Goal: Task Accomplishment & Management: Manage account settings

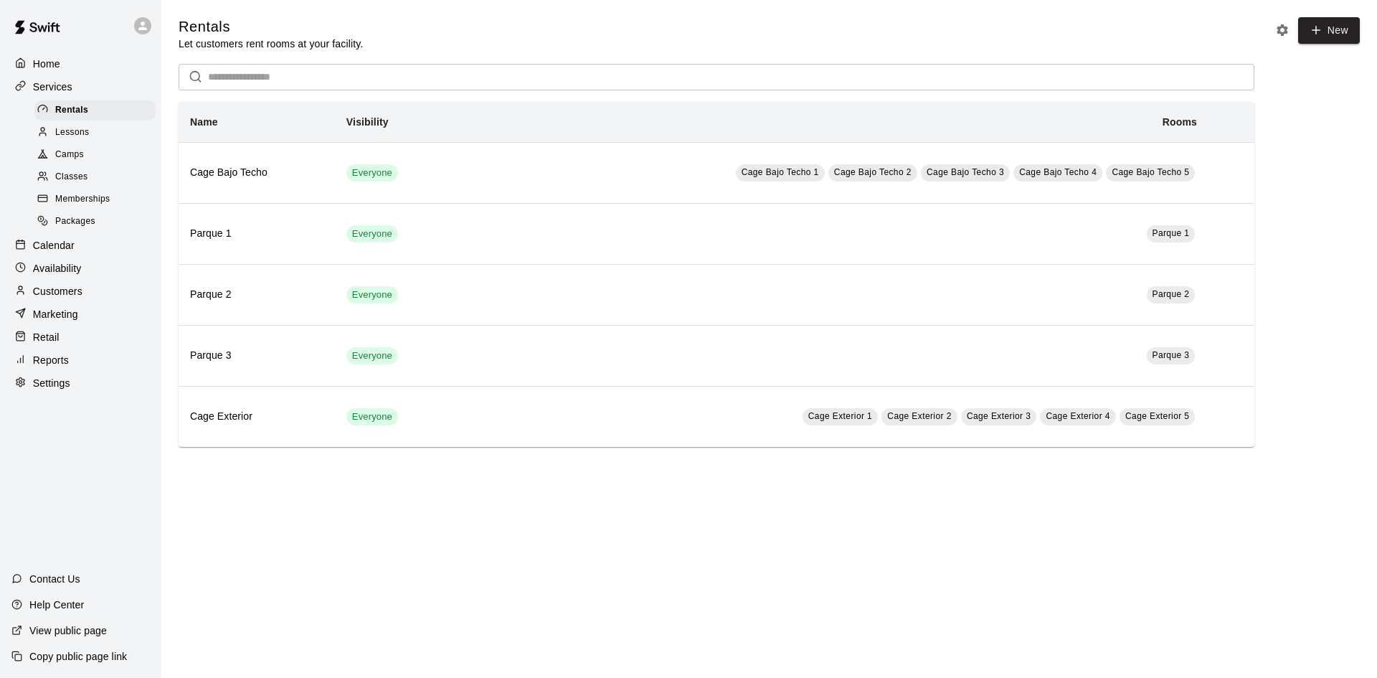
click at [112, 138] on div "Lessons" at bounding box center [94, 133] width 121 height 20
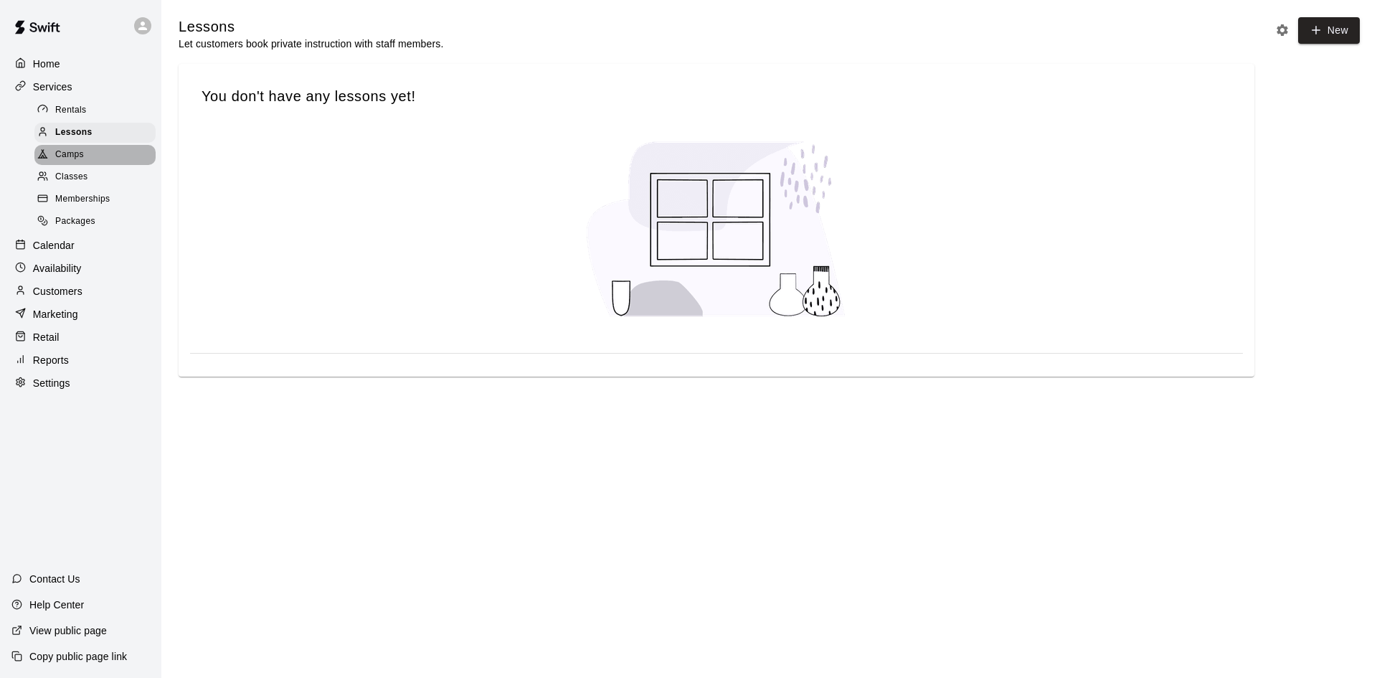
click at [115, 159] on div "Camps" at bounding box center [94, 155] width 121 height 20
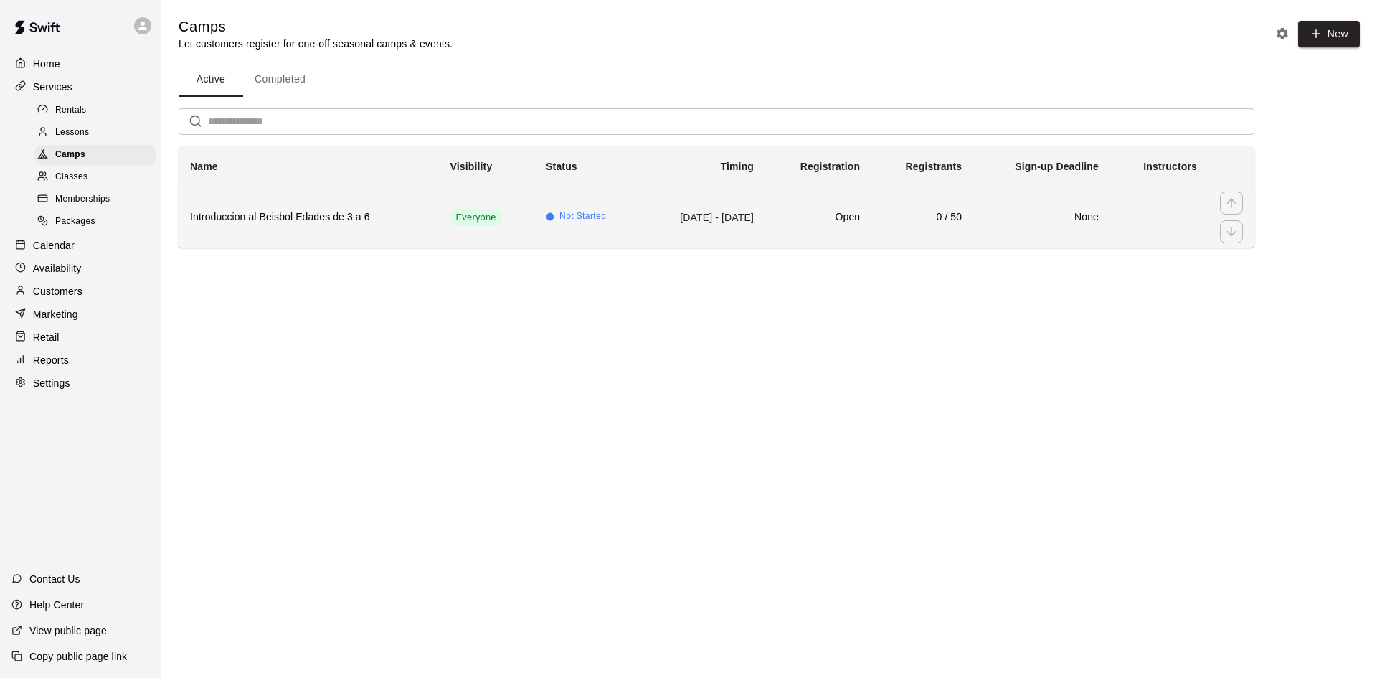
click at [407, 219] on h6 "Introduccion al Beisbol Edades de 3 a 6" at bounding box center [308, 217] width 237 height 16
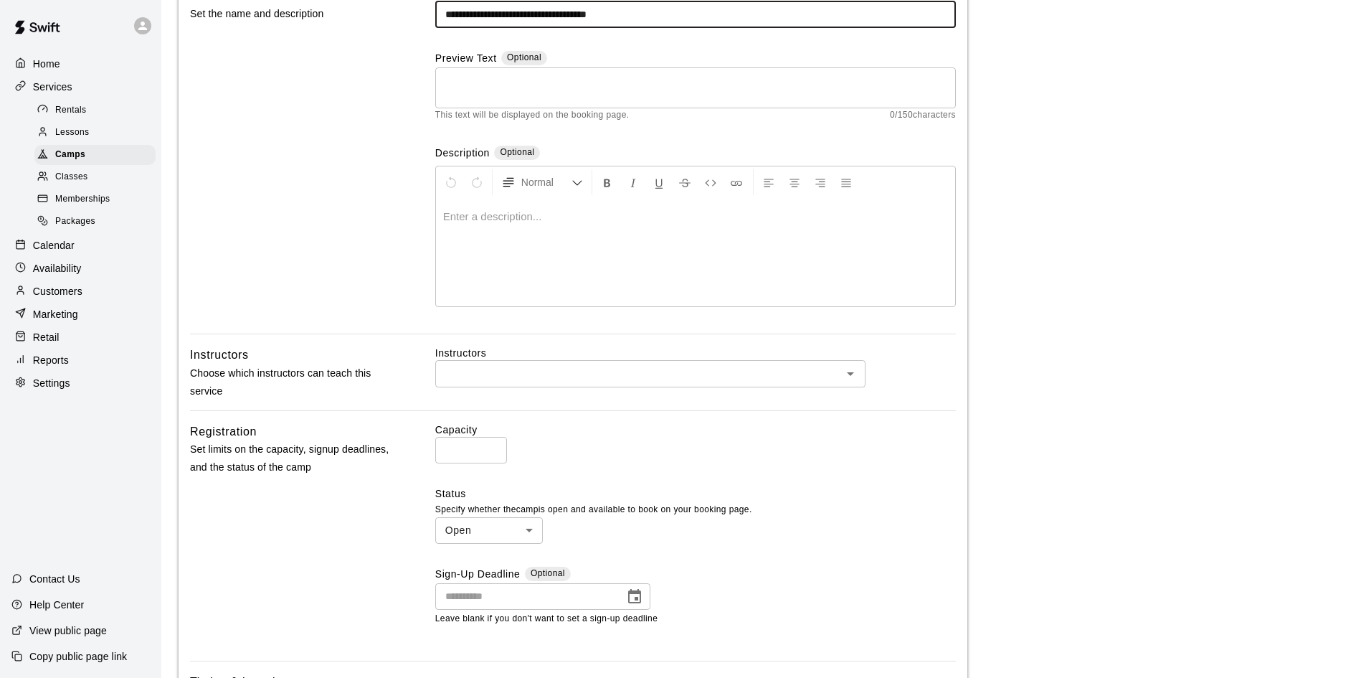
scroll to position [215, 0]
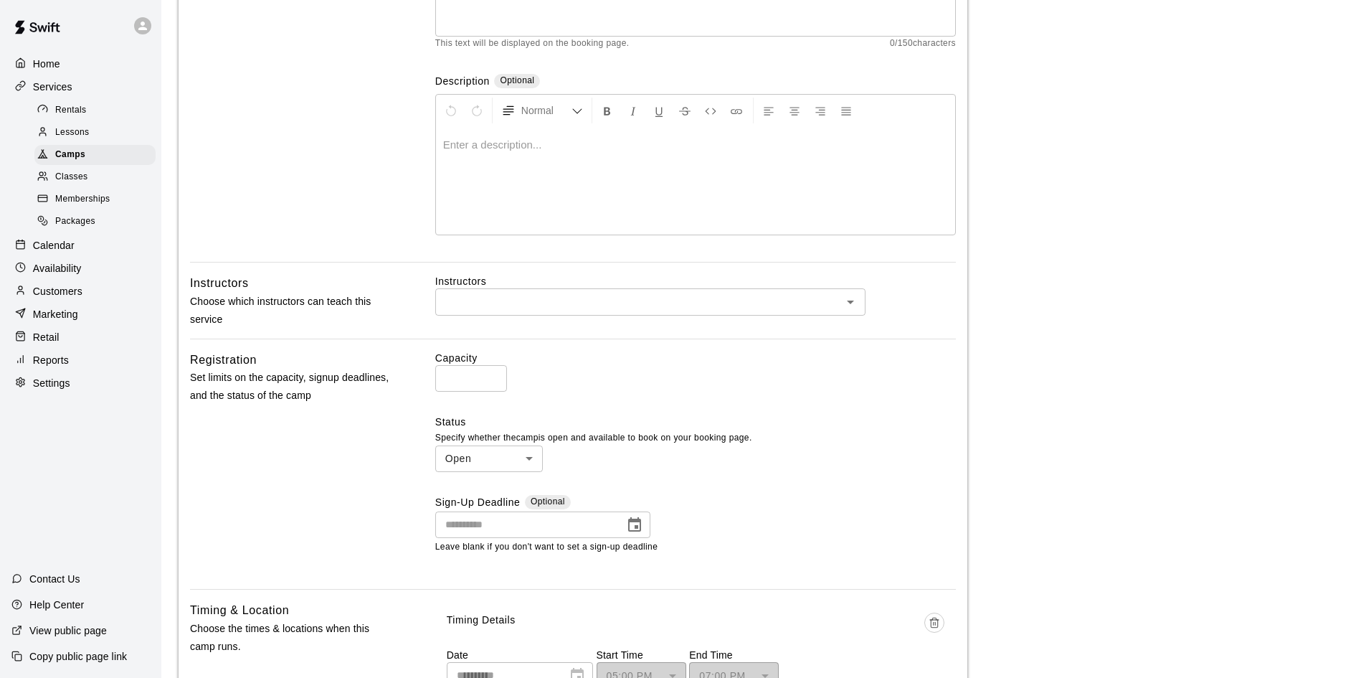
click at [444, 298] on input "text" at bounding box center [639, 302] width 398 height 18
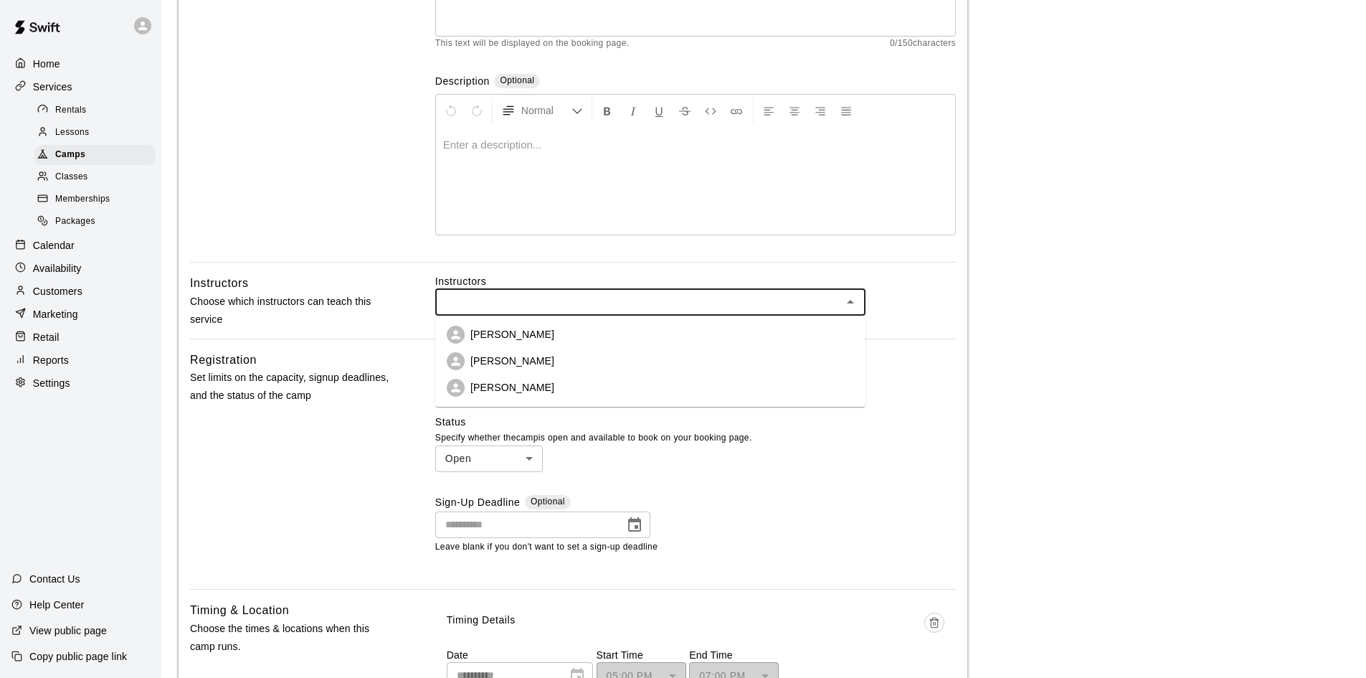
click at [444, 298] on input "text" at bounding box center [639, 302] width 398 height 18
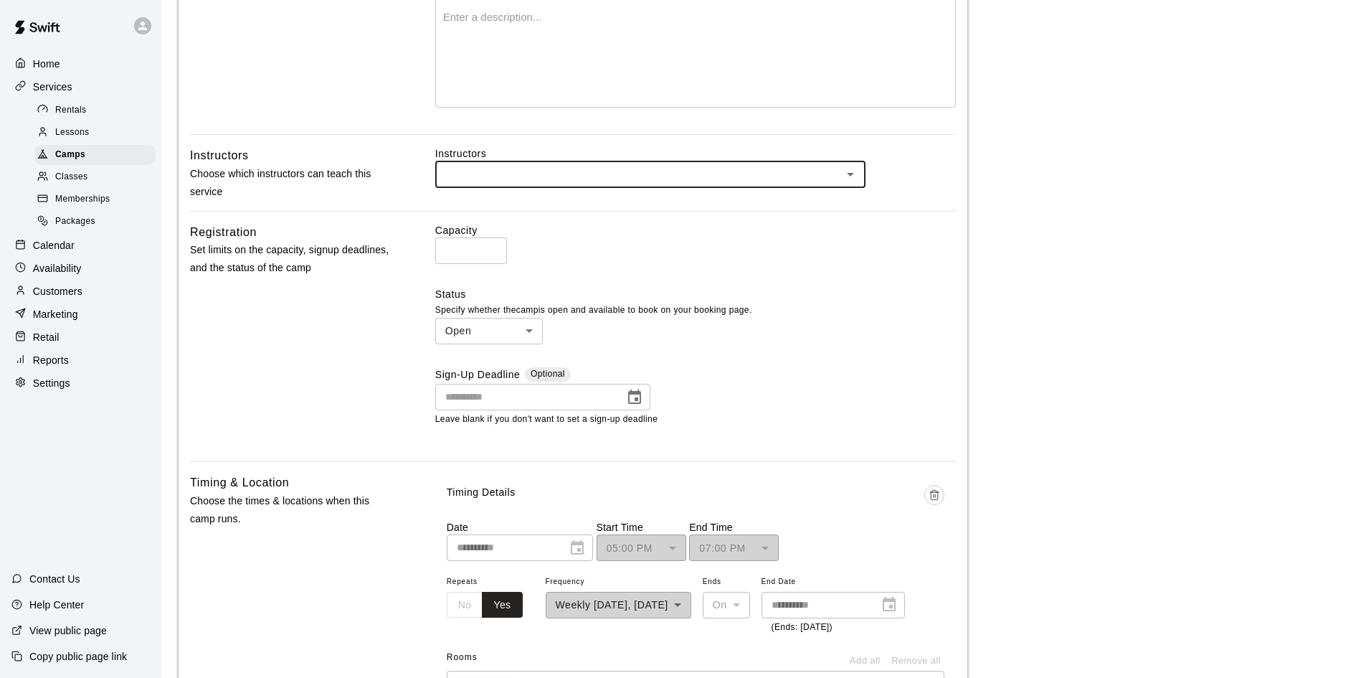
scroll to position [359, 0]
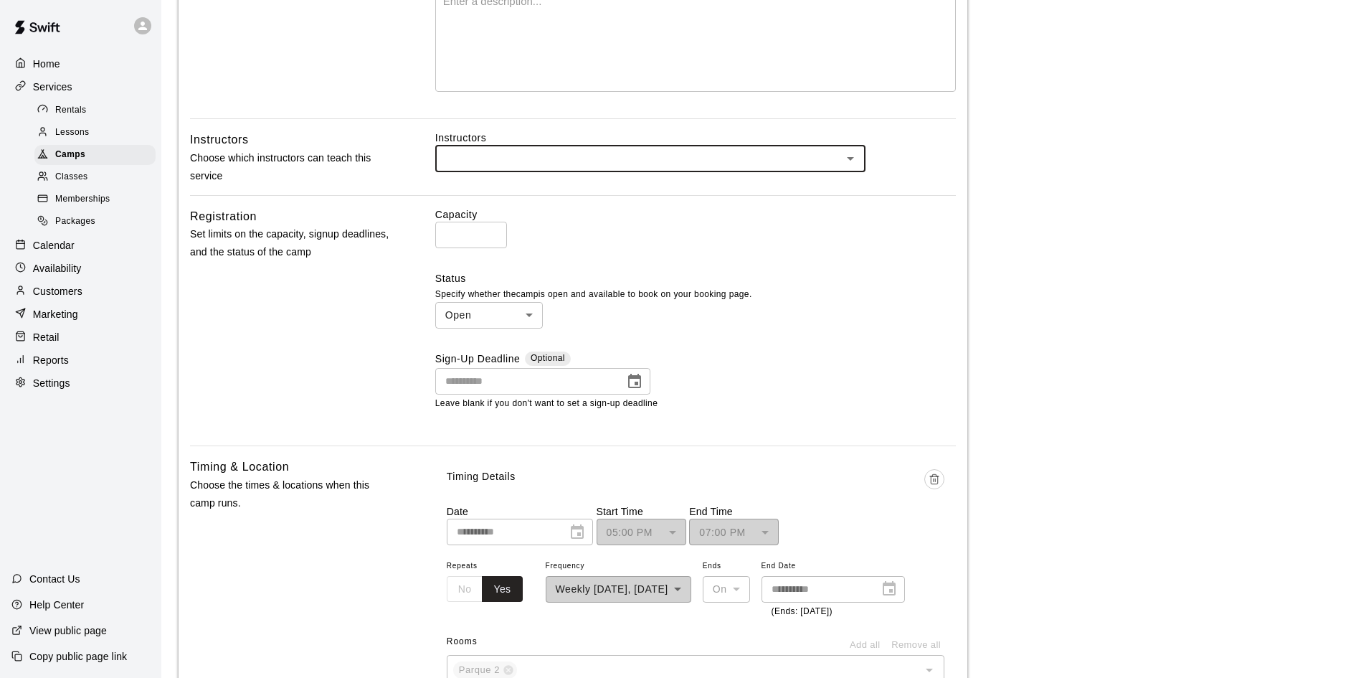
click at [502, 314] on body "**********" at bounding box center [683, 475] width 1366 height 1668
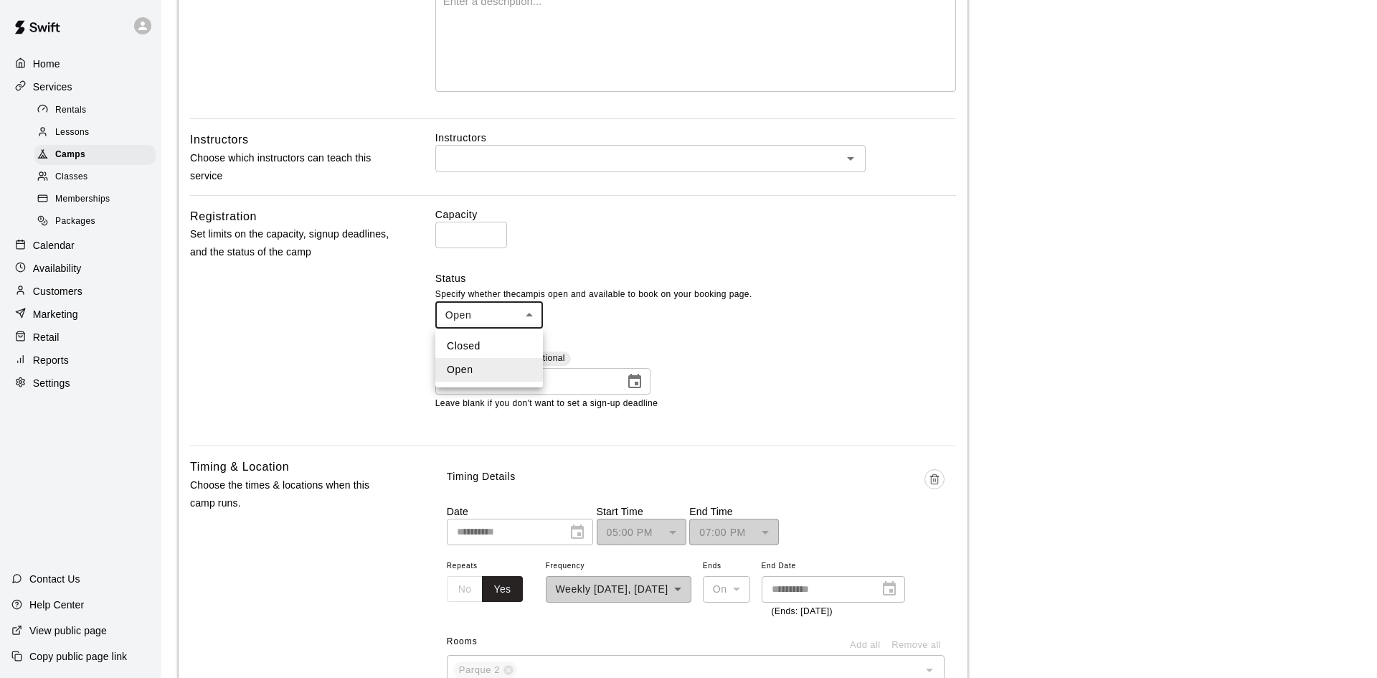
click at [510, 304] on div at bounding box center [688, 339] width 1377 height 678
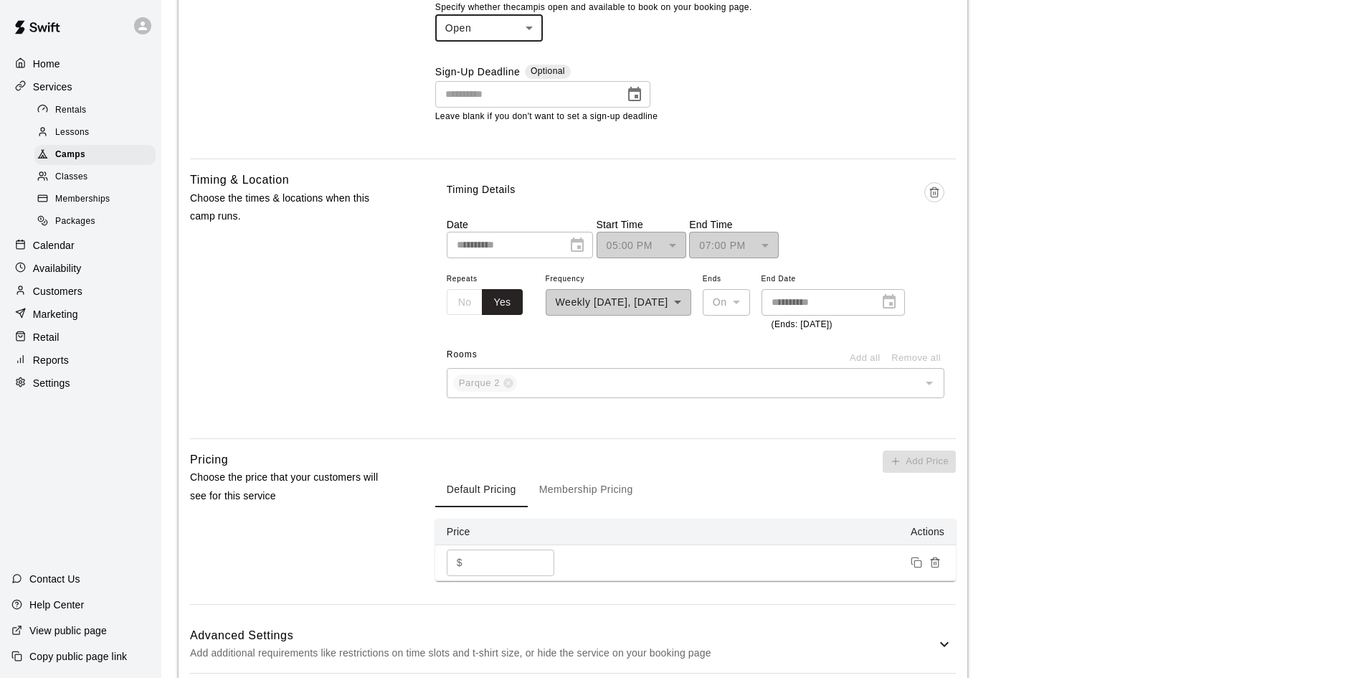
scroll to position [717, 0]
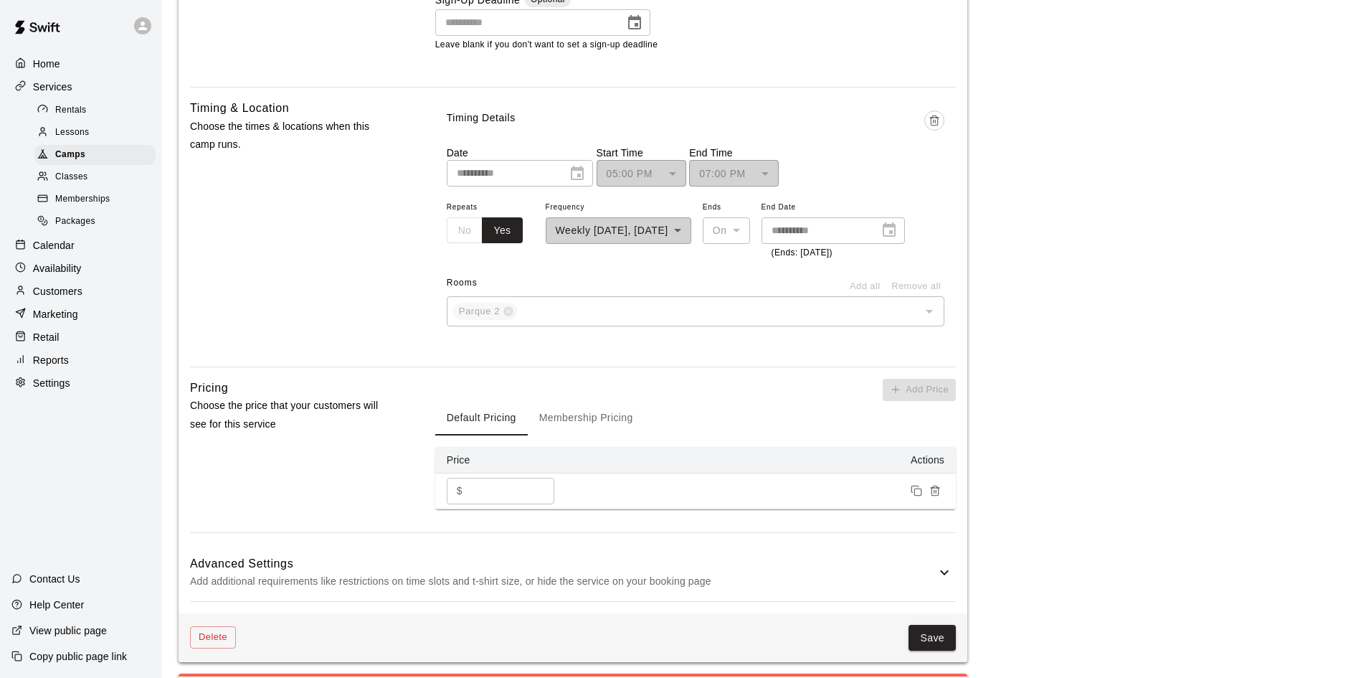
click at [493, 322] on div "Parque 2 ​" at bounding box center [696, 311] width 498 height 30
click at [71, 174] on span "Classes" at bounding box center [71, 177] width 32 height 14
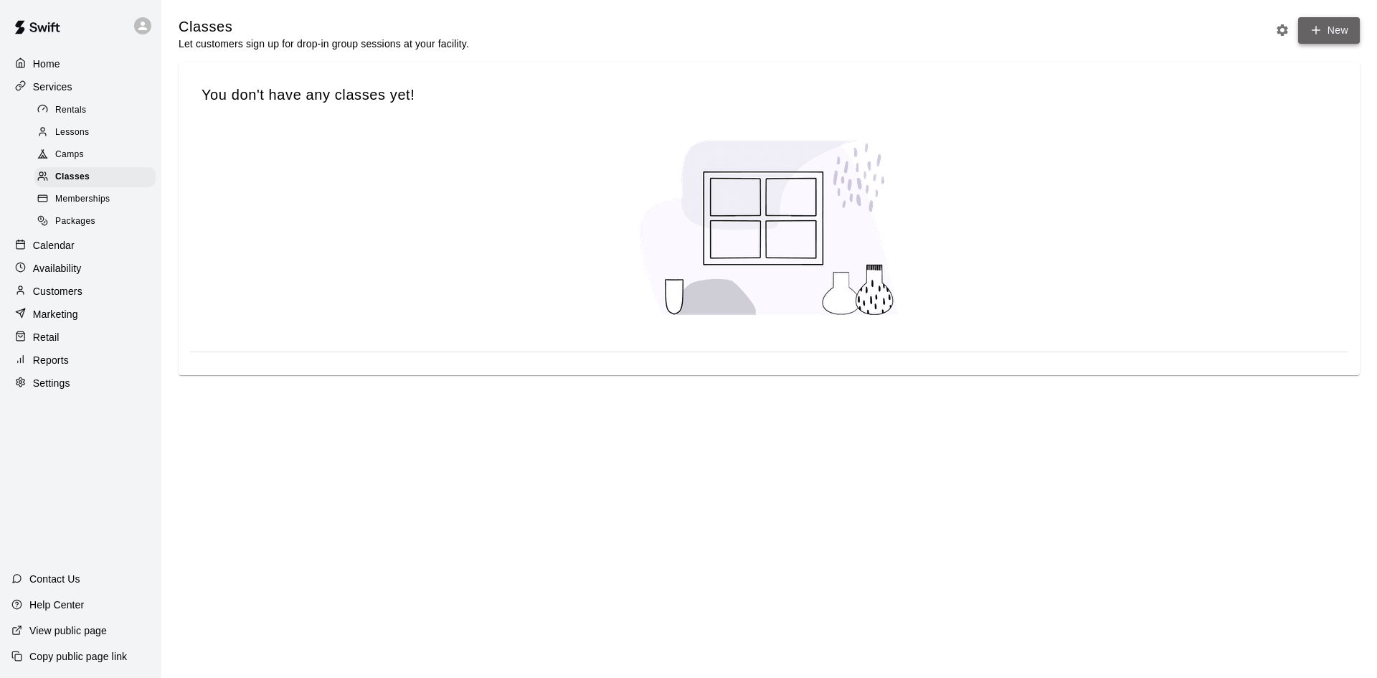
click at [1341, 39] on button "New" at bounding box center [1329, 30] width 62 height 27
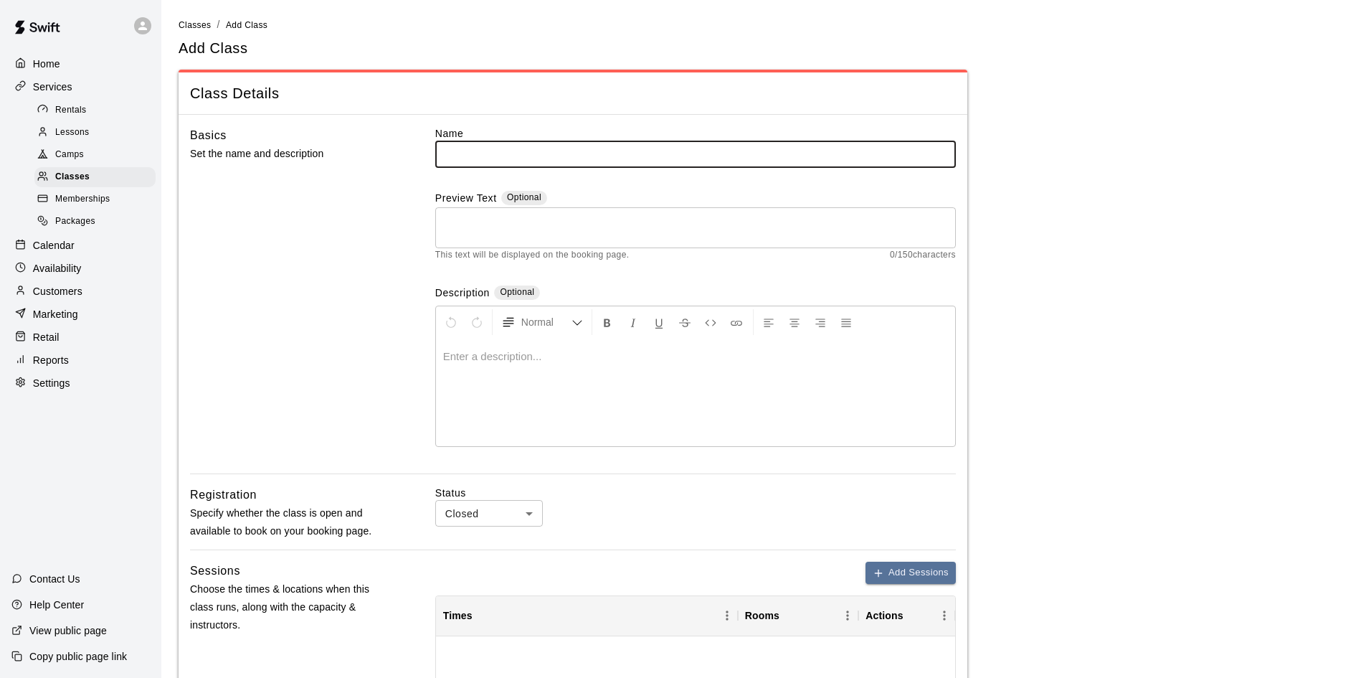
click at [90, 201] on span "Memberships" at bounding box center [82, 199] width 54 height 14
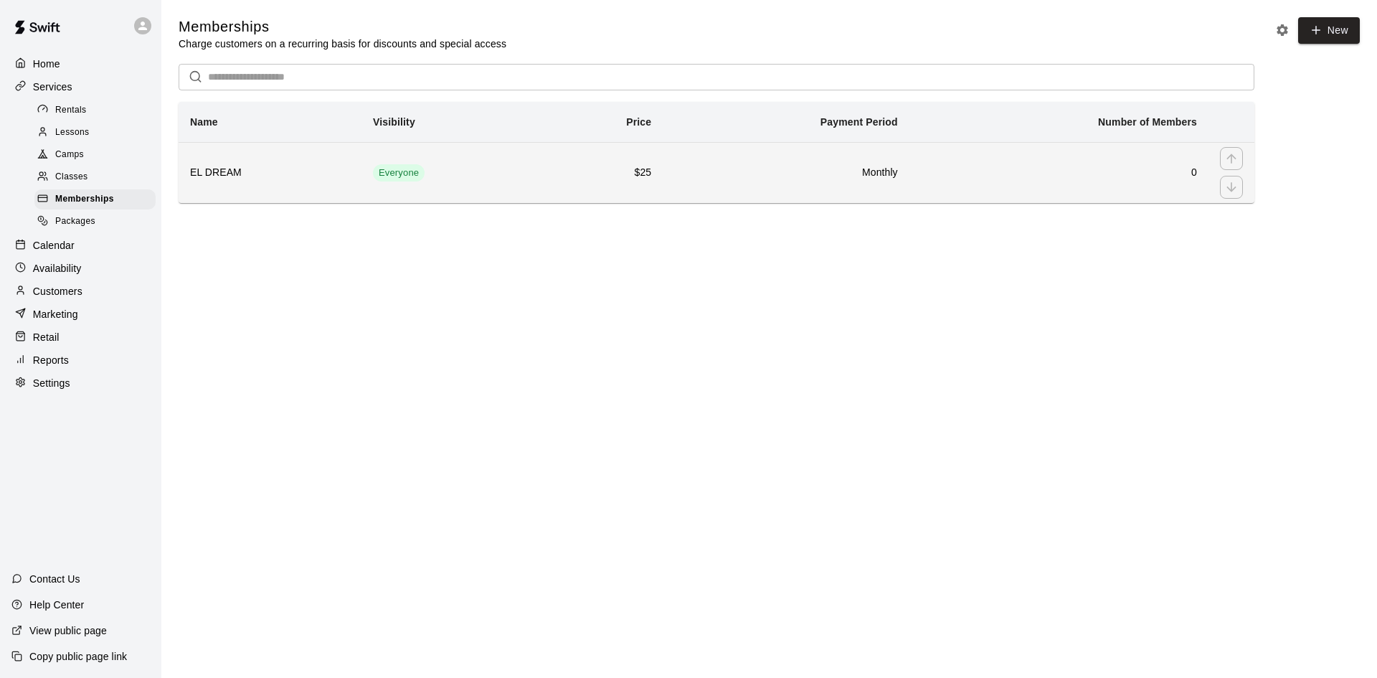
click at [578, 176] on h6 "$25" at bounding box center [603, 173] width 95 height 16
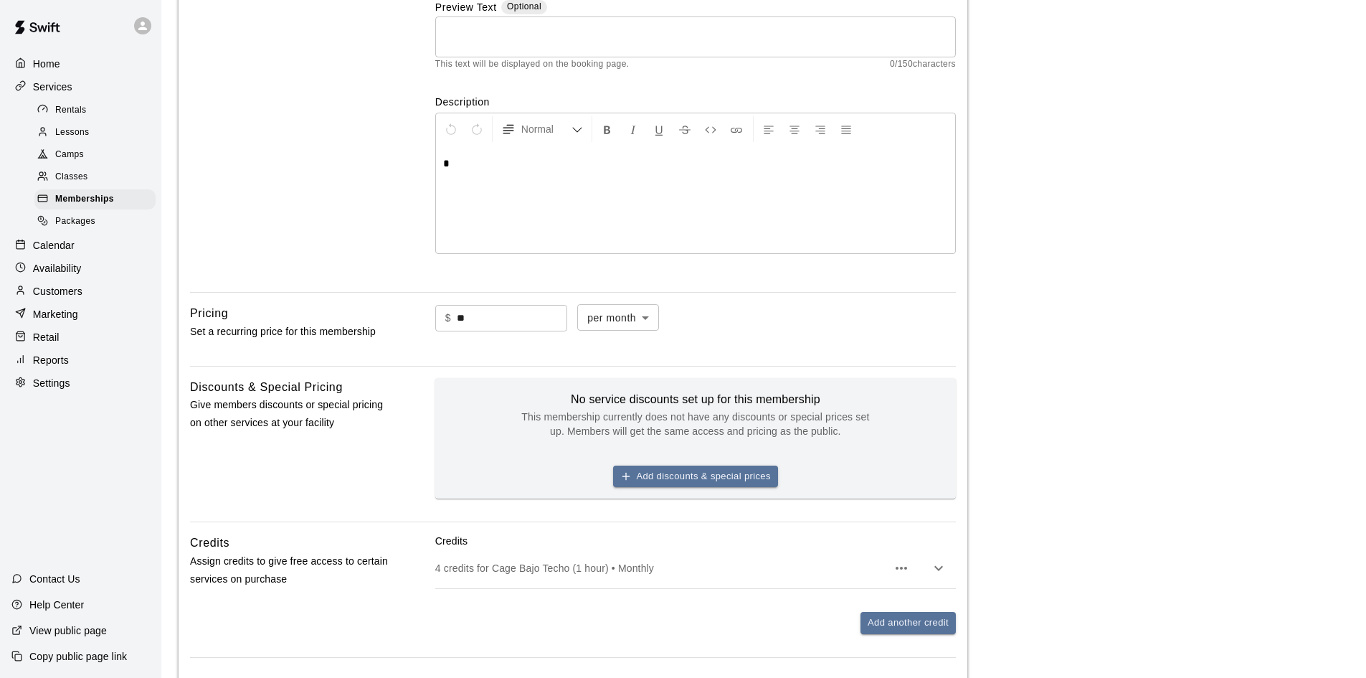
scroll to position [191, 0]
click at [98, 225] on div "Packages" at bounding box center [94, 222] width 121 height 20
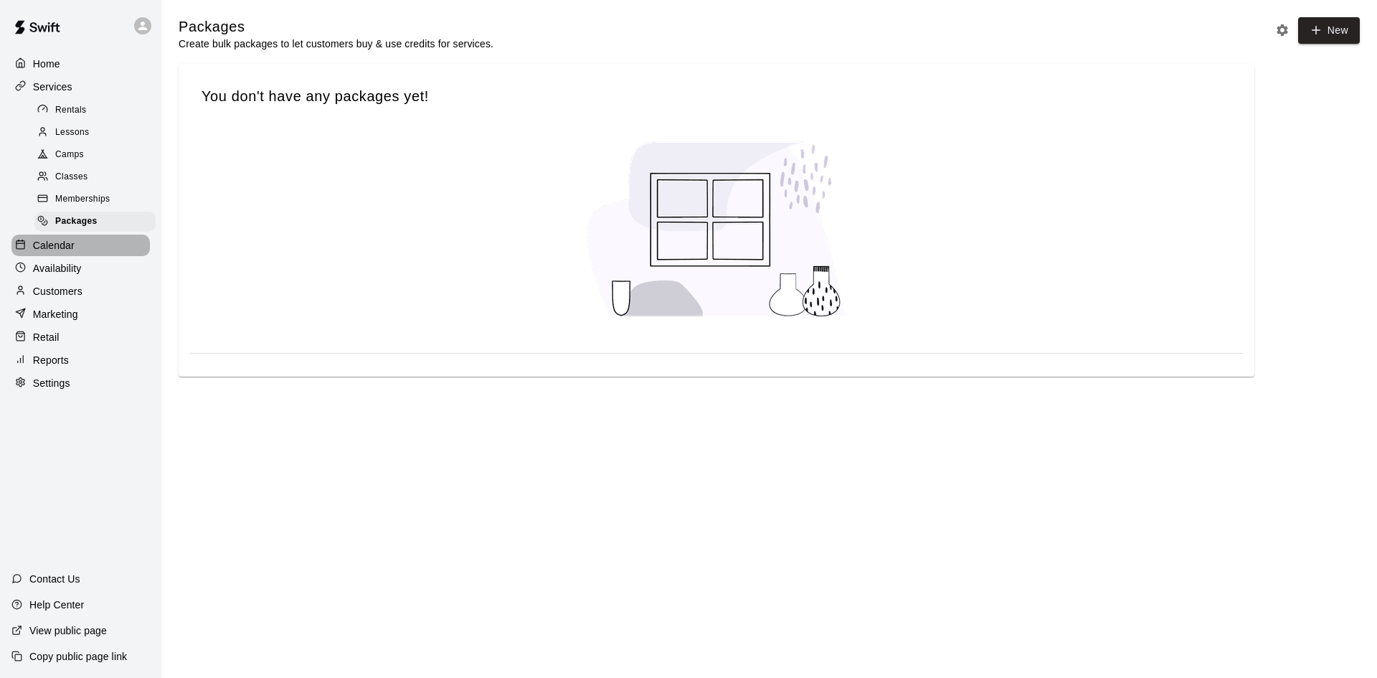
click at [54, 252] on p "Calendar" at bounding box center [54, 245] width 42 height 14
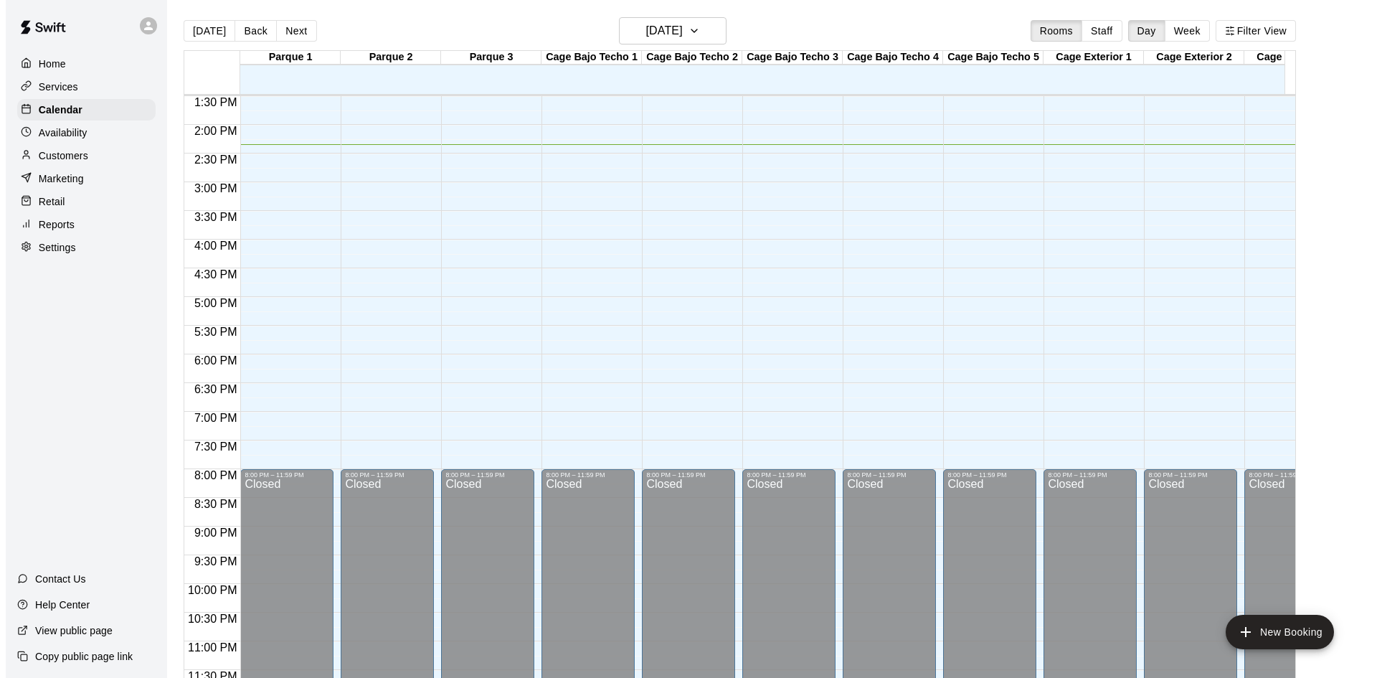
scroll to position [790, 0]
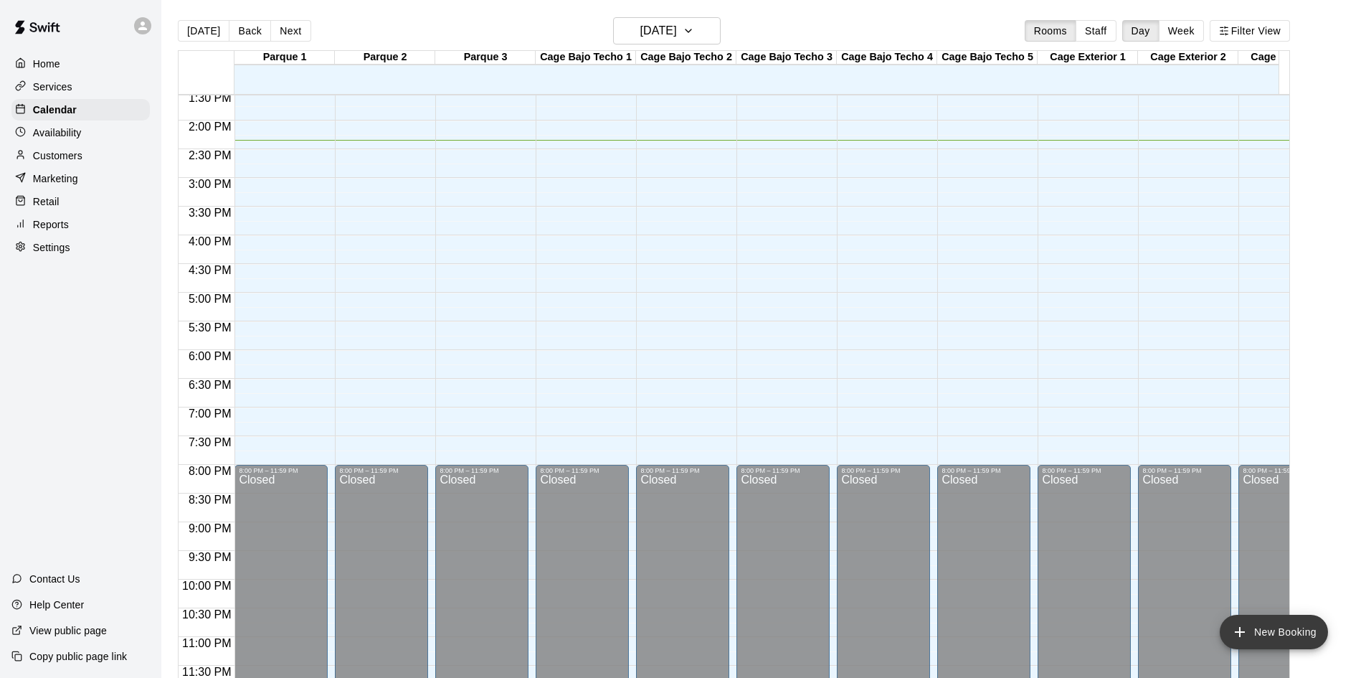
click at [1256, 622] on button "New Booking" at bounding box center [1274, 632] width 108 height 34
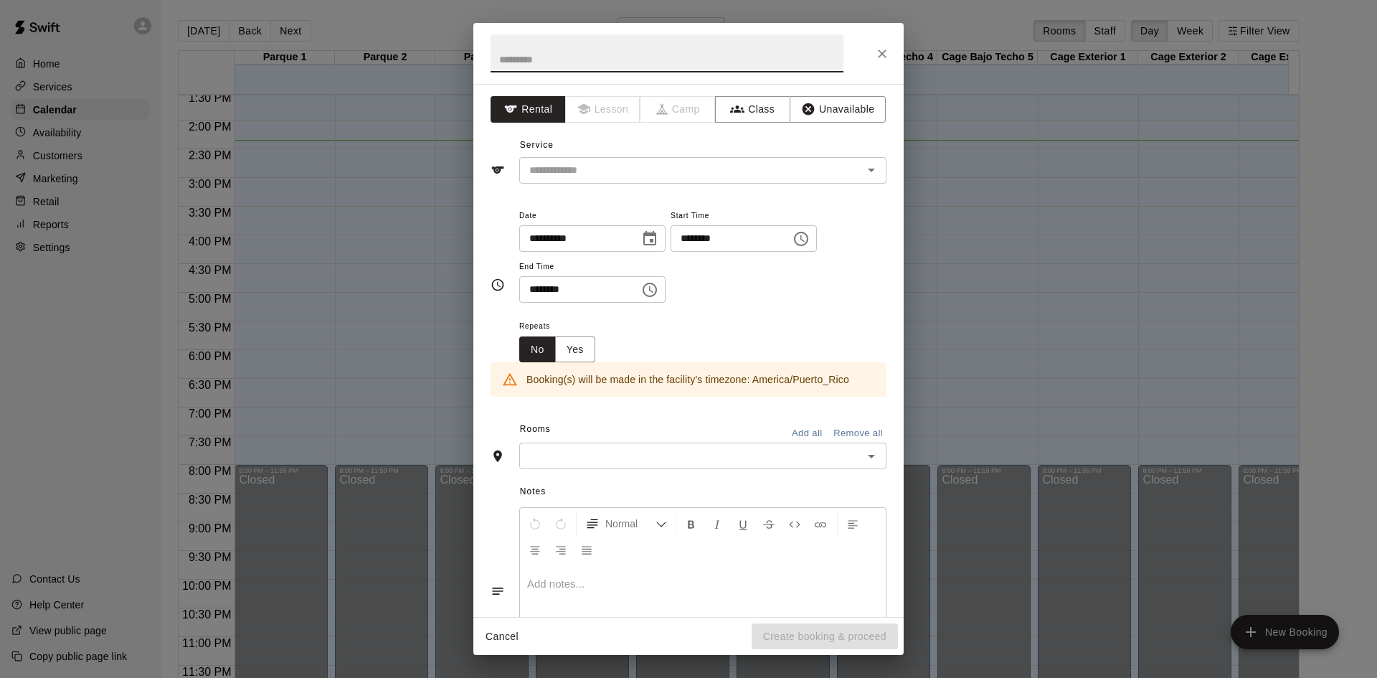
click at [625, 54] on input "text" at bounding box center [666, 53] width 353 height 38
click at [528, 62] on input "**********" at bounding box center [666, 53] width 353 height 38
type input "**********"
click at [546, 112] on button "Rental" at bounding box center [527, 109] width 75 height 27
click at [577, 161] on input "text" at bounding box center [681, 170] width 316 height 18
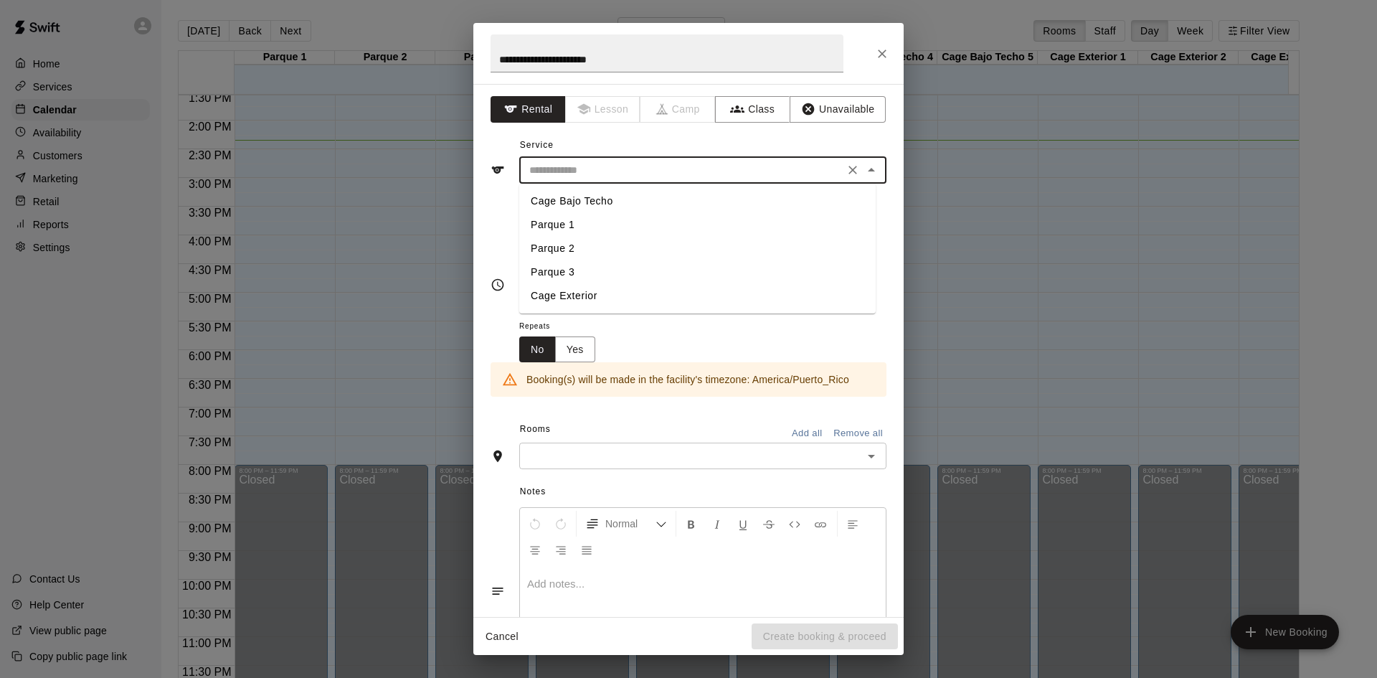
click at [596, 197] on li "Cage Bajo Techo" at bounding box center [697, 201] width 356 height 24
type input "**********"
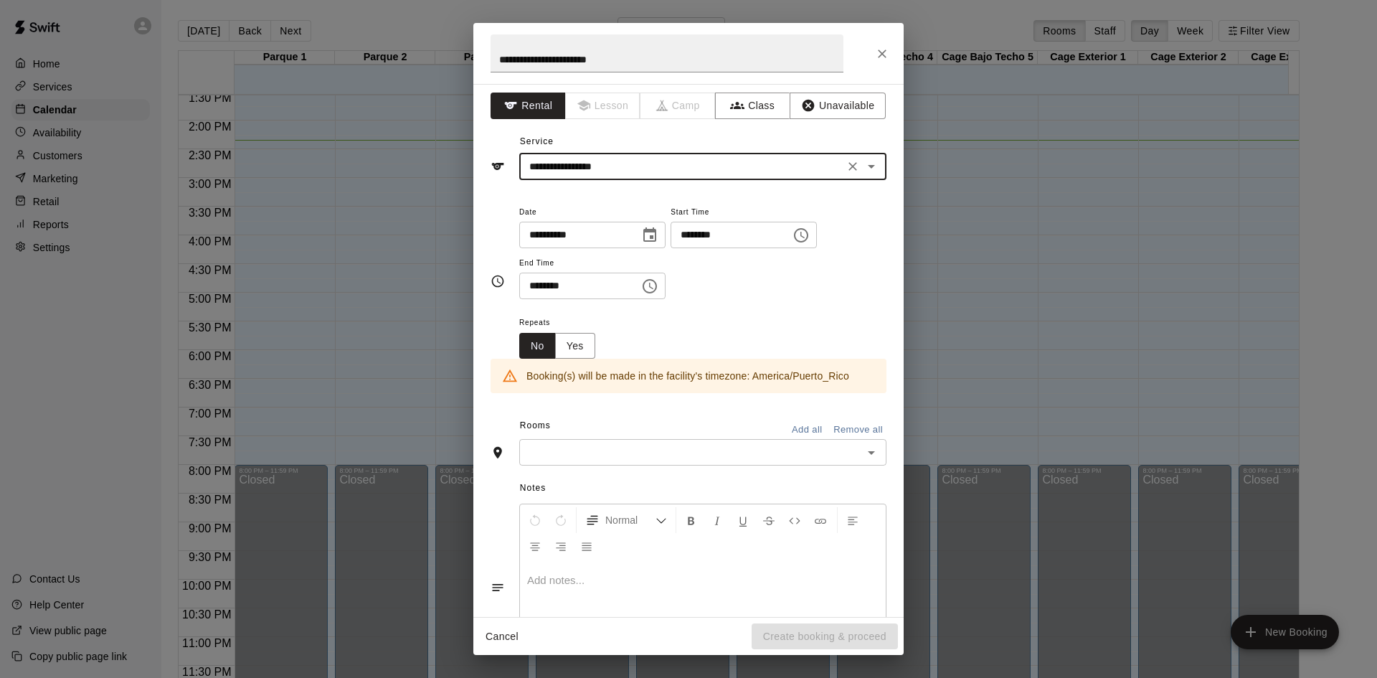
scroll to position [0, 0]
click at [795, 172] on input "**********" at bounding box center [681, 170] width 316 height 18
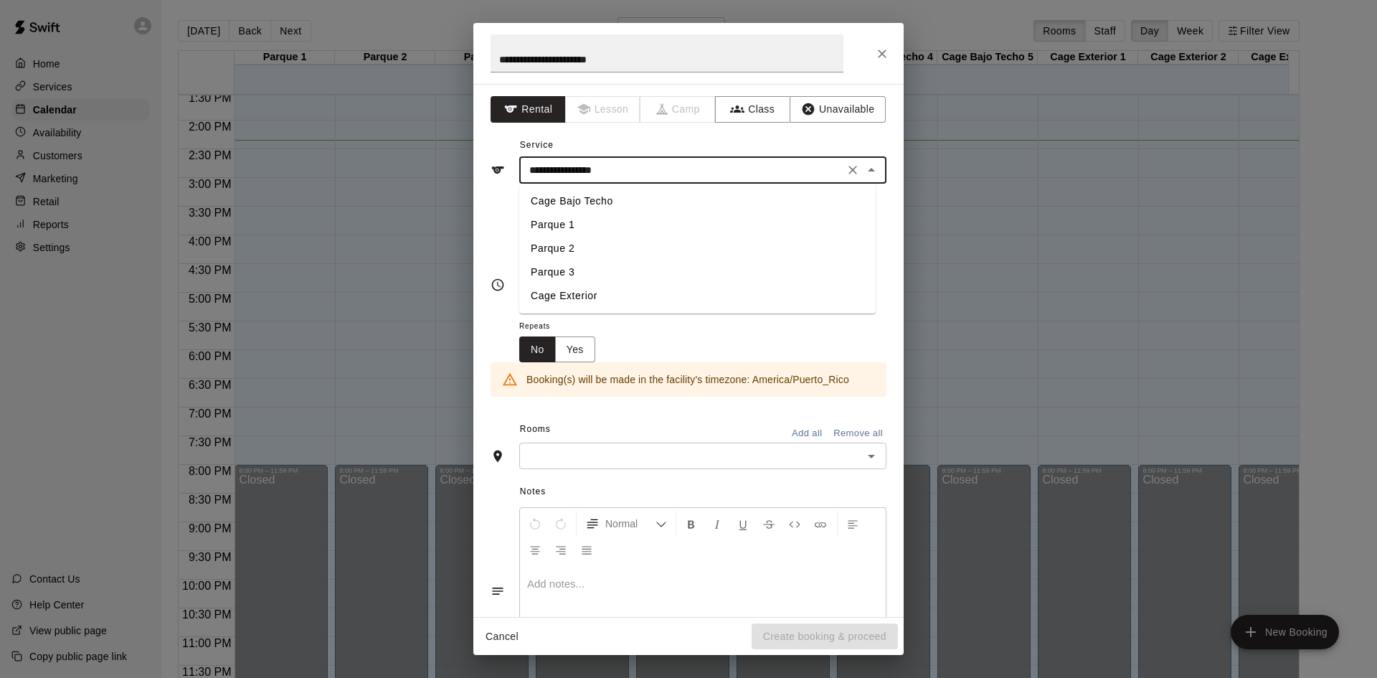
click at [795, 172] on input "**********" at bounding box center [681, 170] width 316 height 18
click at [669, 204] on li "Cage Bajo Techo" at bounding box center [697, 201] width 356 height 24
click at [805, 274] on div "**********" at bounding box center [702, 255] width 367 height 97
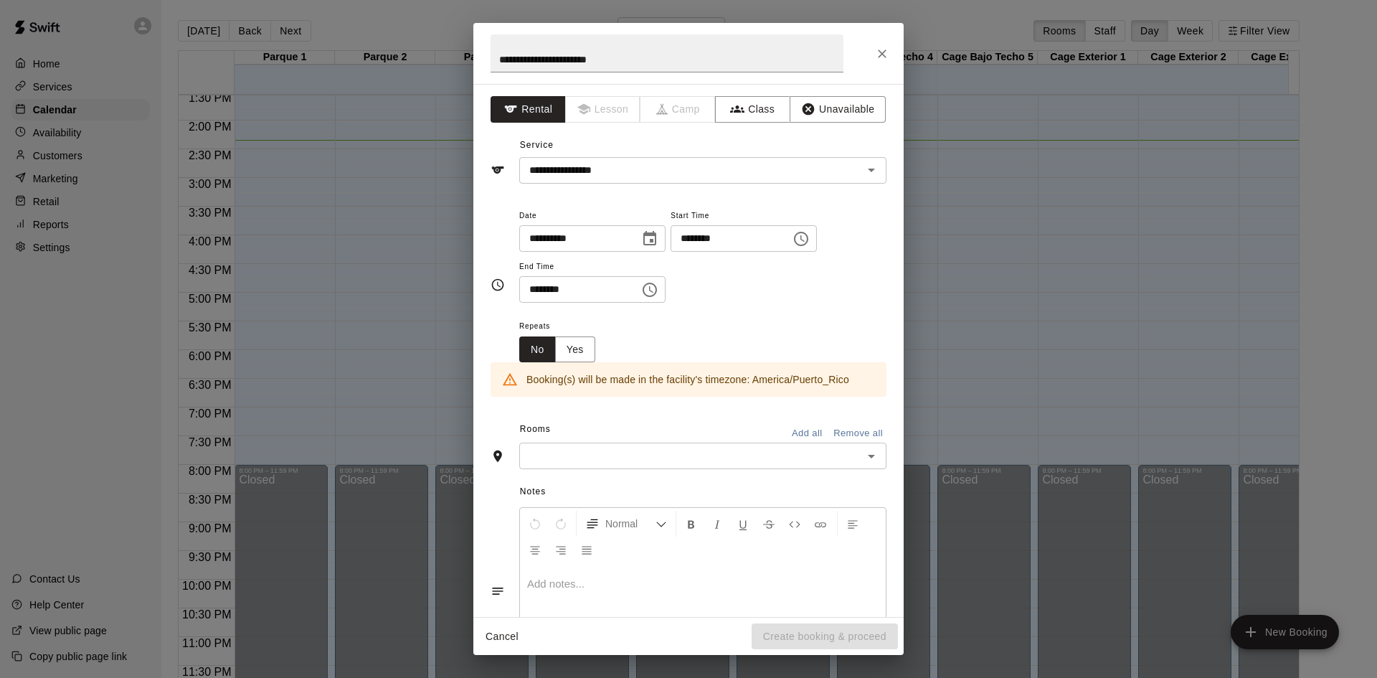
click at [783, 221] on span "Start Time" at bounding box center [743, 216] width 146 height 19
click at [781, 243] on input "********" at bounding box center [725, 238] width 110 height 27
click at [805, 240] on icon "Choose time, selected time is 2:00 PM" at bounding box center [802, 238] width 4 height 6
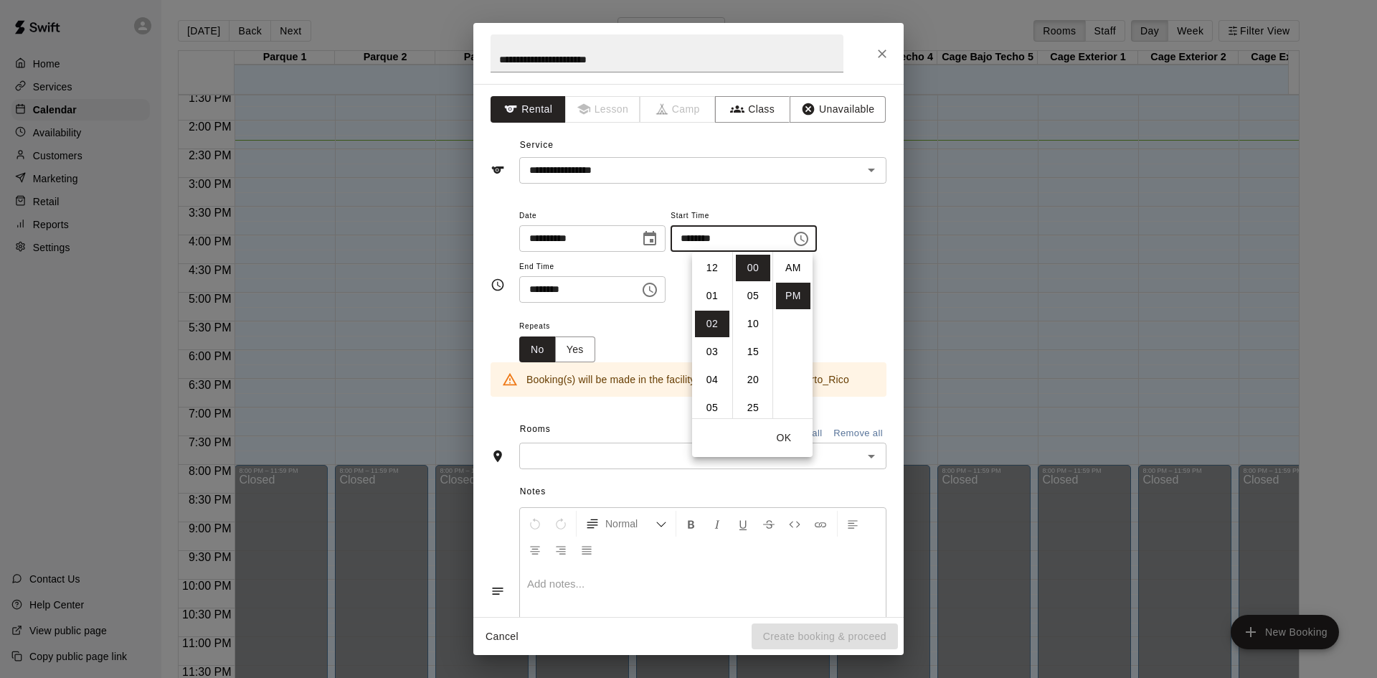
scroll to position [26, 0]
click at [718, 298] on li "03" at bounding box center [712, 296] width 34 height 27
type input "********"
click at [658, 290] on icon "Choose time, selected time is 2:30 PM" at bounding box center [649, 289] width 17 height 17
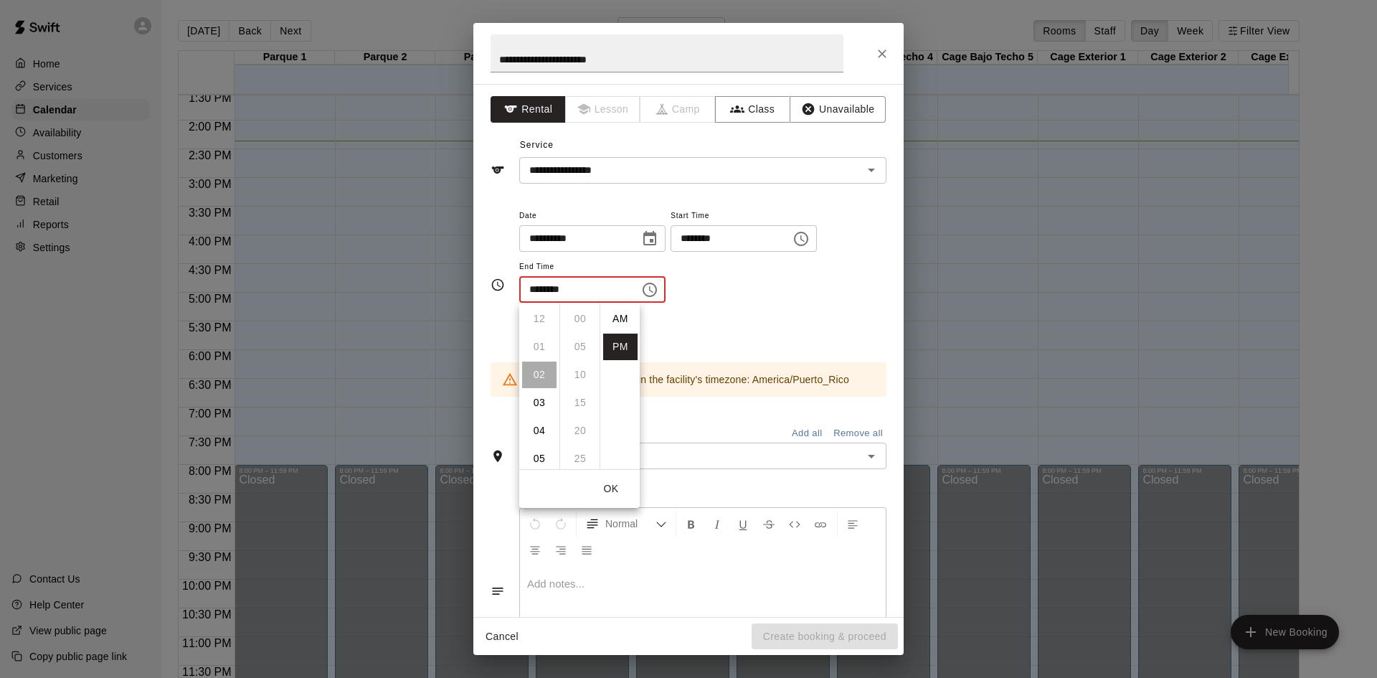
scroll to position [26, 0]
drag, startPoint x: 531, startPoint y: 367, endPoint x: 639, endPoint y: 346, distance: 109.7
click at [533, 366] on li "04" at bounding box center [539, 374] width 34 height 27
type input "********"
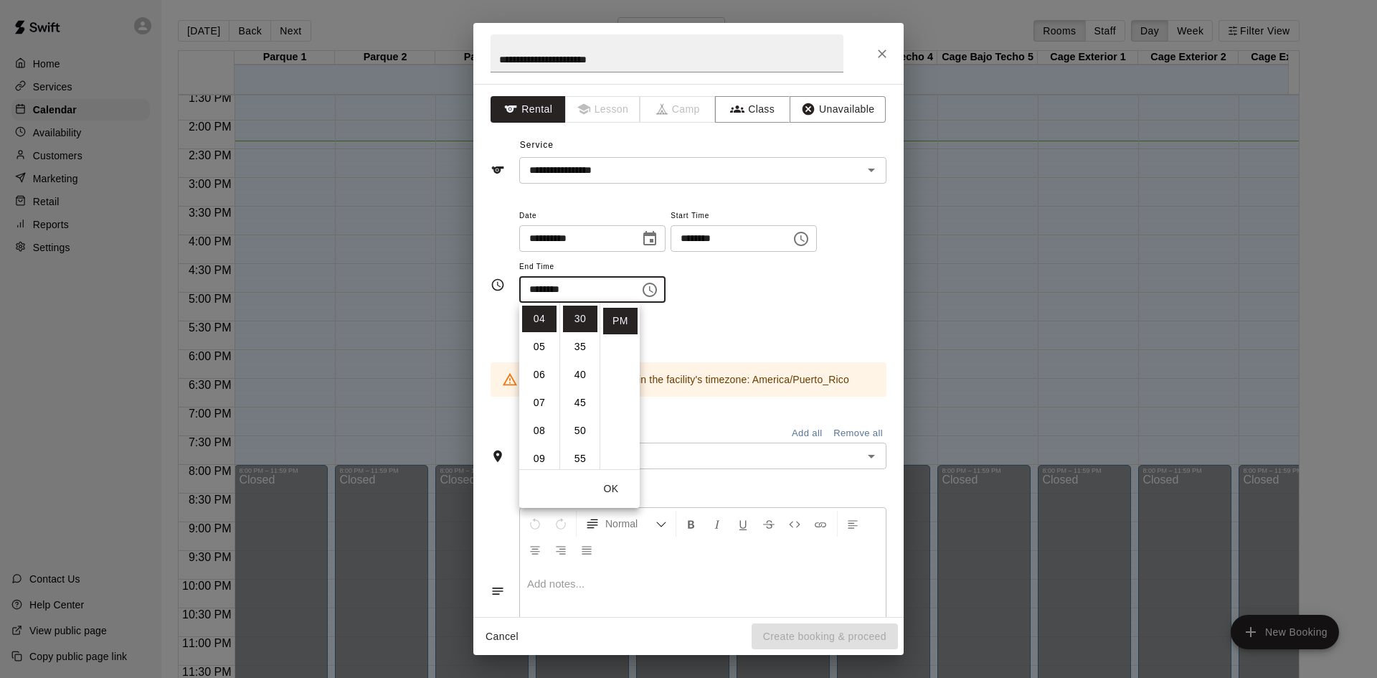
click at [803, 318] on div "Repeats No Yes" at bounding box center [702, 339] width 367 height 45
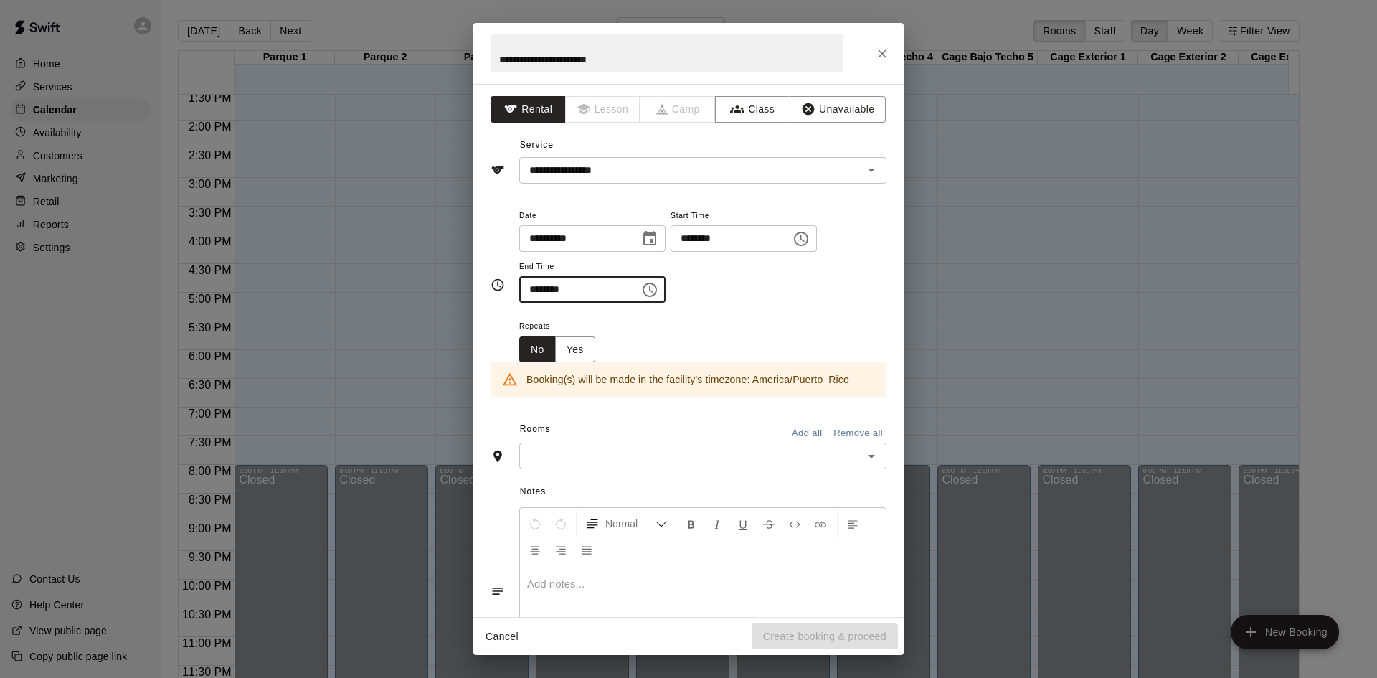
click at [592, 294] on input "********" at bounding box center [574, 289] width 110 height 27
click at [657, 290] on icon "Choose time, selected time is 4:30 PM" at bounding box center [649, 290] width 14 height 14
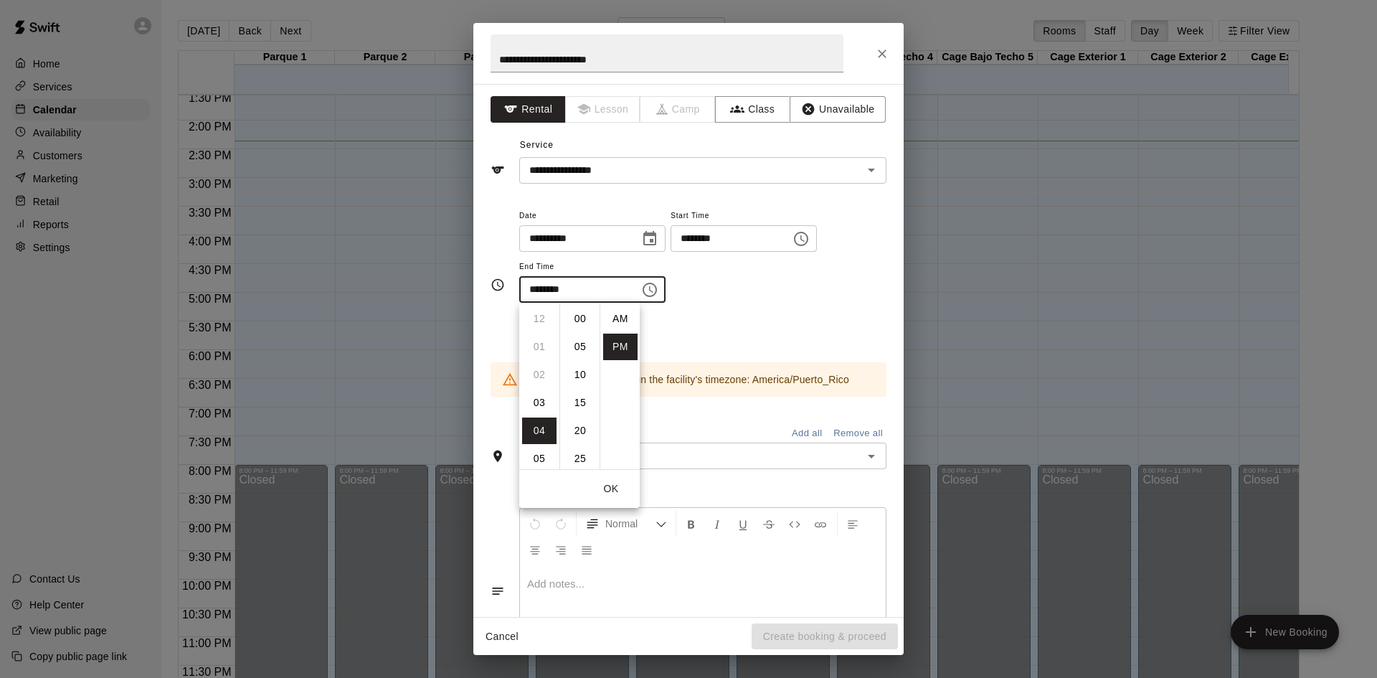
scroll to position [26, 0]
click at [780, 235] on input "********" at bounding box center [725, 238] width 110 height 27
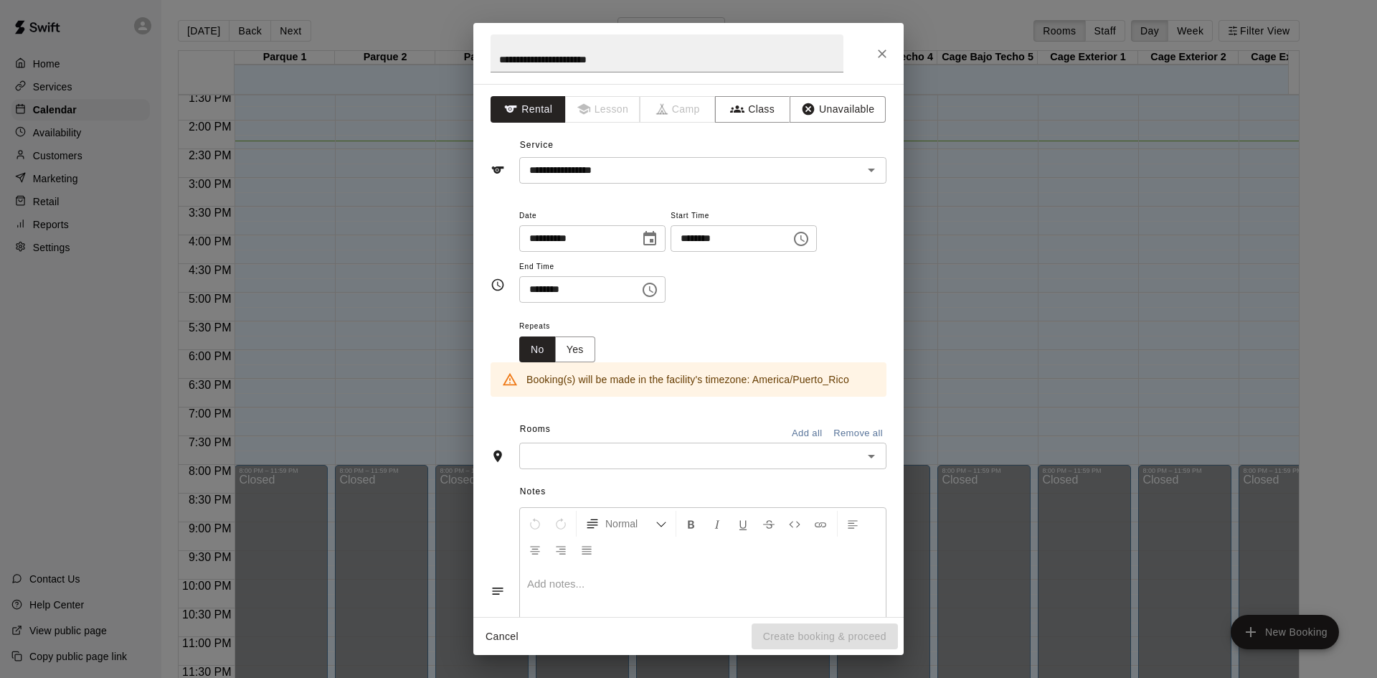
click at [810, 245] on icon "Choose time, selected time is 3:00 PM" at bounding box center [800, 238] width 17 height 17
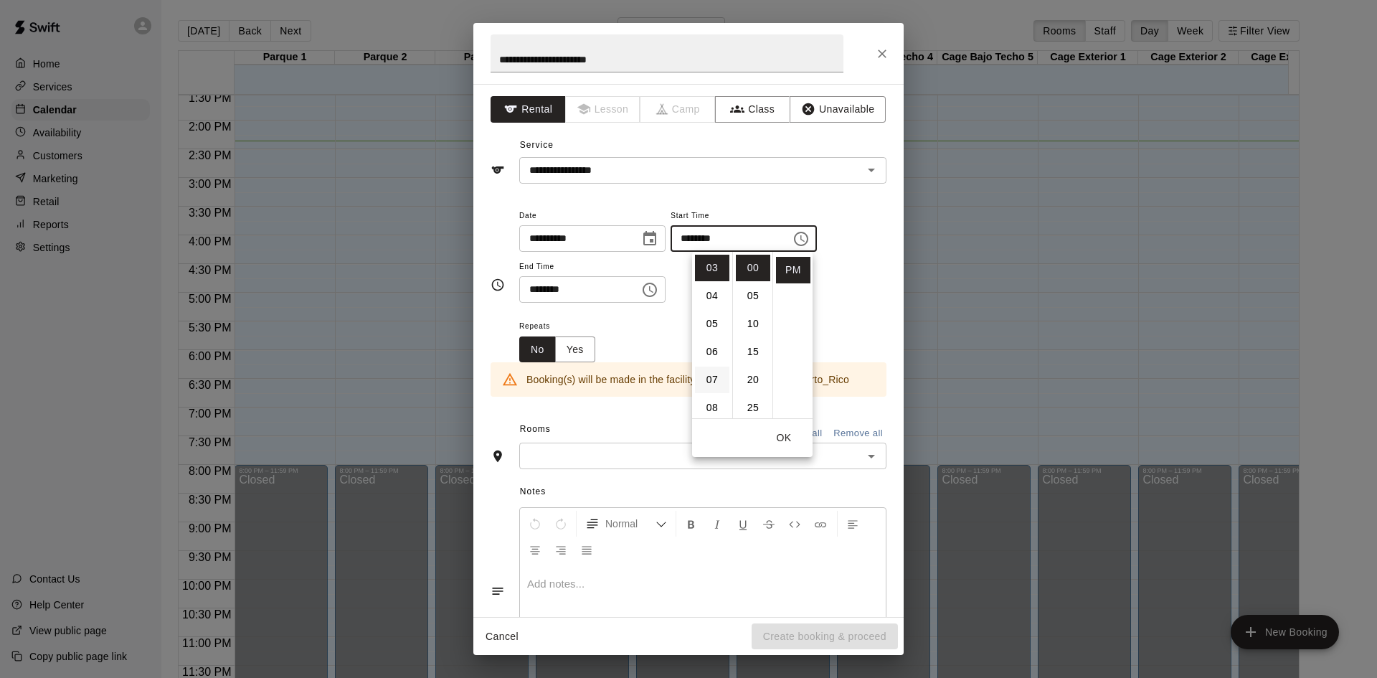
click at [709, 379] on li "07" at bounding box center [712, 379] width 34 height 27
type input "********"
click at [658, 291] on icon "Choose time, selected time is 4:30 PM" at bounding box center [649, 289] width 17 height 17
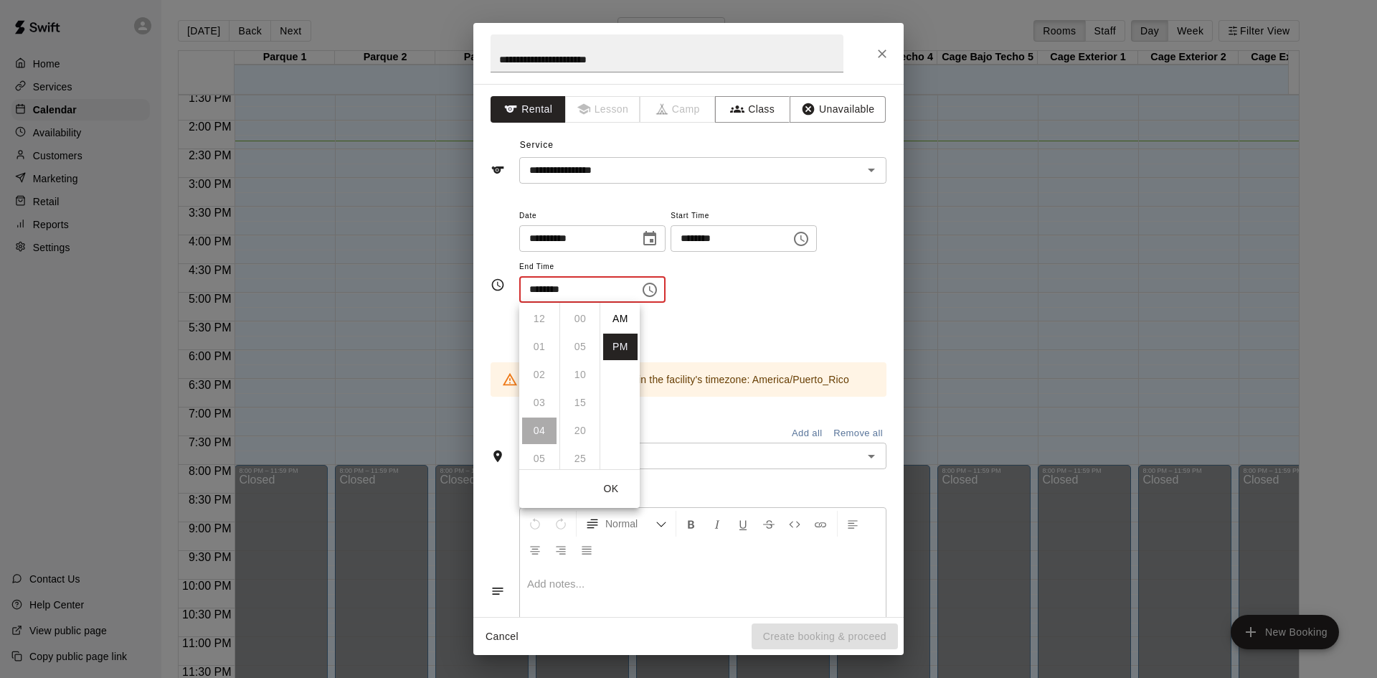
scroll to position [26, 0]
click at [536, 457] on li "09" at bounding box center [539, 458] width 34 height 27
type input "********"
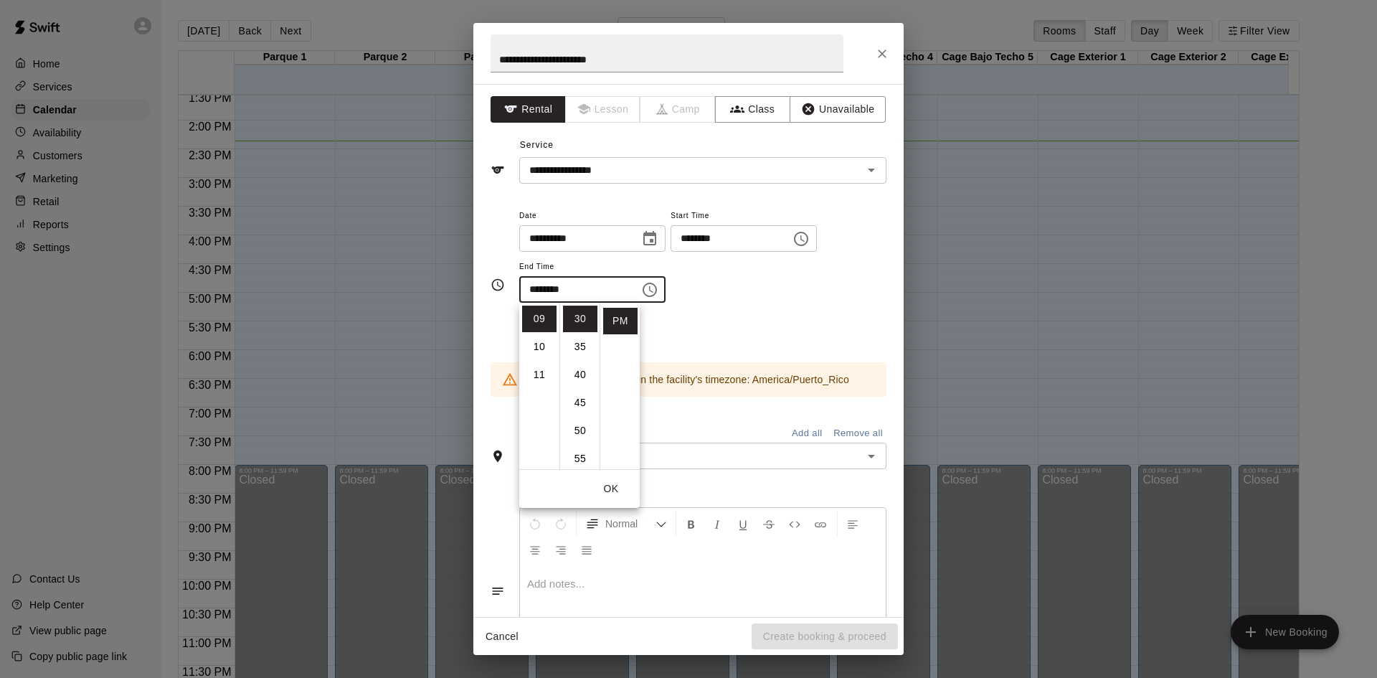
click at [757, 298] on div "**********" at bounding box center [702, 255] width 367 height 97
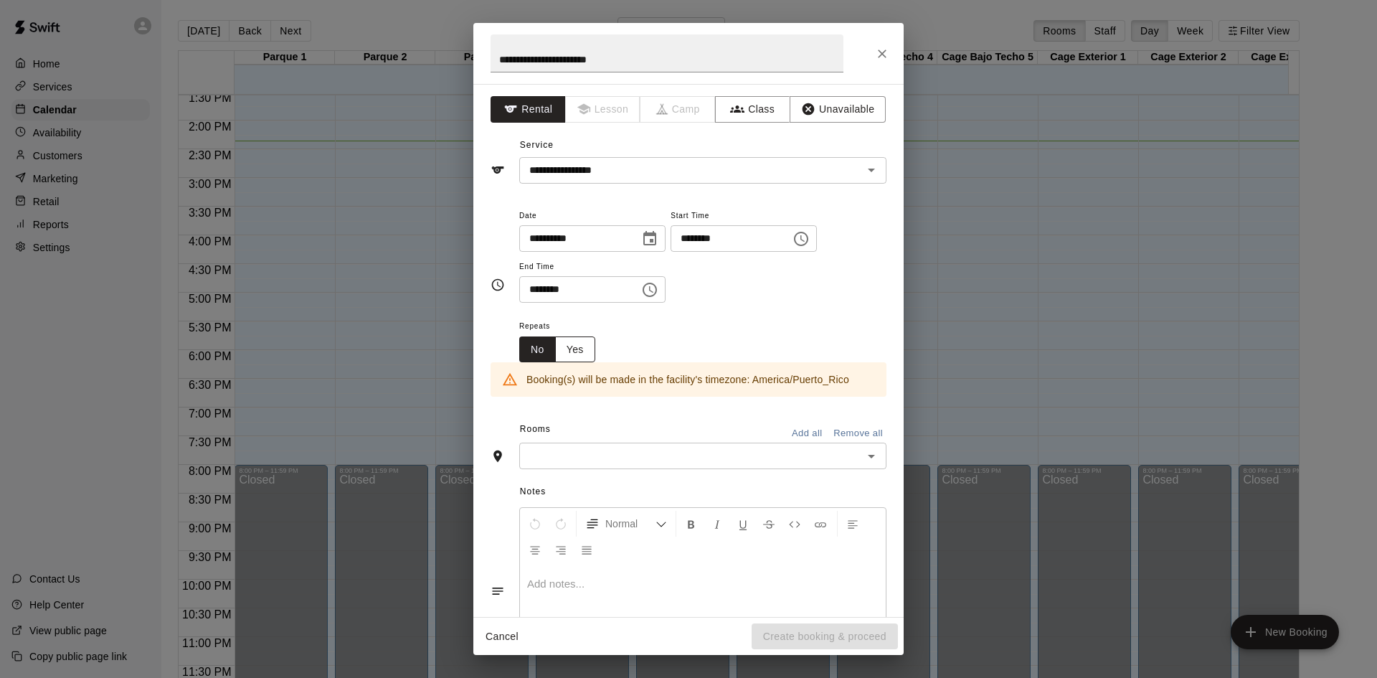
click at [569, 353] on button "Yes" at bounding box center [575, 349] width 40 height 27
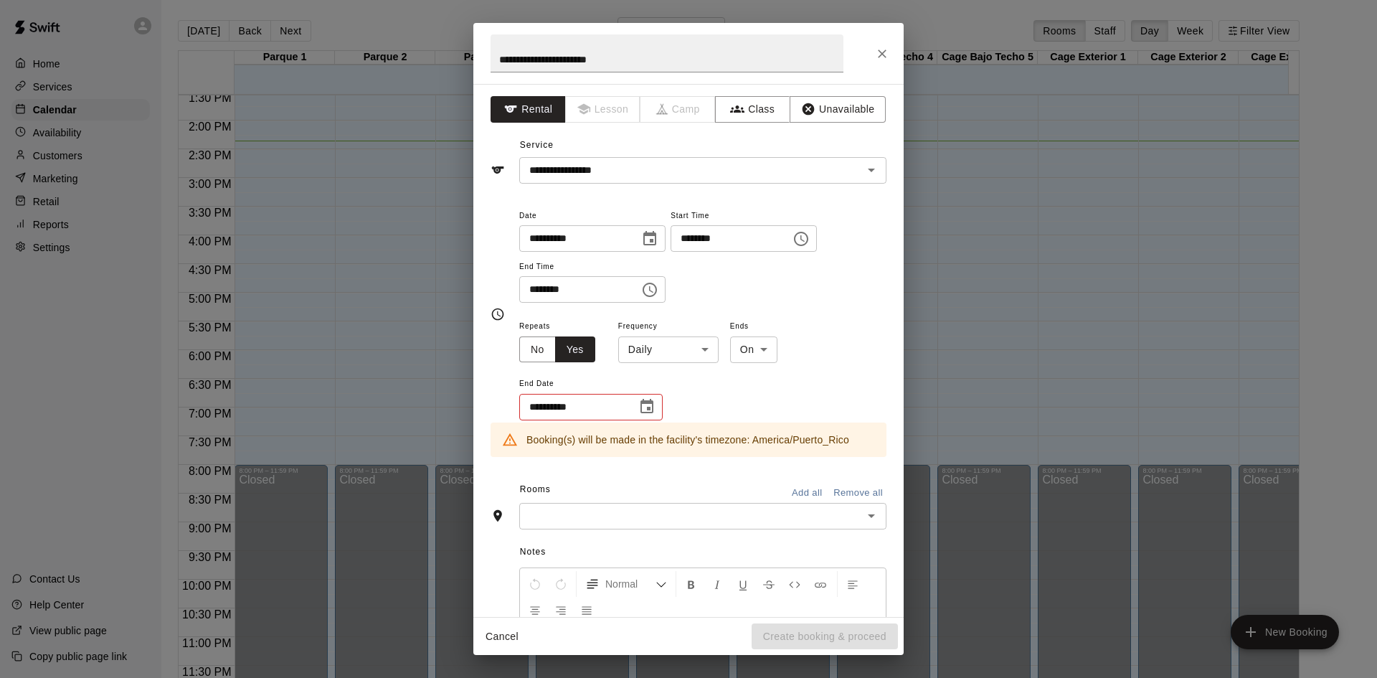
click at [677, 356] on body "Home Services Calendar Availability Customers Marketing Retail Reports Settings…" at bounding box center [688, 350] width 1377 height 701
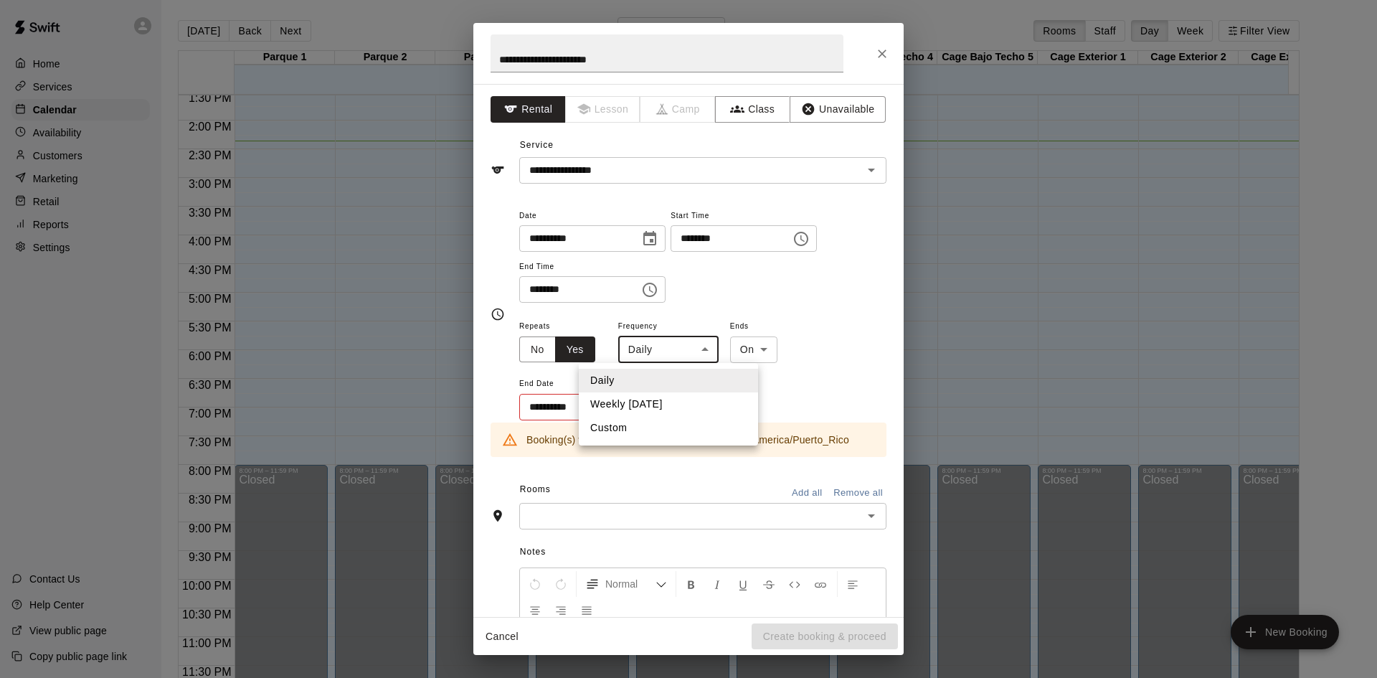
click at [677, 356] on div at bounding box center [688, 339] width 1377 height 678
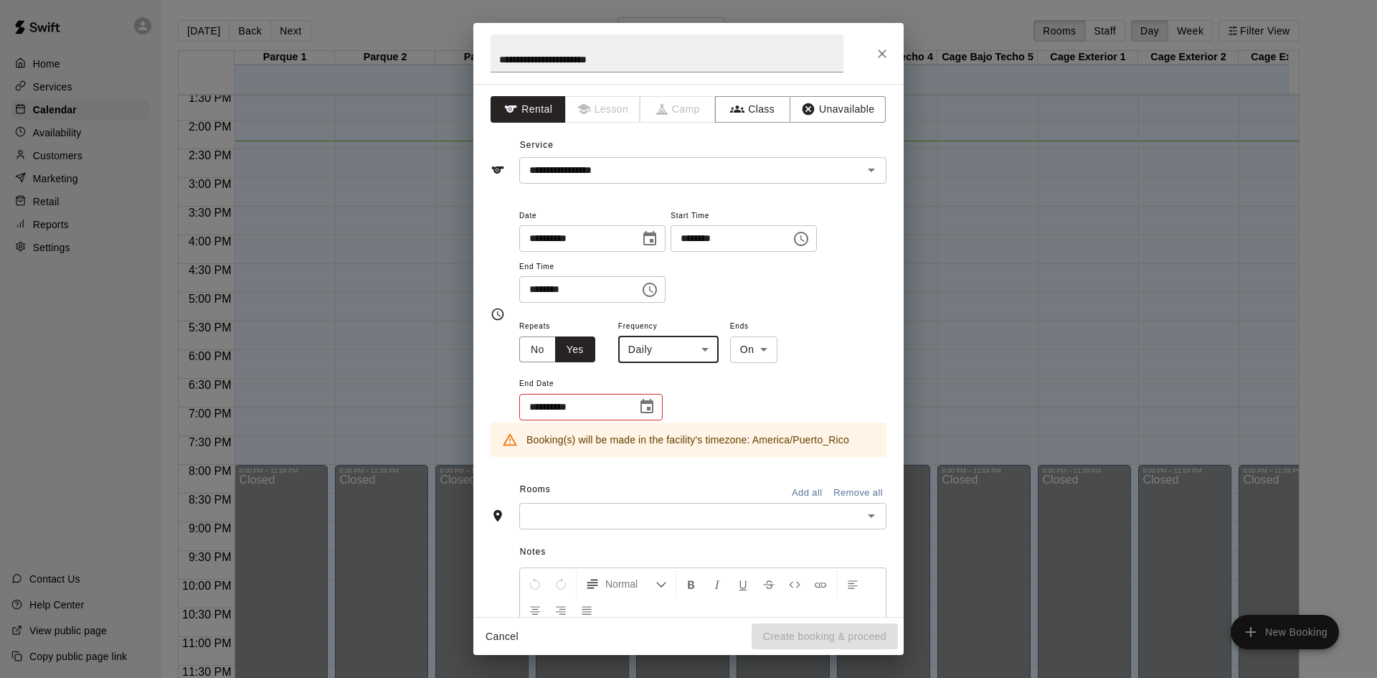
click at [762, 352] on body "Home Services Calendar Availability Customers Marketing Retail Reports Settings…" at bounding box center [688, 350] width 1377 height 701
click at [762, 352] on div at bounding box center [688, 339] width 1377 height 678
click at [642, 402] on icon "Choose date" at bounding box center [646, 406] width 13 height 14
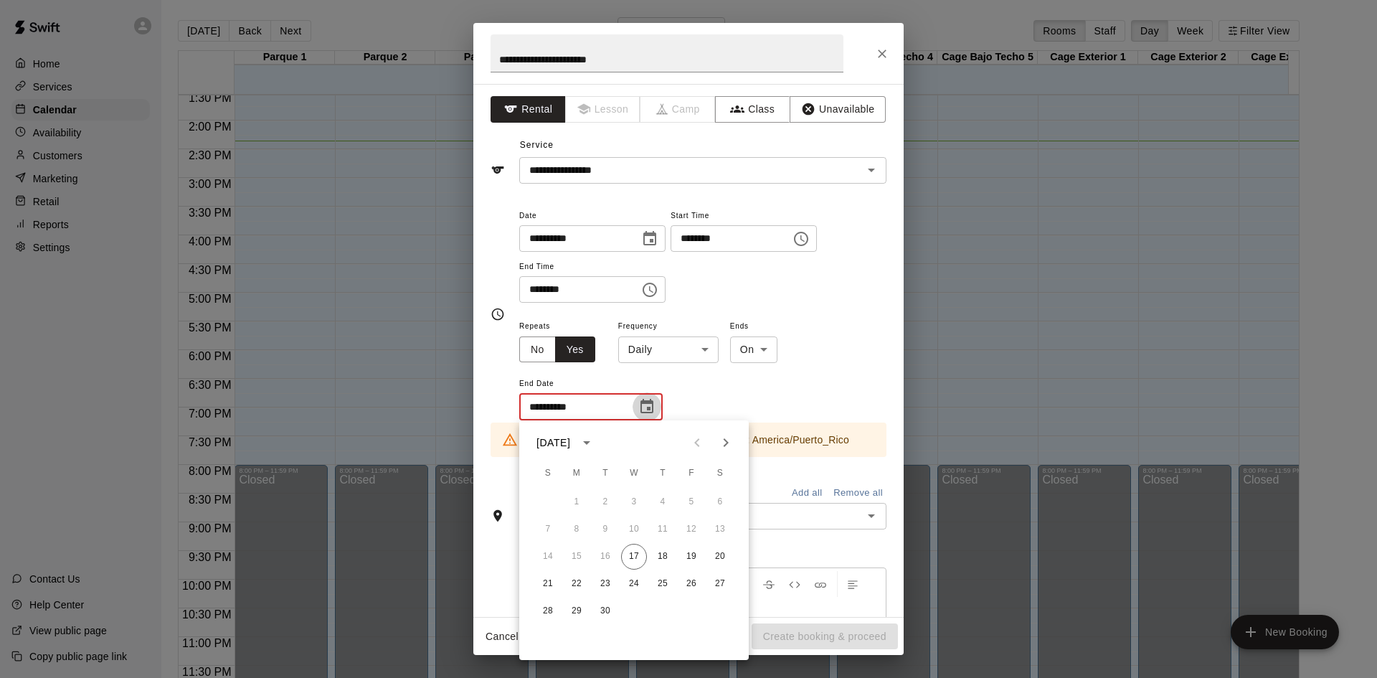
click at [642, 402] on icon "Choose date" at bounding box center [646, 406] width 13 height 14
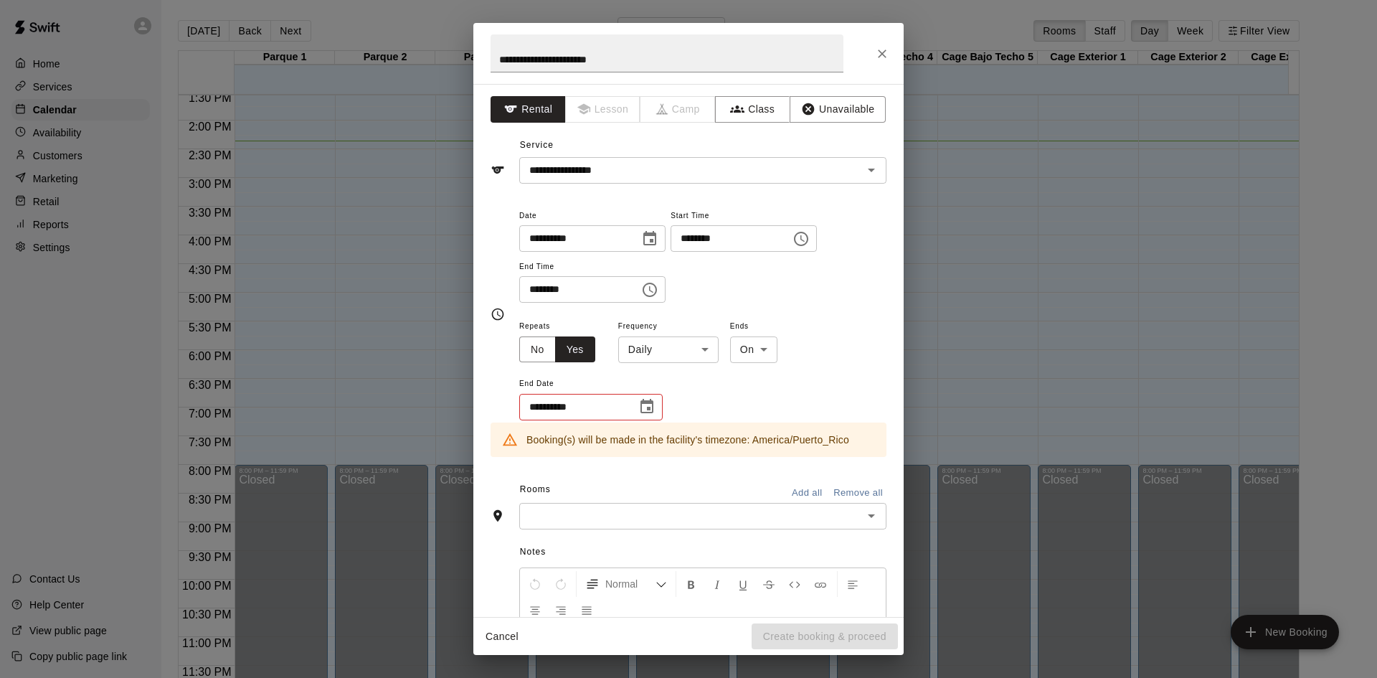
click at [757, 296] on div "**********" at bounding box center [702, 255] width 367 height 97
click at [648, 352] on body "Home Services Calendar Availability Customers Marketing Retail Reports Settings…" at bounding box center [688, 350] width 1377 height 701
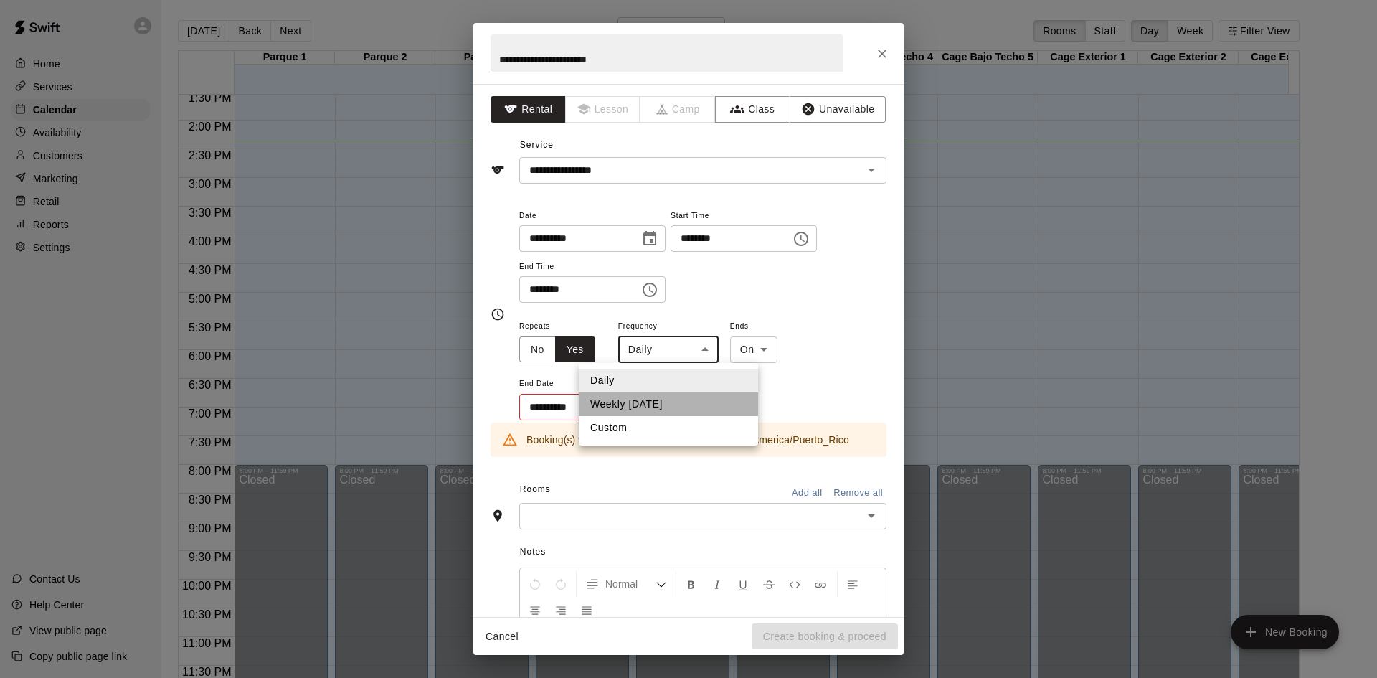
click at [651, 404] on li "Weekly on Wednesday" at bounding box center [668, 404] width 179 height 24
type input "******"
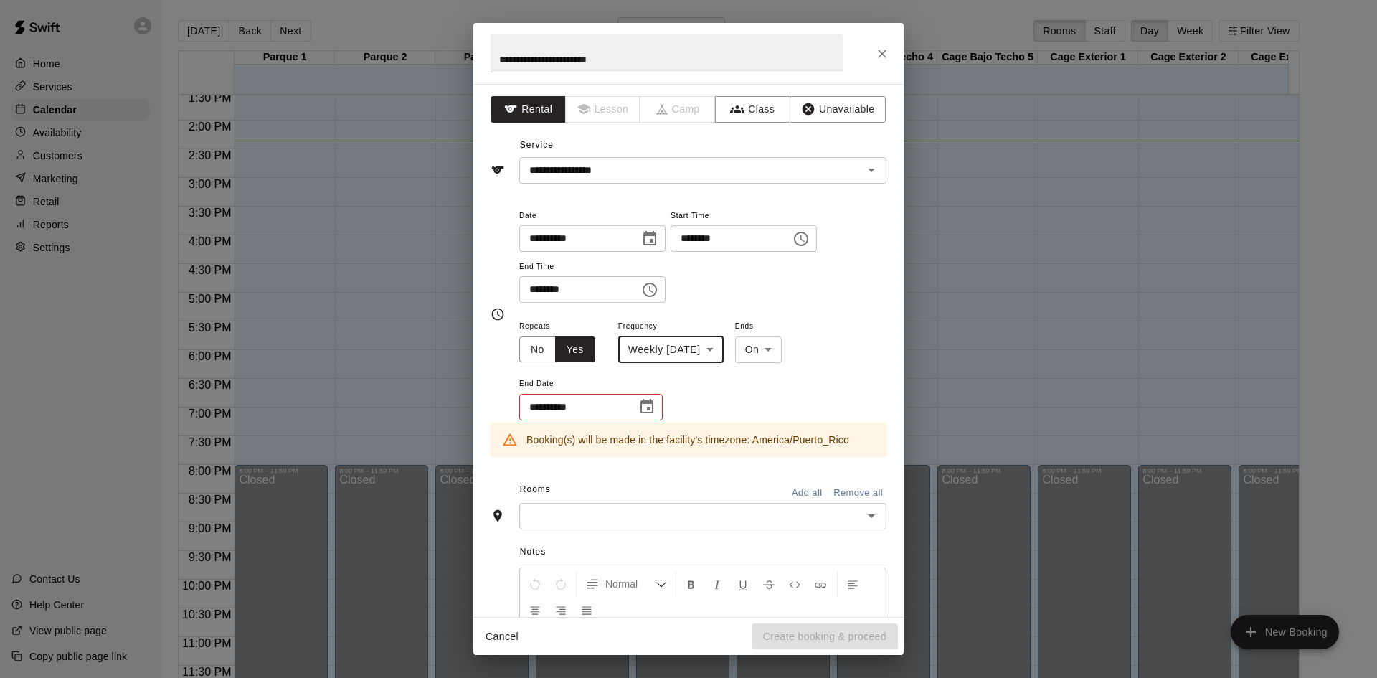
click at [810, 341] on body "Home Services Calendar Availability Customers Marketing Retail Reports Settings…" at bounding box center [688, 350] width 1377 height 701
click at [797, 381] on li "On" at bounding box center [795, 381] width 47 height 24
click at [677, 399] on div "**********" at bounding box center [702, 369] width 367 height 105
click at [639, 409] on icon "Choose date" at bounding box center [646, 406] width 17 height 17
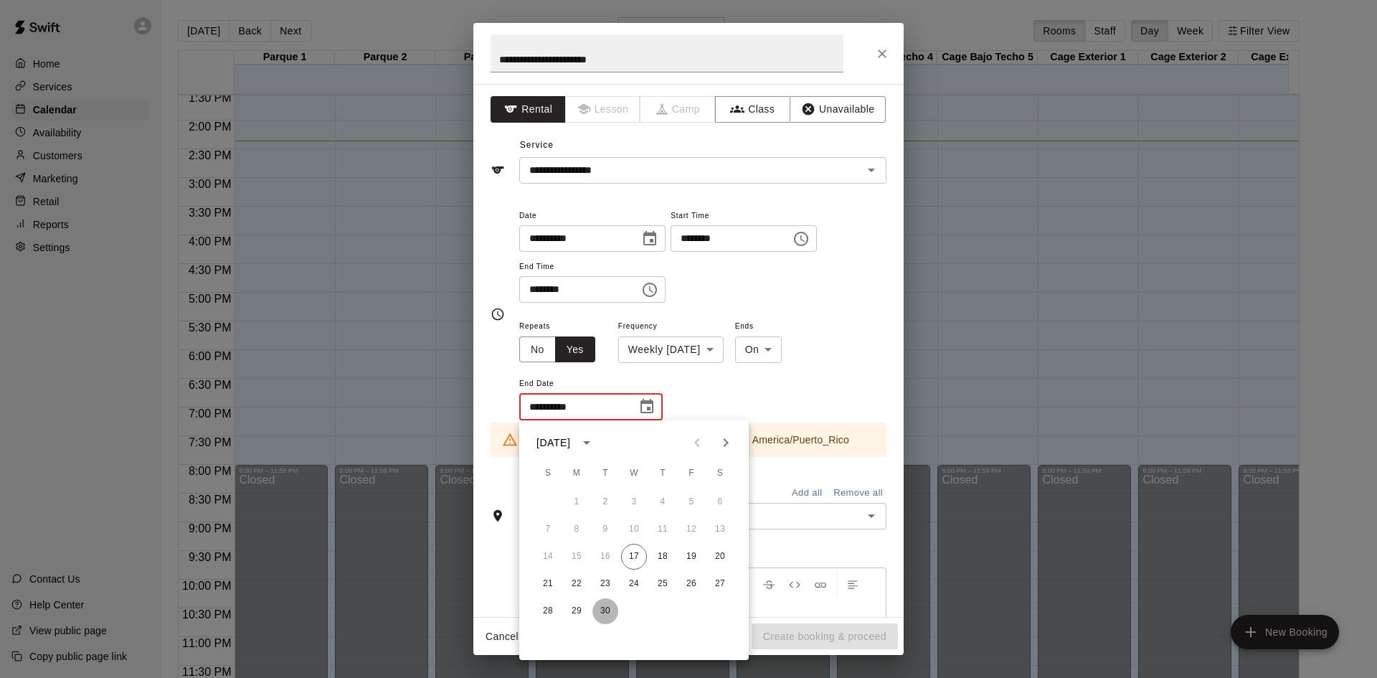
click at [607, 609] on button "30" at bounding box center [605, 611] width 26 height 26
type input "**********"
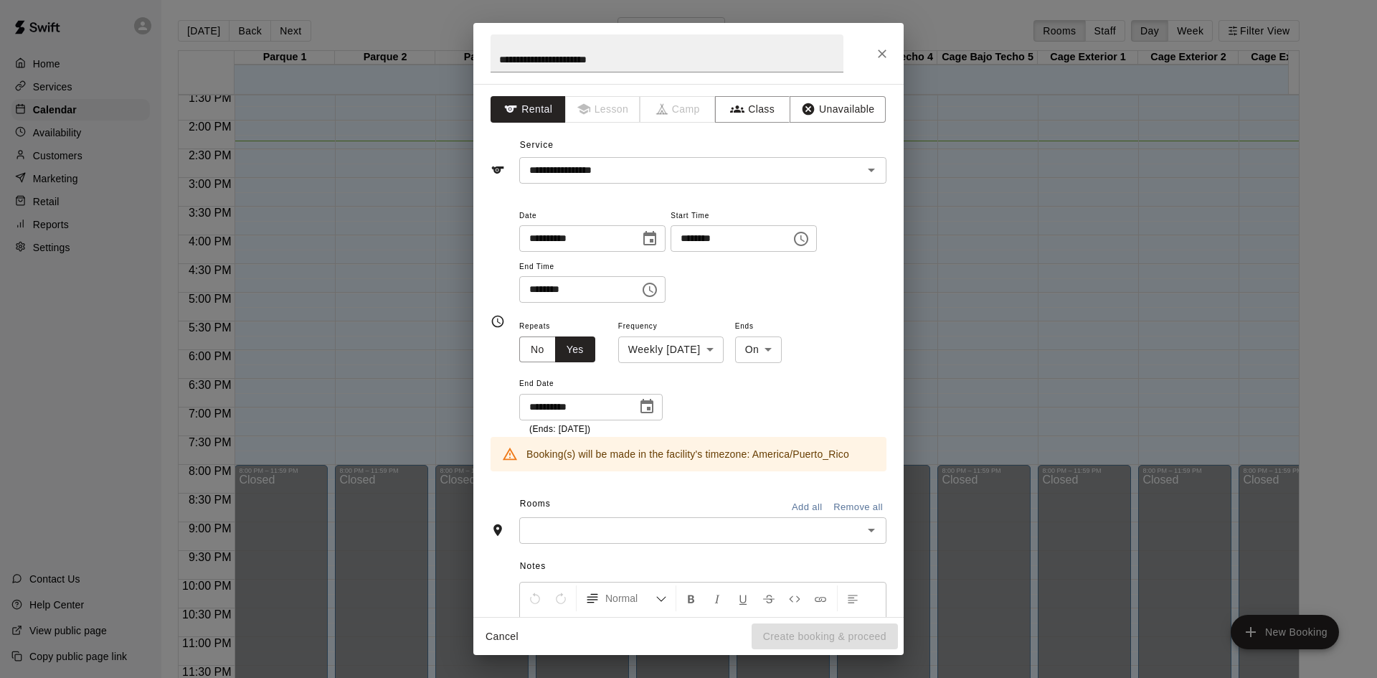
click at [744, 405] on div "**********" at bounding box center [702, 376] width 367 height 119
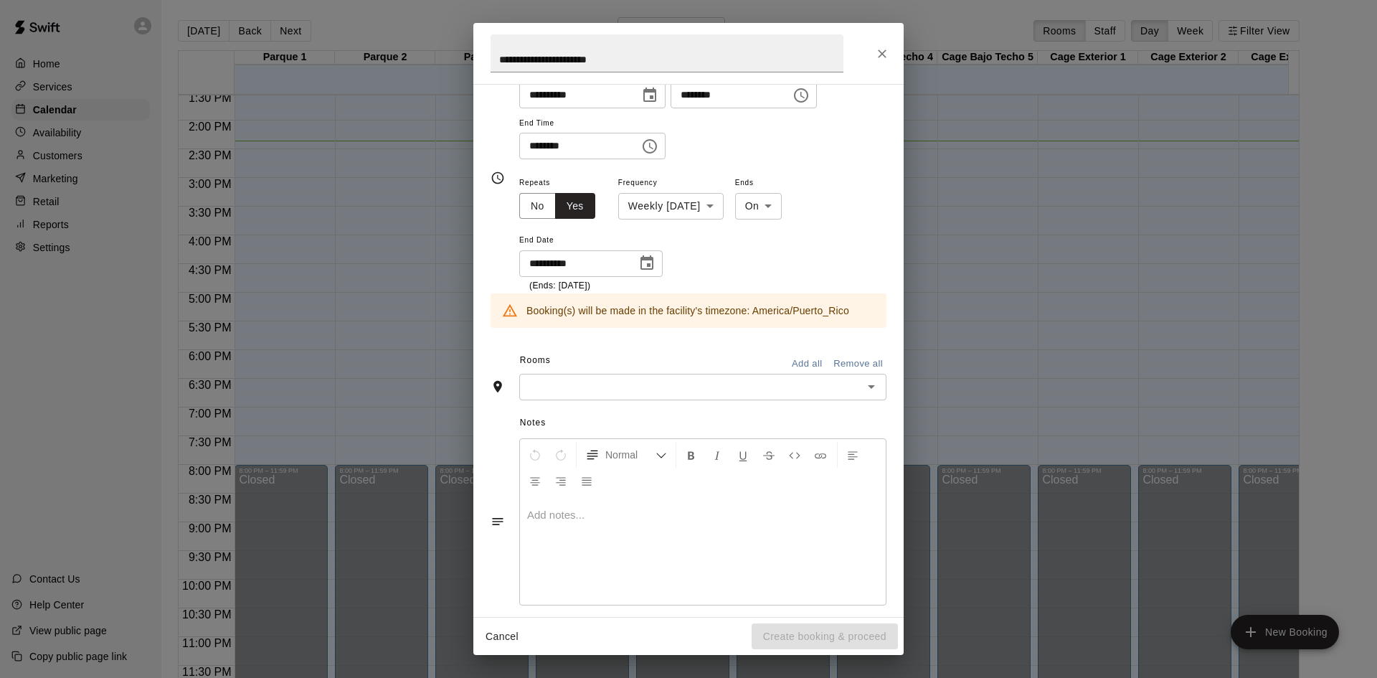
scroll to position [158, 0]
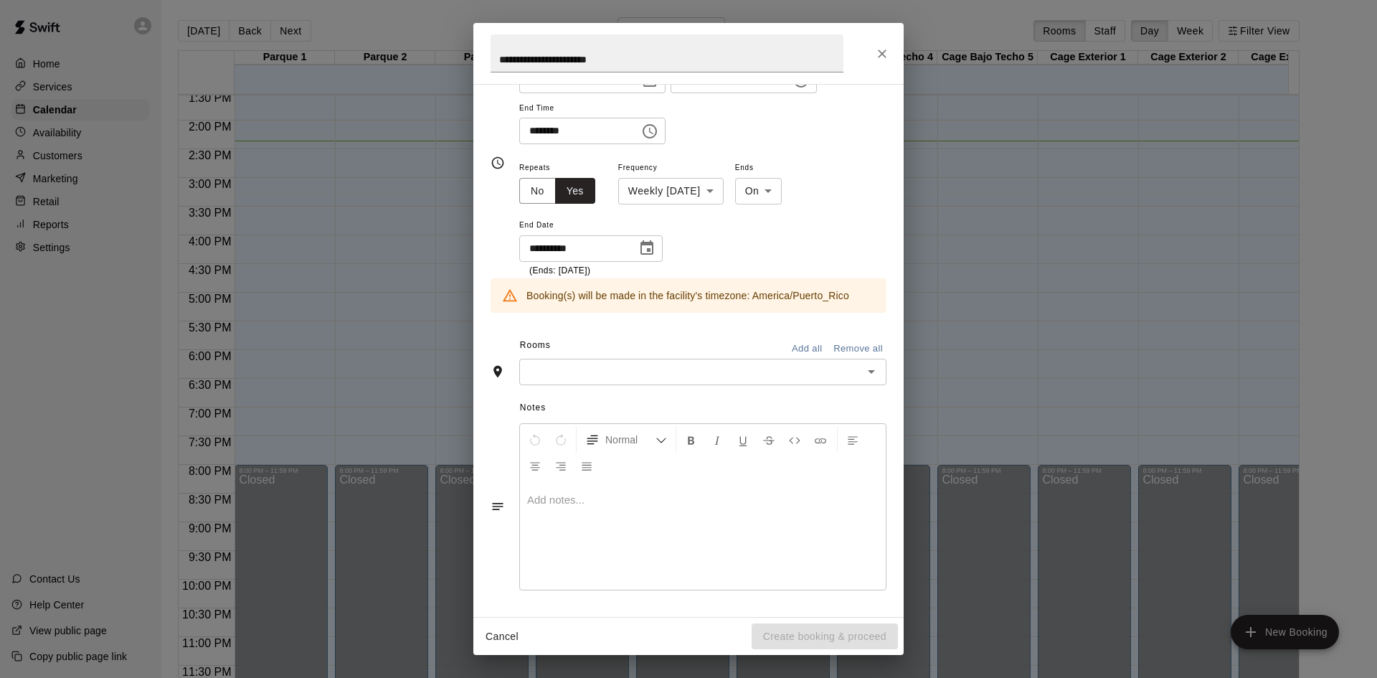
click at [678, 369] on input "text" at bounding box center [690, 372] width 335 height 18
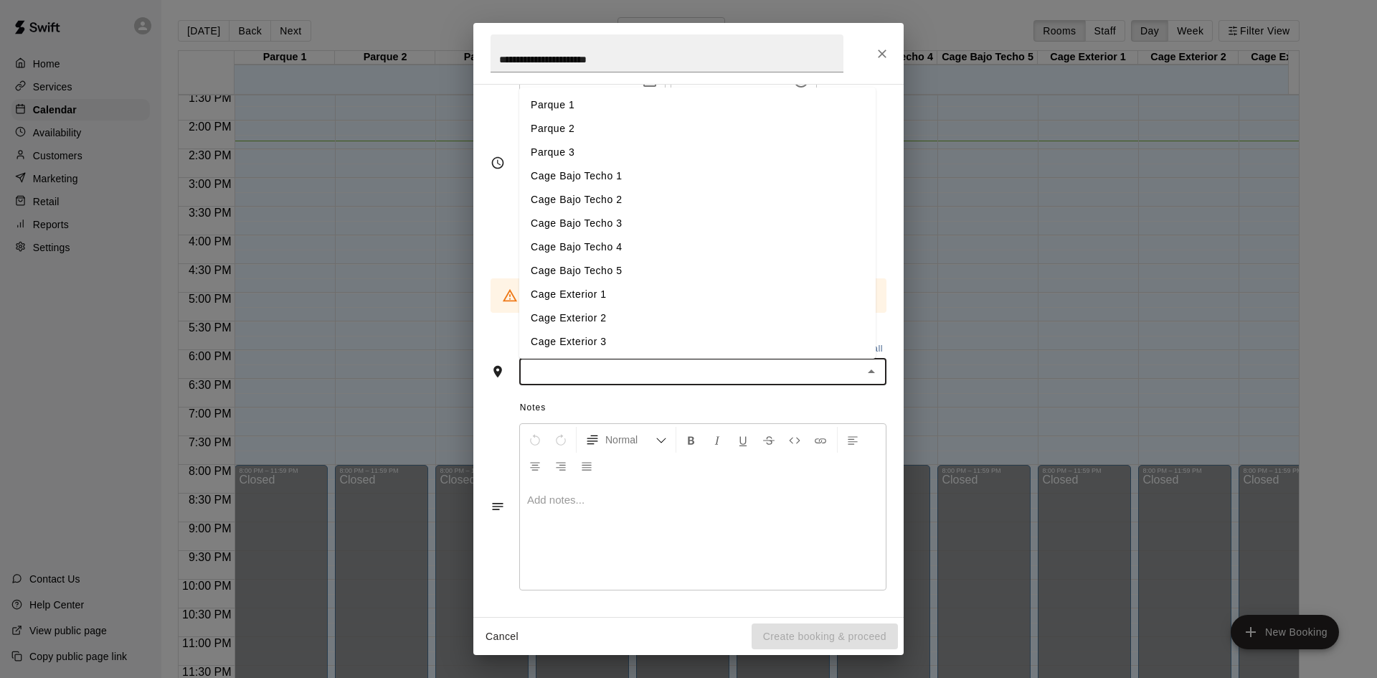
click at [615, 295] on li "Cage Exterior 1" at bounding box center [697, 295] width 356 height 24
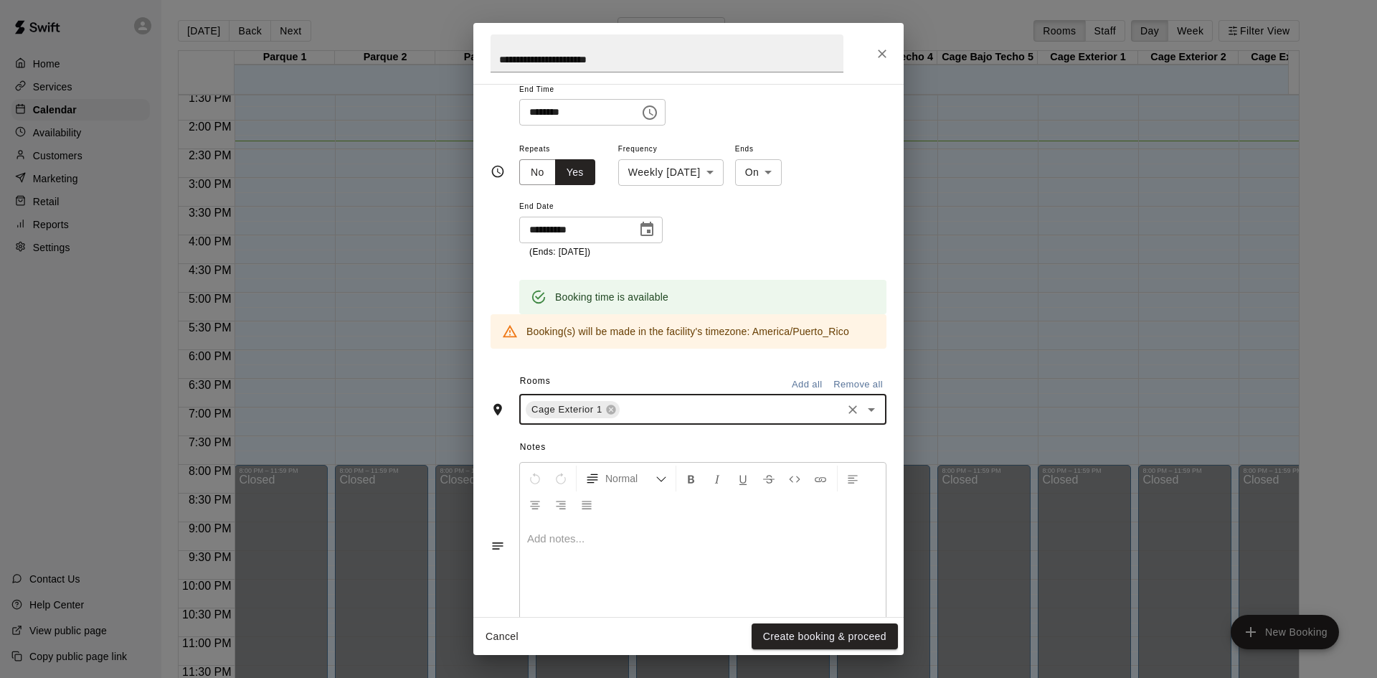
scroll to position [186, 0]
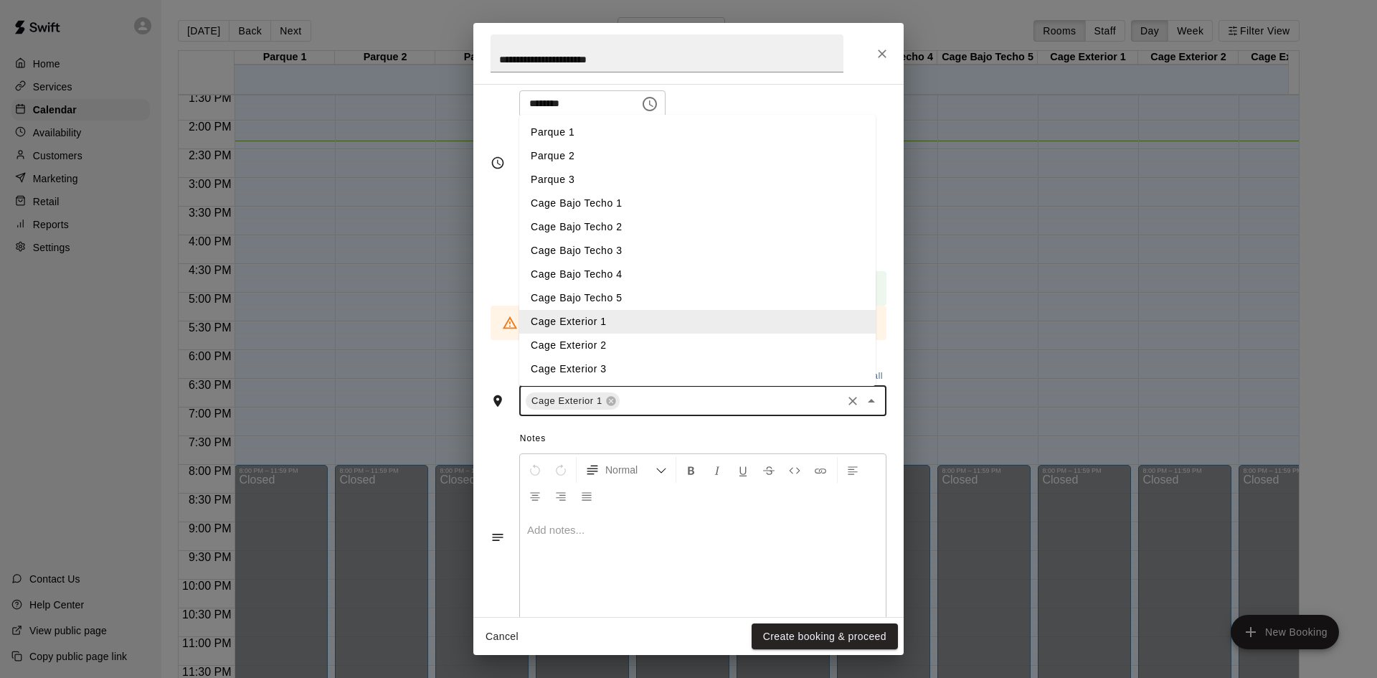
click at [644, 402] on input "text" at bounding box center [731, 401] width 218 height 18
click at [626, 346] on li "Cage Exterior 2" at bounding box center [697, 345] width 356 height 24
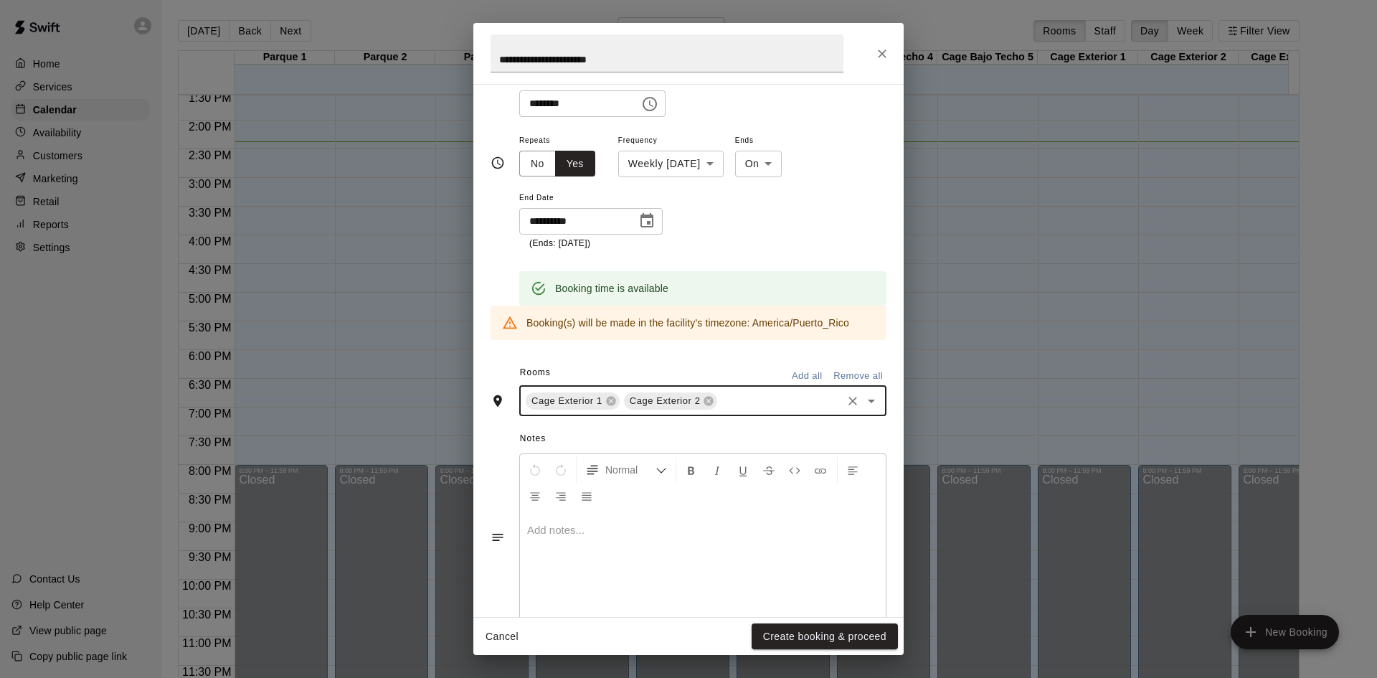
click at [746, 401] on input "text" at bounding box center [779, 401] width 120 height 18
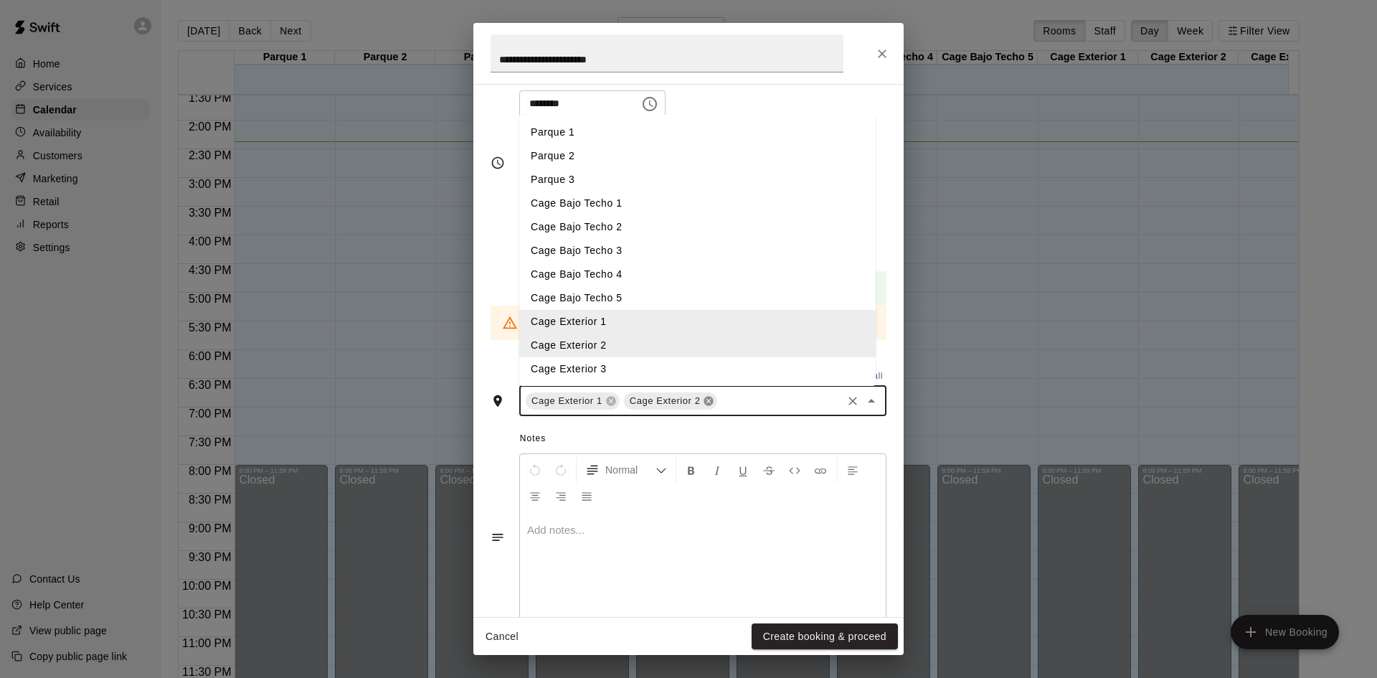
click at [709, 403] on icon at bounding box center [708, 400] width 9 height 9
click at [604, 392] on div "Cage Exterior 1" at bounding box center [573, 400] width 94 height 17
click at [609, 397] on icon at bounding box center [610, 400] width 9 height 9
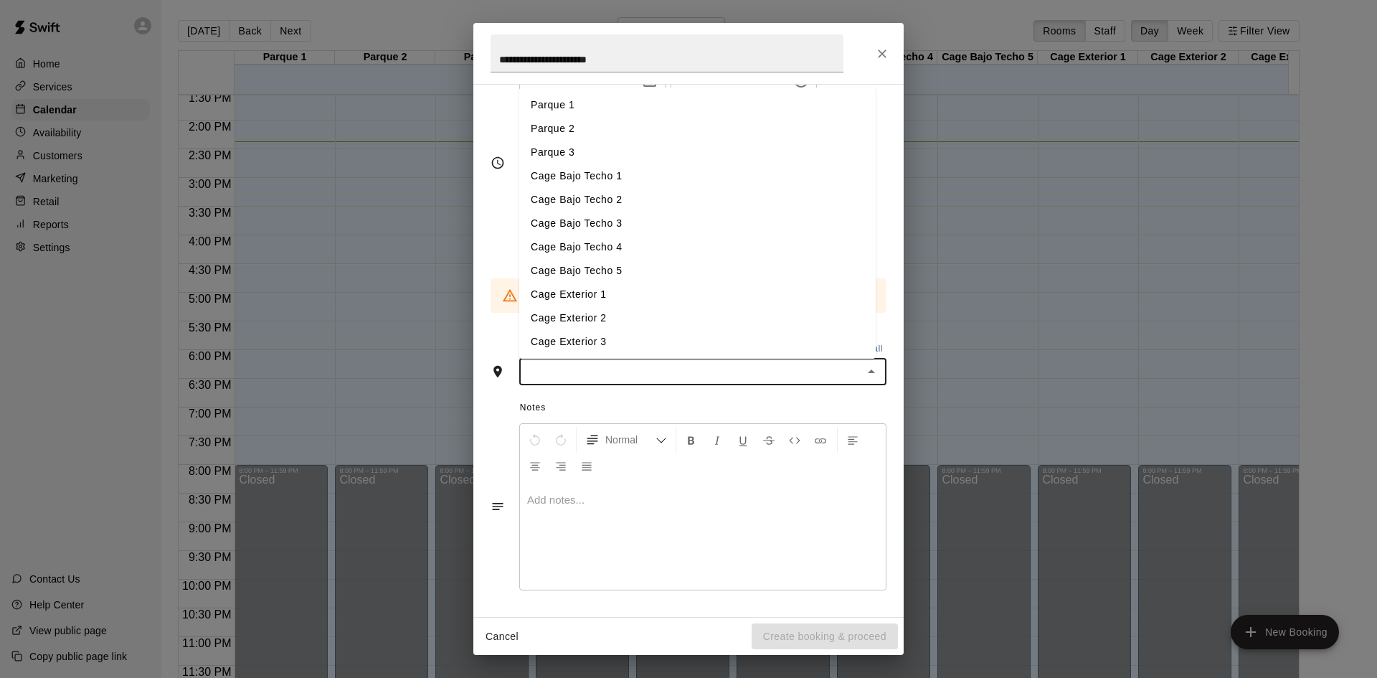
scroll to position [158, 0]
click at [585, 175] on li "Cage Bajo Techo 1" at bounding box center [697, 176] width 356 height 24
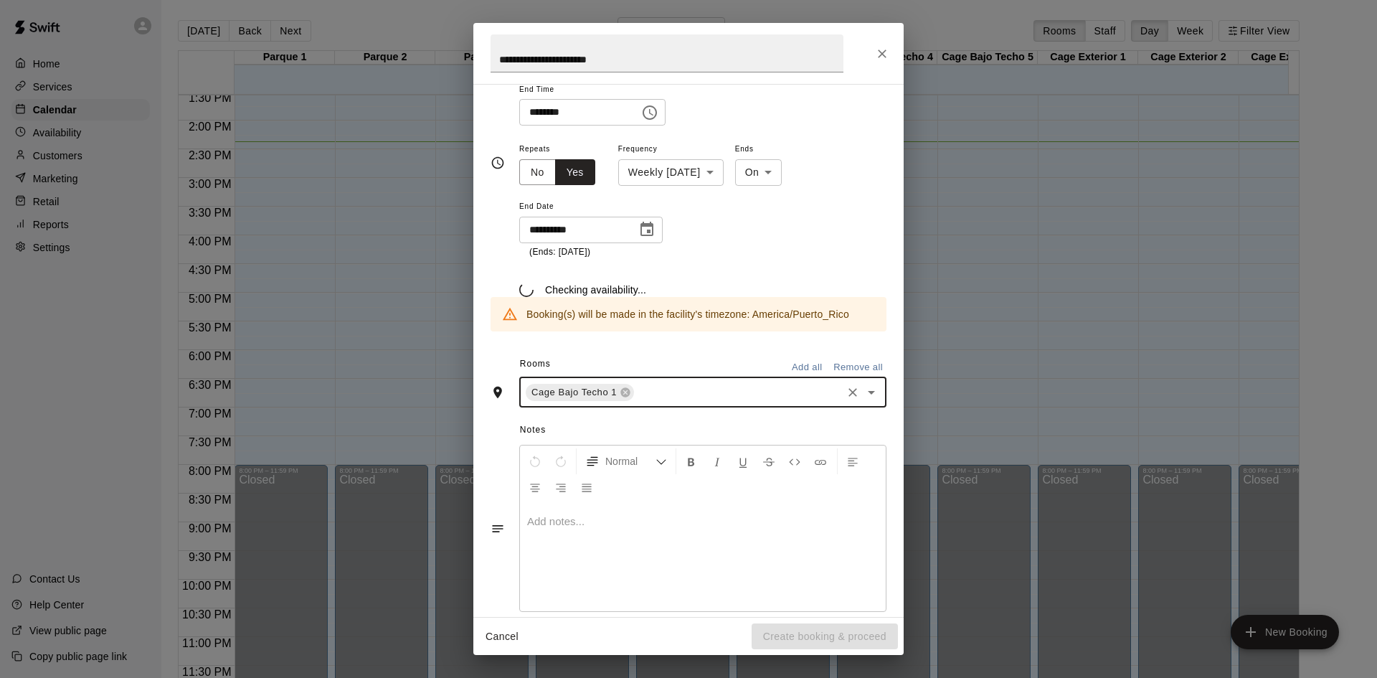
scroll to position [186, 0]
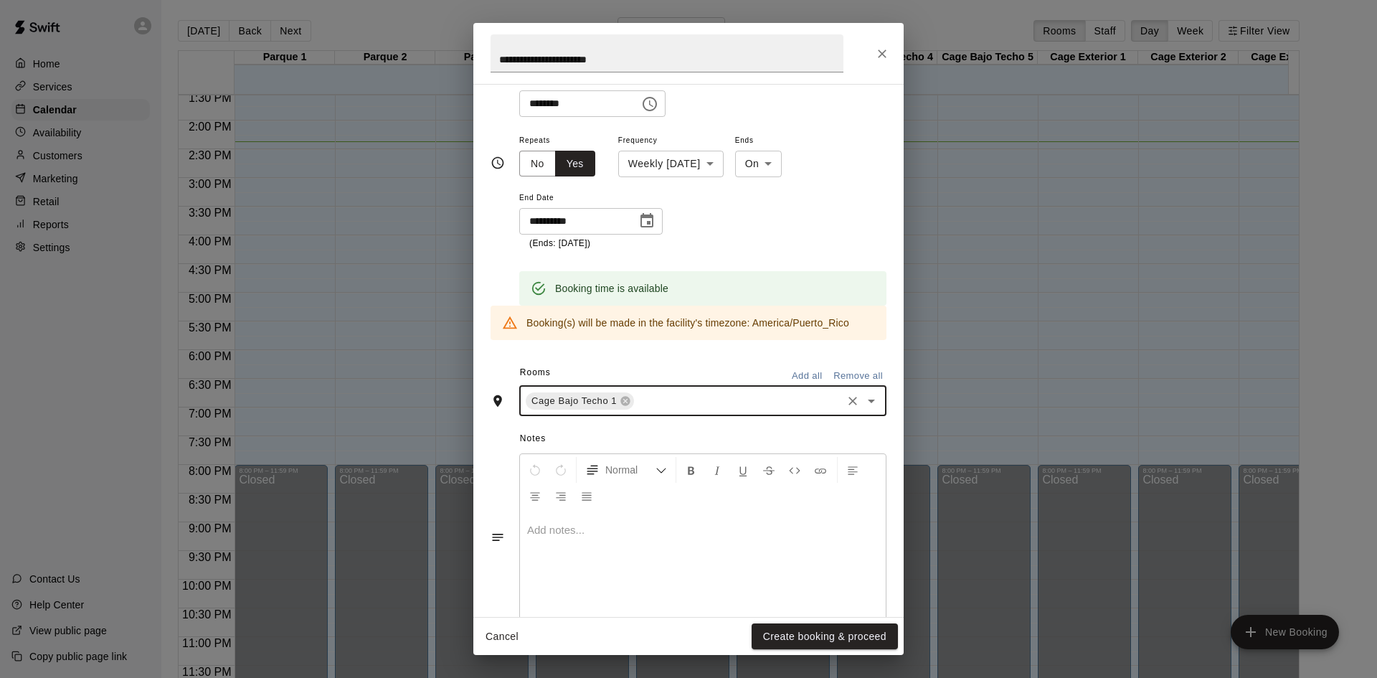
click at [650, 403] on input "text" at bounding box center [738, 401] width 204 height 18
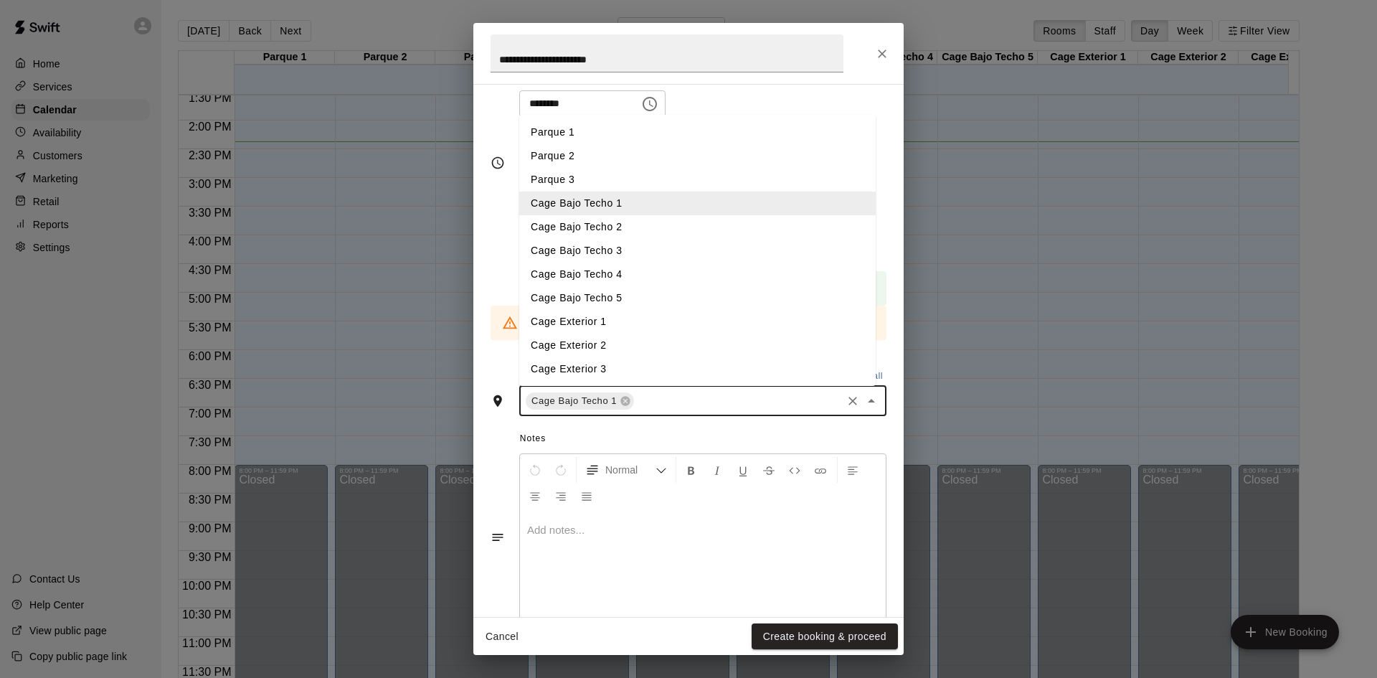
click at [607, 230] on li "Cage Bajo Techo 2" at bounding box center [697, 227] width 356 height 24
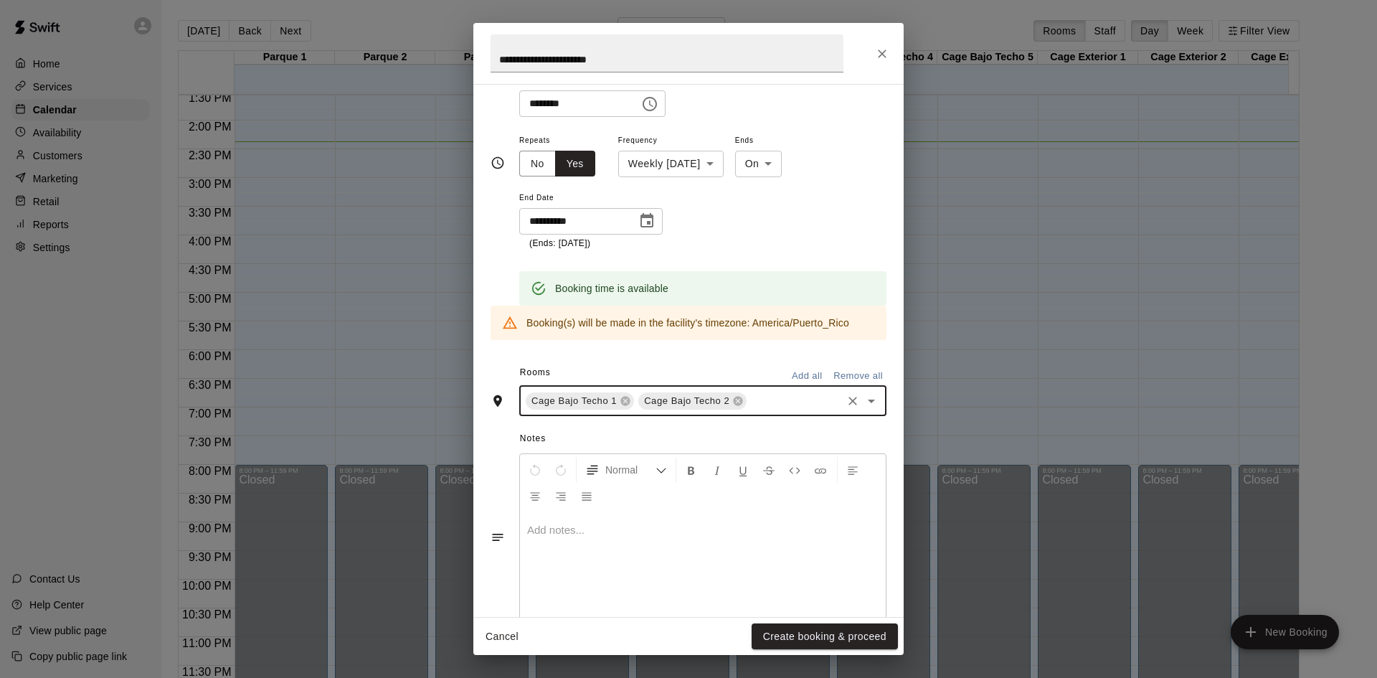
click at [766, 412] on div "Cage Bajo Techo 1 Cage Bajo Techo 2 ​" at bounding box center [702, 401] width 367 height 30
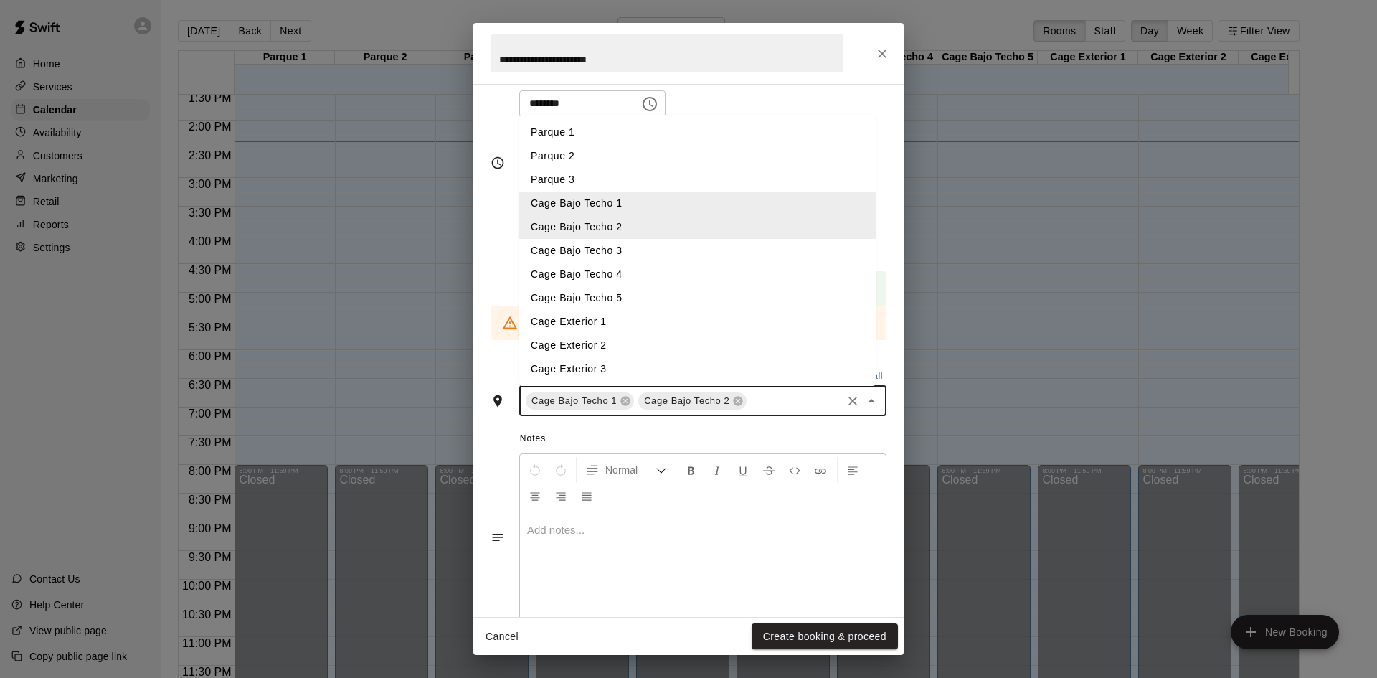
click at [633, 248] on li "Cage Bajo Techo 3" at bounding box center [697, 251] width 356 height 24
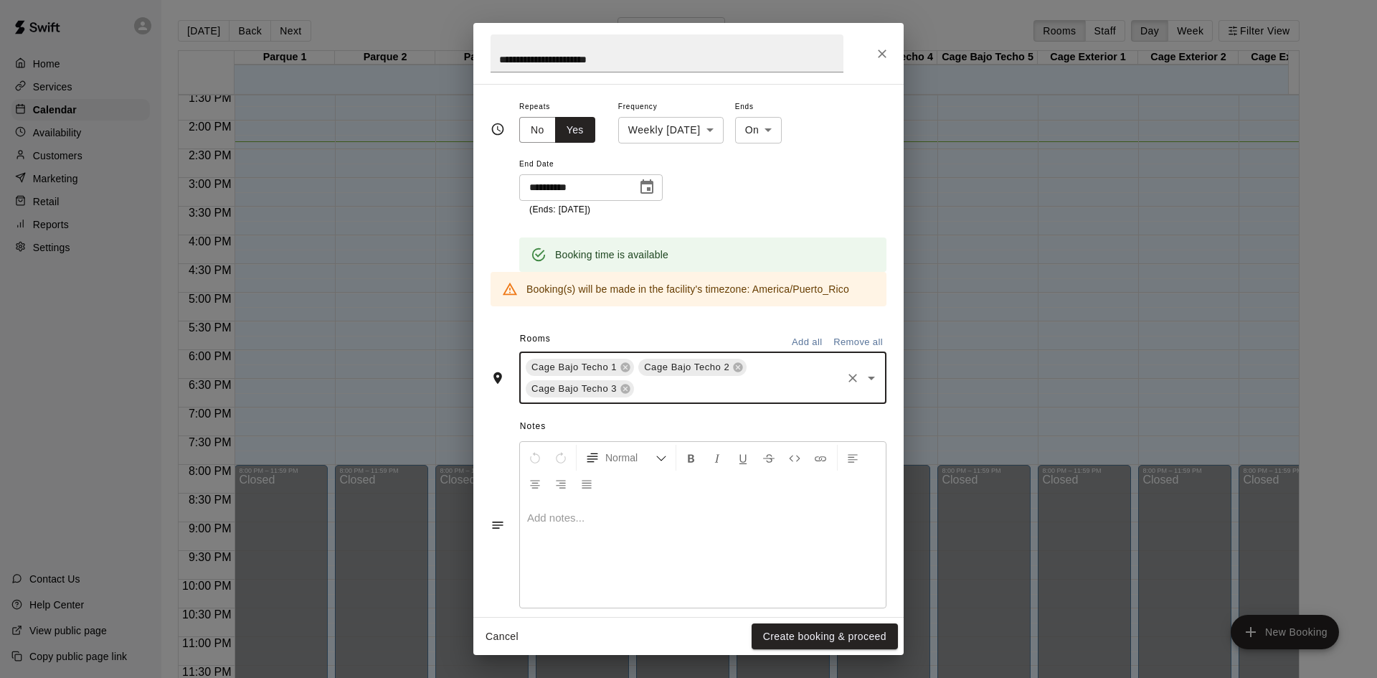
scroll to position [237, 0]
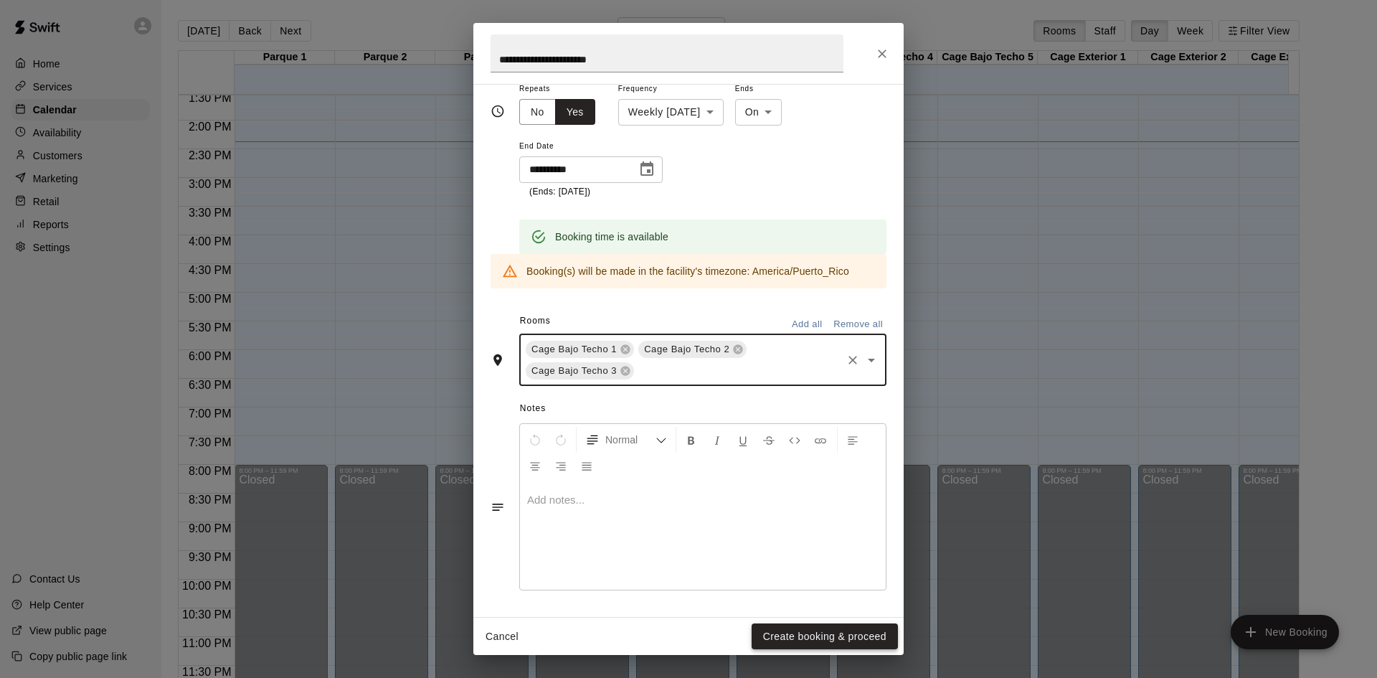
click at [814, 641] on button "Create booking & proceed" at bounding box center [824, 636] width 146 height 27
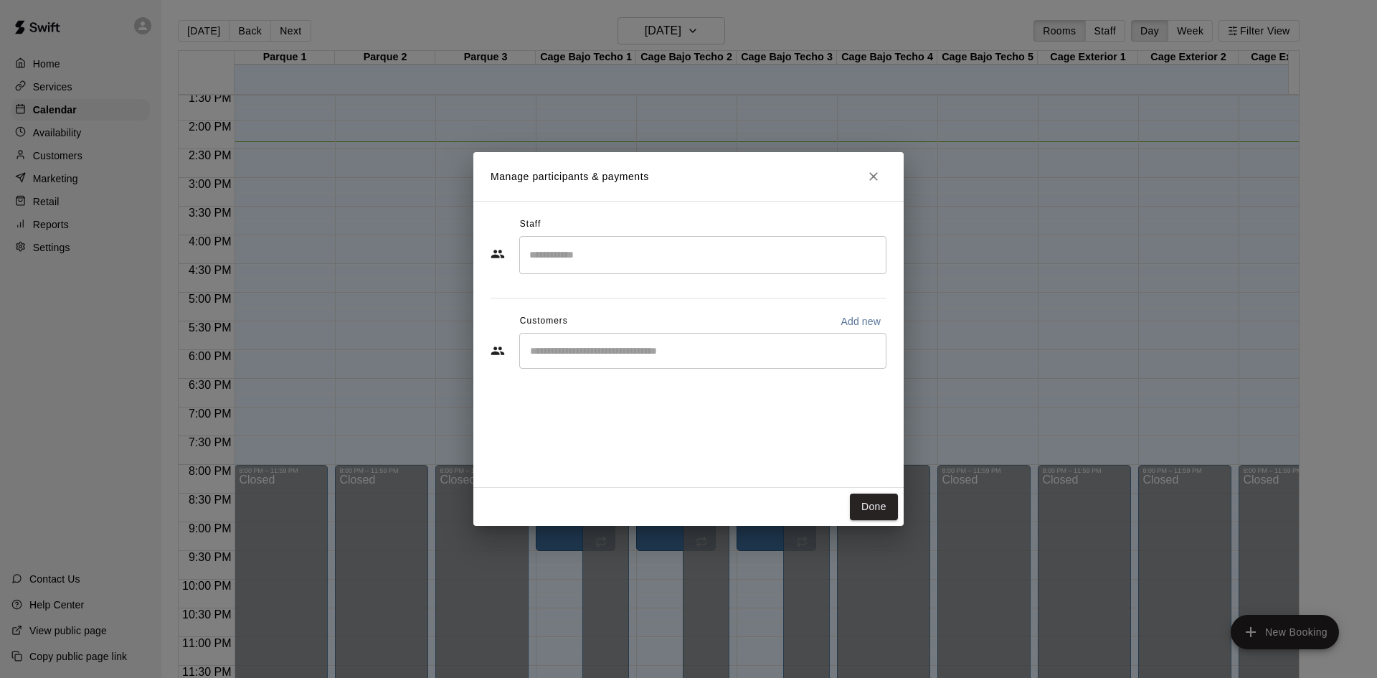
click at [564, 257] on input "Search staff" at bounding box center [703, 254] width 354 height 25
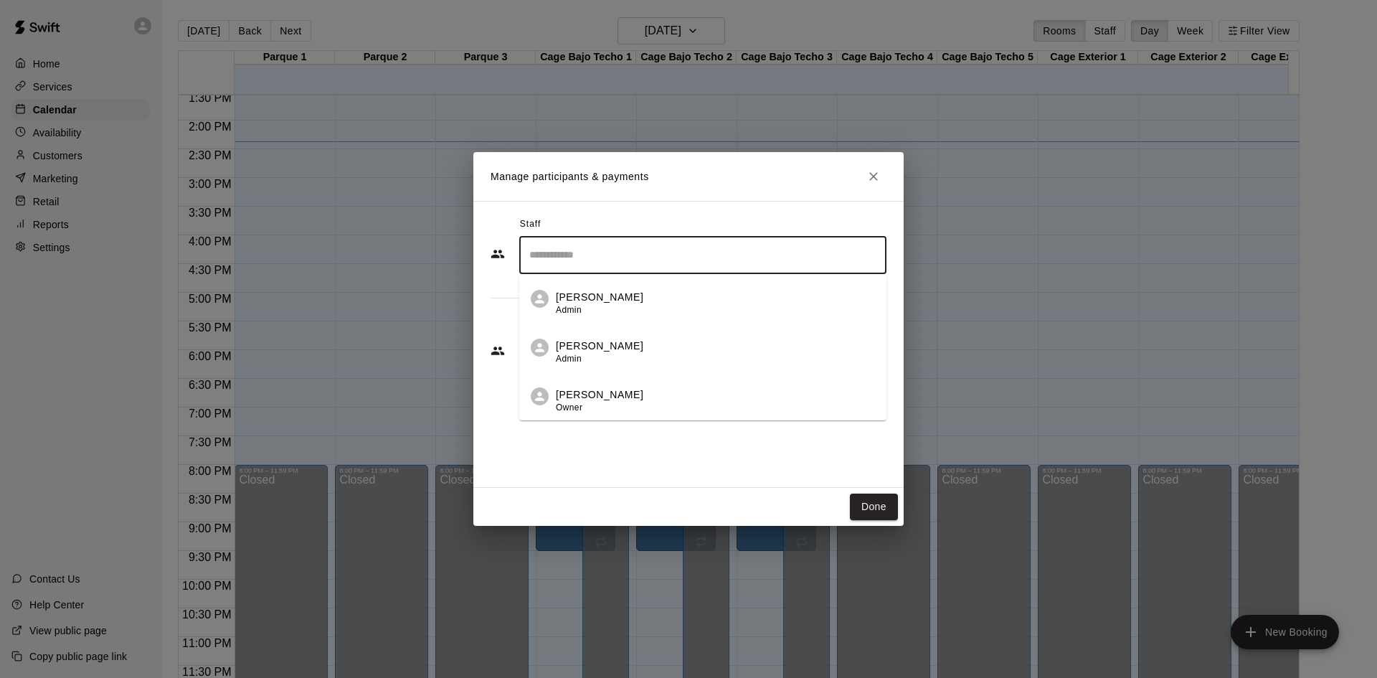
click at [569, 257] on input "Search staff" at bounding box center [703, 254] width 354 height 25
click at [620, 368] on div "​" at bounding box center [702, 351] width 367 height 36
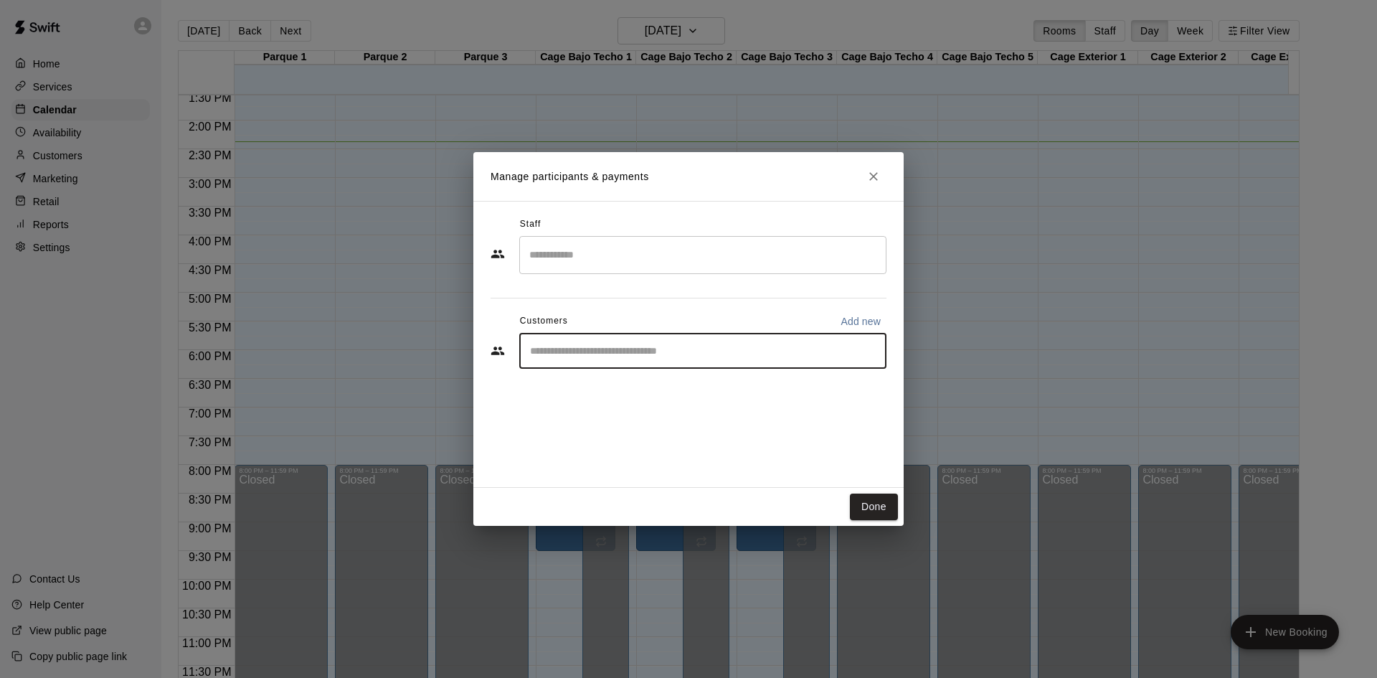
click at [622, 364] on div "​" at bounding box center [702, 351] width 367 height 36
click at [574, 350] on input "Start typing to search customers..." at bounding box center [703, 350] width 354 height 14
click at [871, 321] on p "Add new" at bounding box center [860, 321] width 40 height 14
select select "**"
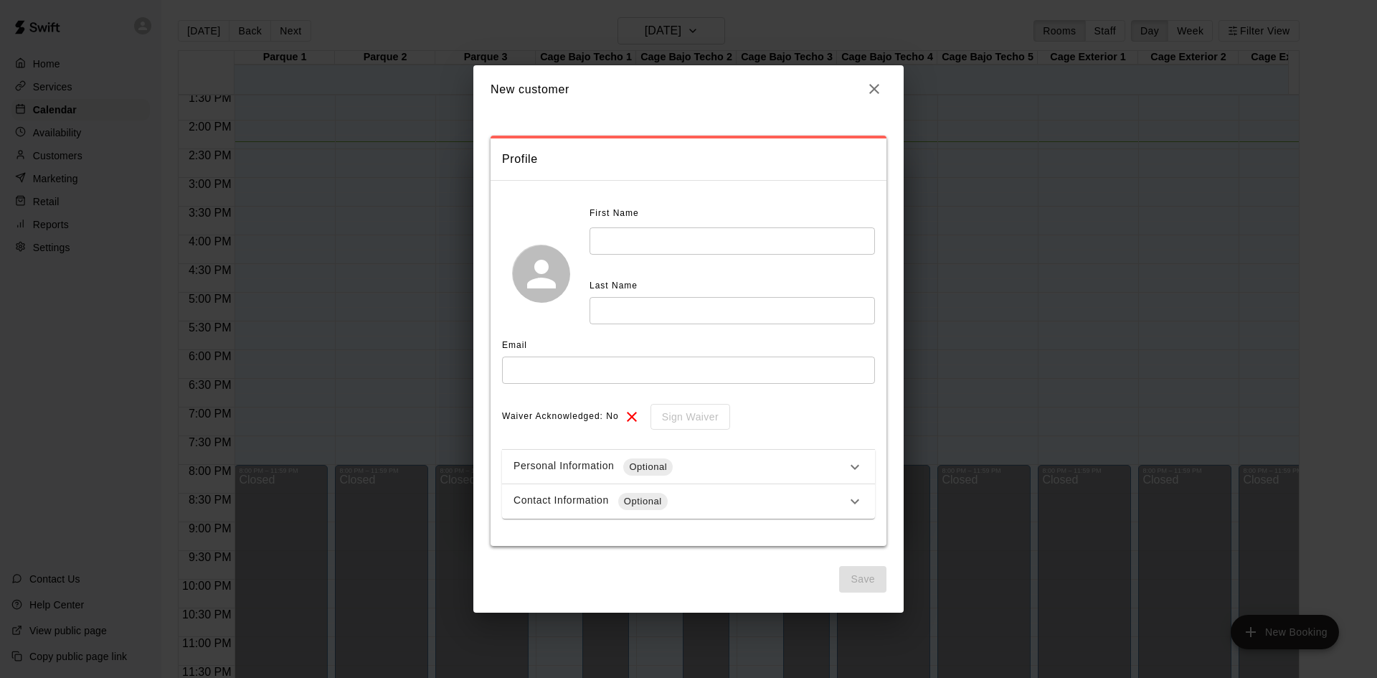
click at [635, 229] on input "text" at bounding box center [731, 240] width 285 height 27
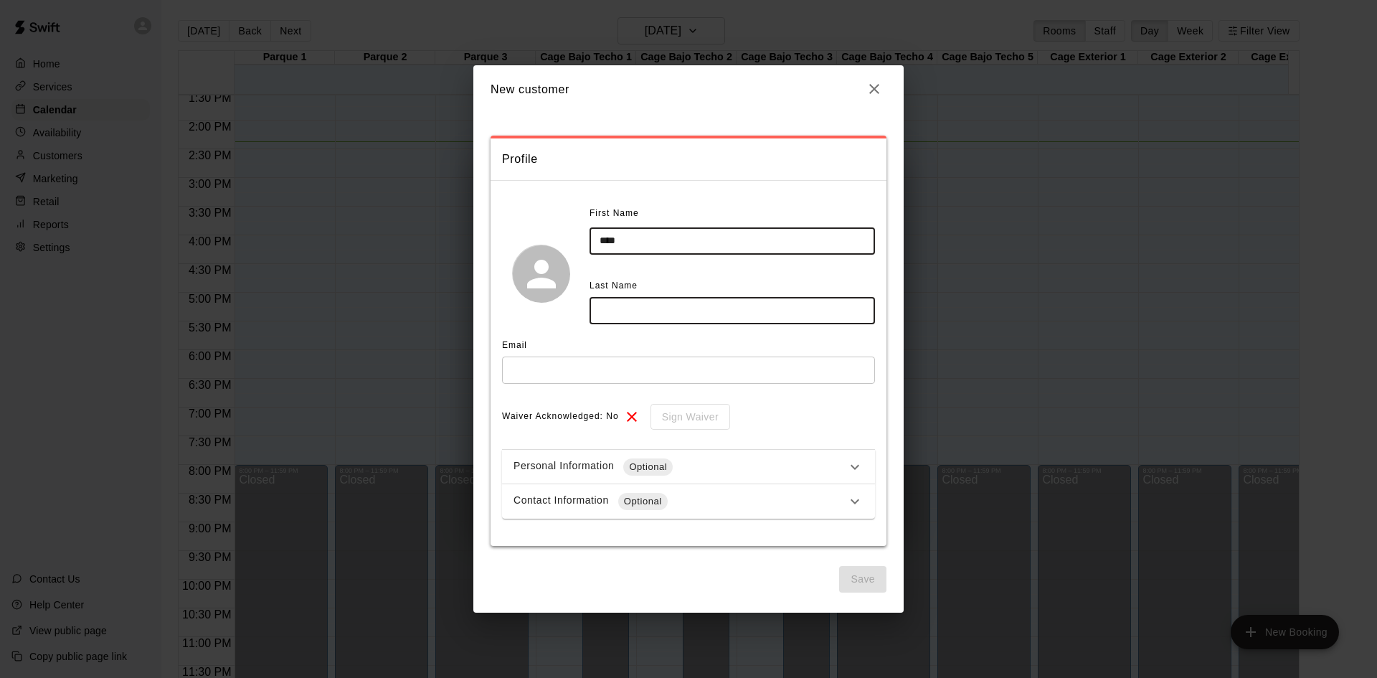
type input "****"
click at [646, 319] on input "text" at bounding box center [731, 310] width 285 height 27
type input "*****"
click at [632, 371] on input "text" at bounding box center [688, 369] width 373 height 27
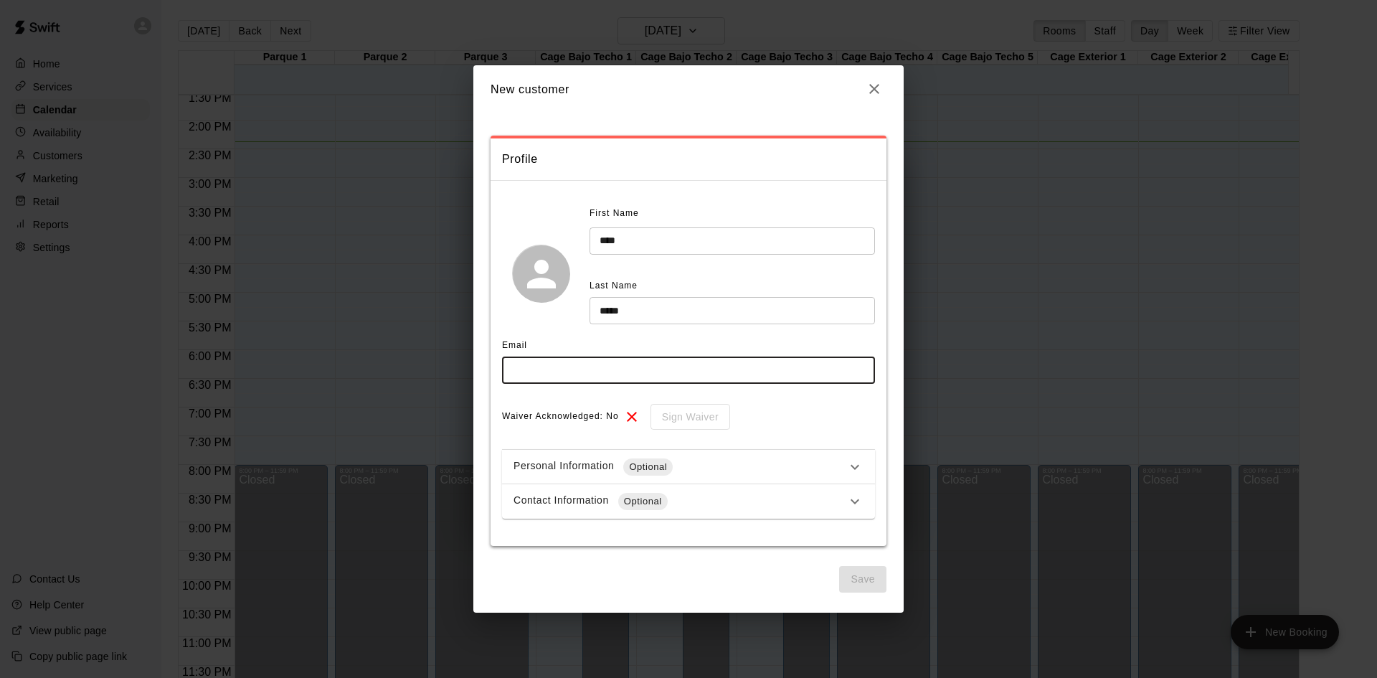
click at [707, 465] on div "Personal Information Optional" at bounding box center [679, 466] width 333 height 17
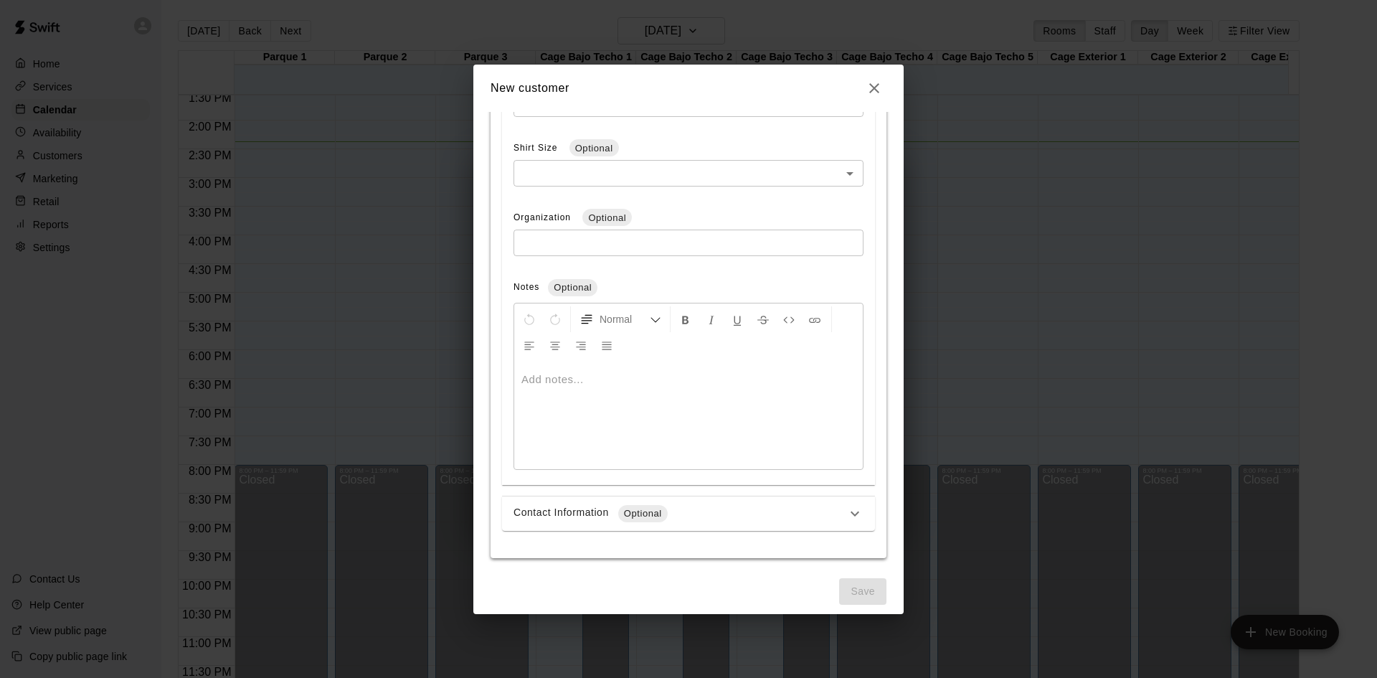
scroll to position [536, 0]
click at [663, 494] on div "Contact Information Optional" at bounding box center [679, 502] width 333 height 17
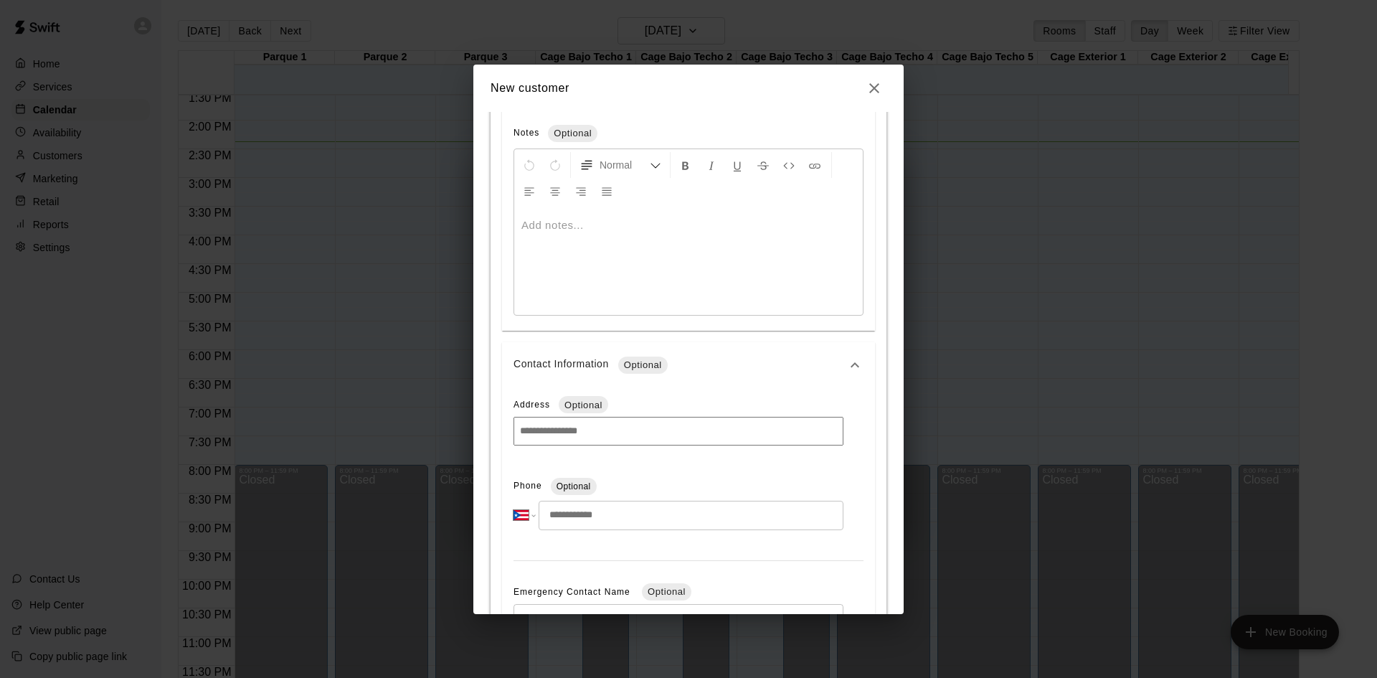
scroll to position [751, 0]
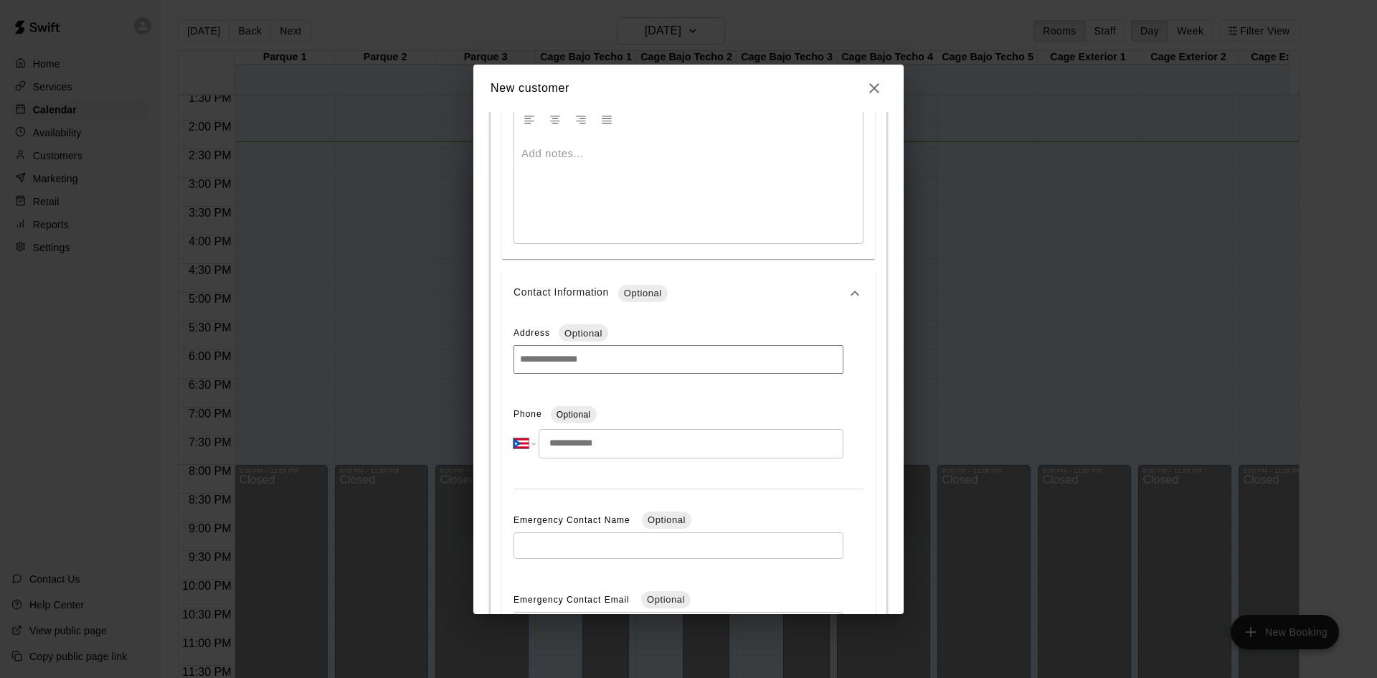
click at [622, 452] on input "tel" at bounding box center [691, 443] width 305 height 29
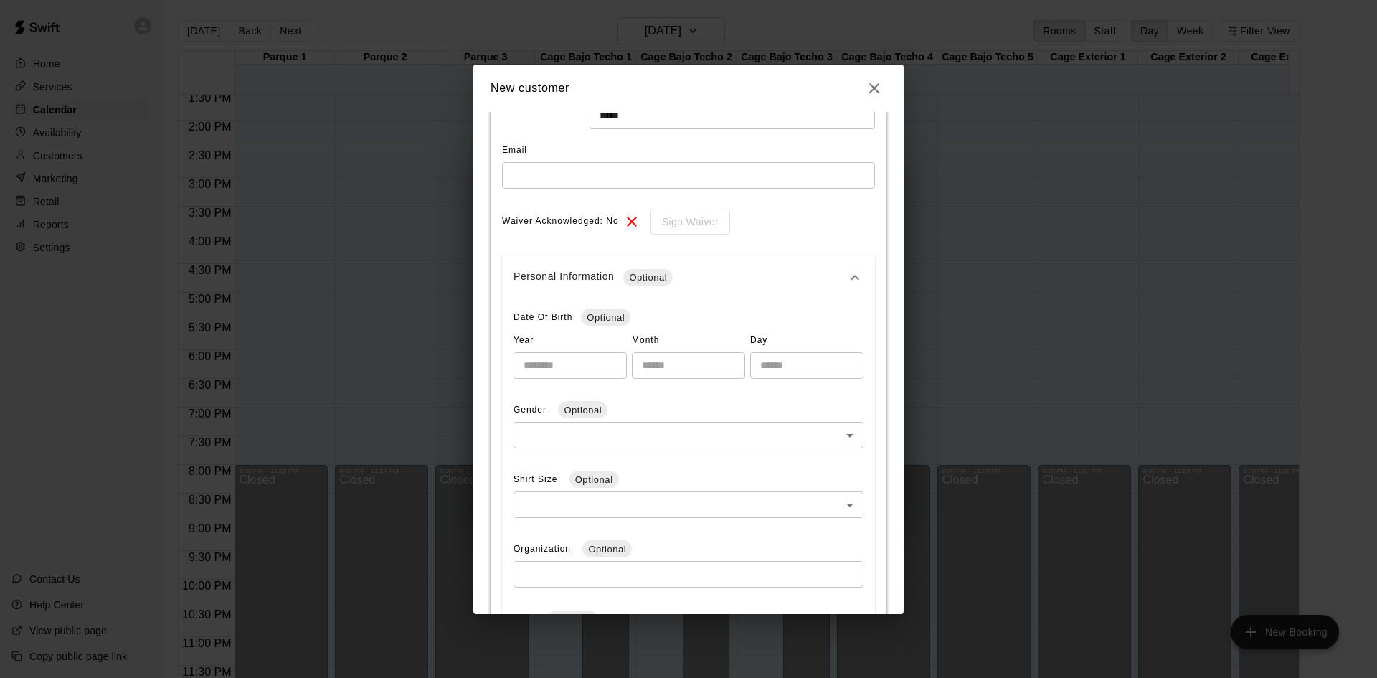
scroll to position [126, 0]
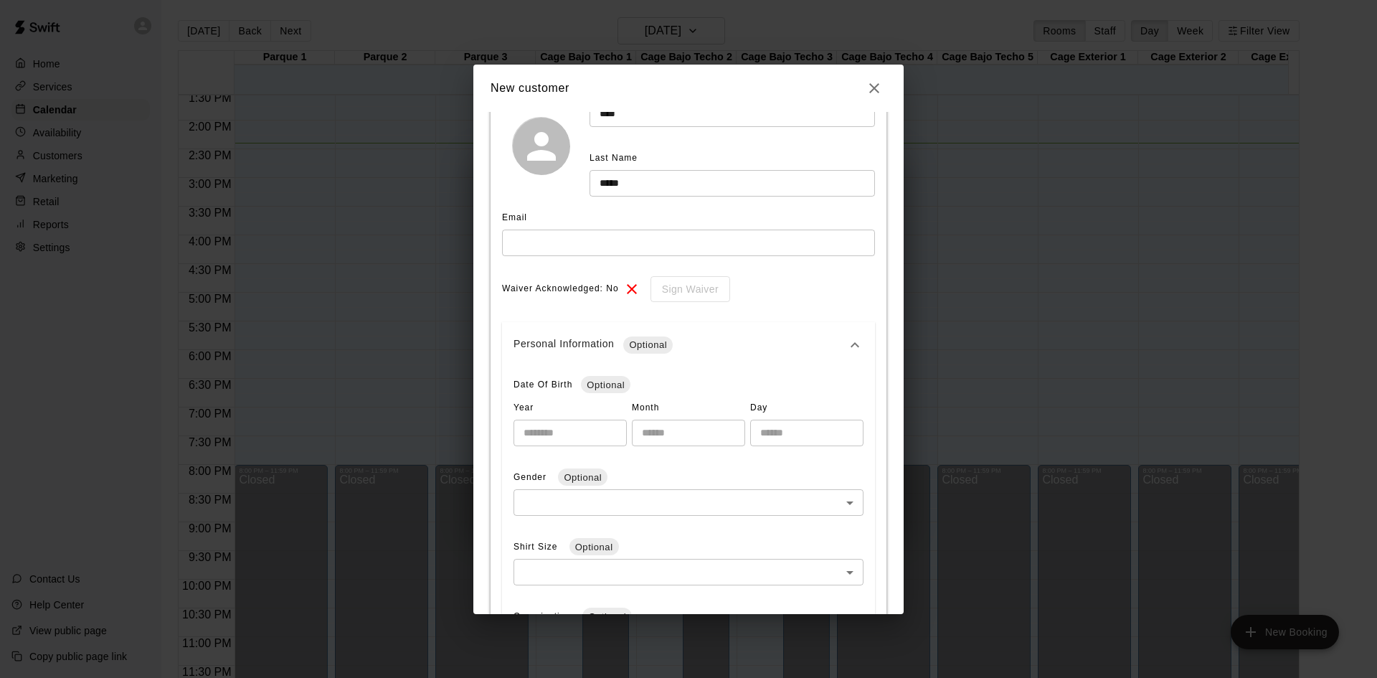
type input "**********"
click at [583, 432] on input "number" at bounding box center [569, 432] width 113 height 27
click at [626, 286] on icon at bounding box center [631, 288] width 17 height 17
click at [630, 286] on icon at bounding box center [632, 289] width 10 height 10
click at [640, 288] on div "Sign Waiver" at bounding box center [685, 289] width 90 height 27
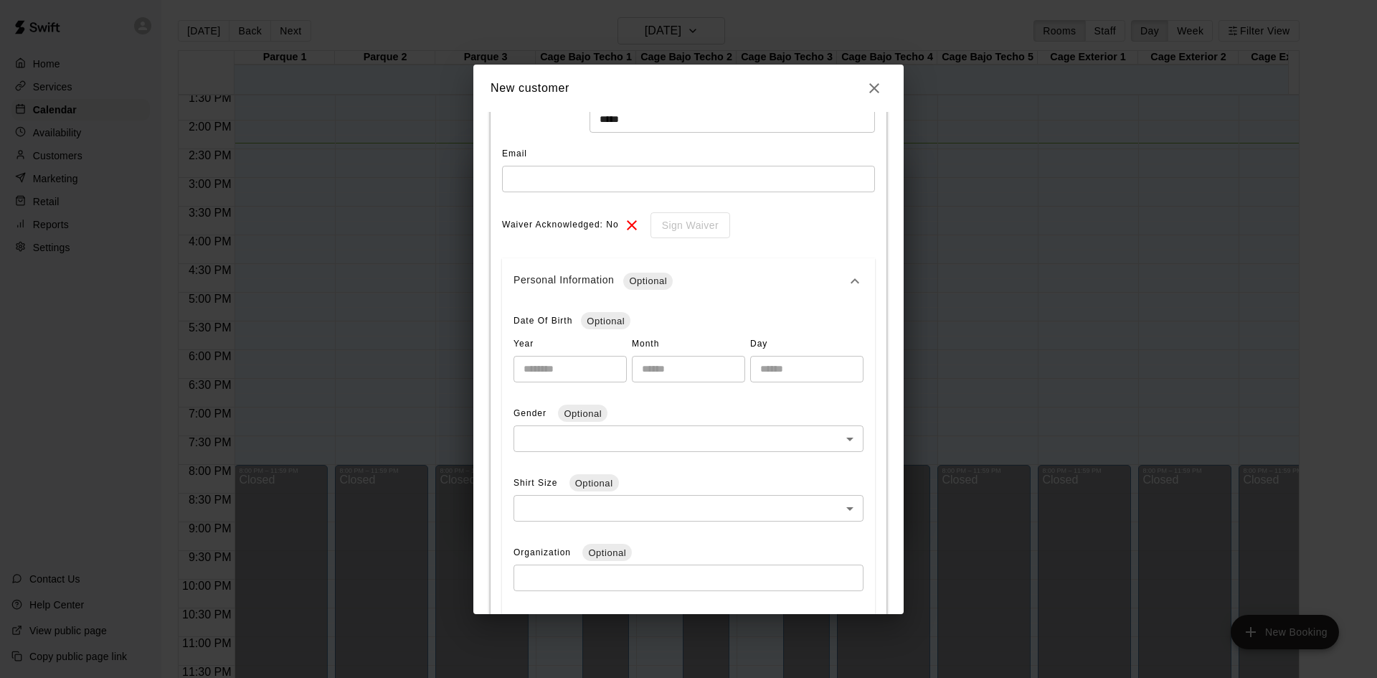
scroll to position [215, 0]
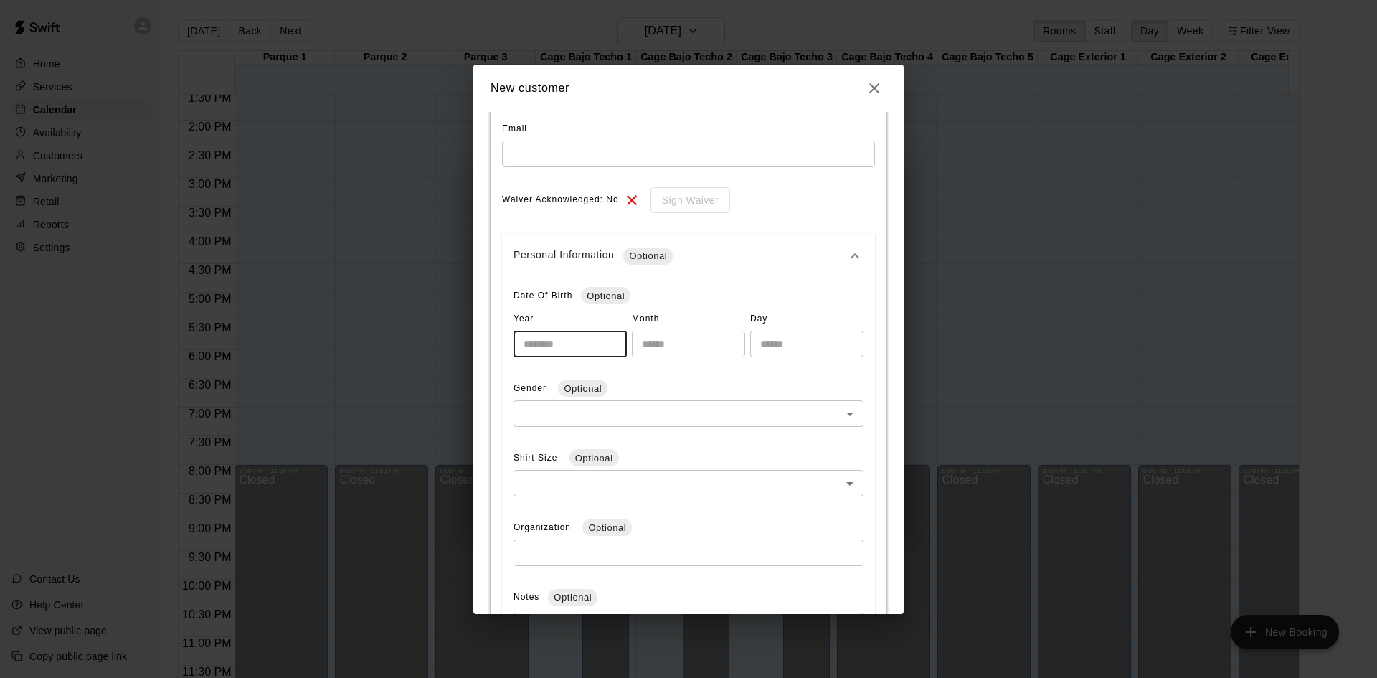
click at [587, 347] on input "number" at bounding box center [569, 344] width 113 height 27
click at [638, 410] on body "Home Services Calendar Availability Customers Marketing Retail Reports Settings…" at bounding box center [688, 350] width 1377 height 701
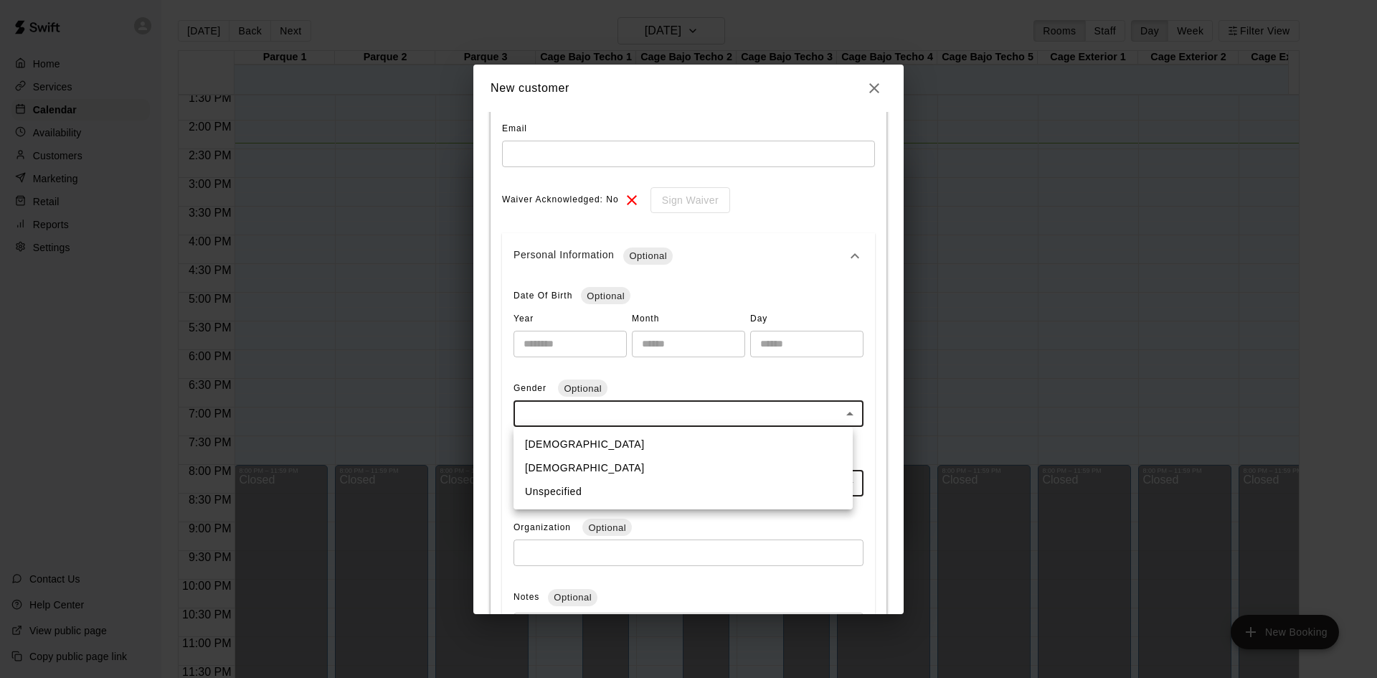
click at [554, 462] on li "Female" at bounding box center [682, 468] width 339 height 24
type input "******"
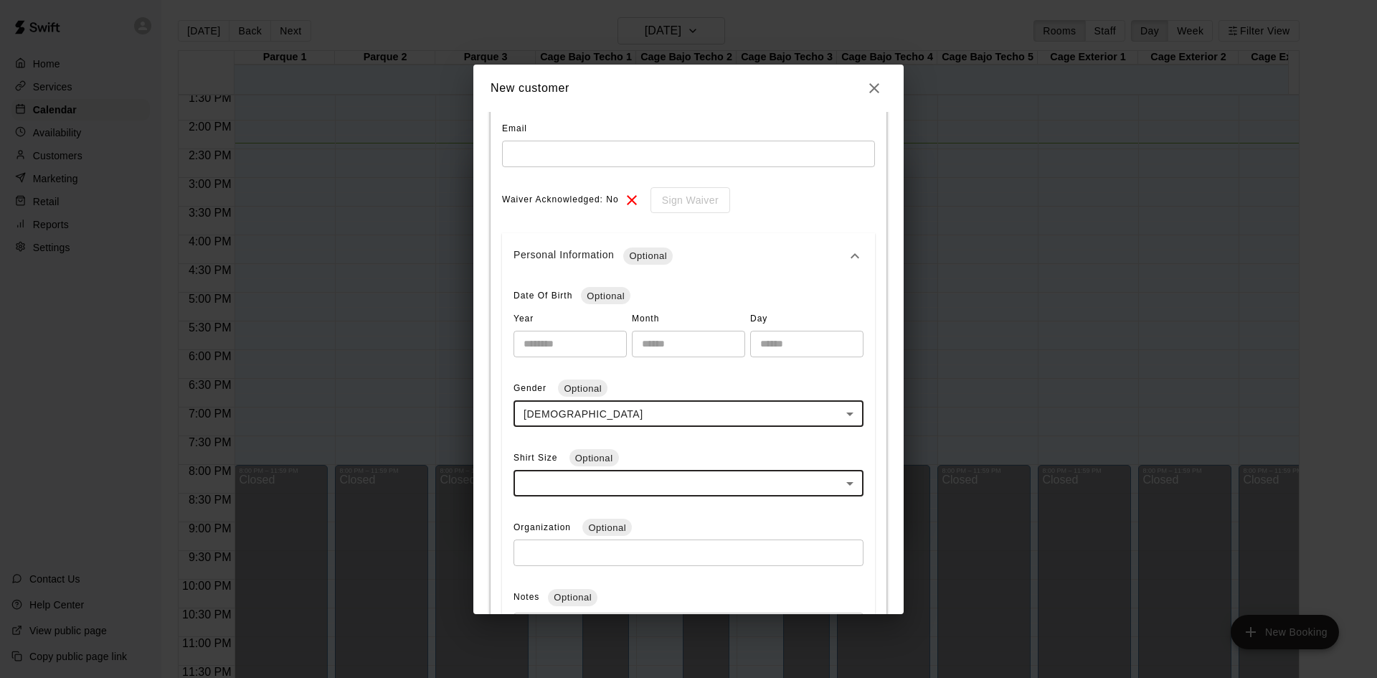
scroll to position [287, 0]
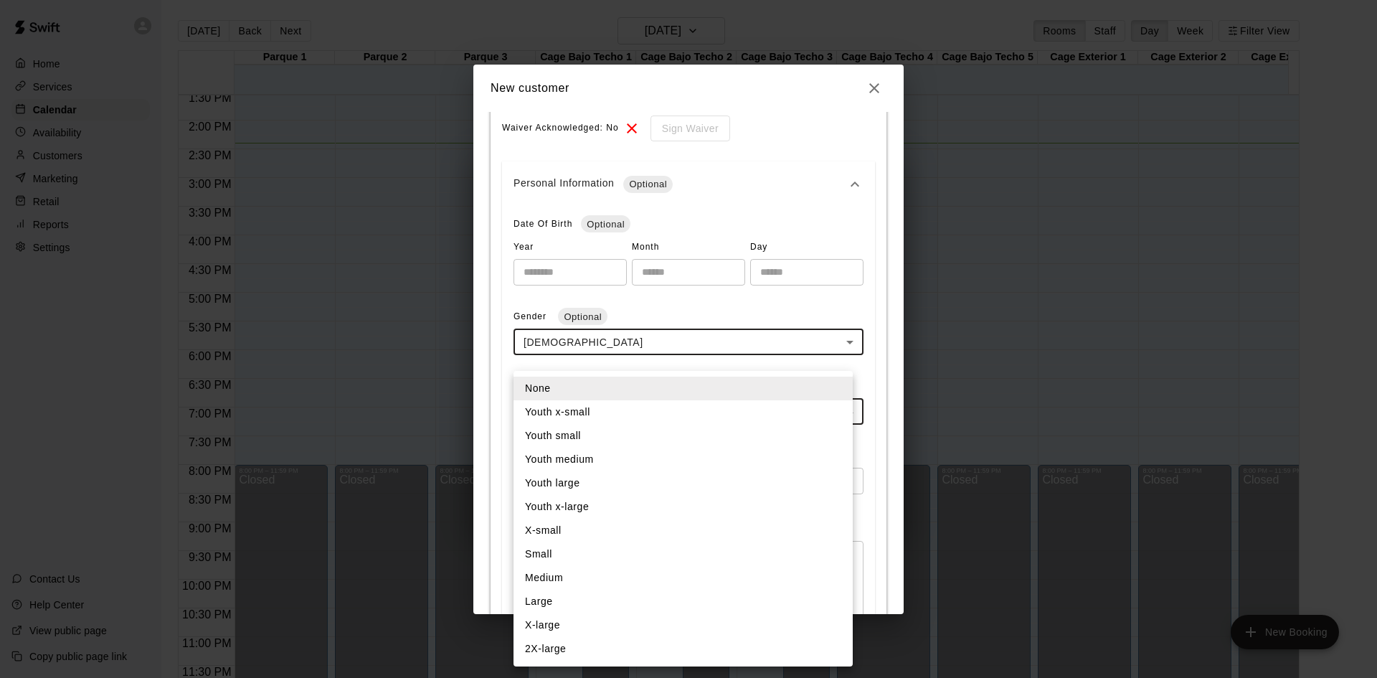
click at [646, 419] on body "Home Services Calendar Availability Customers Marketing Retail Reports Settings…" at bounding box center [688, 350] width 1377 height 701
click at [496, 359] on div at bounding box center [688, 339] width 1377 height 678
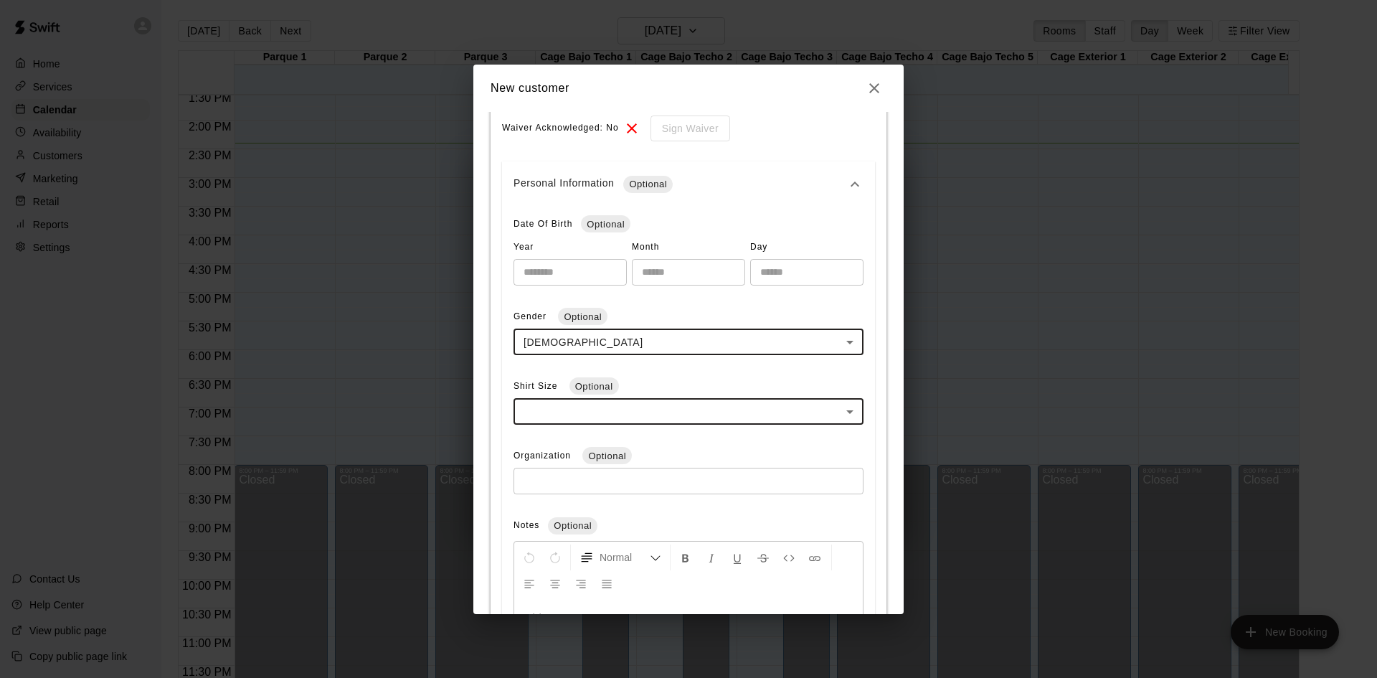
click at [602, 485] on input "text" at bounding box center [688, 481] width 350 height 27
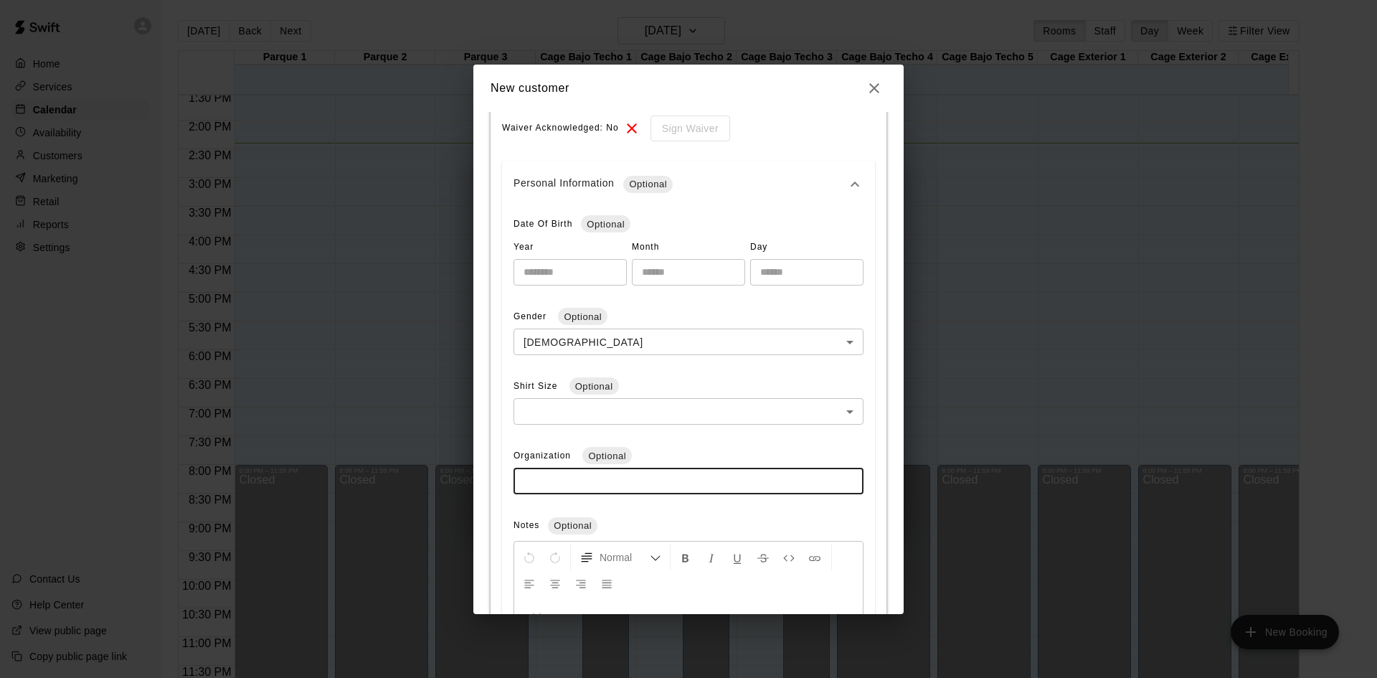
click at [602, 485] on input "text" at bounding box center [688, 481] width 350 height 27
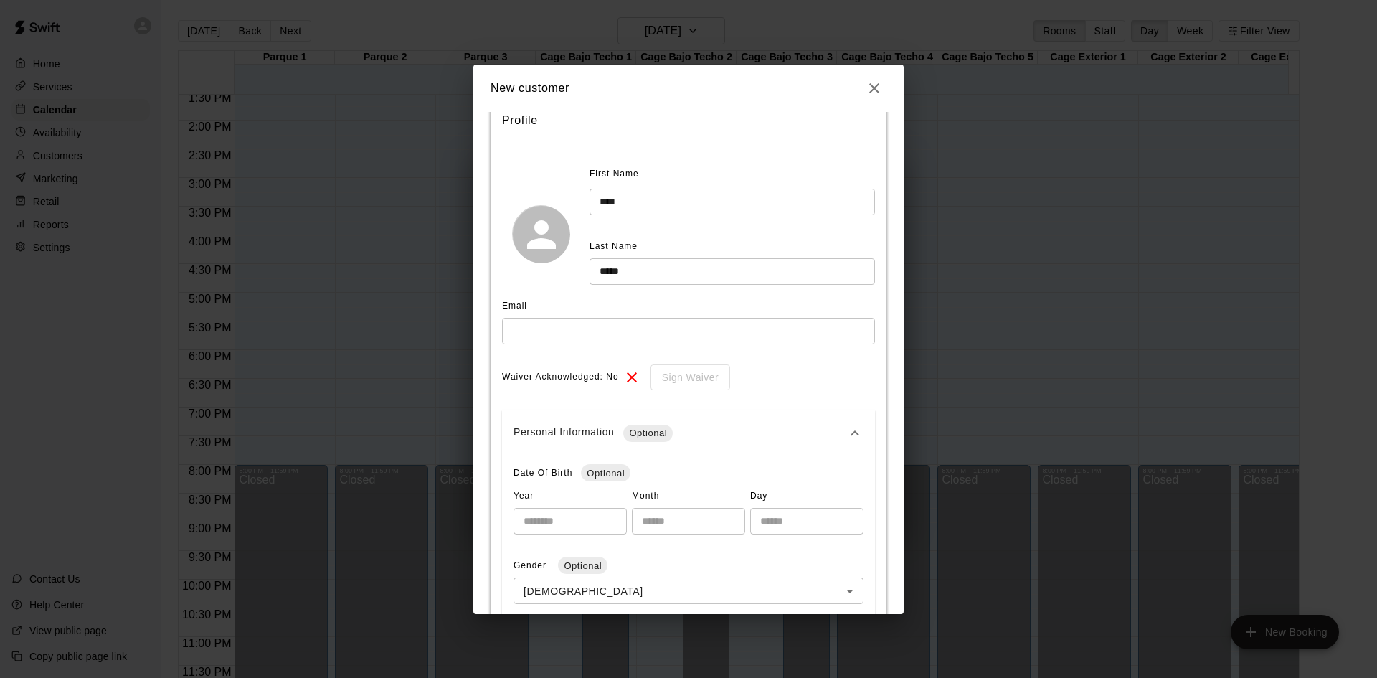
scroll to position [72, 0]
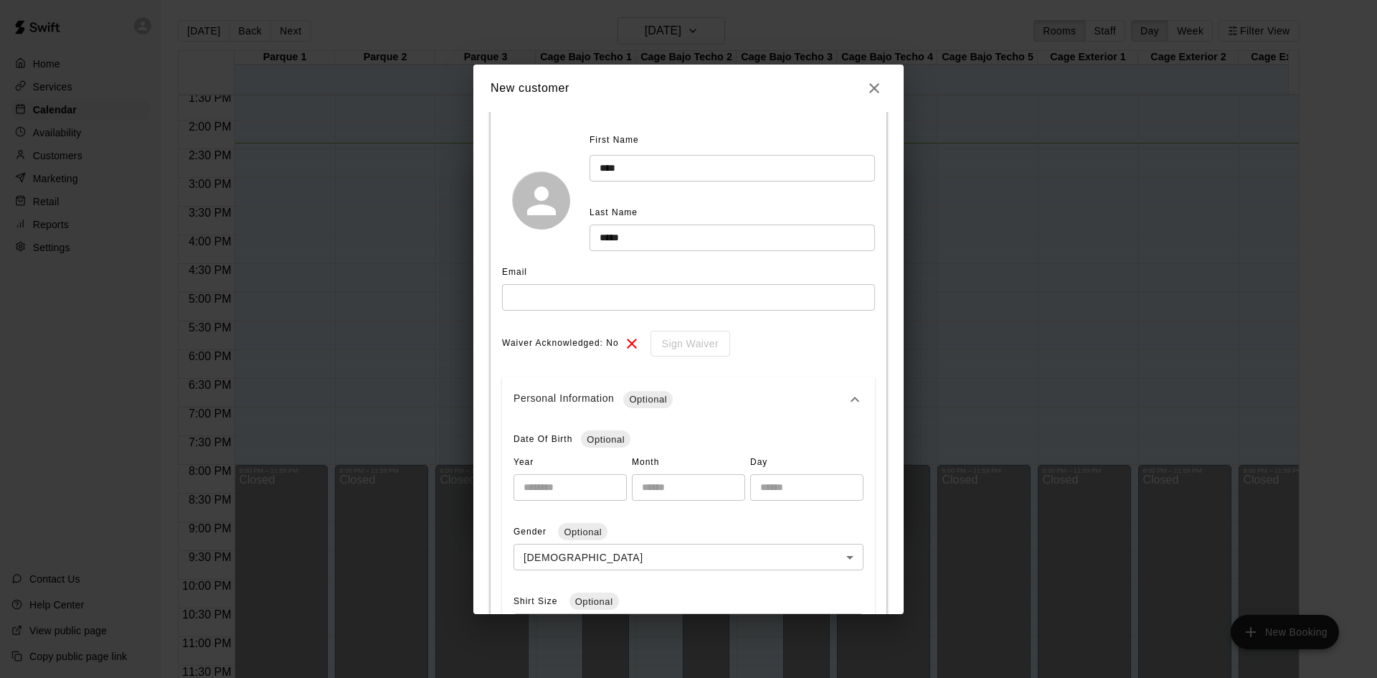
type input "**********"
click at [602, 488] on input "number" at bounding box center [569, 487] width 113 height 27
click at [609, 487] on input "*" at bounding box center [569, 487] width 113 height 27
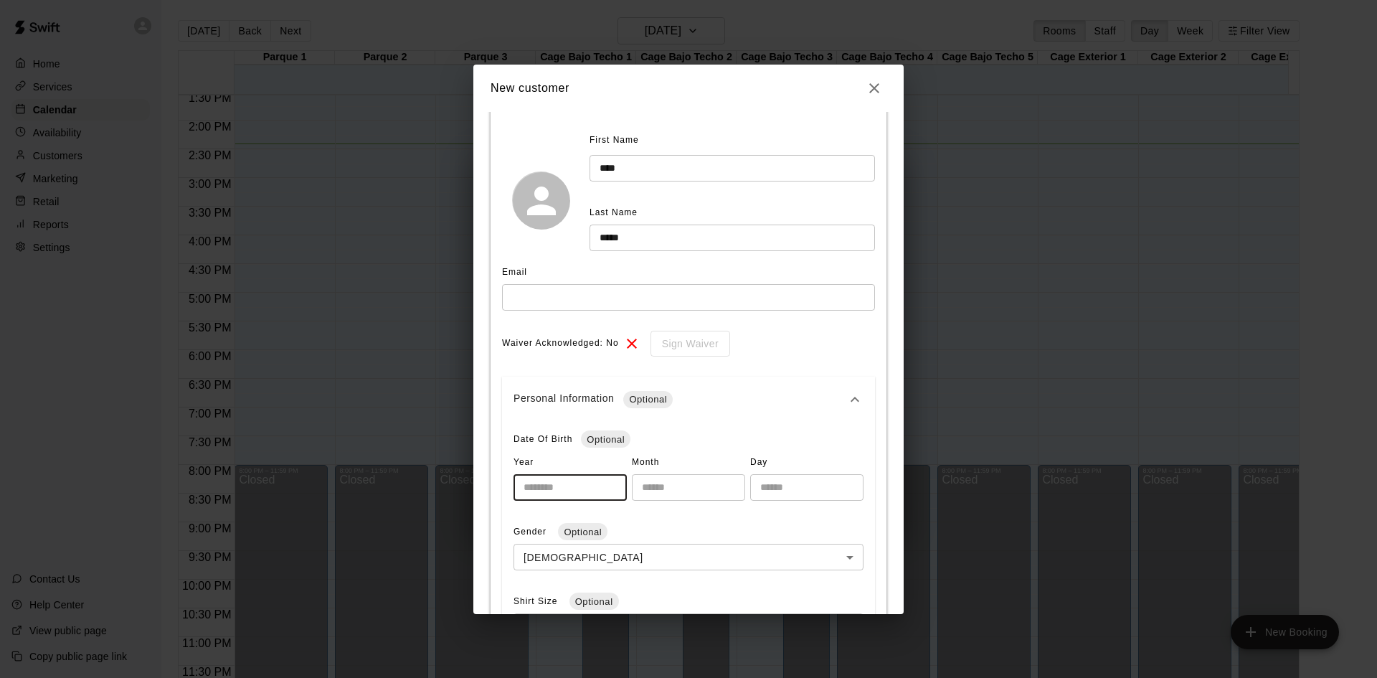
click at [609, 487] on input "*" at bounding box center [569, 487] width 113 height 27
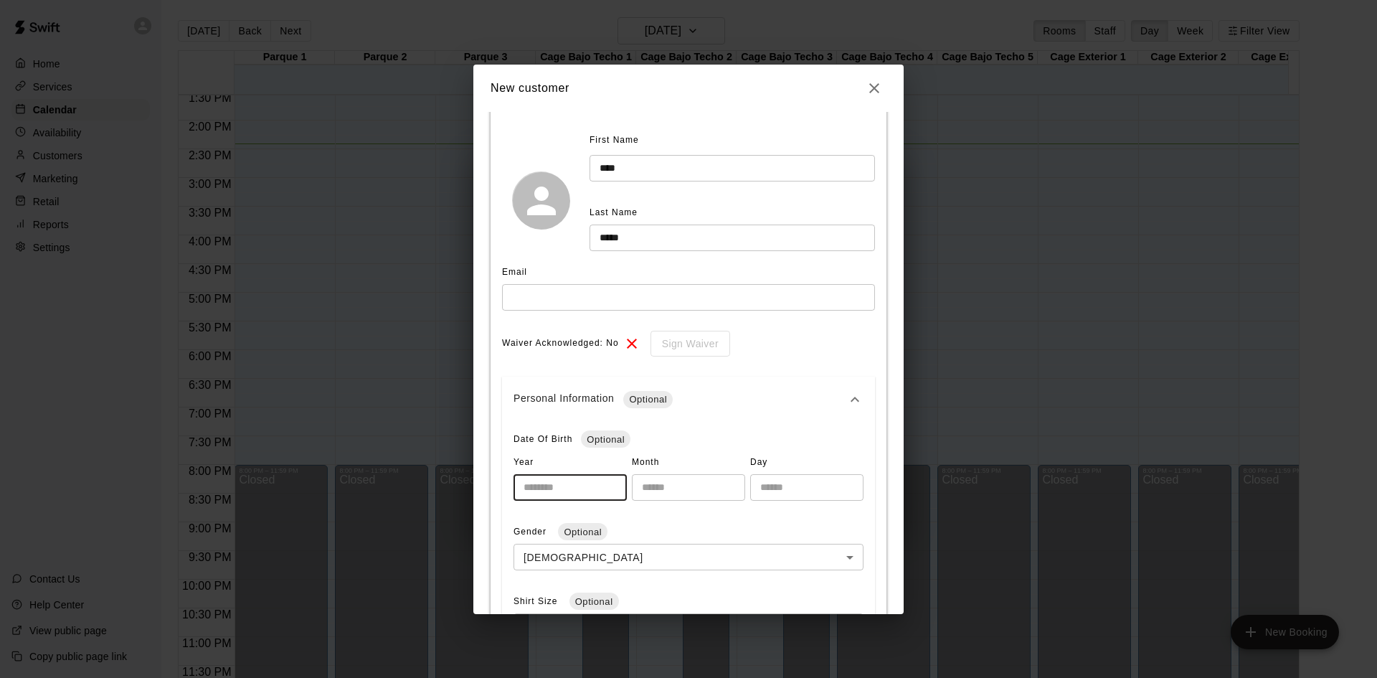
click at [609, 487] on input "**" at bounding box center [569, 487] width 113 height 27
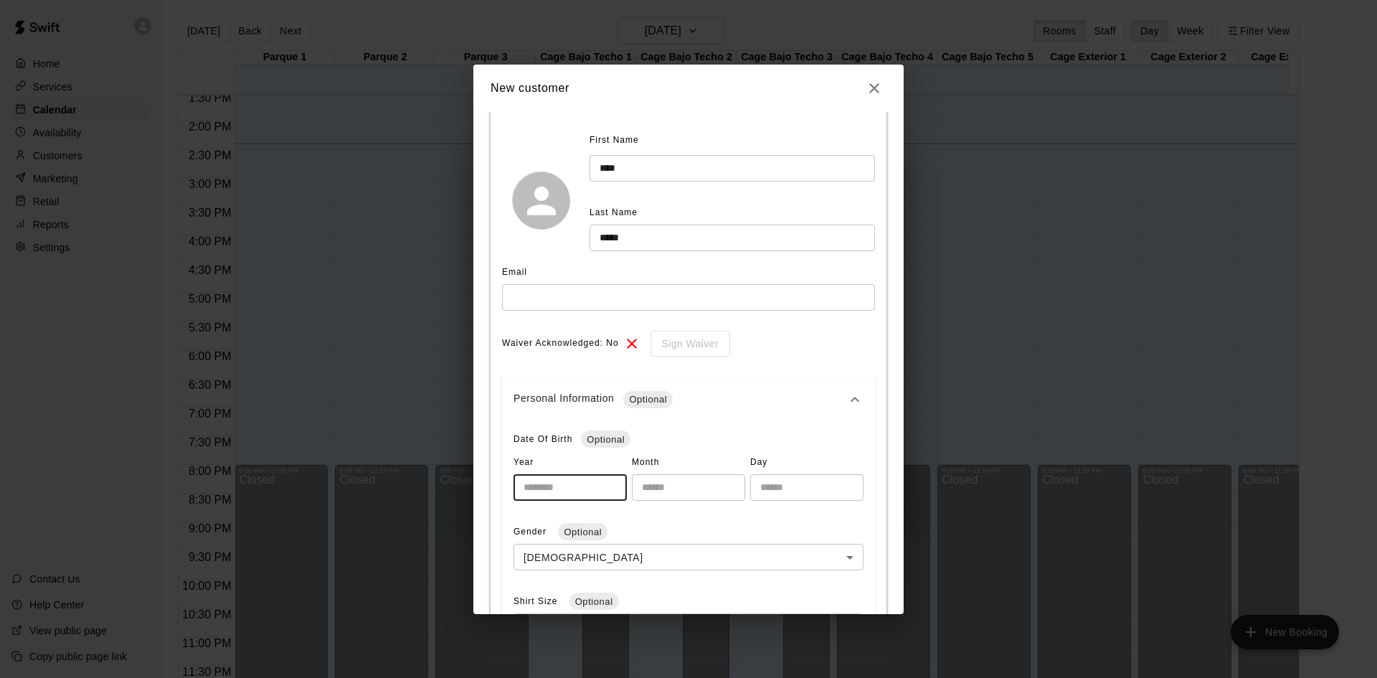
drag, startPoint x: 609, startPoint y: 487, endPoint x: 599, endPoint y: 488, distance: 10.1
type input "**"
click at [607, 487] on input "**" at bounding box center [569, 487] width 113 height 27
drag, startPoint x: 551, startPoint y: 490, endPoint x: 516, endPoint y: 488, distance: 35.2
click at [516, 488] on input "**" at bounding box center [569, 487] width 113 height 27
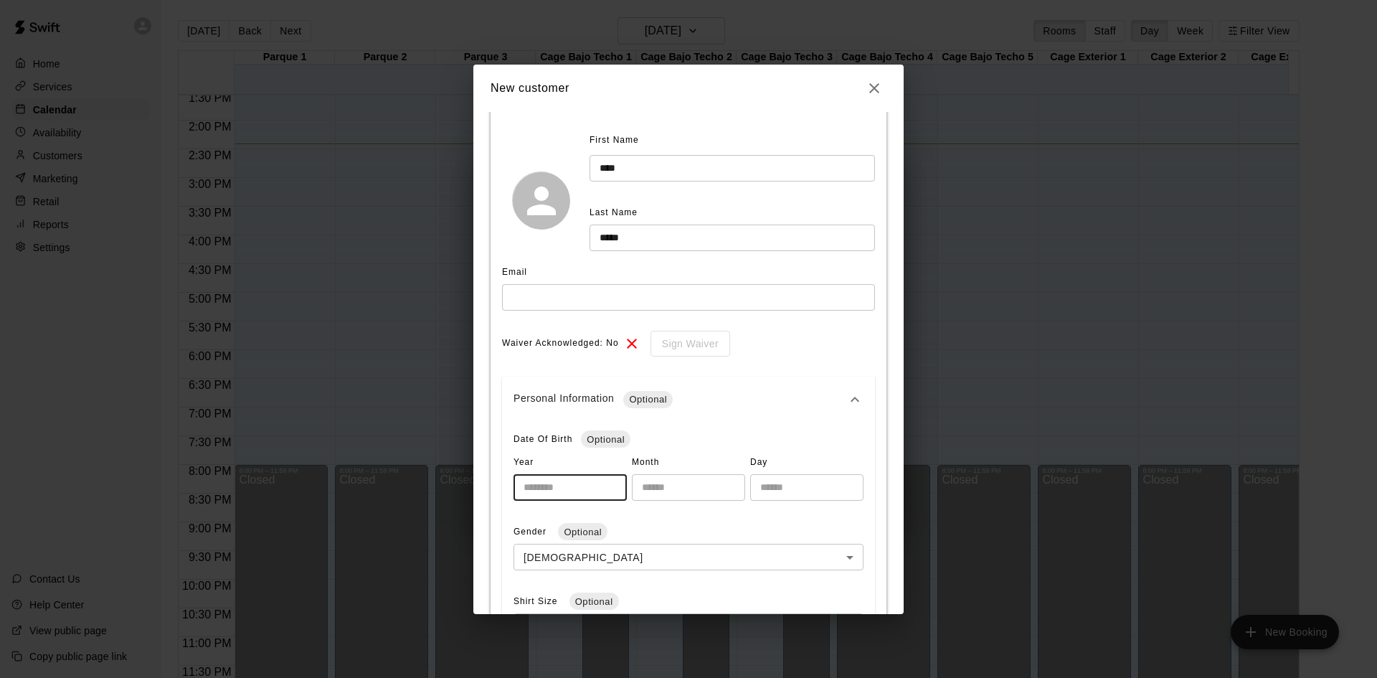
type input "****"
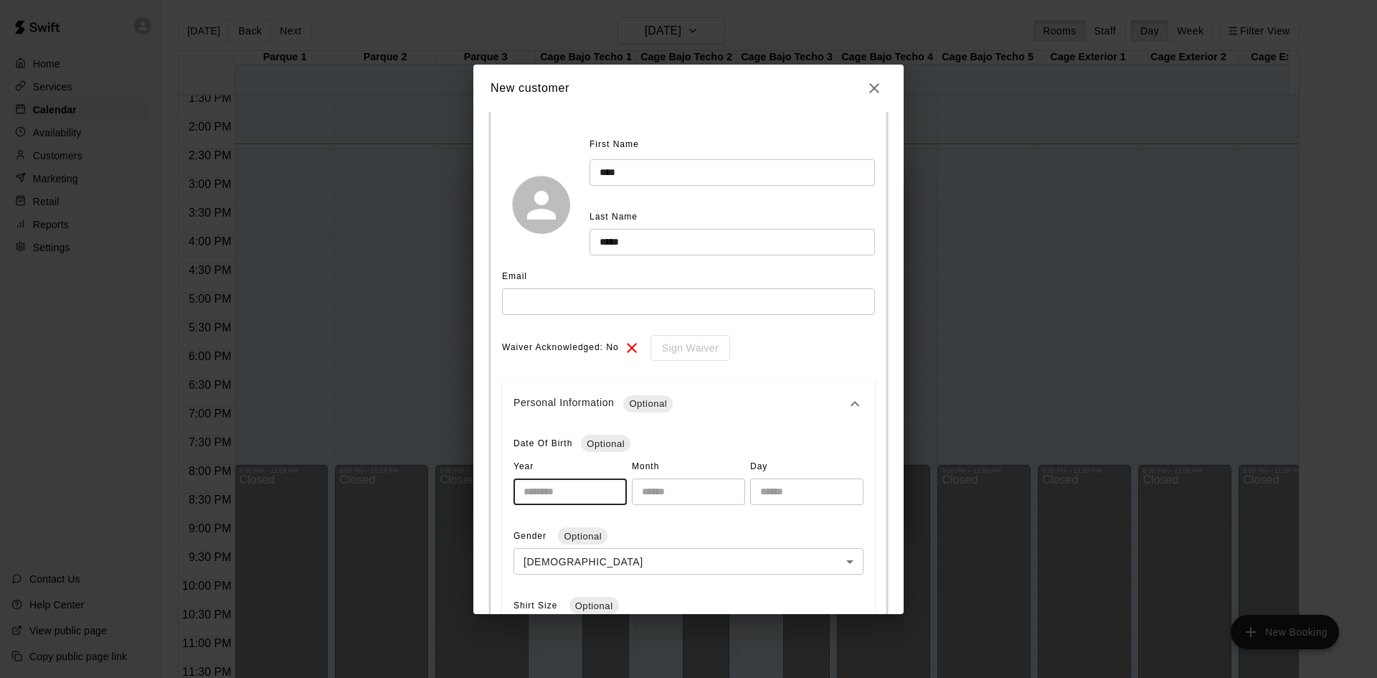
scroll to position [143, 0]
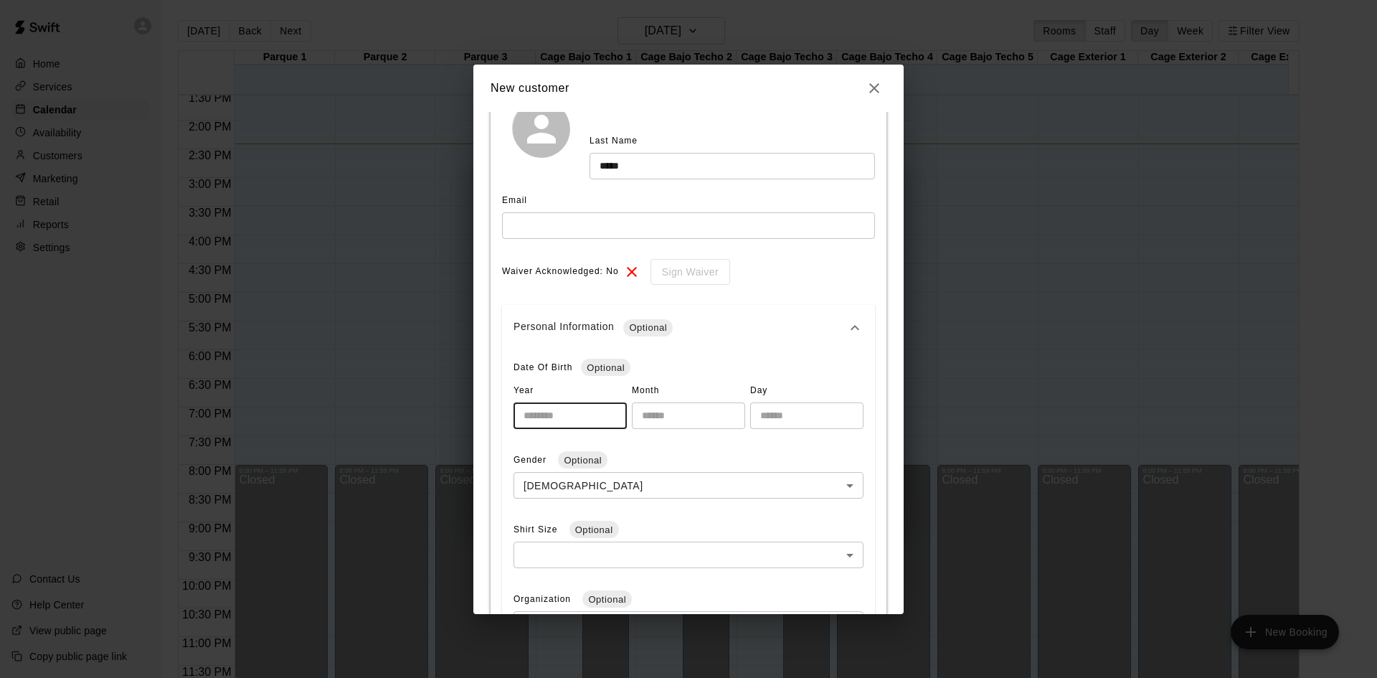
drag, startPoint x: 498, startPoint y: 408, endPoint x: 425, endPoint y: 402, distance: 73.4
click at [425, 402] on div "**********" at bounding box center [688, 339] width 1377 height 678
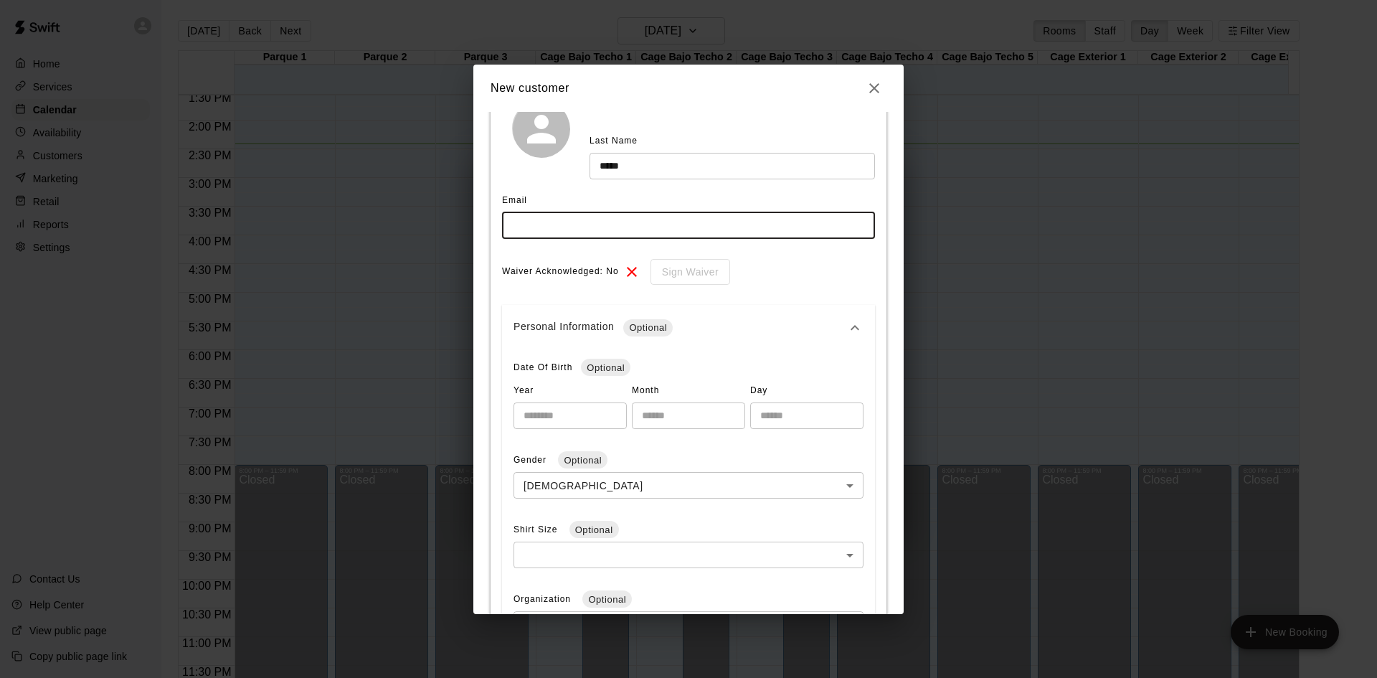
click at [569, 226] on input "text" at bounding box center [688, 225] width 373 height 27
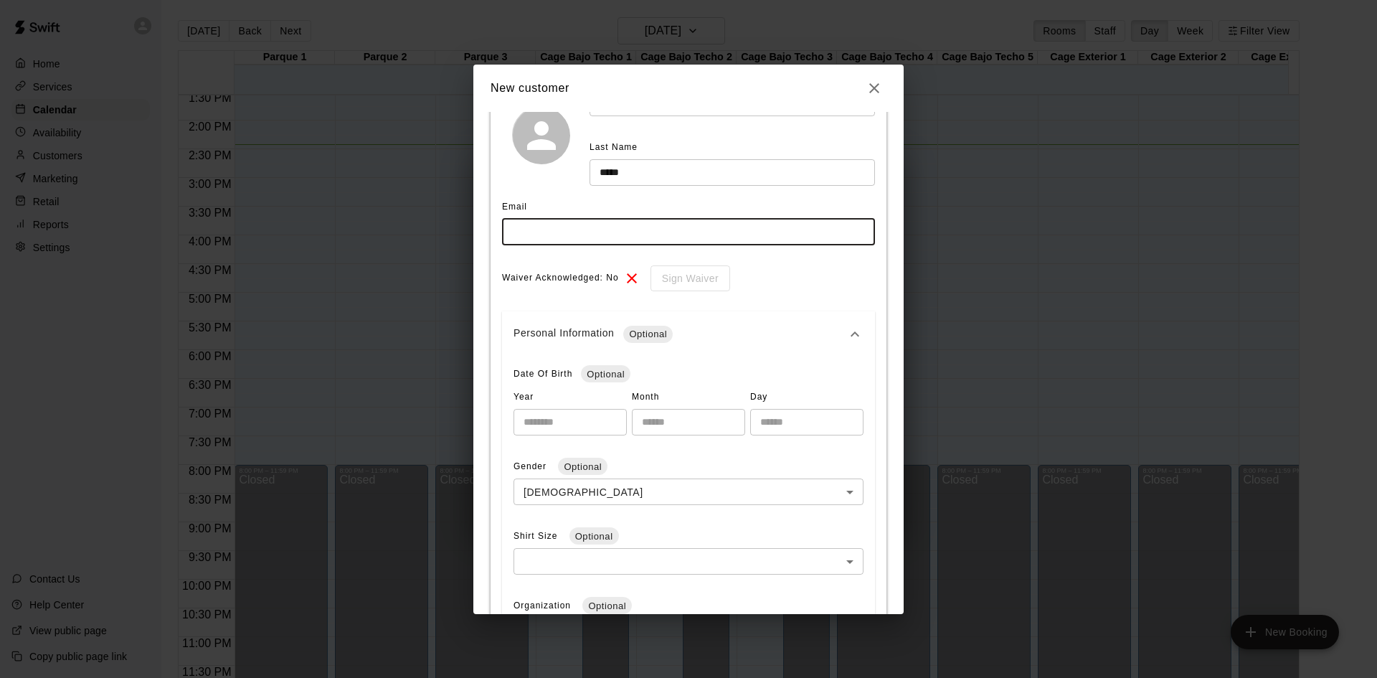
scroll to position [72, 0]
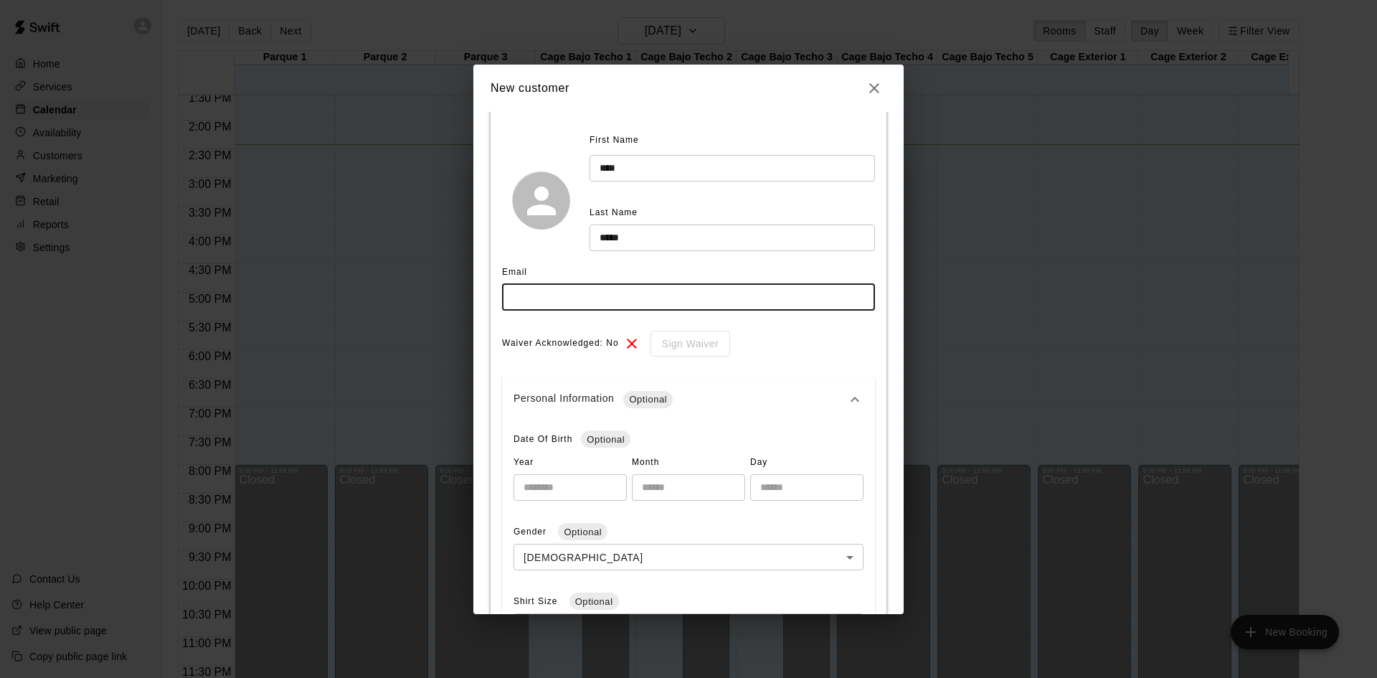
click at [747, 295] on input "text" at bounding box center [688, 297] width 373 height 27
type input "*"
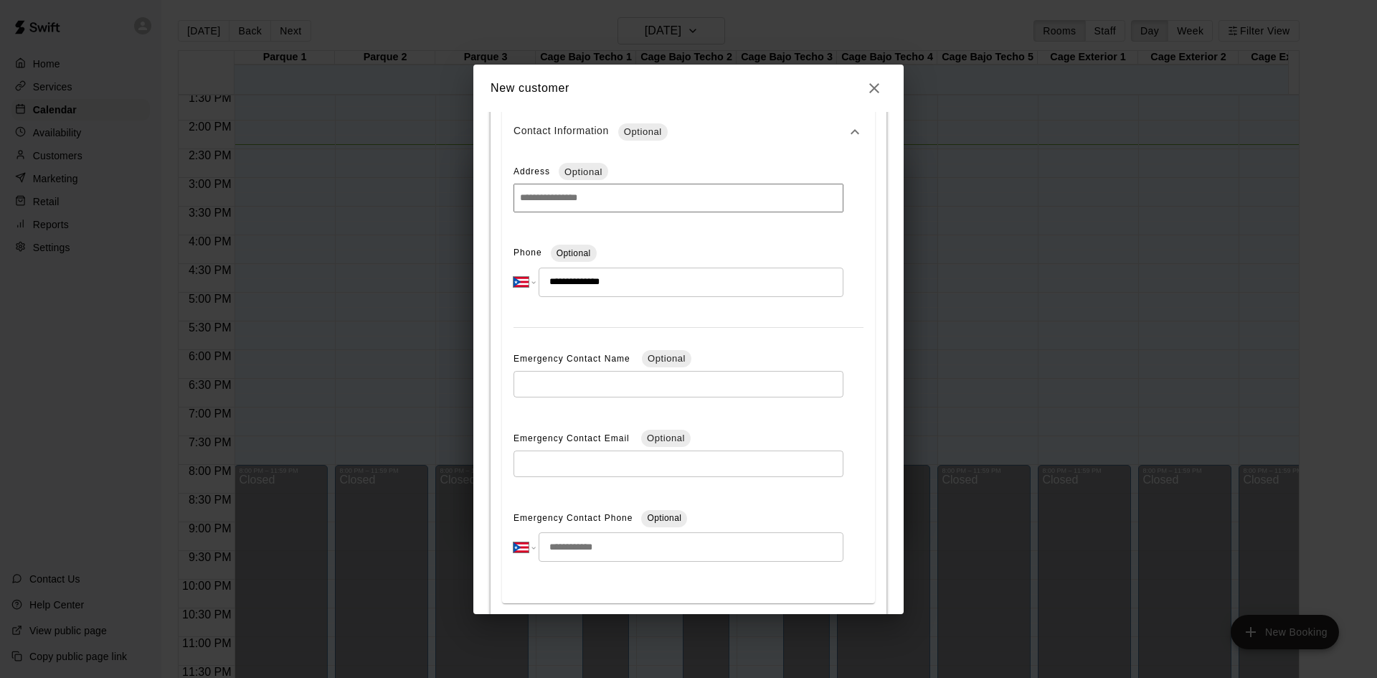
scroll to position [987, 0]
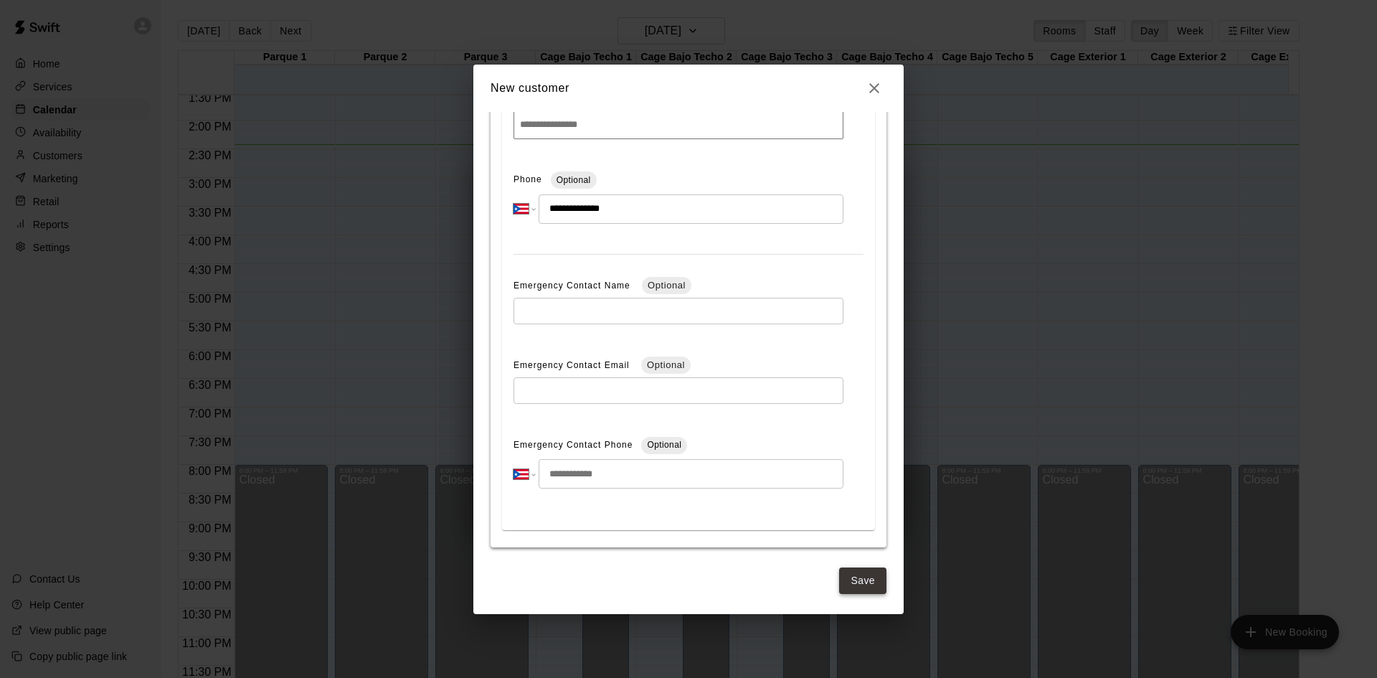
type input "**********"
click at [855, 570] on button "Save" at bounding box center [862, 580] width 47 height 27
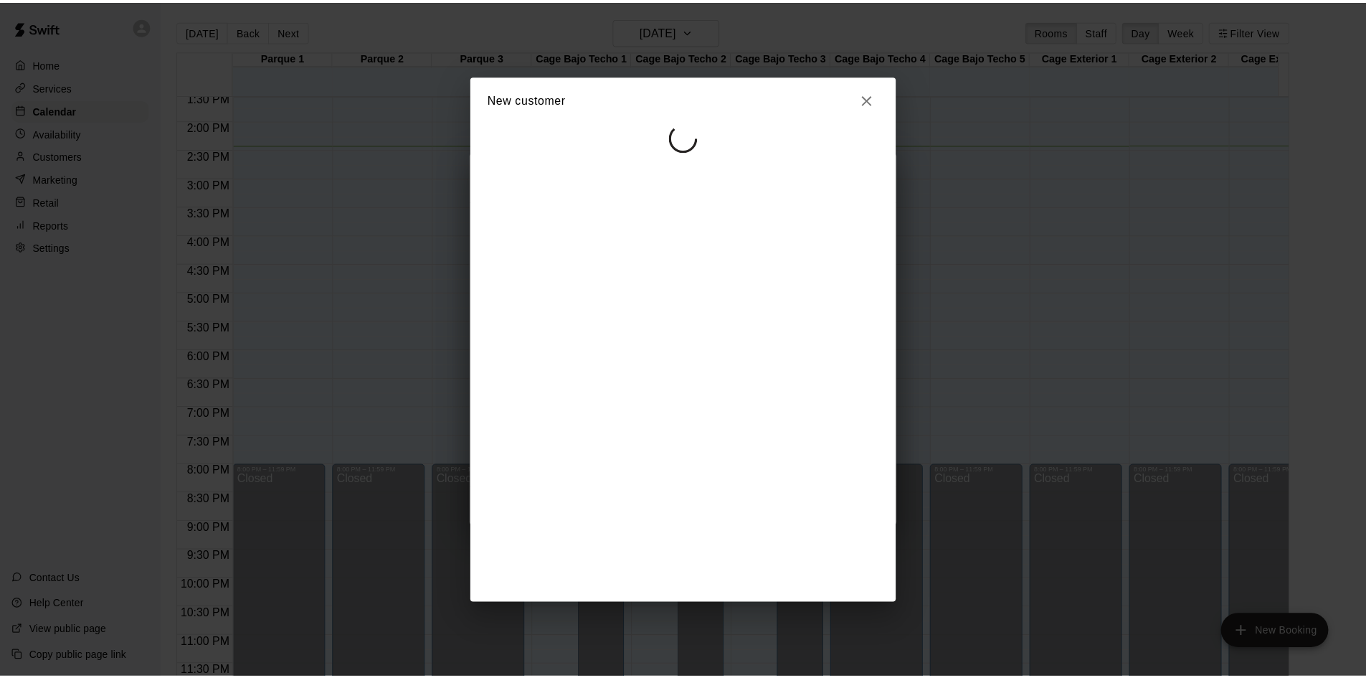
scroll to position [0, 0]
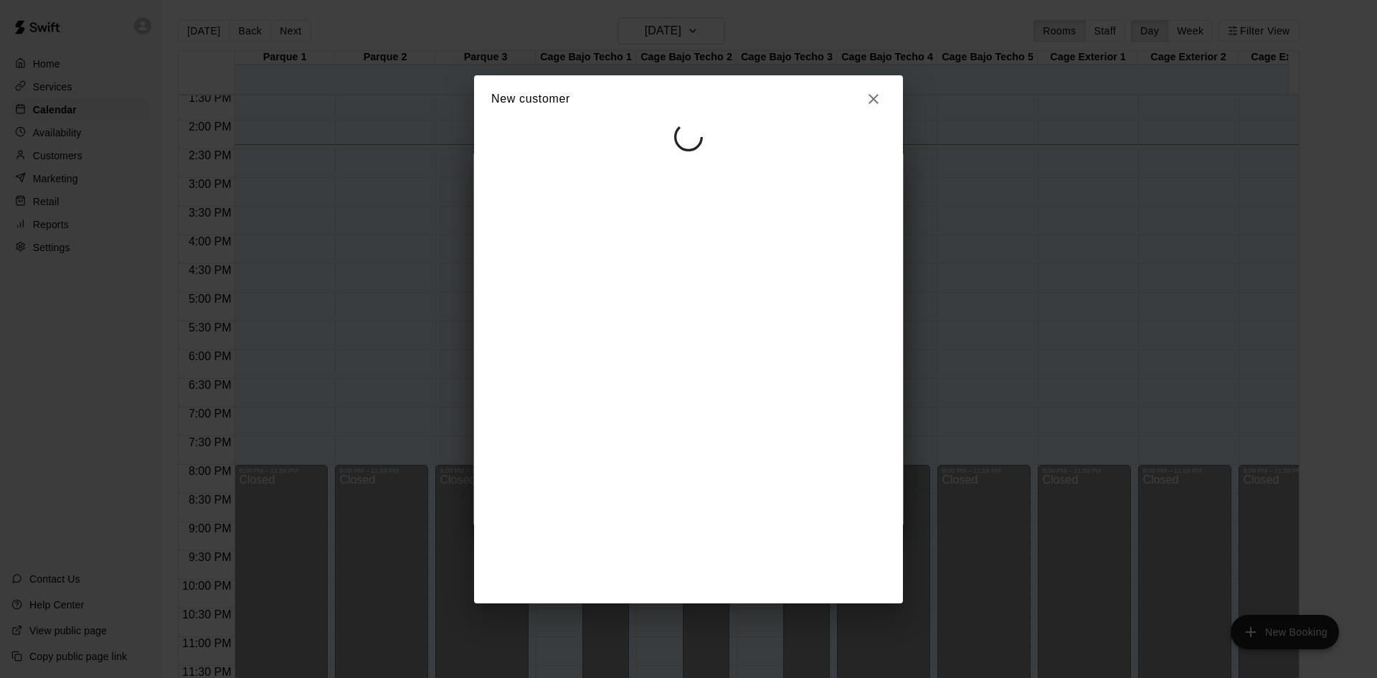
select select "**"
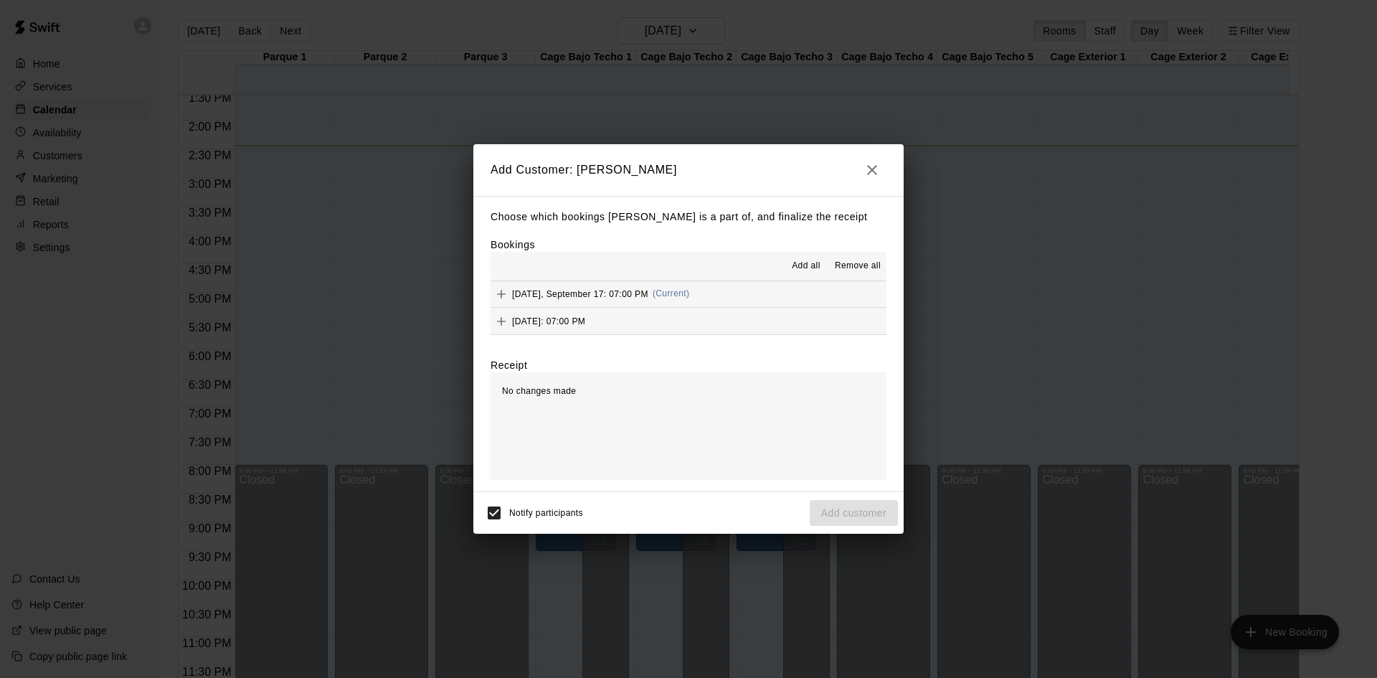
click at [810, 264] on span "Add all" at bounding box center [806, 266] width 29 height 14
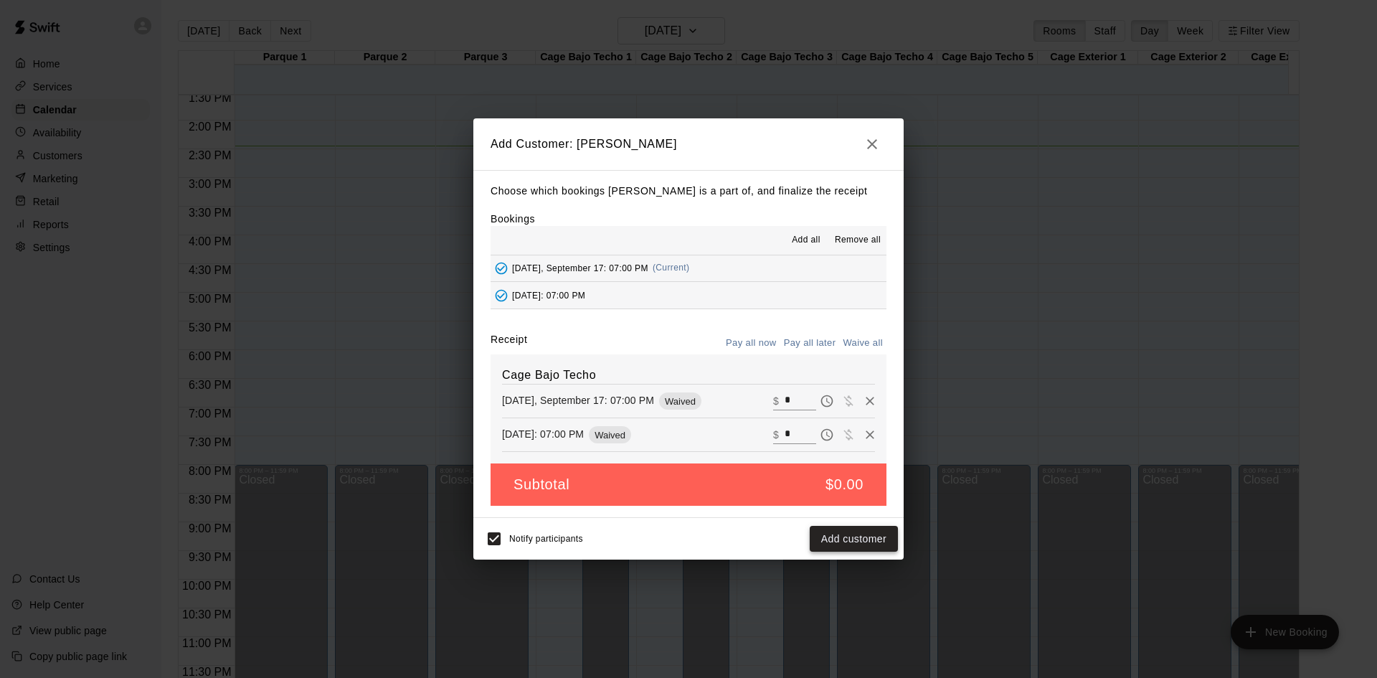
click at [876, 539] on button "Add customer" at bounding box center [854, 539] width 88 height 27
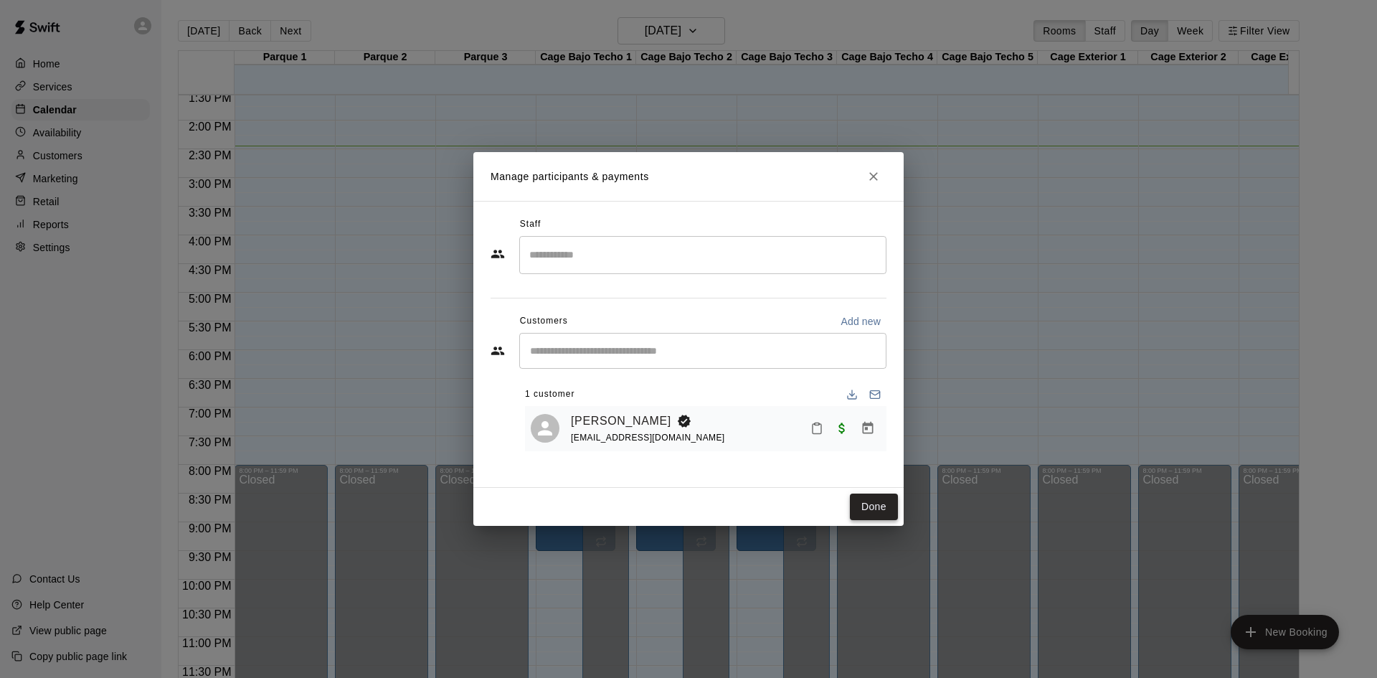
click at [878, 504] on button "Done" at bounding box center [874, 506] width 48 height 27
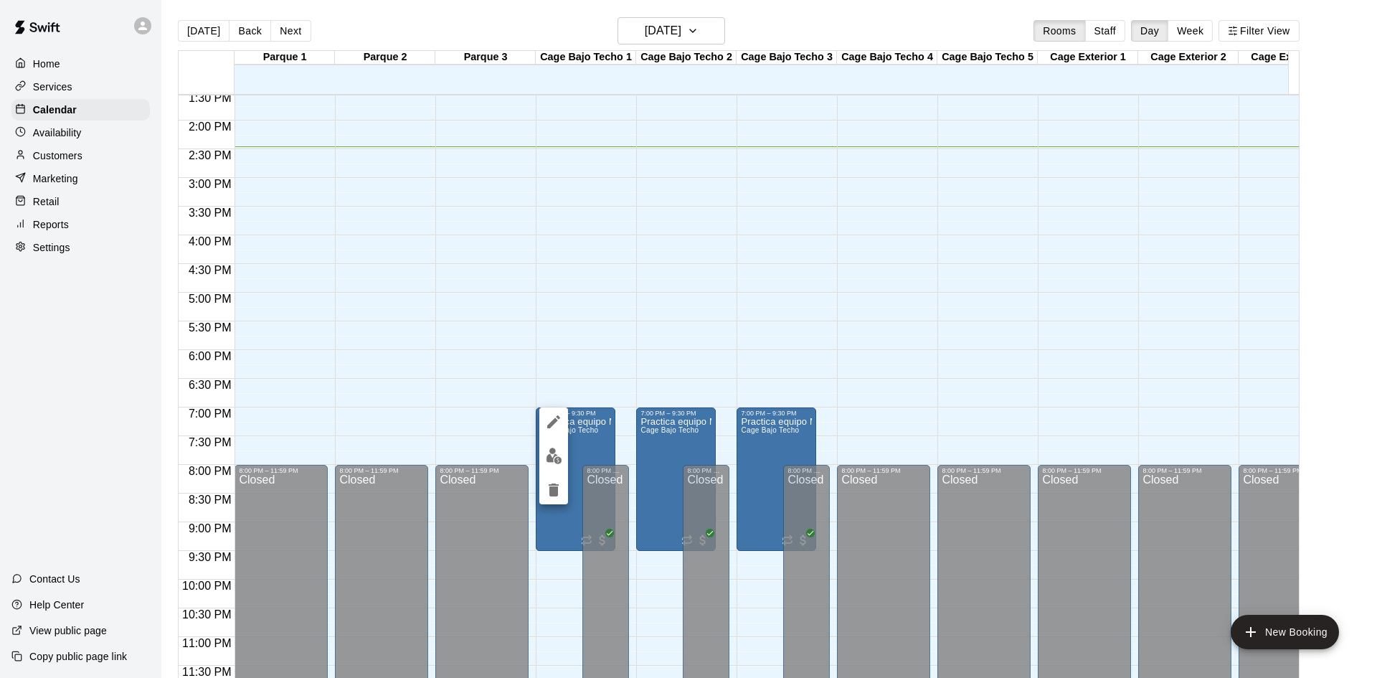
drag, startPoint x: 585, startPoint y: 432, endPoint x: 734, endPoint y: 422, distance: 149.5
click at [854, 431] on div at bounding box center [688, 339] width 1377 height 678
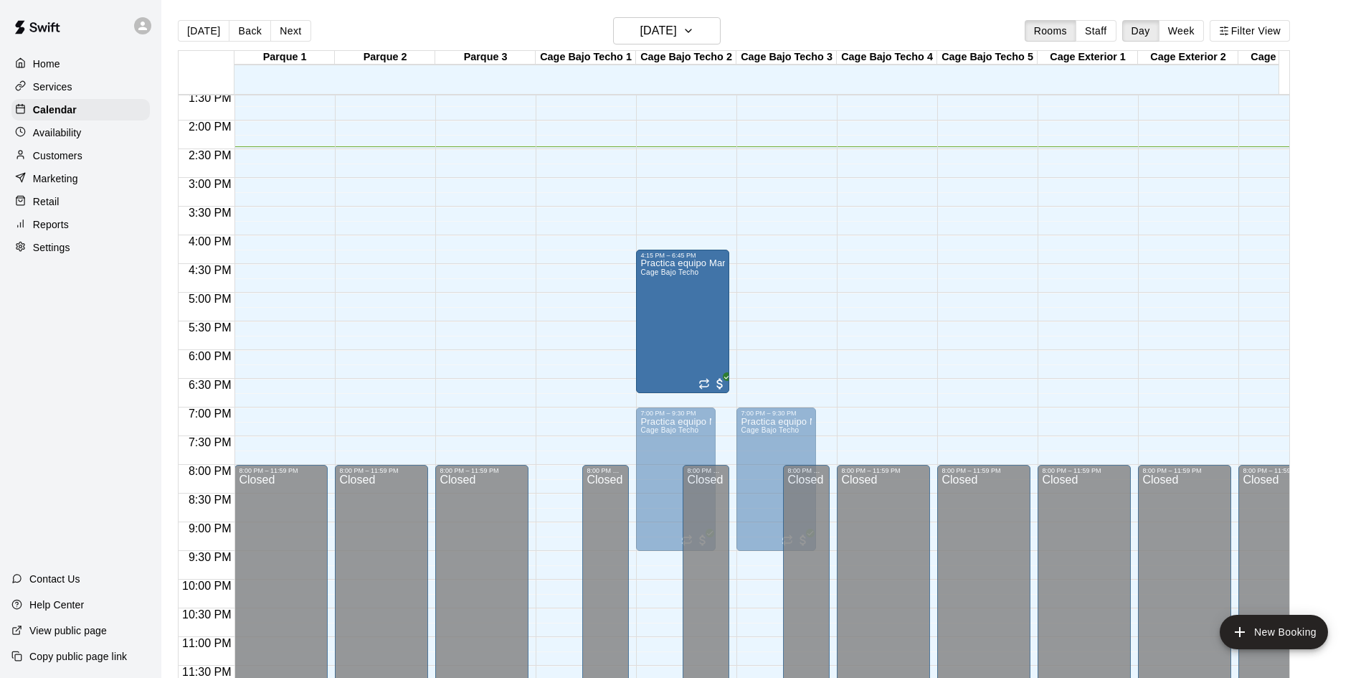
drag, startPoint x: 584, startPoint y: 438, endPoint x: 715, endPoint y: 289, distance: 198.7
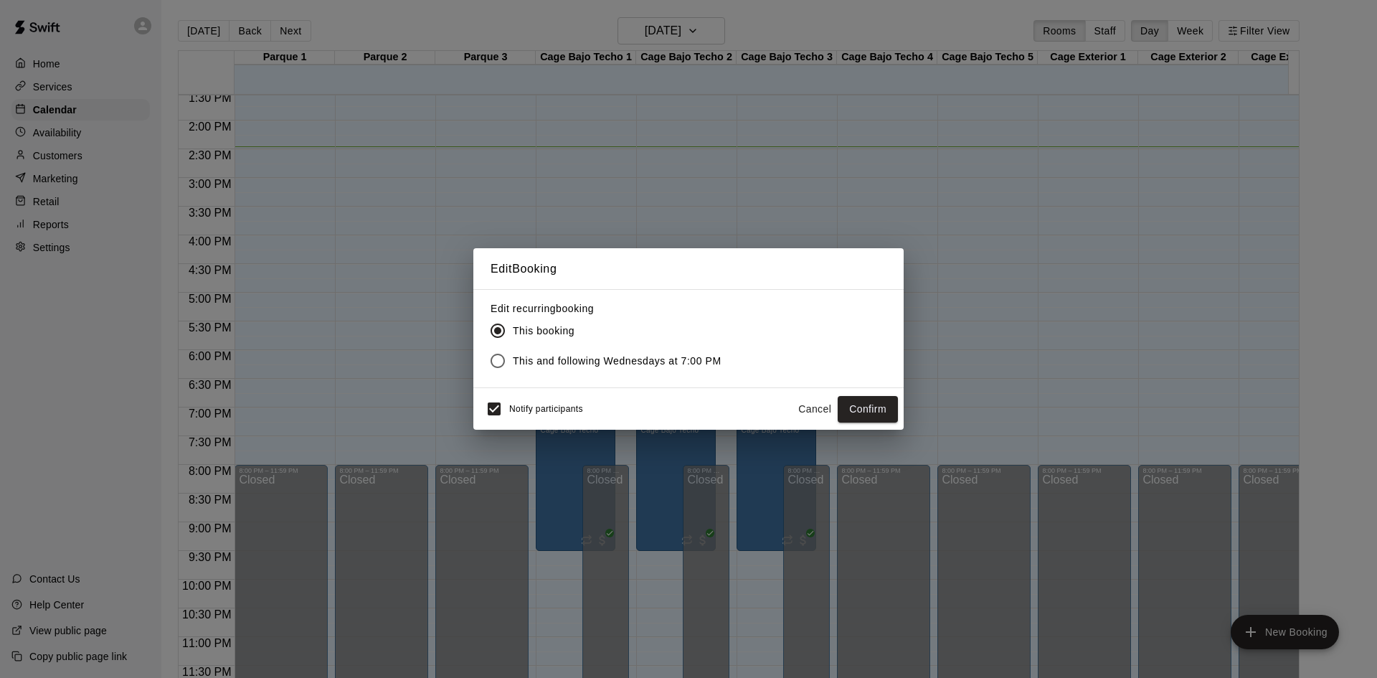
click at [813, 406] on button "Cancel" at bounding box center [815, 409] width 46 height 27
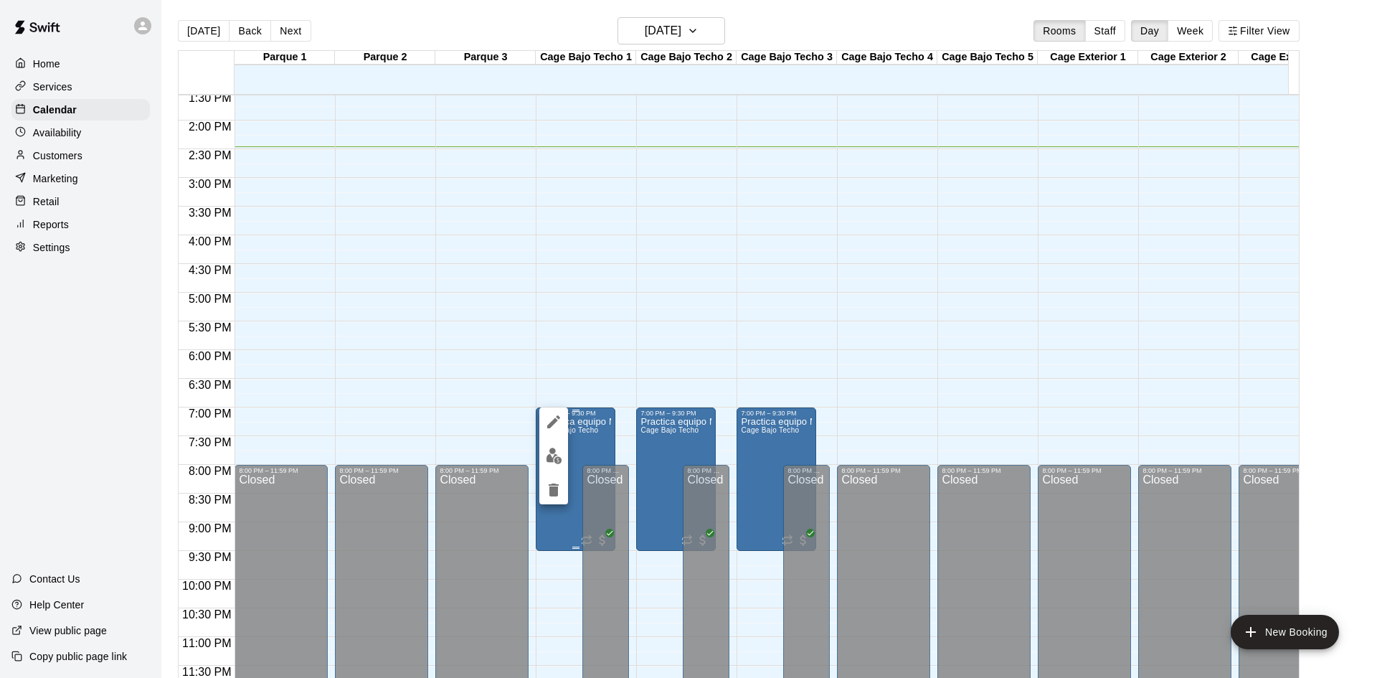
click at [560, 479] on button "delete" at bounding box center [553, 489] width 29 height 29
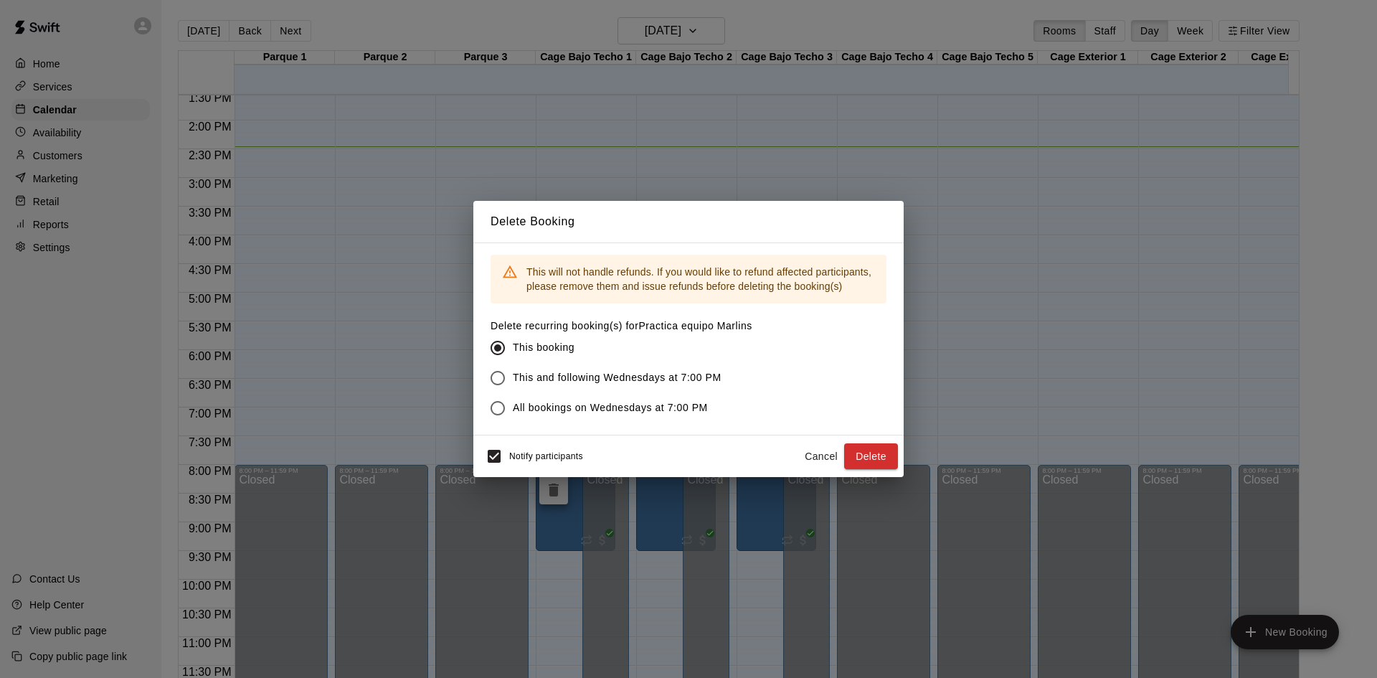
click at [819, 454] on button "Cancel" at bounding box center [821, 456] width 46 height 27
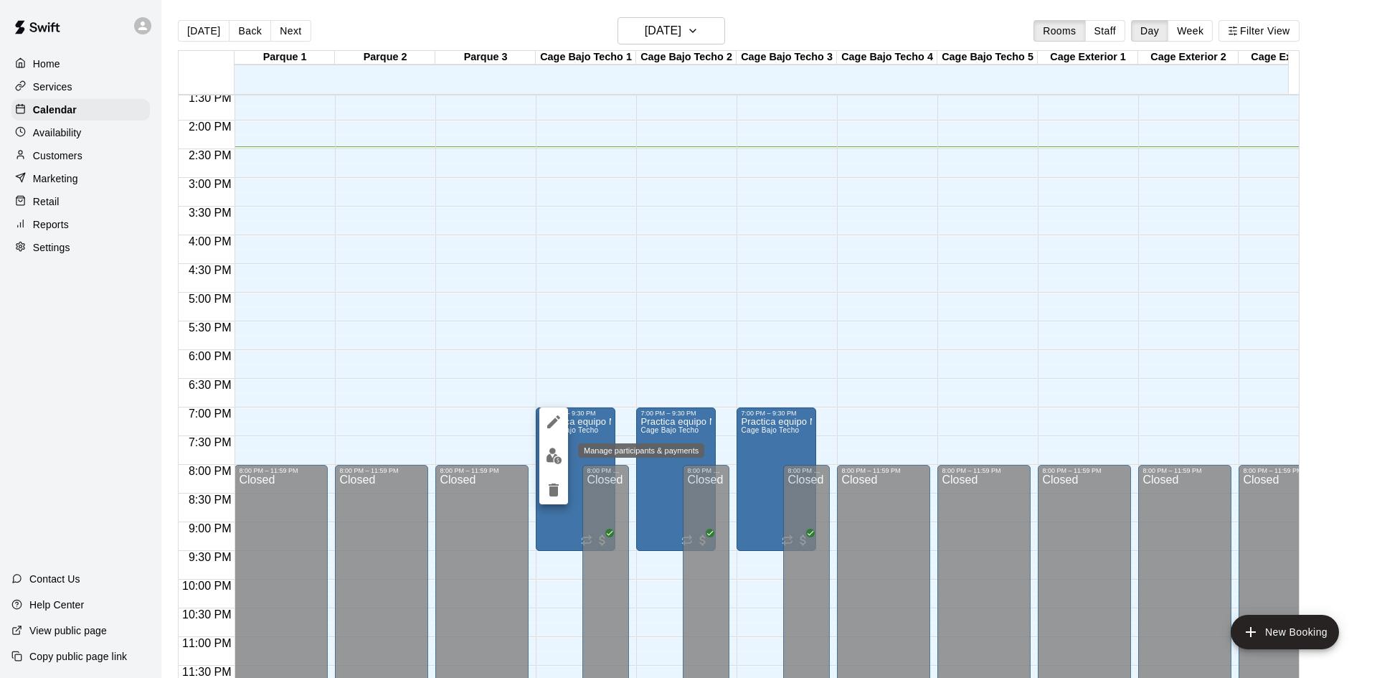
click at [554, 462] on img "edit" at bounding box center [554, 455] width 16 height 16
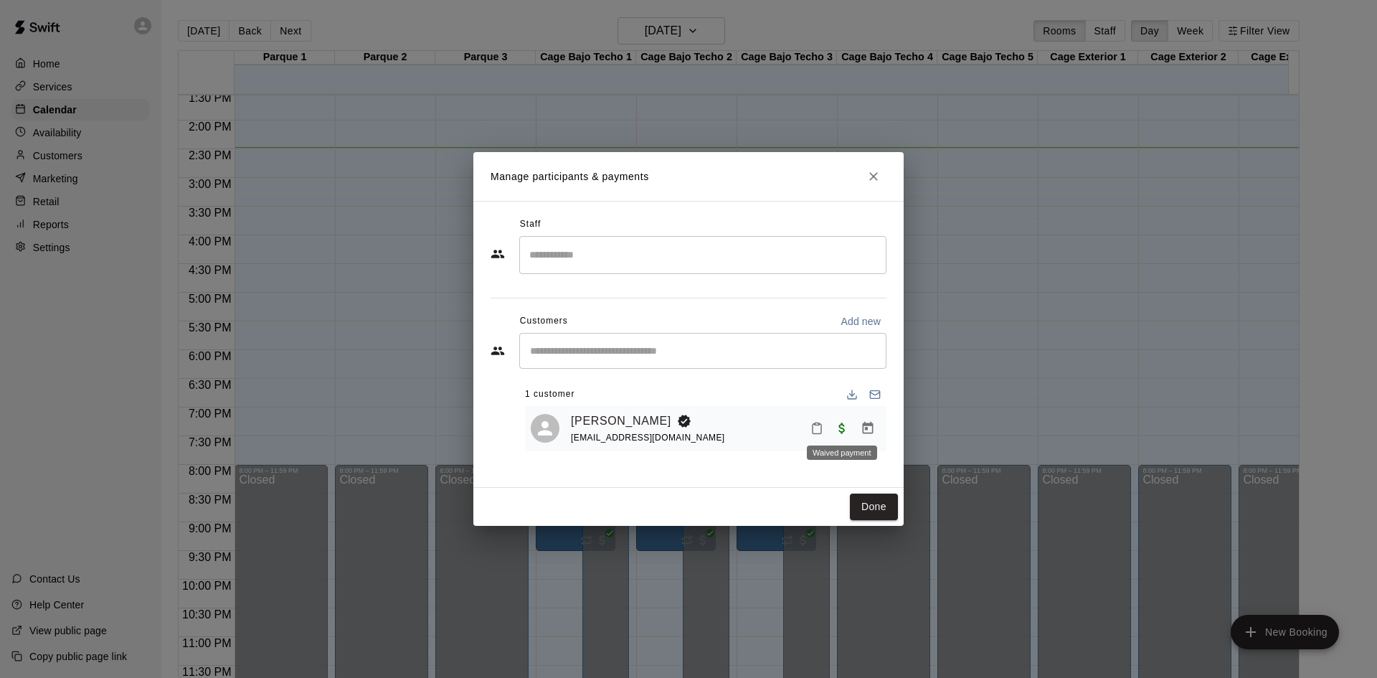
click at [840, 436] on div "Waived payment" at bounding box center [841, 448] width 73 height 26
click at [841, 431] on span "Waived payment" at bounding box center [842, 428] width 26 height 12
click at [815, 432] on icon "Mark attendance" at bounding box center [816, 428] width 13 height 13
click at [783, 458] on div at bounding box center [688, 339] width 1377 height 678
click at [860, 430] on button "Manage bookings & payment" at bounding box center [868, 428] width 26 height 26
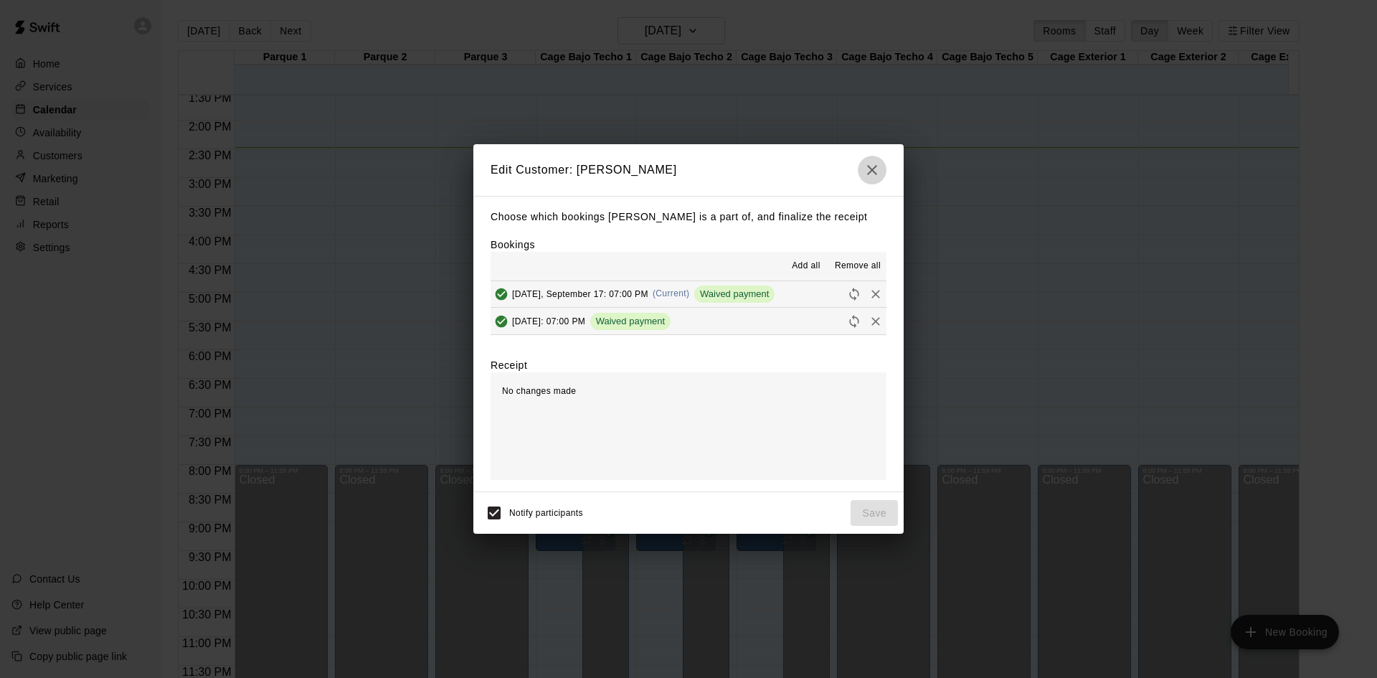
click at [868, 170] on icon "button" at bounding box center [871, 169] width 17 height 17
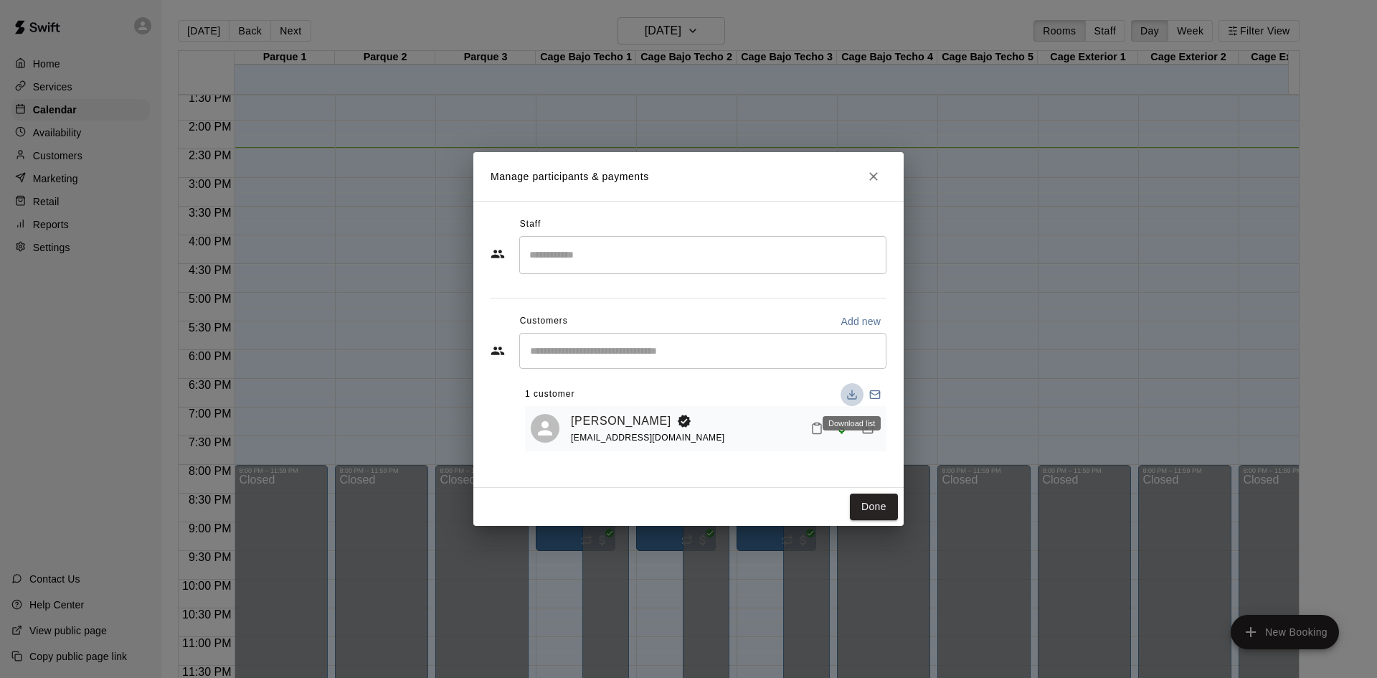
click at [853, 401] on button "Download list" at bounding box center [851, 394] width 23 height 23
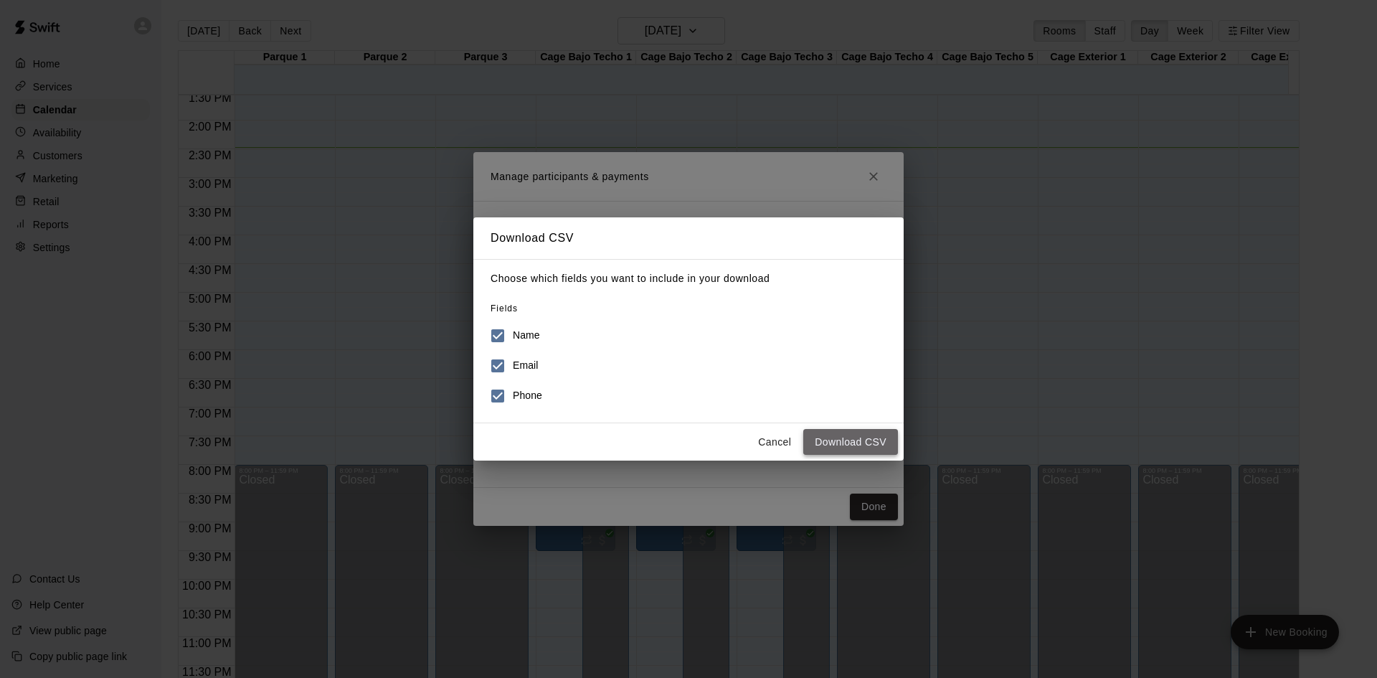
click at [859, 437] on button "Download CSV" at bounding box center [850, 442] width 95 height 27
click at [959, 244] on div "Download CSV Choose which fields you want to include in your download Fields Na…" at bounding box center [688, 339] width 1377 height 678
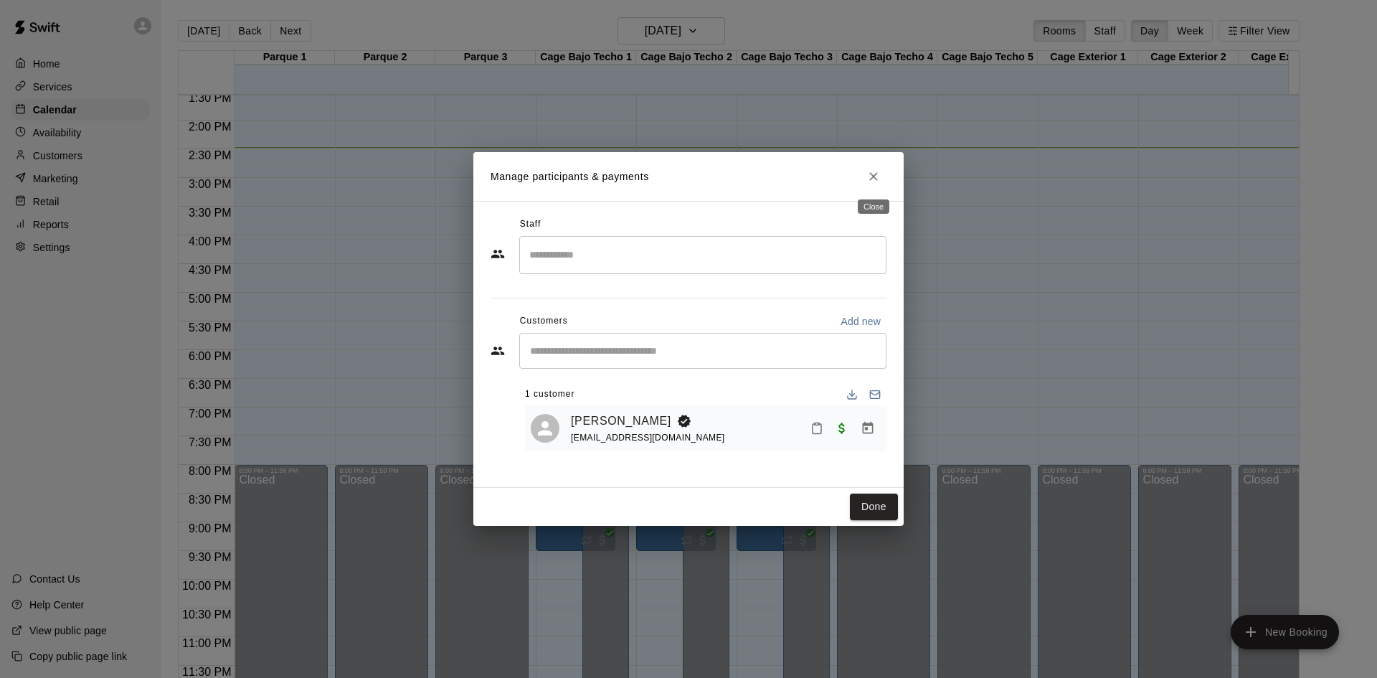
click at [873, 180] on icon "Close" at bounding box center [873, 176] width 14 height 14
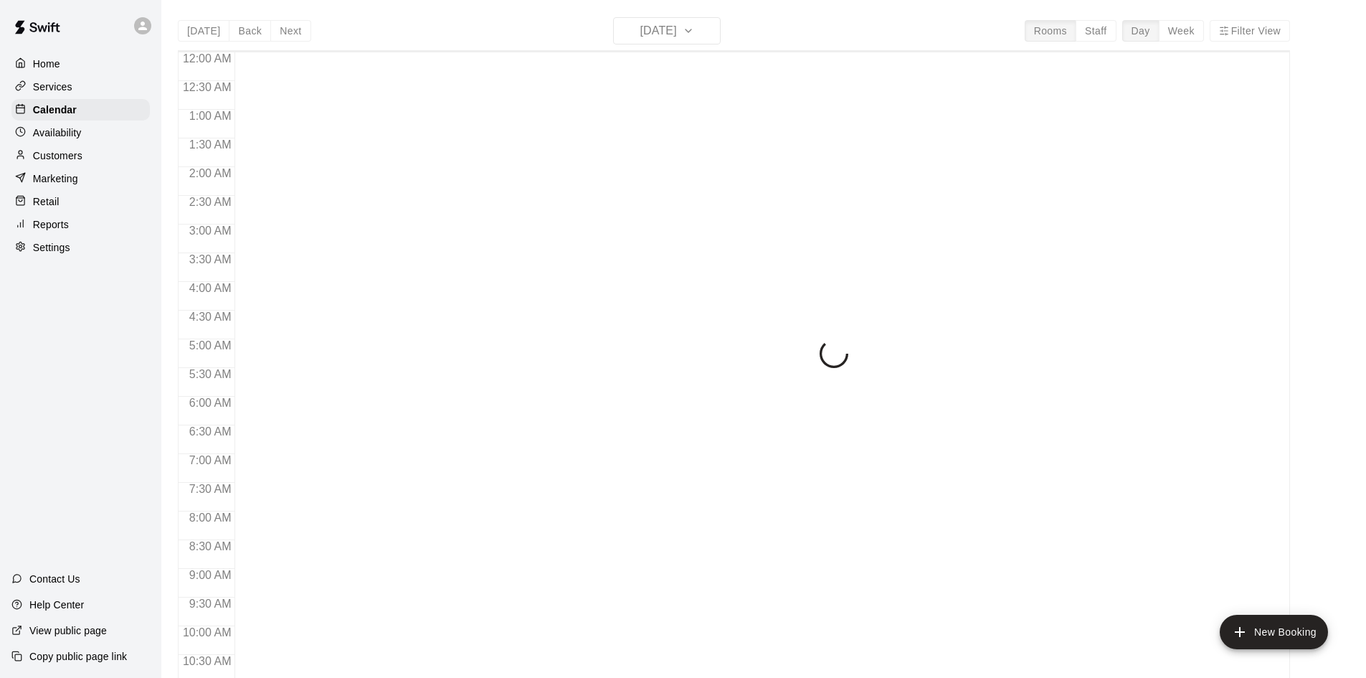
scroll to position [735, 0]
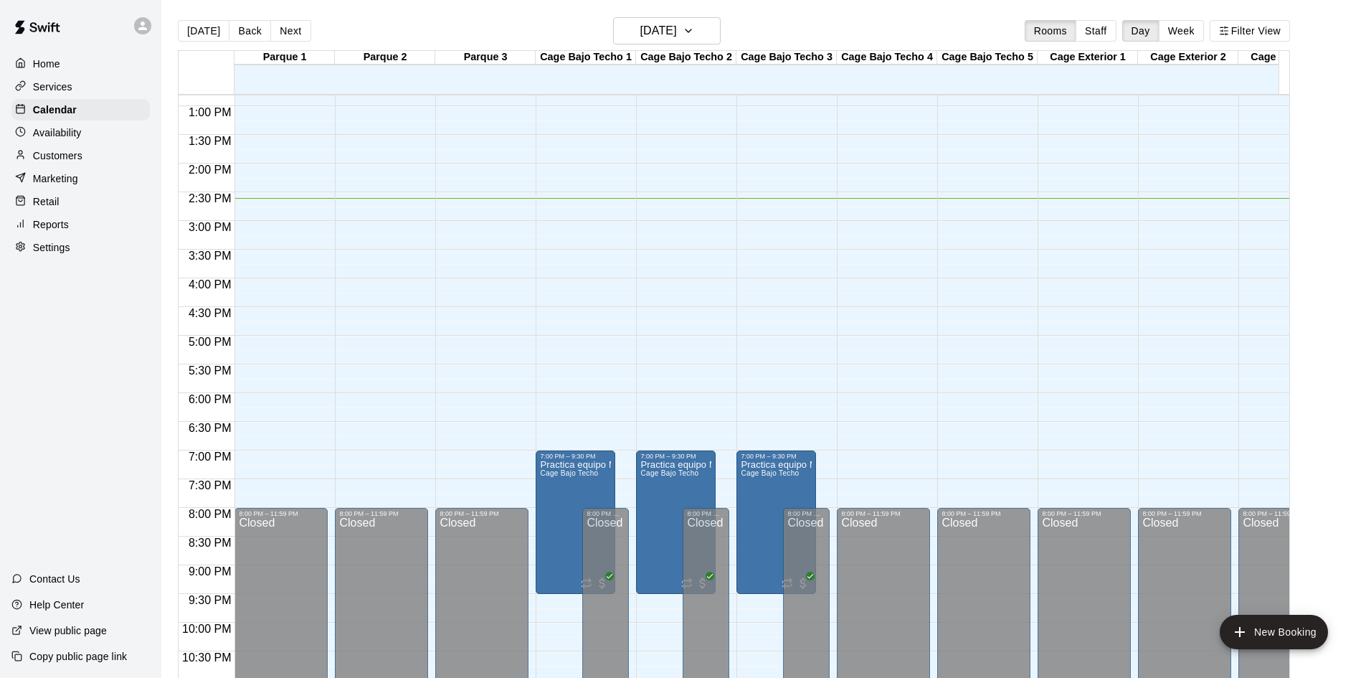
click at [62, 636] on p "View public page" at bounding box center [67, 630] width 77 height 14
click at [70, 110] on p "Calendar" at bounding box center [55, 110] width 44 height 14
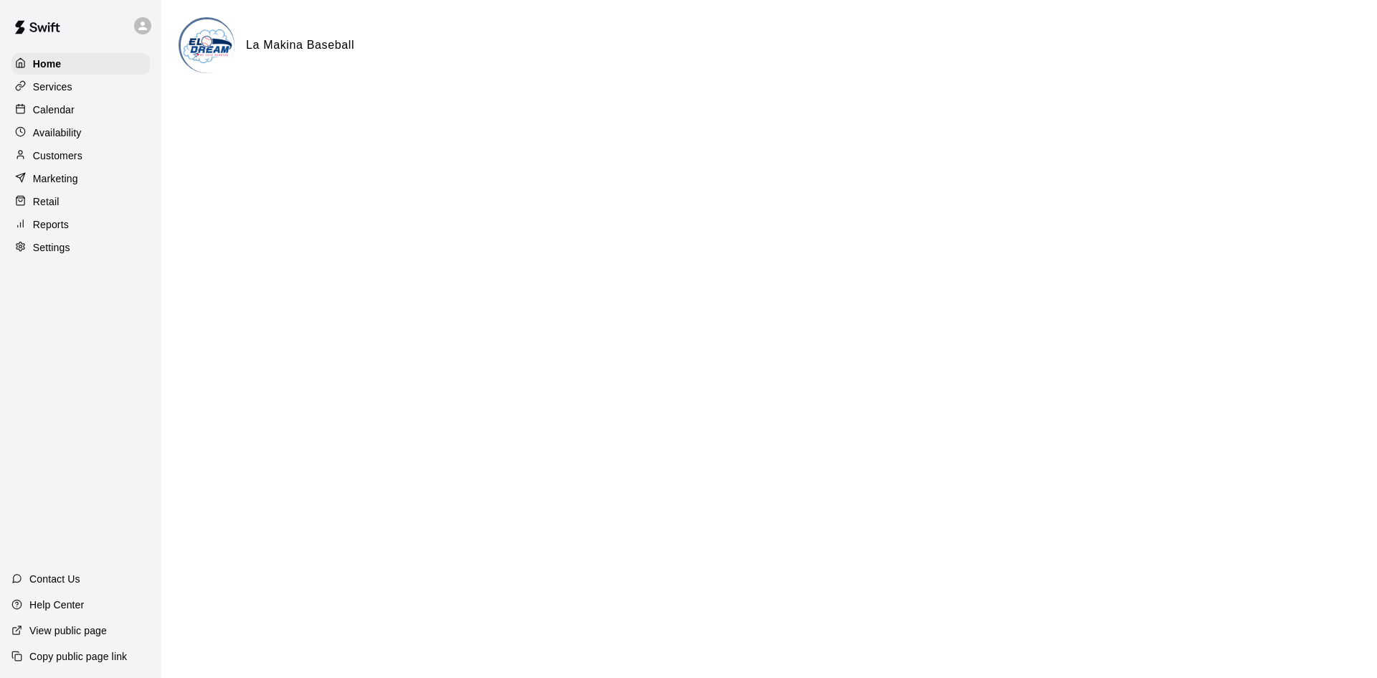
click at [68, 93] on p "Services" at bounding box center [52, 87] width 39 height 14
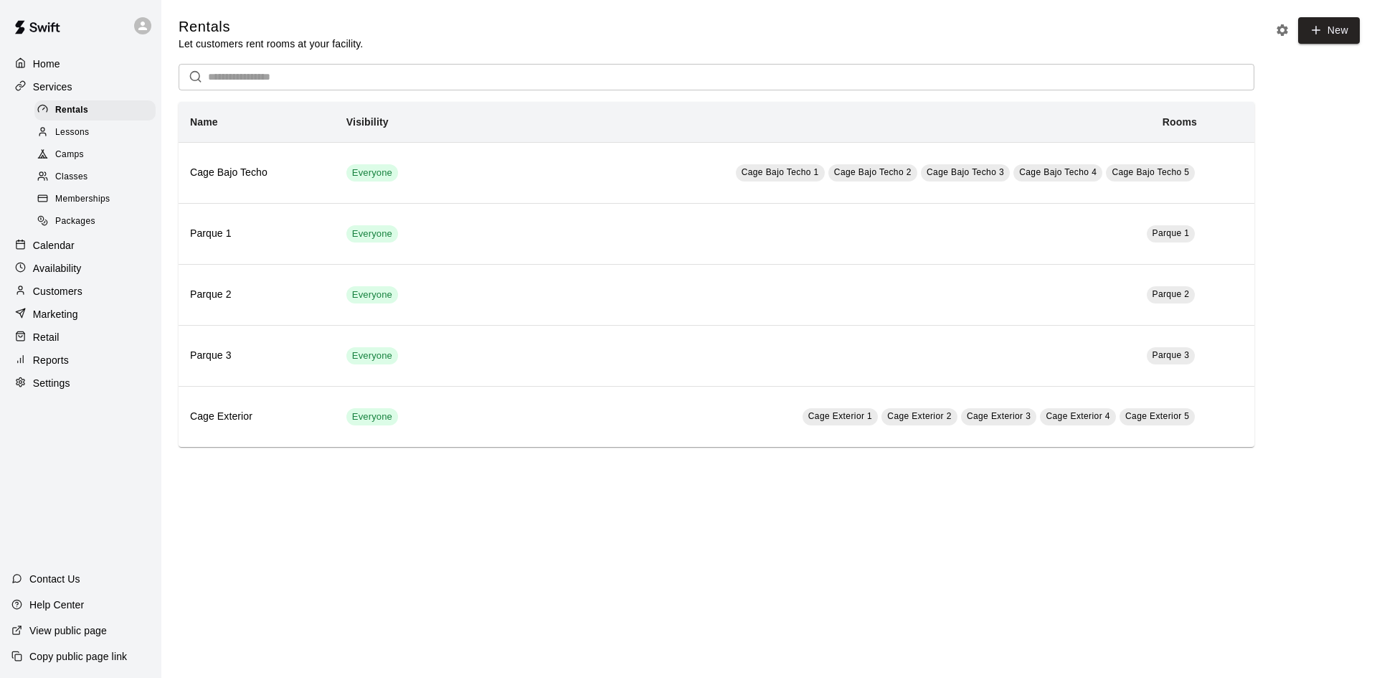
click at [106, 660] on p "Copy public page link" at bounding box center [78, 656] width 98 height 14
click at [720, 650] on div "Link copied to clipboard" at bounding box center [695, 649] width 120 height 15
click at [72, 632] on p "View public page" at bounding box center [67, 630] width 77 height 14
click at [67, 69] on div "Home" at bounding box center [80, 64] width 138 height 22
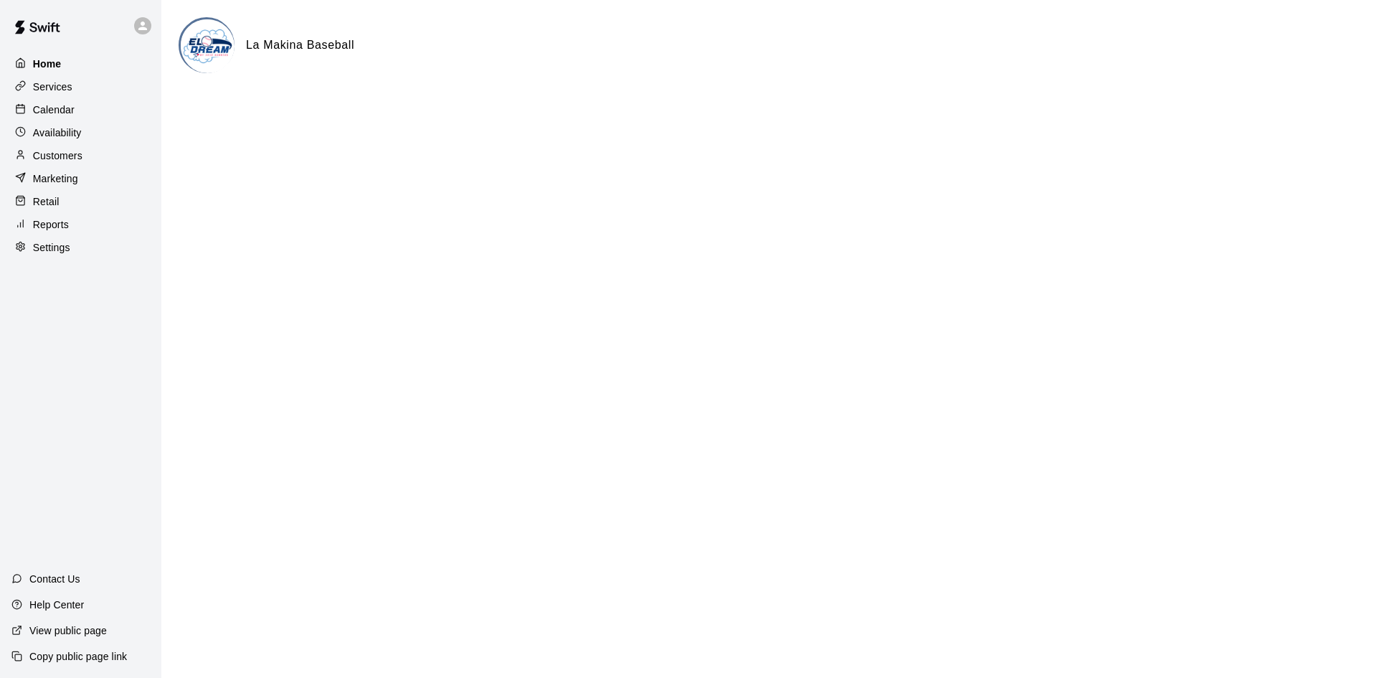
click at [73, 67] on div "Home" at bounding box center [80, 64] width 138 height 22
click at [57, 65] on p "Home" at bounding box center [47, 64] width 29 height 14
click at [55, 64] on p "Home" at bounding box center [47, 64] width 29 height 14
click at [48, 181] on p "Marketing" at bounding box center [55, 178] width 45 height 14
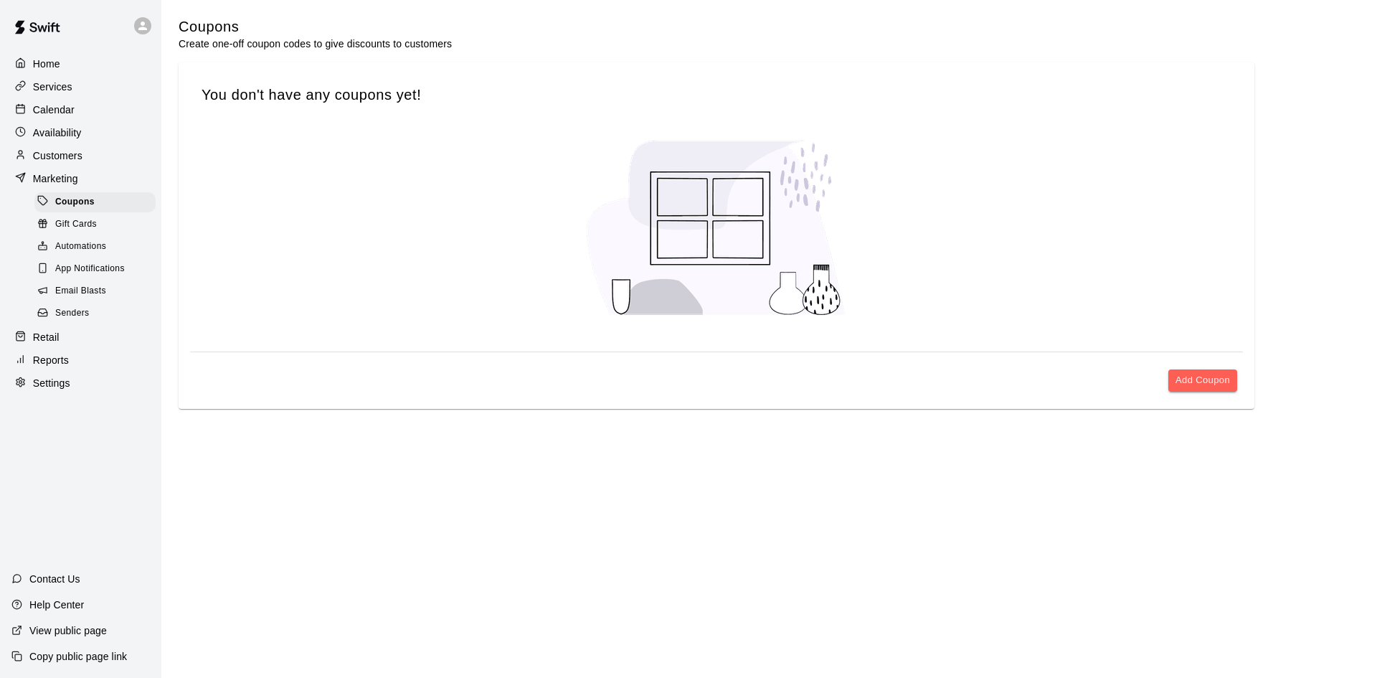
click at [74, 315] on span "Senders" at bounding box center [72, 313] width 34 height 14
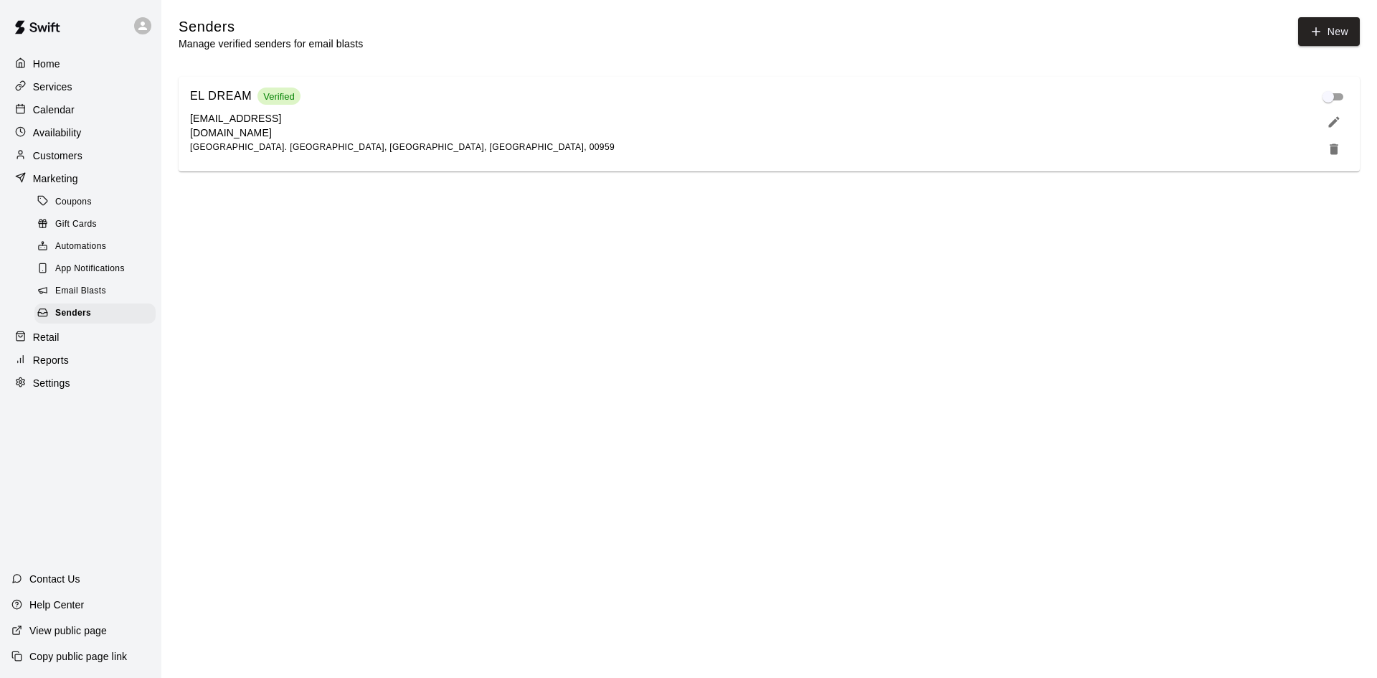
drag, startPoint x: 244, startPoint y: 120, endPoint x: 252, endPoint y: 112, distance: 12.2
click at [244, 120] on div "EL DREAM Verified eldreambaseball@lamakinafoundation.org Flamboyan Gardens. Bay…" at bounding box center [402, 121] width 425 height 68
drag, startPoint x: 254, startPoint y: 111, endPoint x: 263, endPoint y: 108, distance: 10.0
click at [255, 105] on div "EL DREAM Verified" at bounding box center [402, 96] width 425 height 19
click at [278, 102] on span "Verified" at bounding box center [278, 96] width 42 height 11
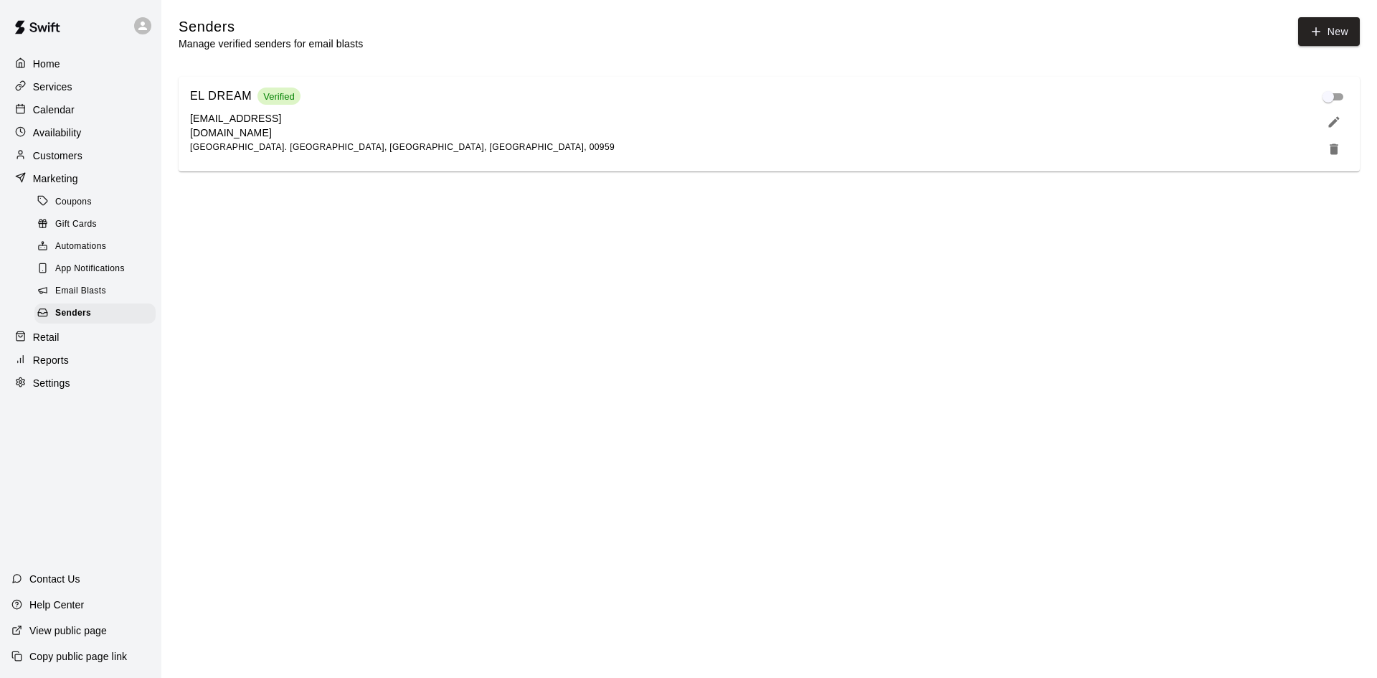
click at [263, 37] on p "Manage verified senders for email blasts" at bounding box center [271, 44] width 184 height 14
click at [233, 24] on h5 "Senders" at bounding box center [271, 26] width 184 height 19
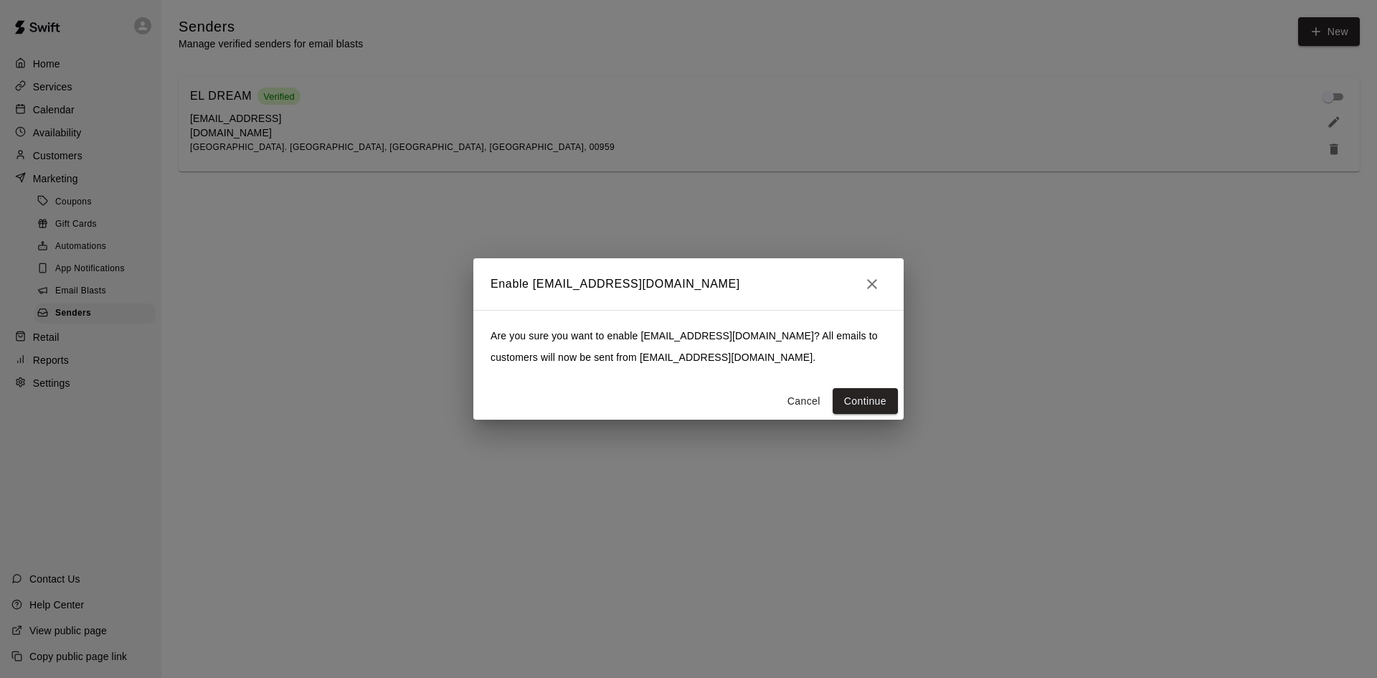
click at [819, 403] on button "Cancel" at bounding box center [804, 401] width 46 height 27
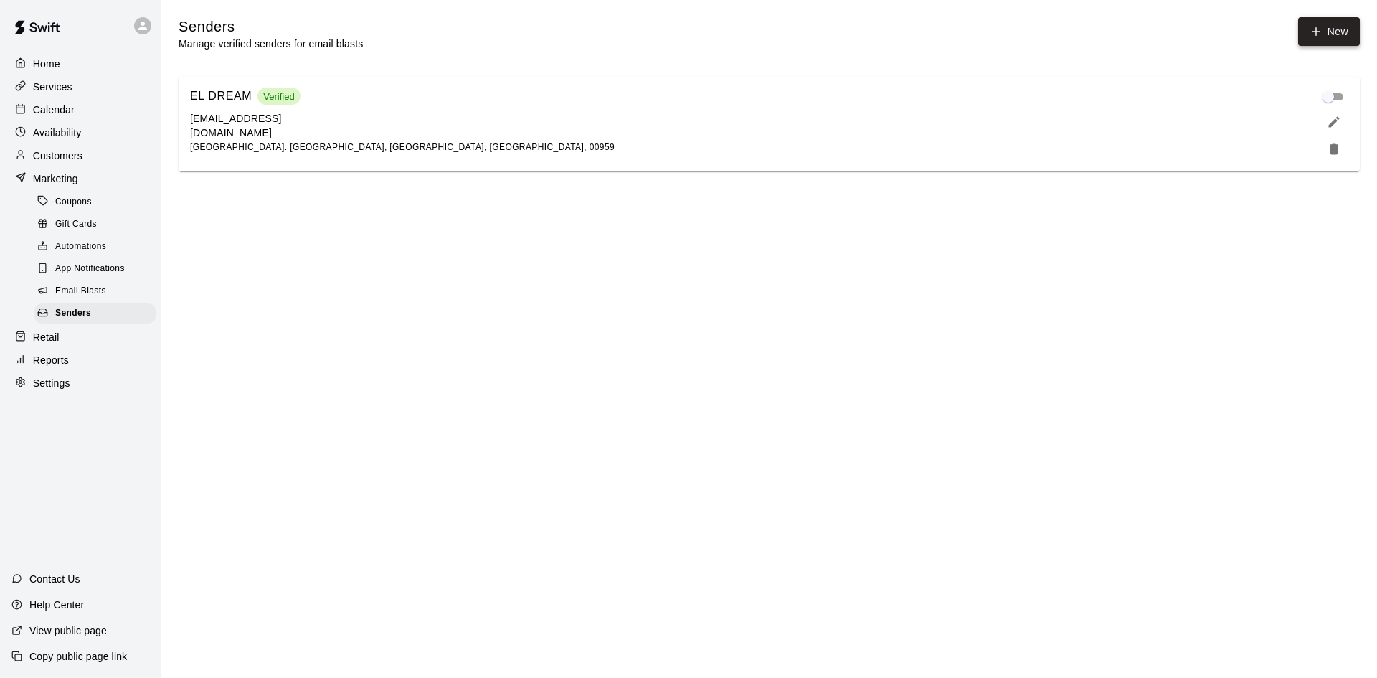
click at [1333, 32] on button "New" at bounding box center [1329, 31] width 62 height 29
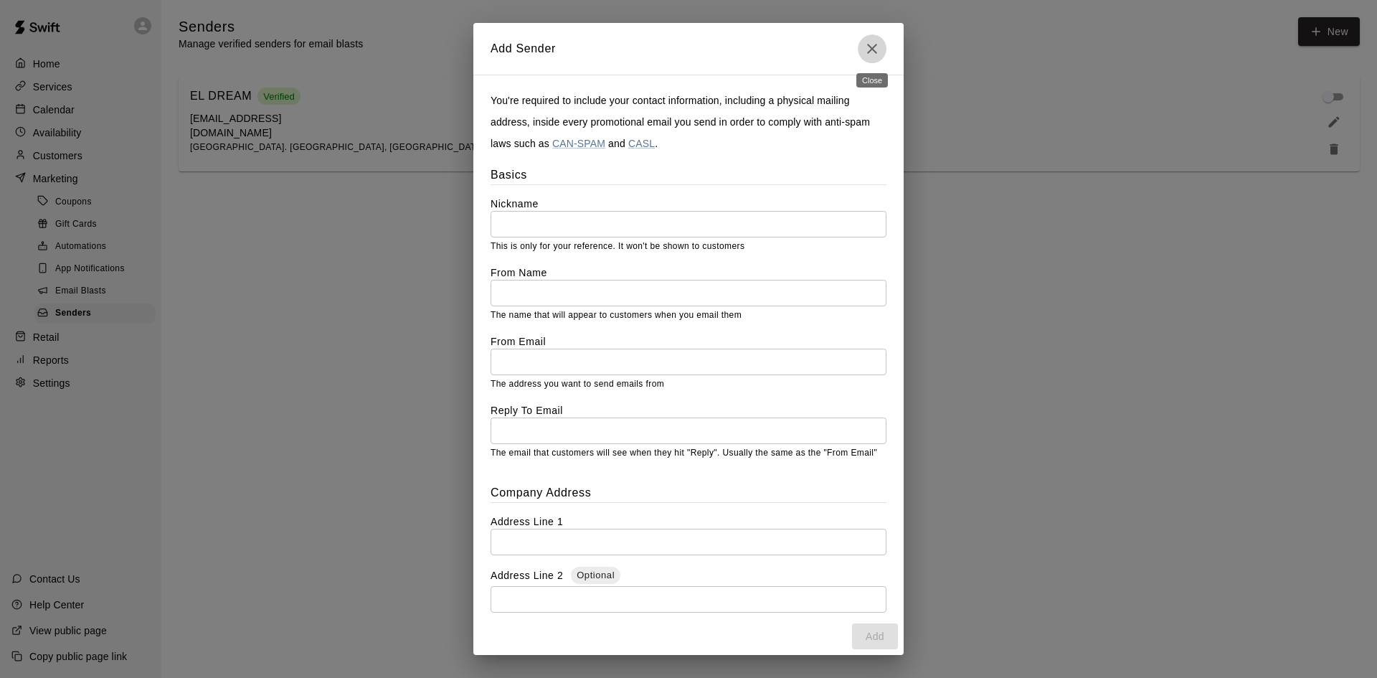
click at [871, 44] on icon "Close" at bounding box center [871, 48] width 17 height 17
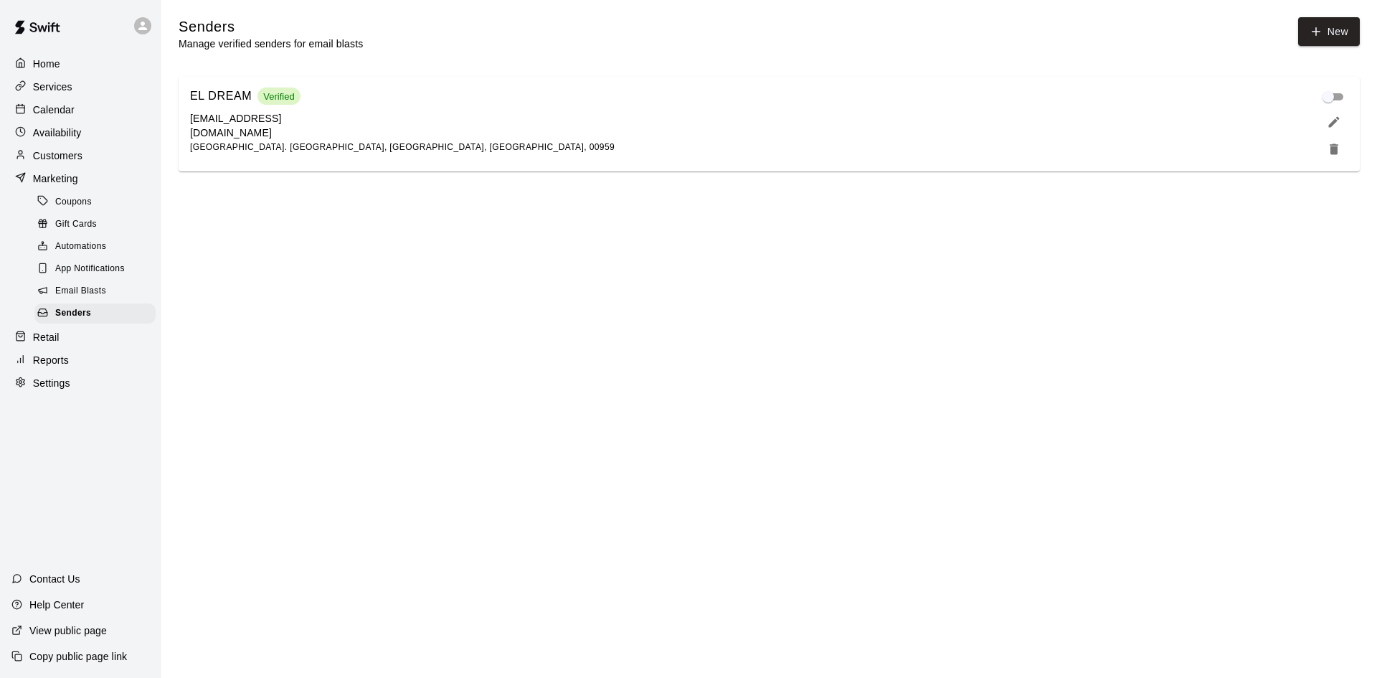
click at [69, 390] on p "Settings" at bounding box center [51, 383] width 37 height 14
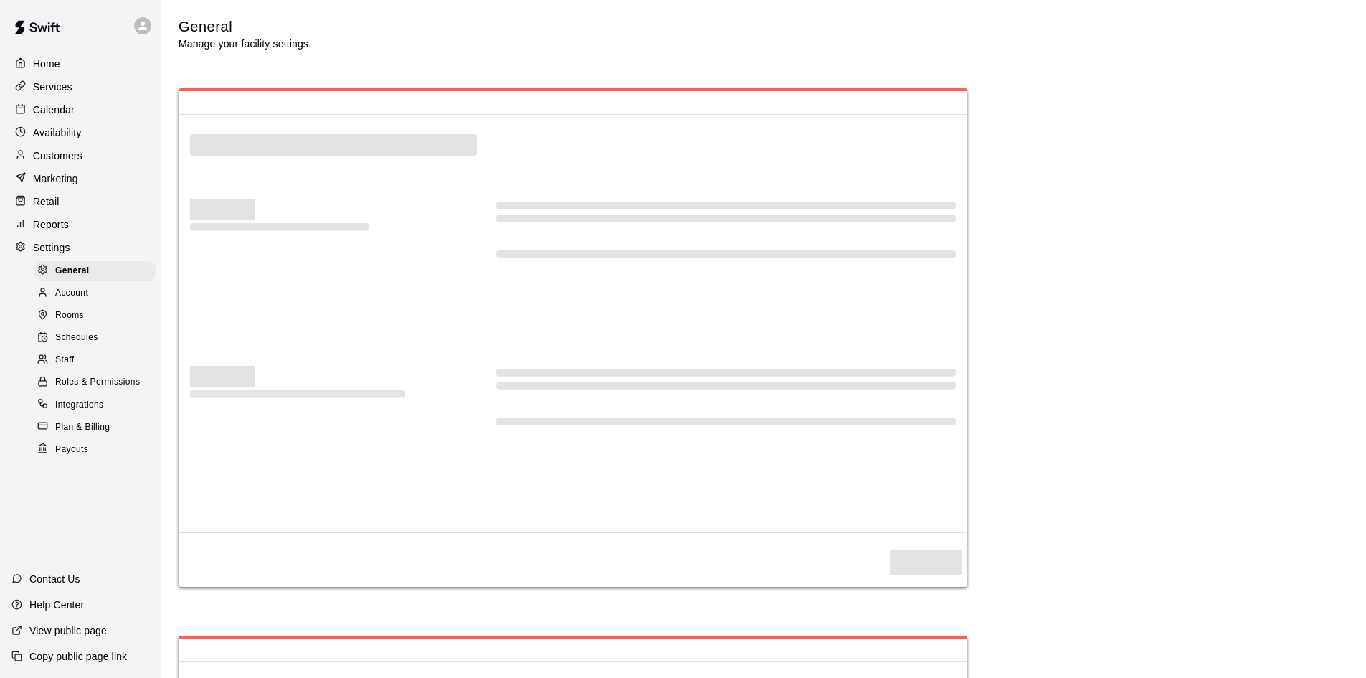
select select "**"
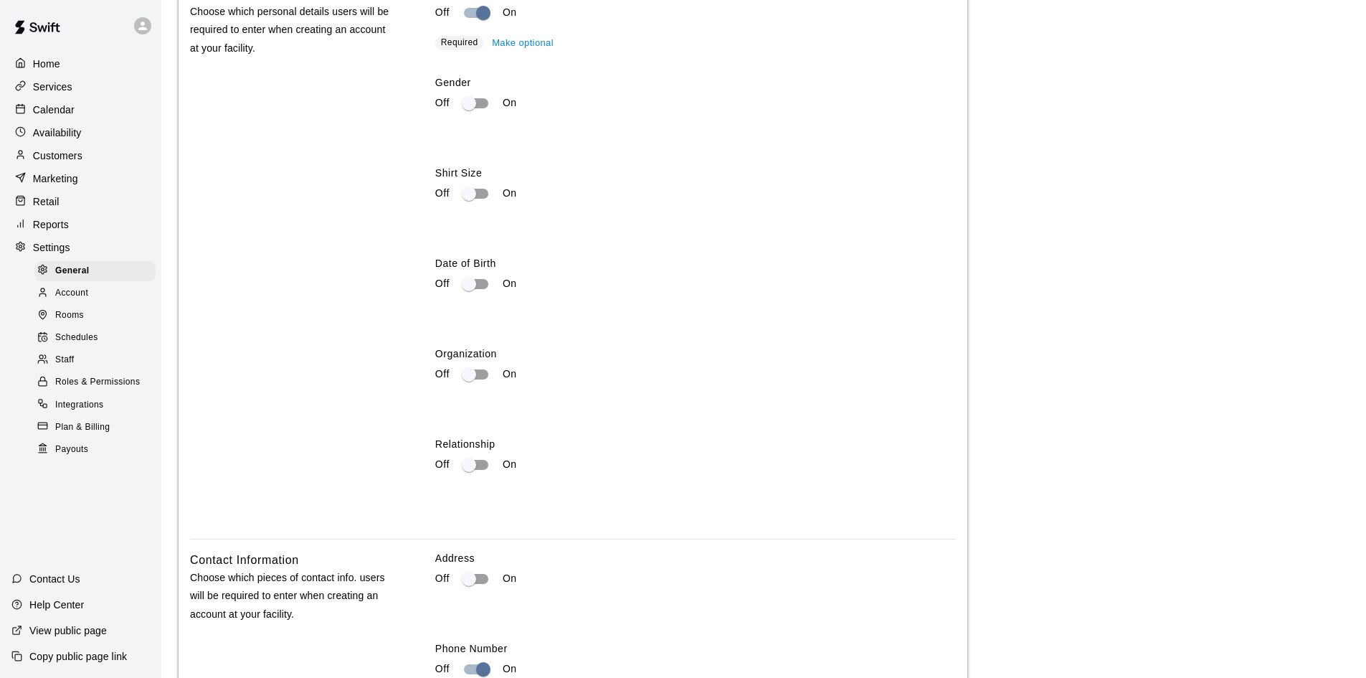
scroll to position [2223, 0]
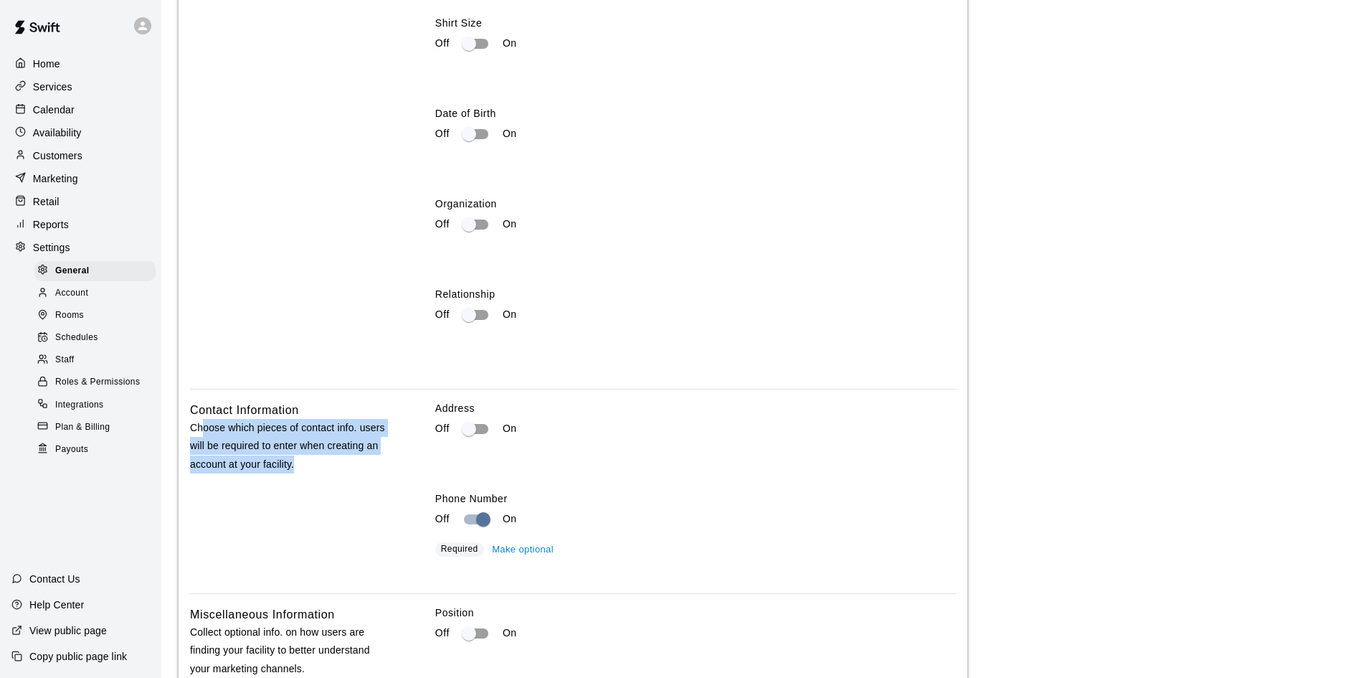
drag, startPoint x: 297, startPoint y: 499, endPoint x: 288, endPoint y: 501, distance: 8.7
click at [205, 458] on p "Choose which pieces of contact info. users will be required to enter when creat…" at bounding box center [289, 446] width 199 height 54
click at [350, 523] on div "Contact Information Choose which pieces of contact info. users will be required…" at bounding box center [289, 491] width 199 height 181
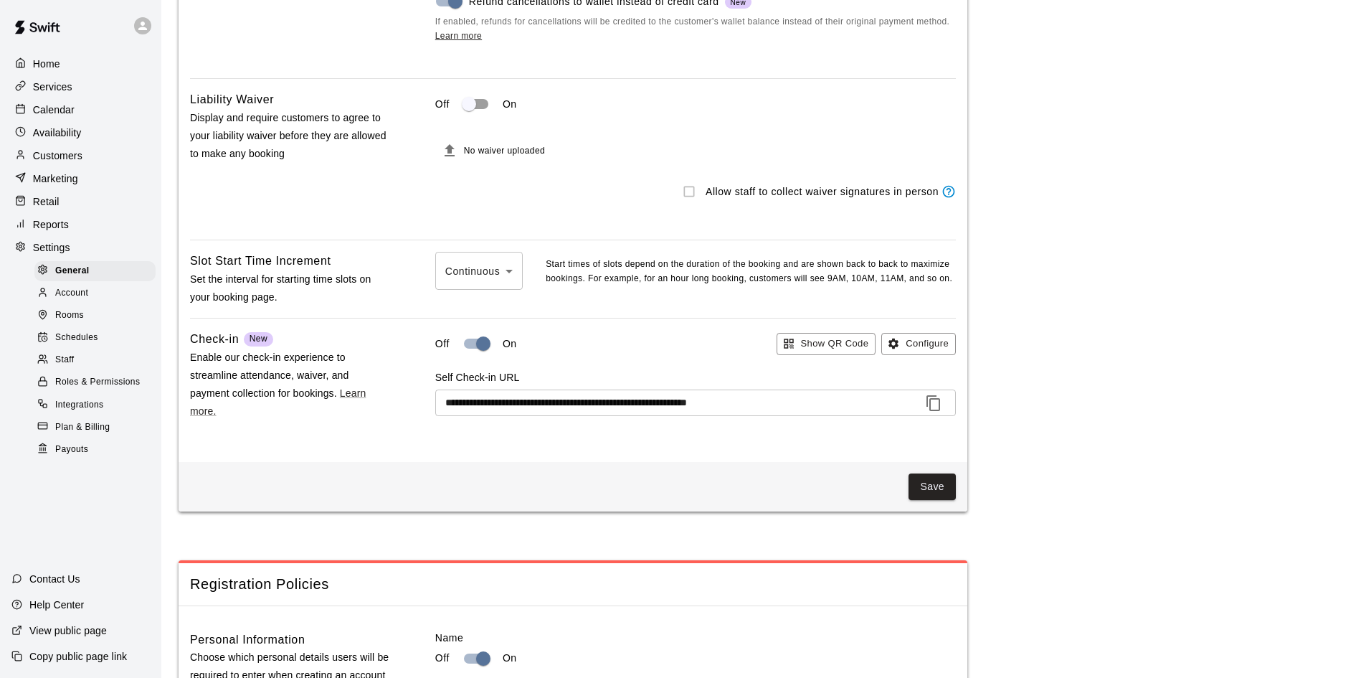
scroll to position [1356, 0]
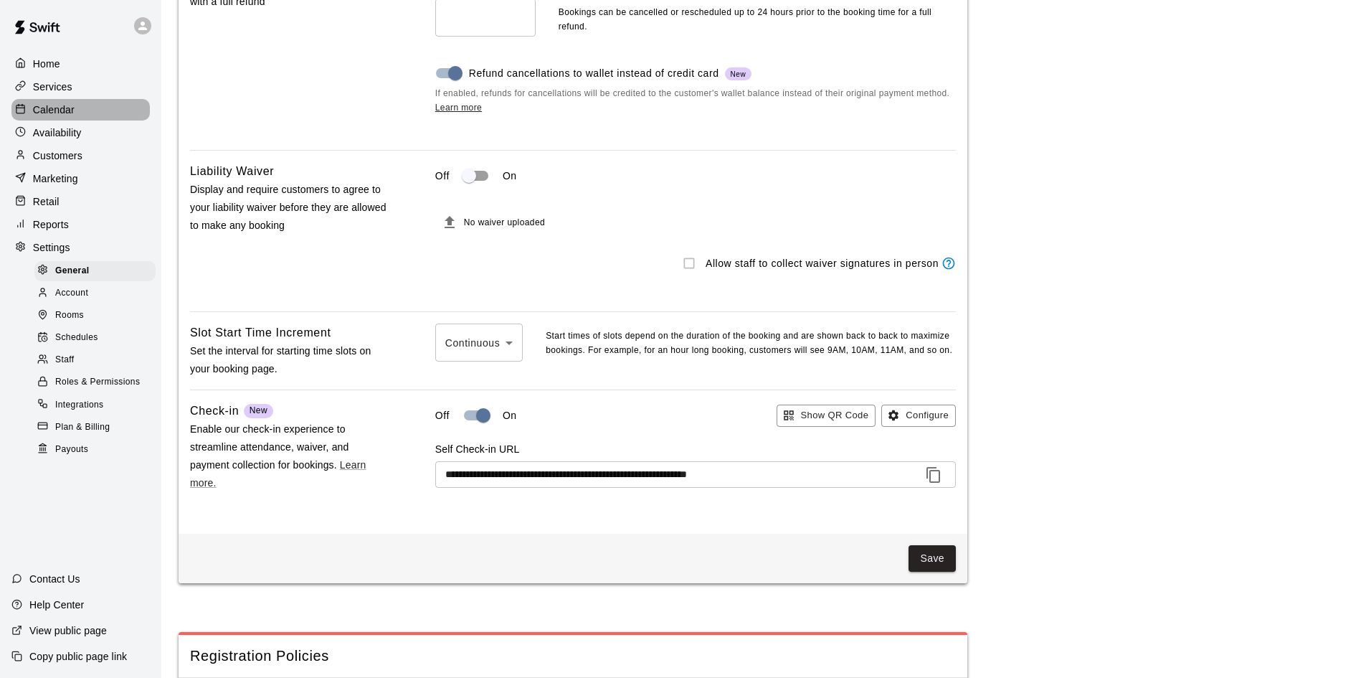
click at [72, 110] on p "Calendar" at bounding box center [54, 110] width 42 height 14
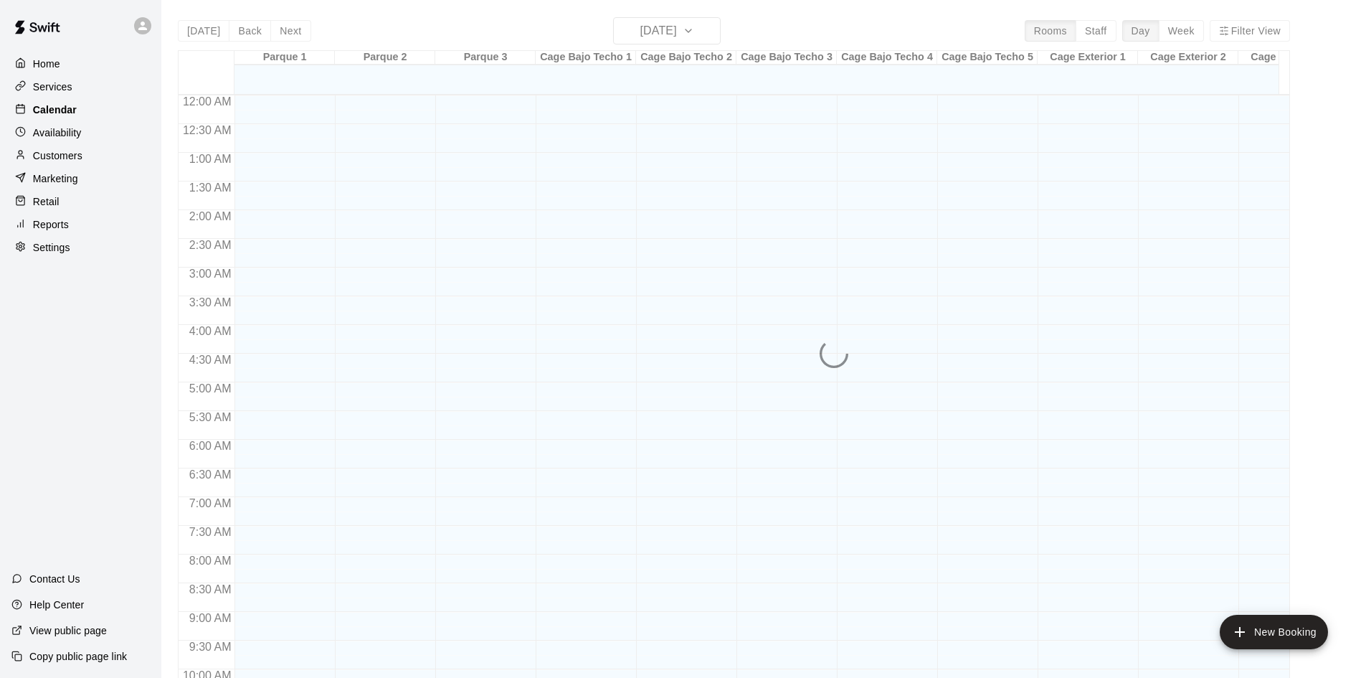
scroll to position [735, 0]
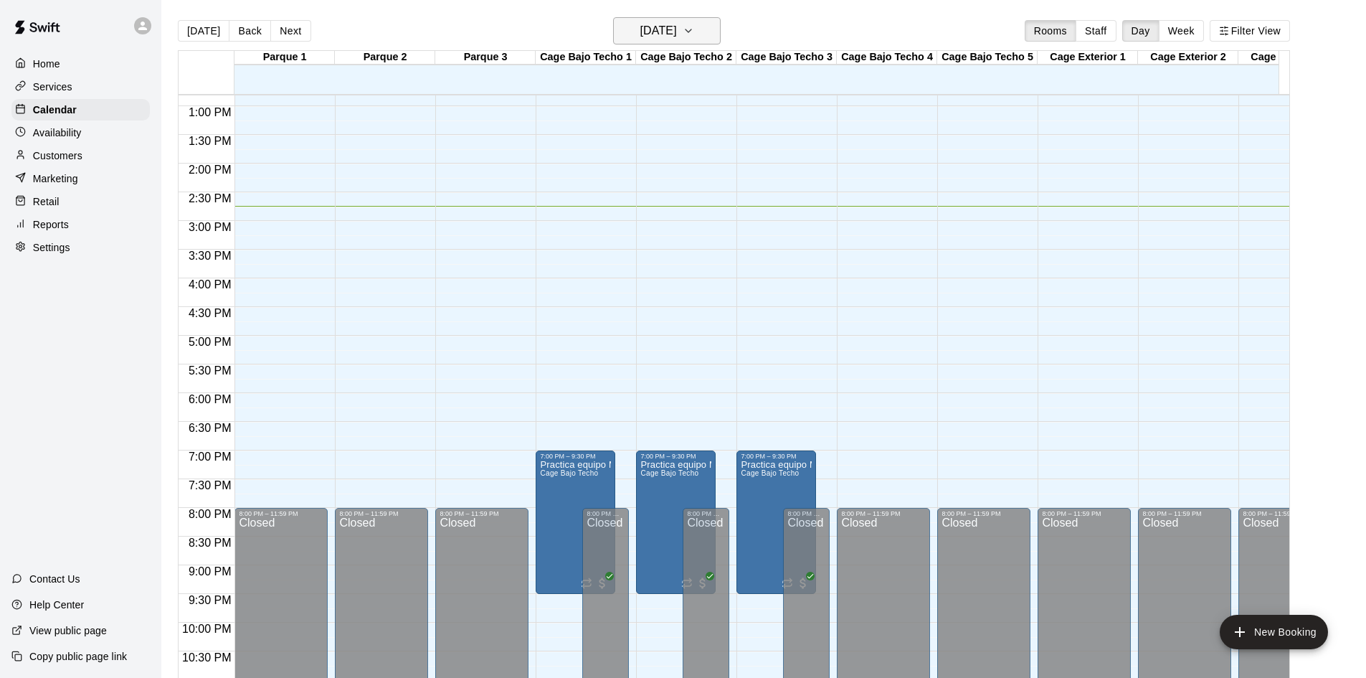
click at [694, 27] on icon "button" at bounding box center [688, 30] width 11 height 17
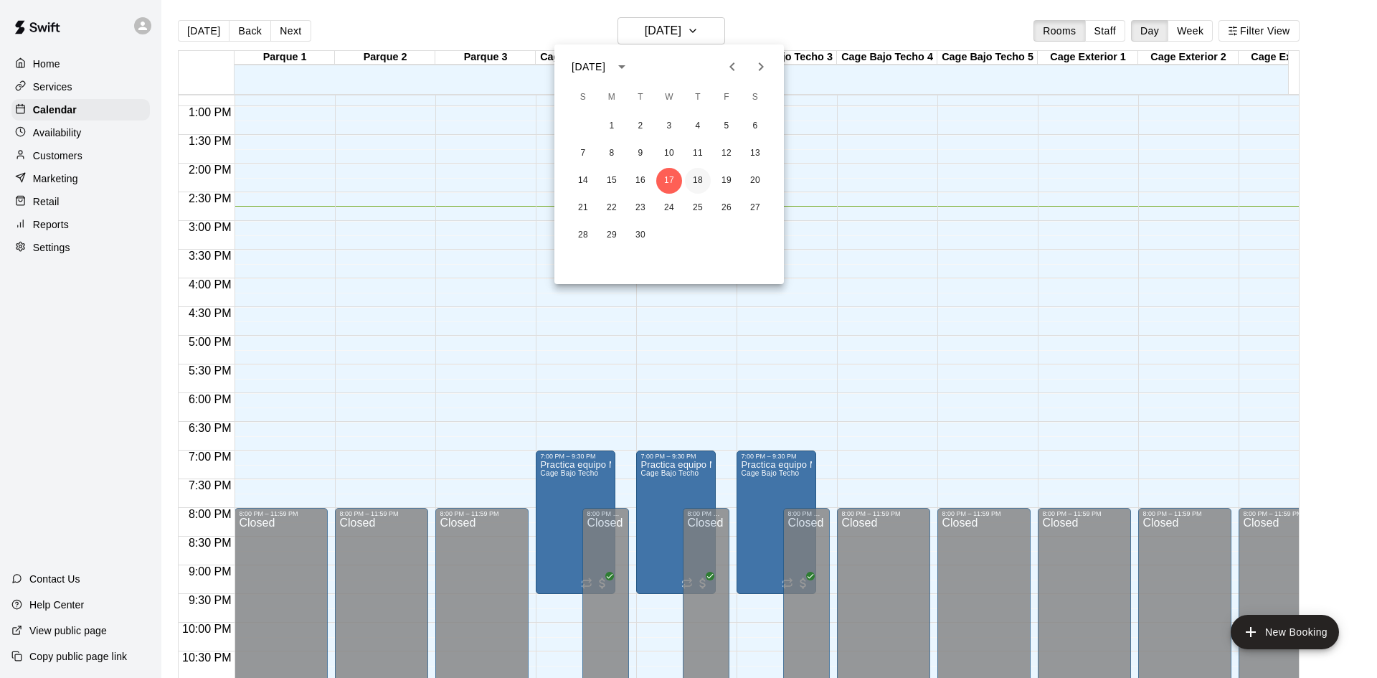
click at [693, 181] on button "18" at bounding box center [698, 181] width 26 height 26
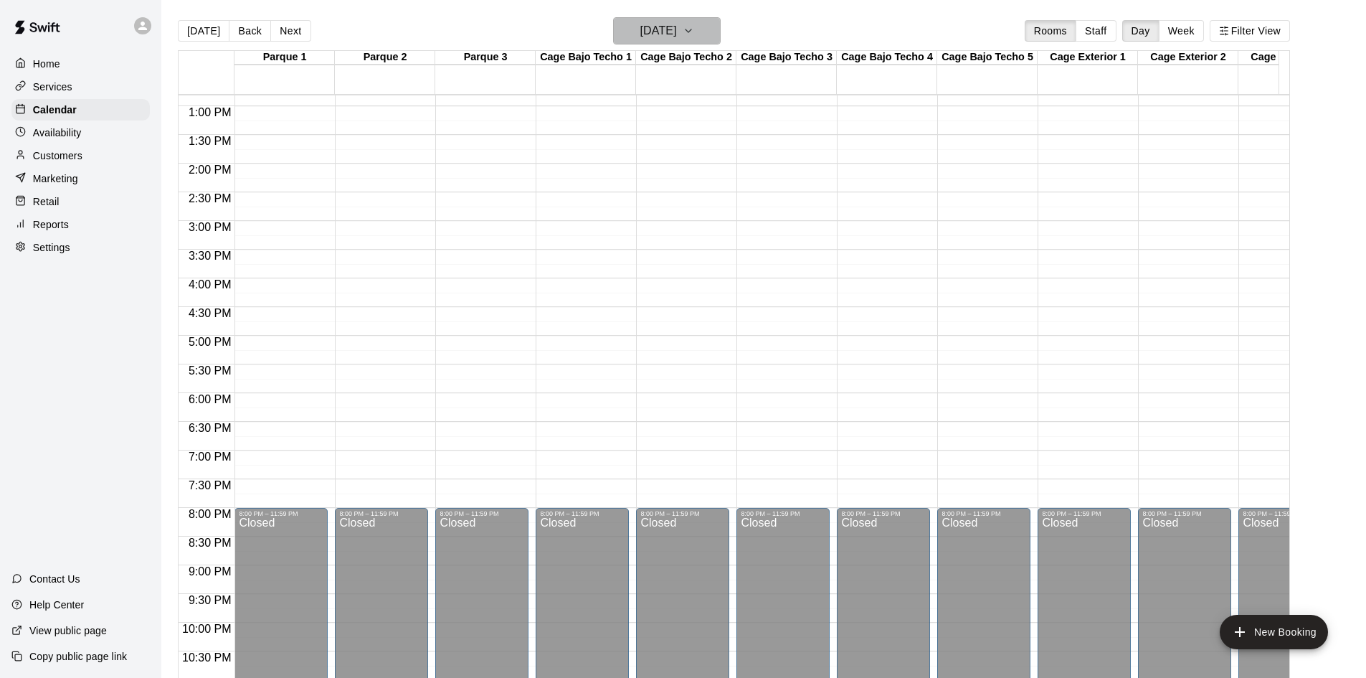
click at [721, 38] on button "Thursday Sep 18" at bounding box center [667, 30] width 108 height 27
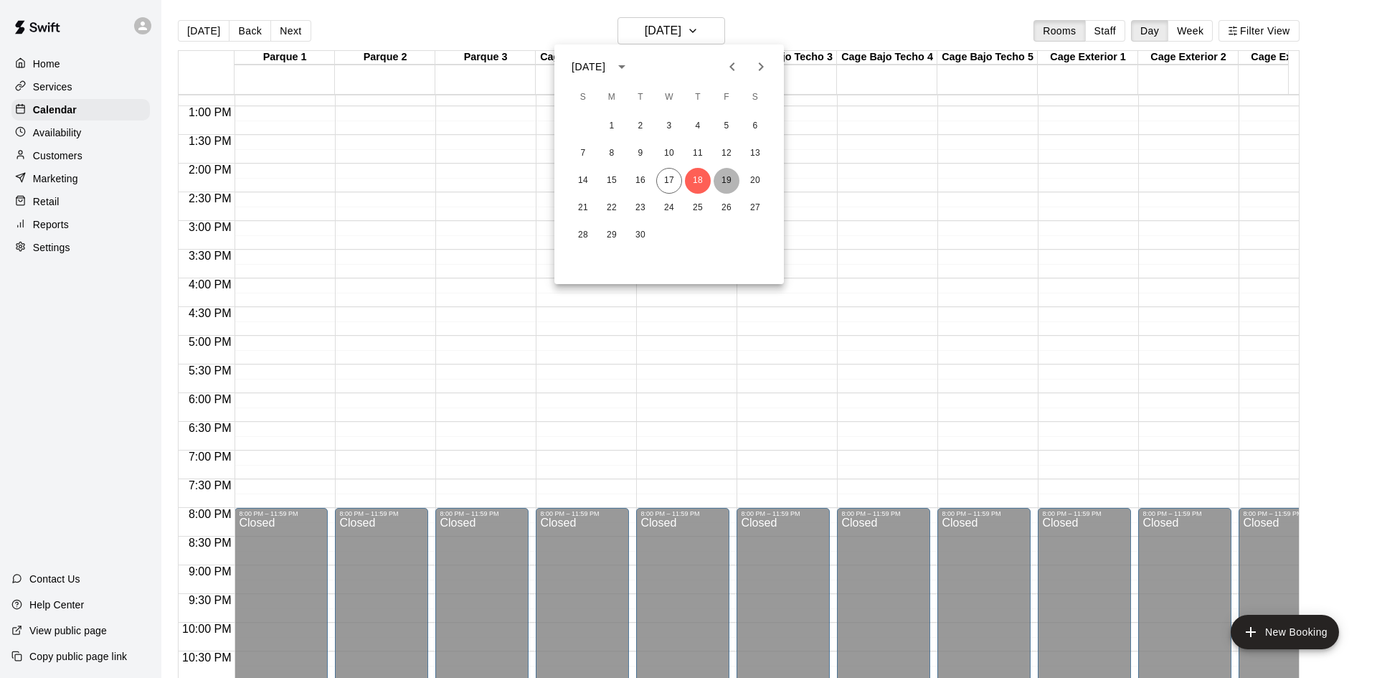
click at [727, 183] on button "19" at bounding box center [726, 181] width 26 height 26
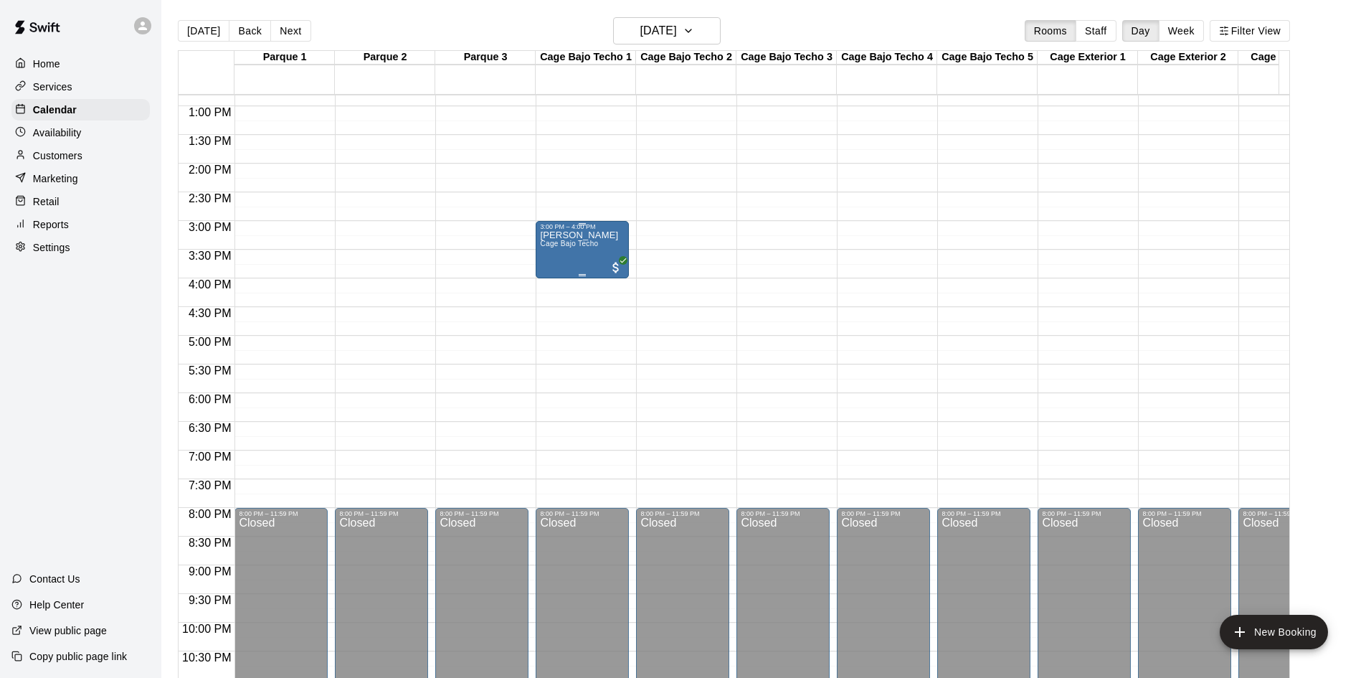
click at [572, 268] on div "Yailine Dumeng Cage Bajo Techo" at bounding box center [579, 569] width 78 height 678
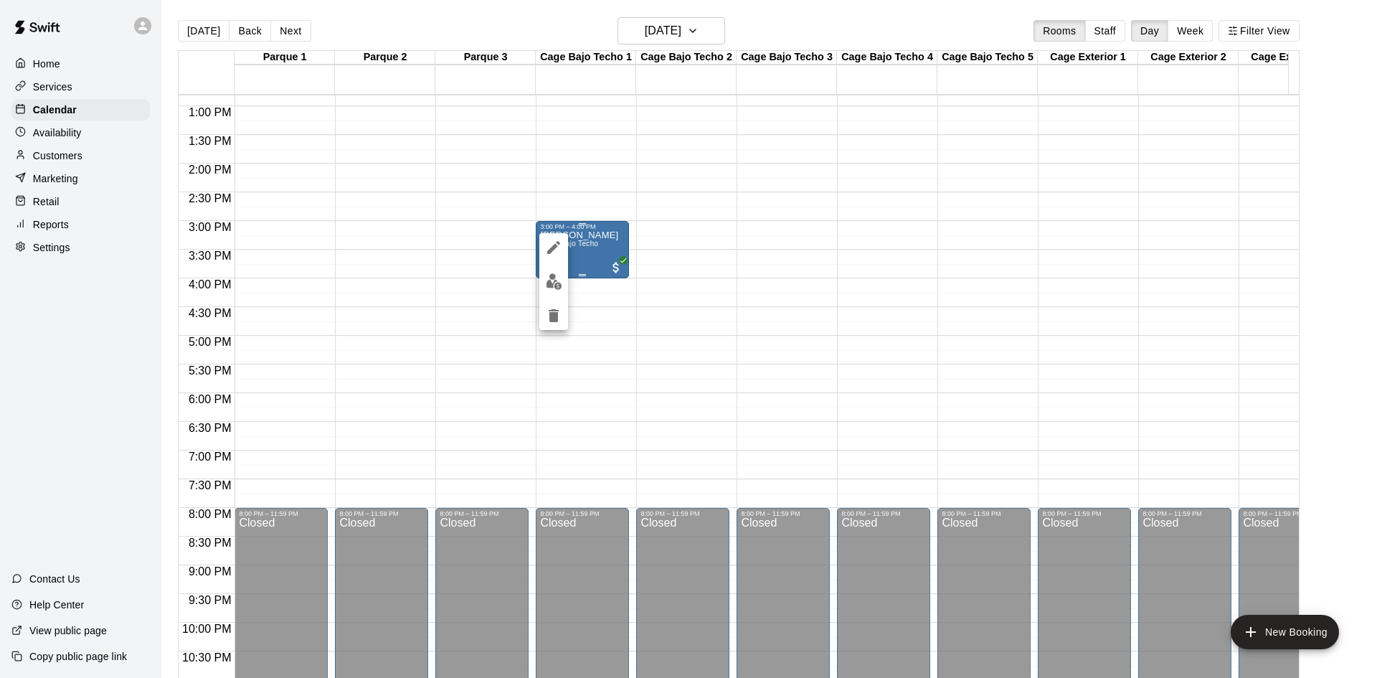
click at [572, 268] on div at bounding box center [688, 339] width 1377 height 678
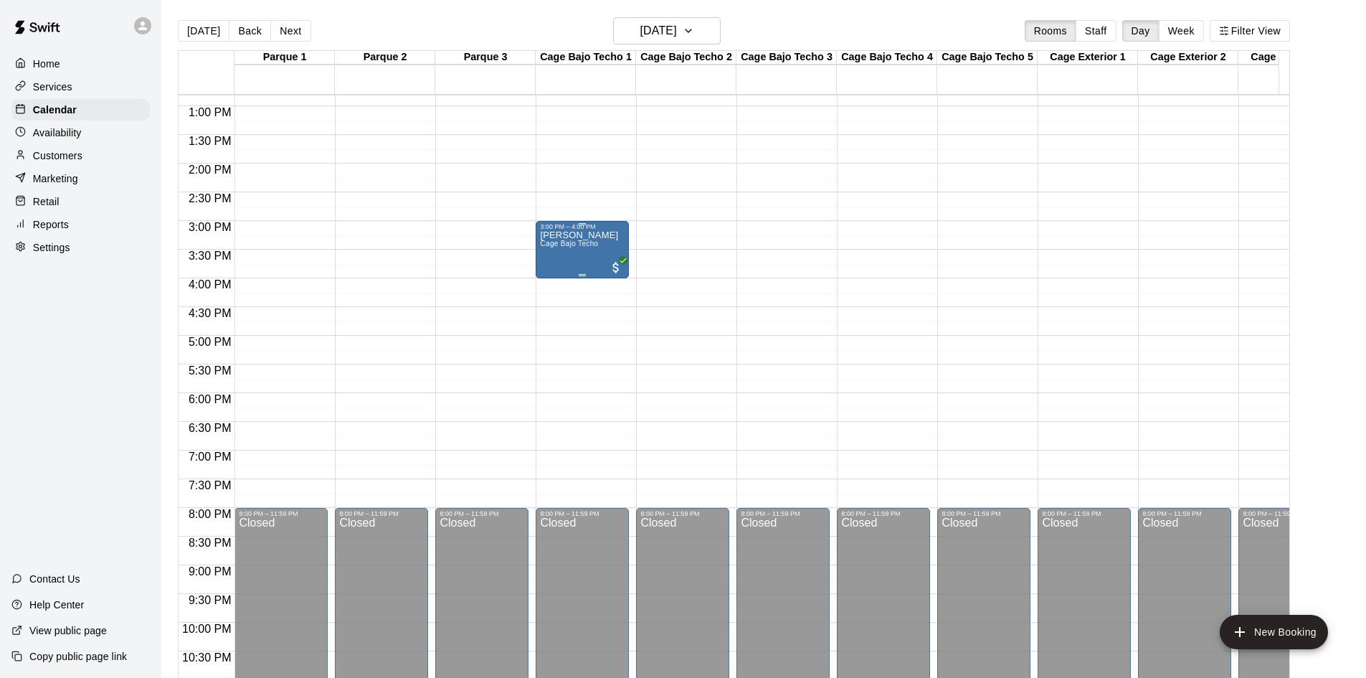
click at [572, 268] on div "Yailine Dumeng Cage Bajo Techo" at bounding box center [579, 569] width 78 height 678
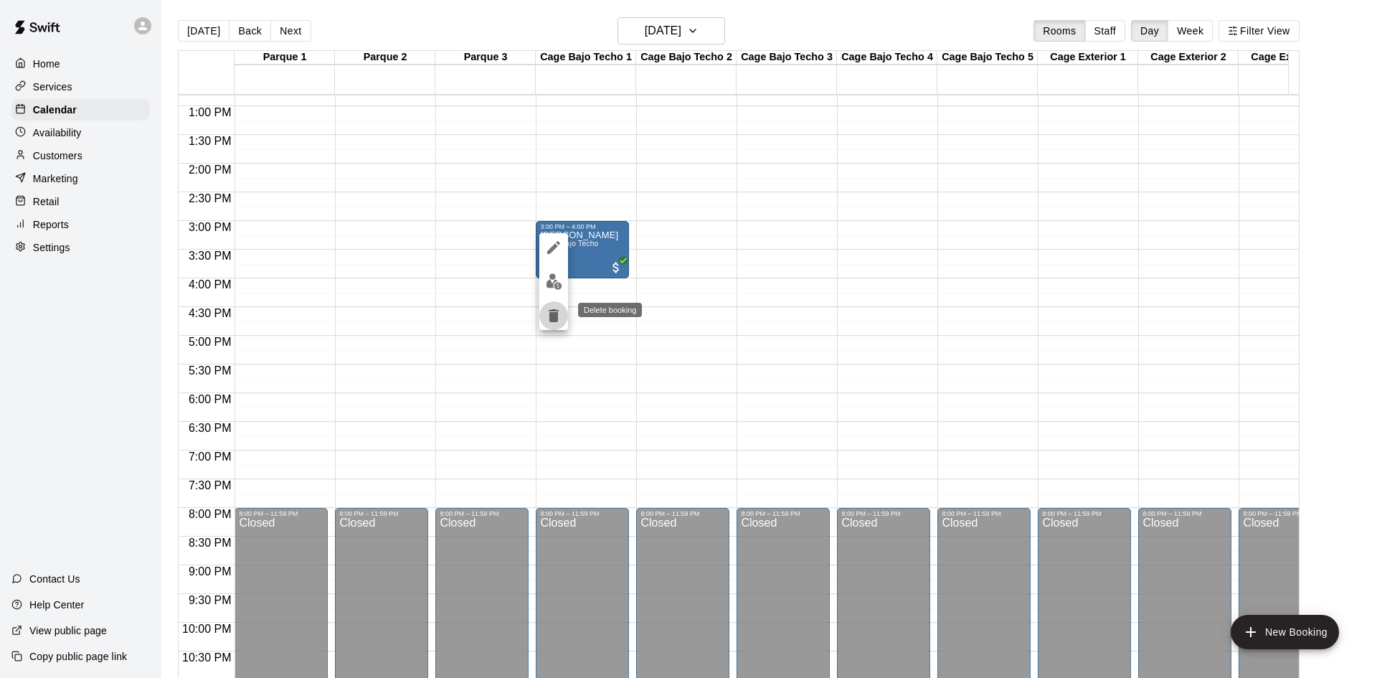
click at [558, 315] on icon "delete" at bounding box center [554, 315] width 10 height 13
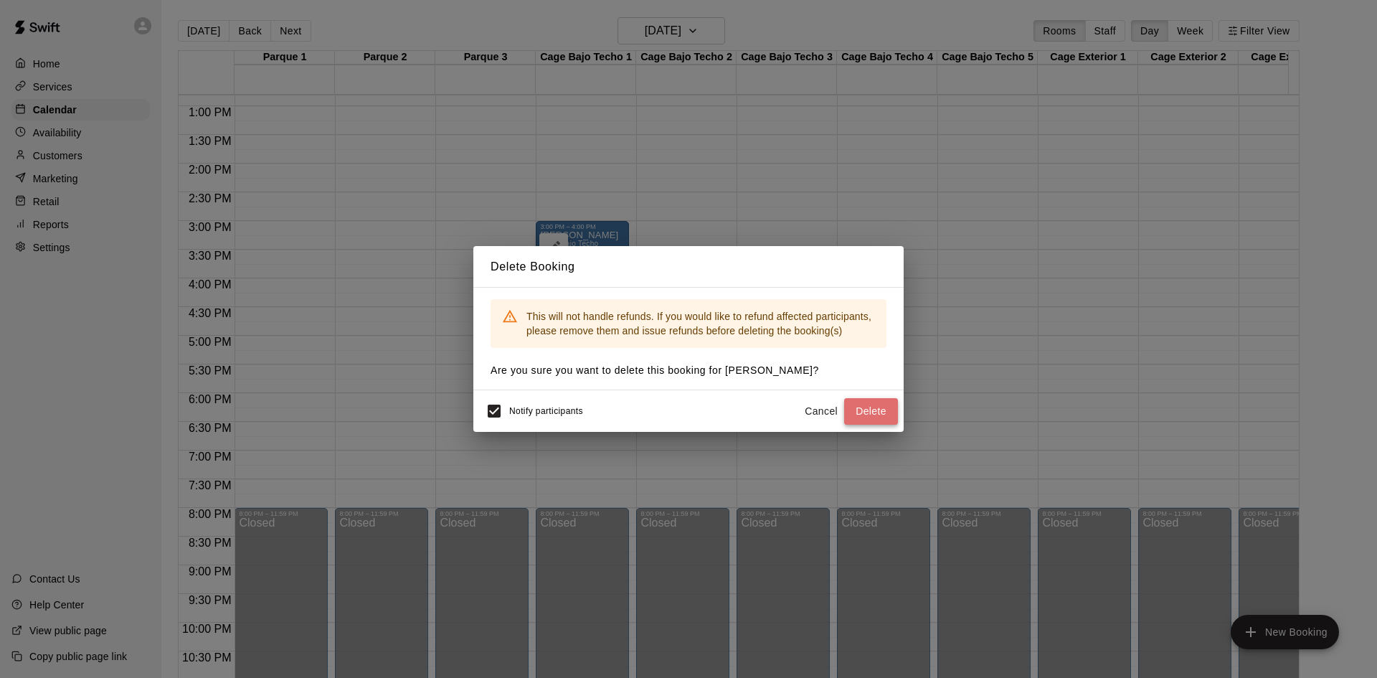
click at [871, 413] on button "Delete" at bounding box center [871, 411] width 54 height 27
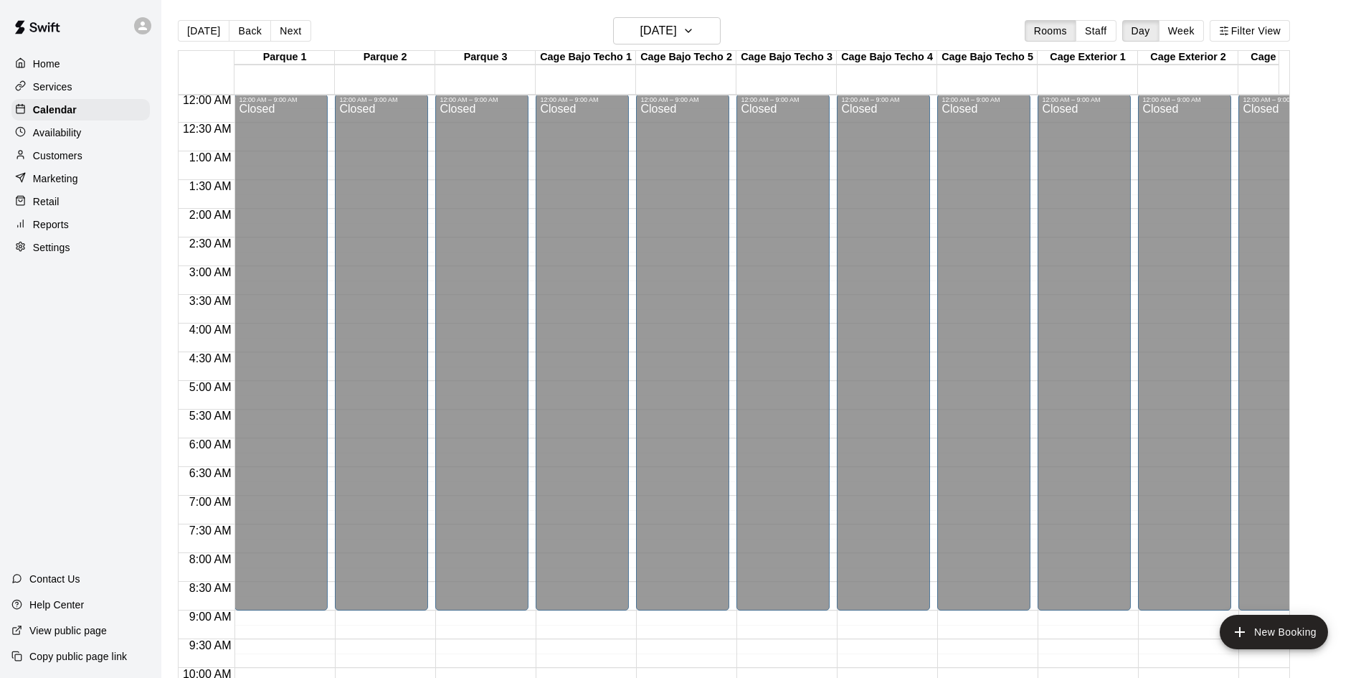
scroll to position [0, 0]
click at [656, 34] on h6 "Friday Sep 19" at bounding box center [658, 31] width 37 height 20
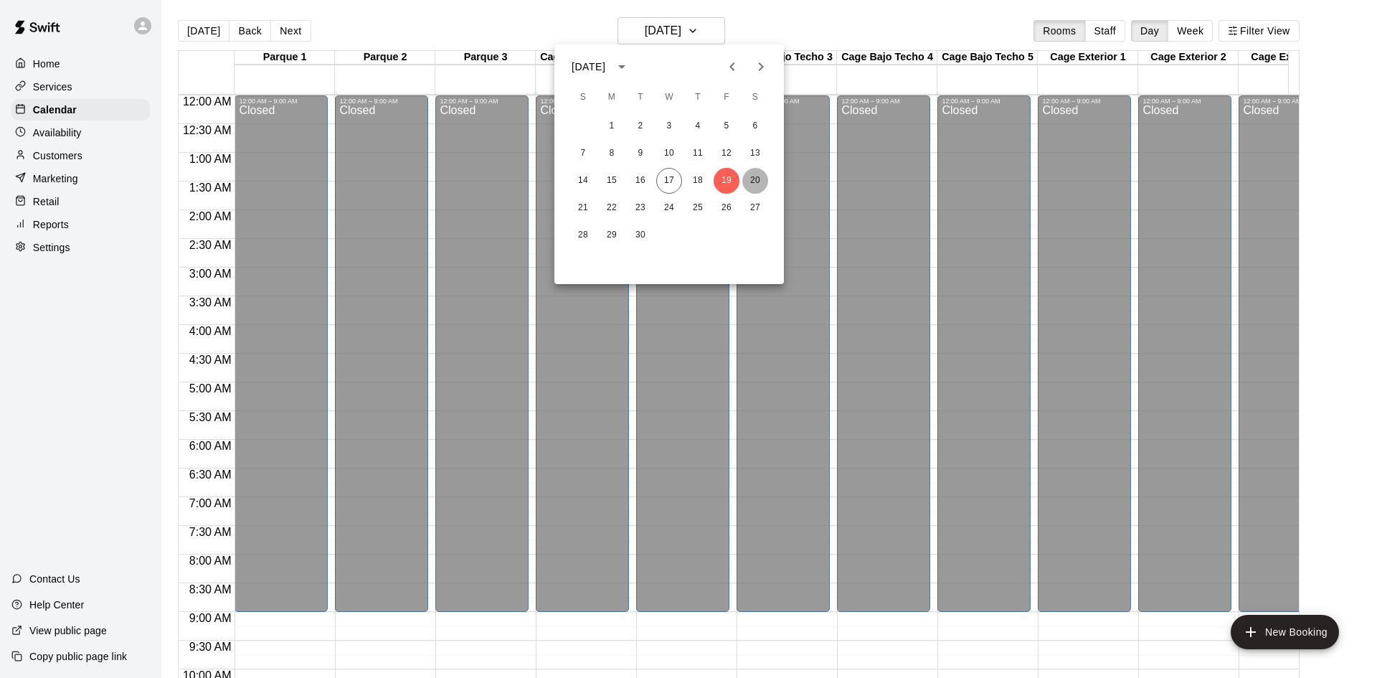
click at [765, 176] on button "20" at bounding box center [755, 181] width 26 height 26
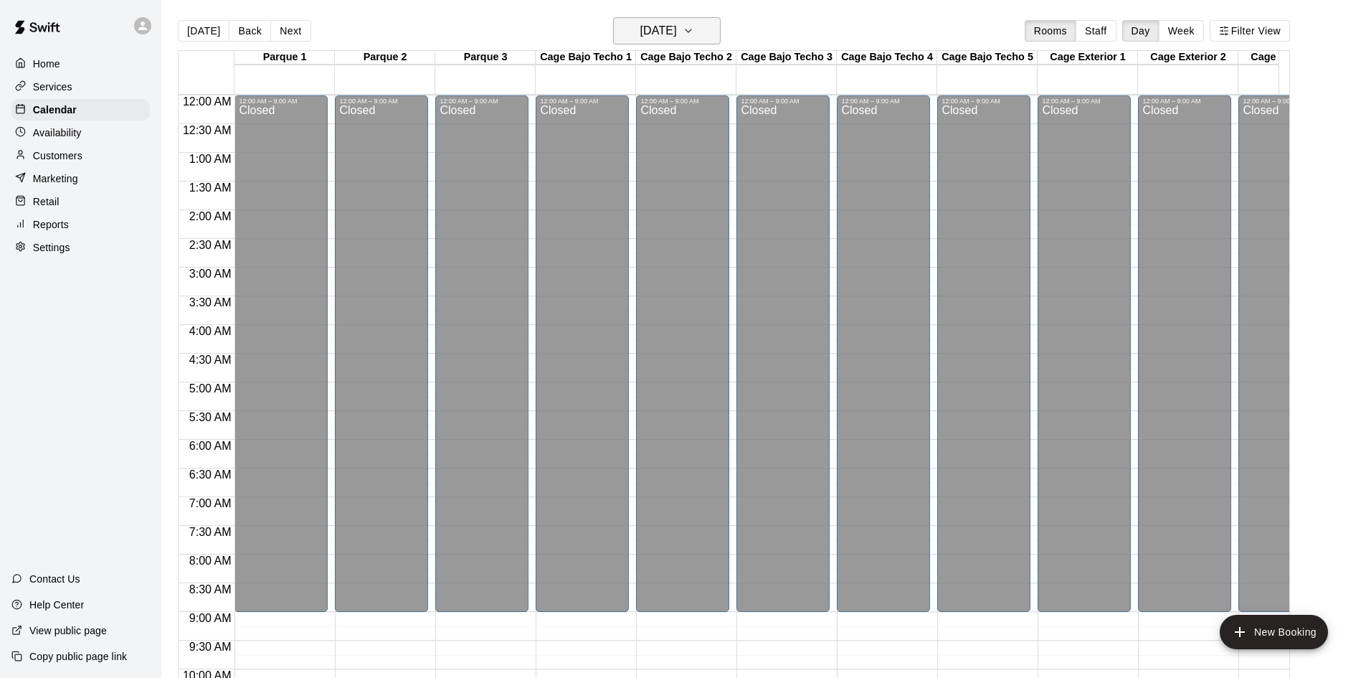
click at [677, 40] on h6 "Saturday Sep 20" at bounding box center [658, 31] width 37 height 20
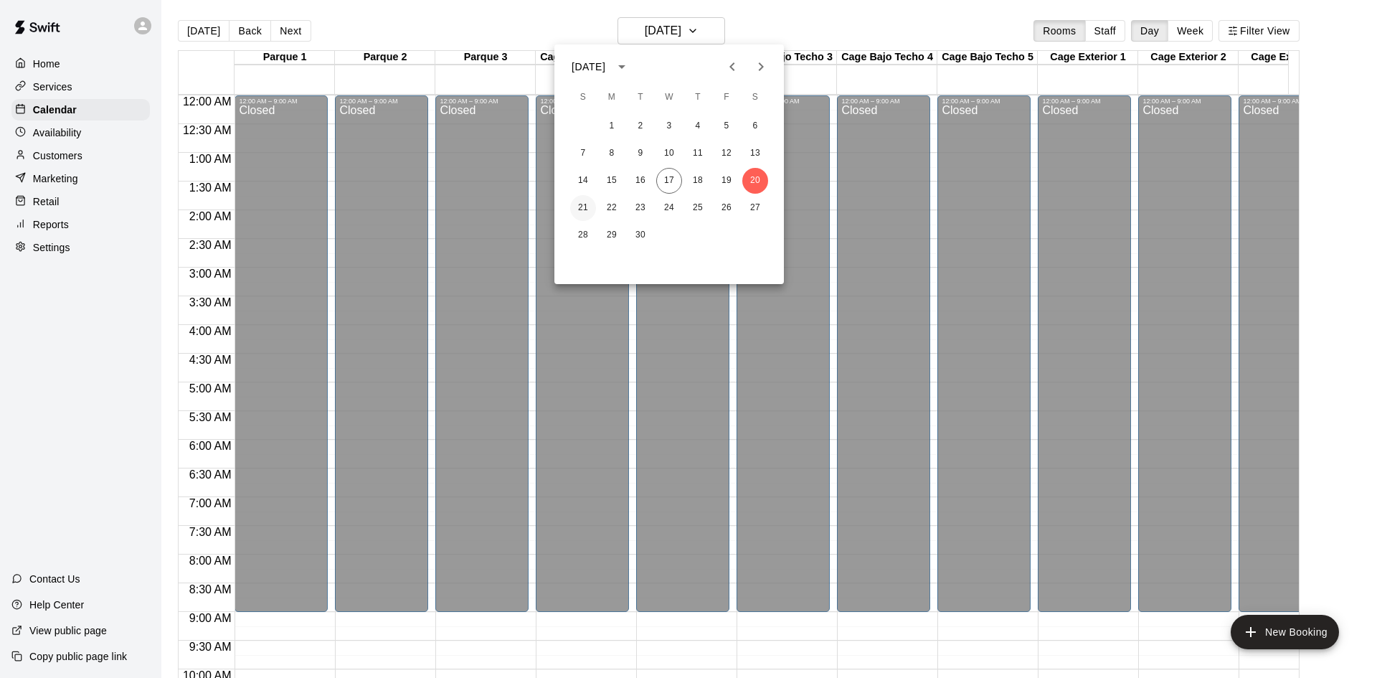
click at [589, 211] on button "21" at bounding box center [583, 208] width 26 height 26
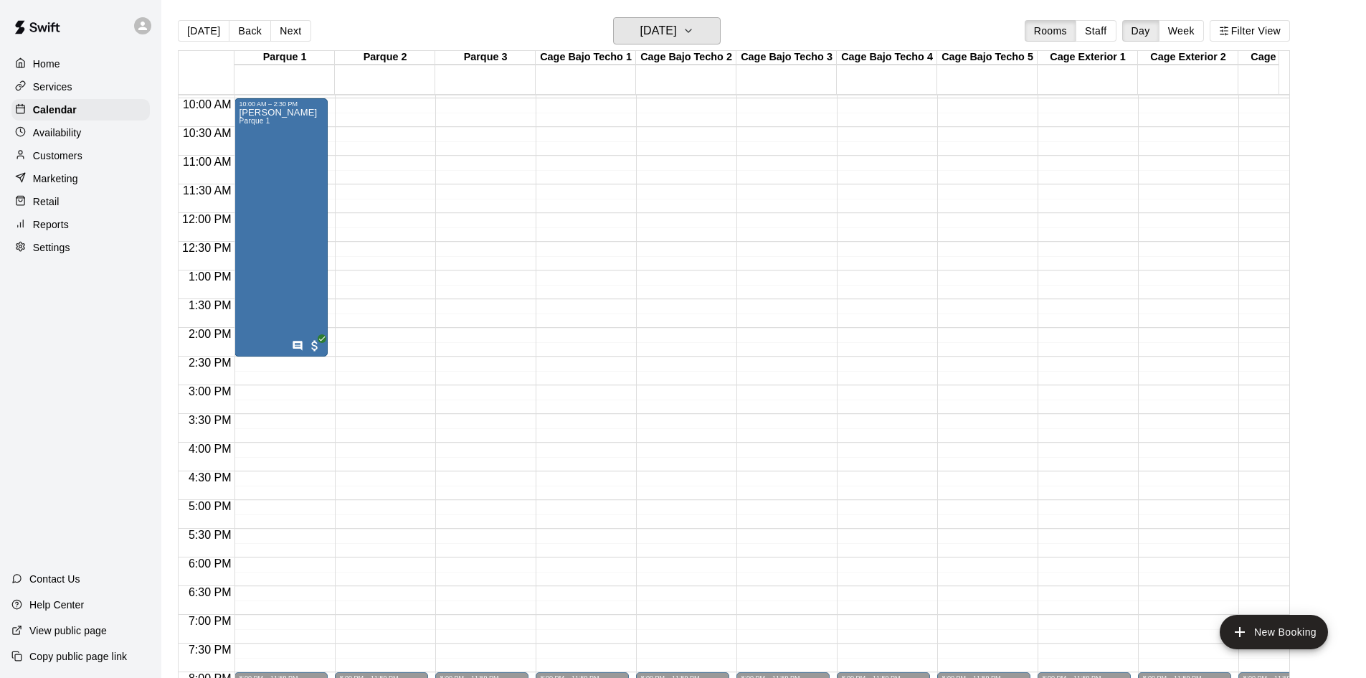
scroll to position [502, 0]
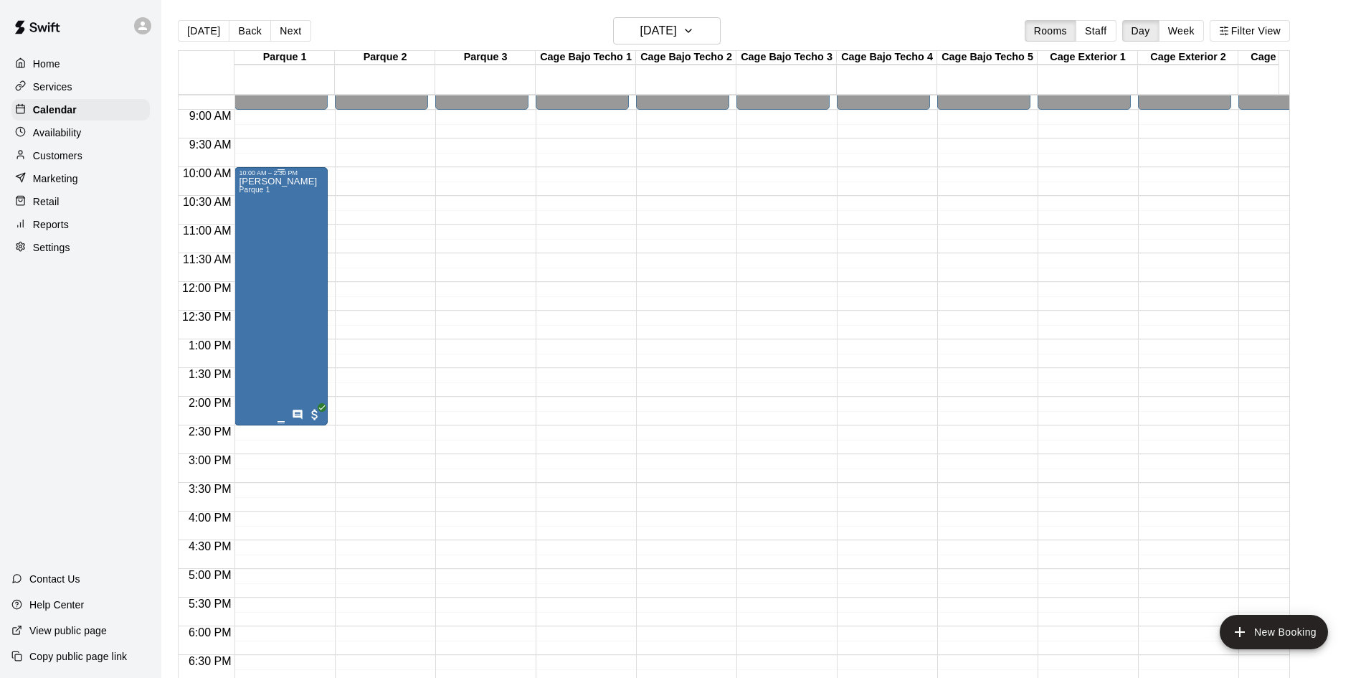
drag, startPoint x: 285, startPoint y: 265, endPoint x: 260, endPoint y: 262, distance: 24.5
click at [260, 262] on div "SAMMY ZAPATA Parque 1" at bounding box center [278, 515] width 78 height 678
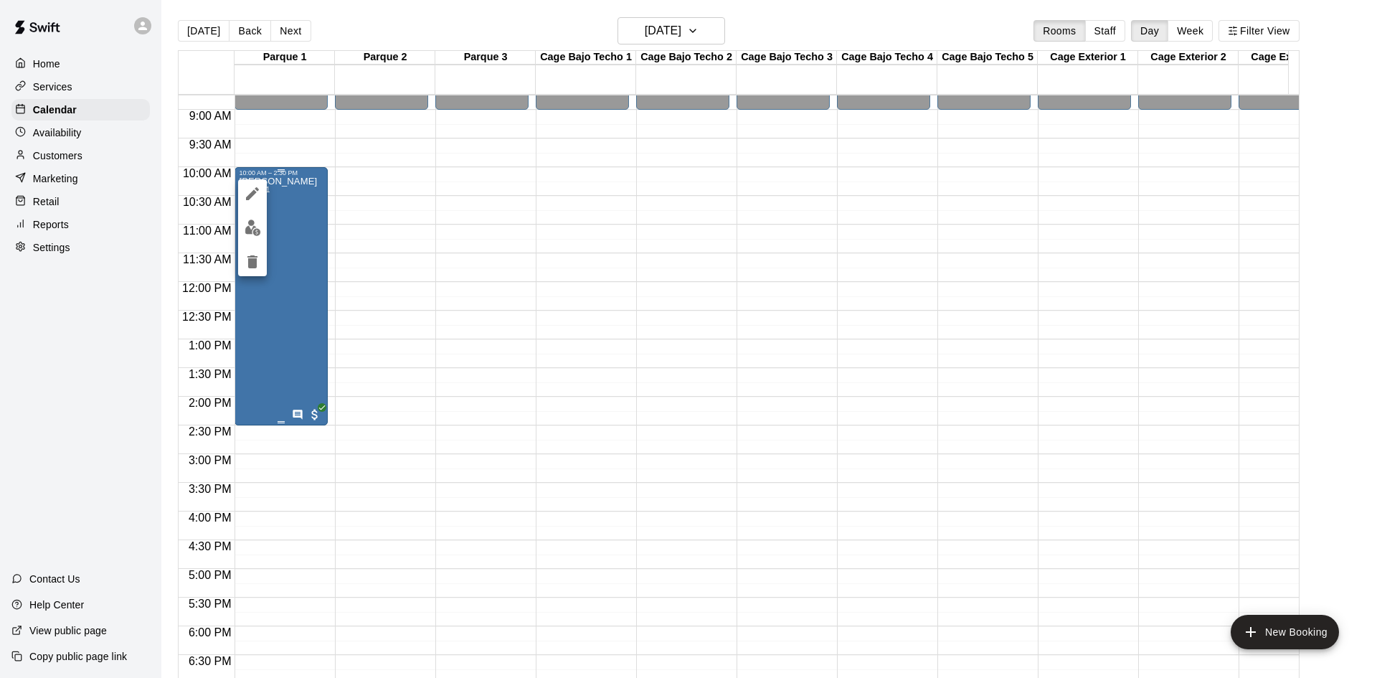
click at [269, 259] on div at bounding box center [688, 339] width 1377 height 678
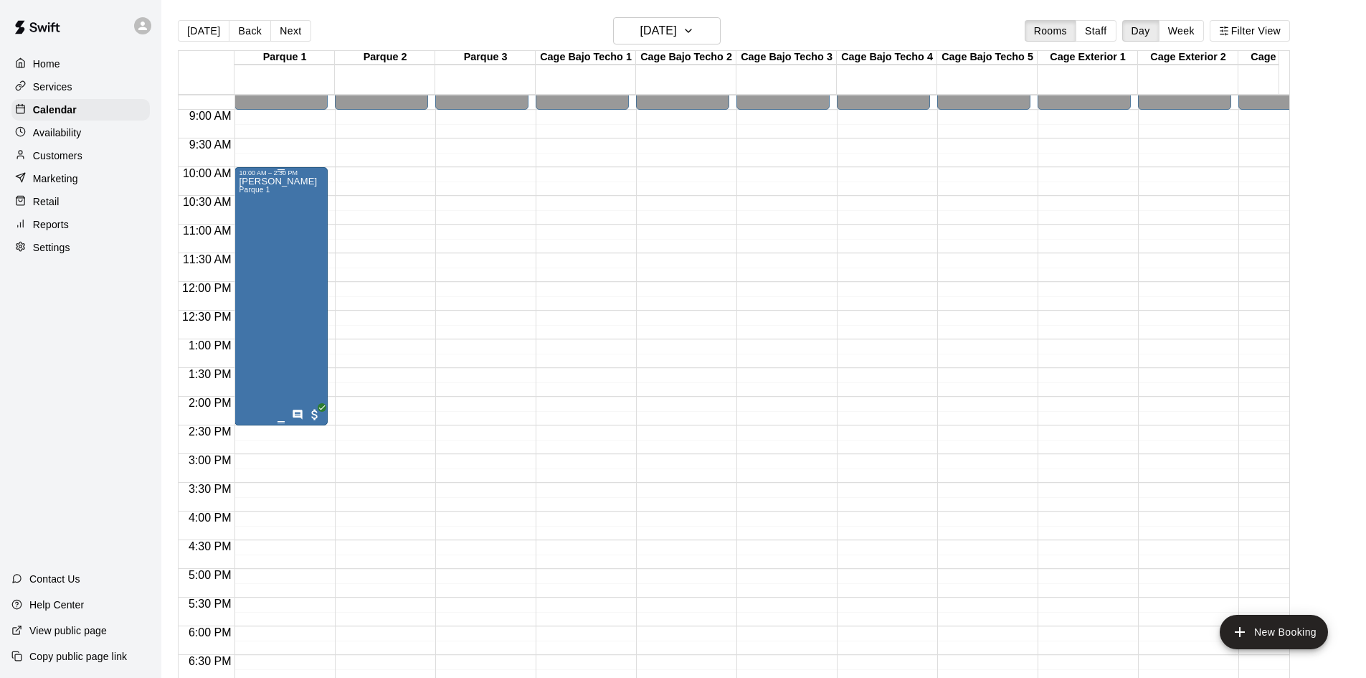
click at [270, 269] on div "SAMMY ZAPATA Parque 1" at bounding box center [278, 515] width 78 height 678
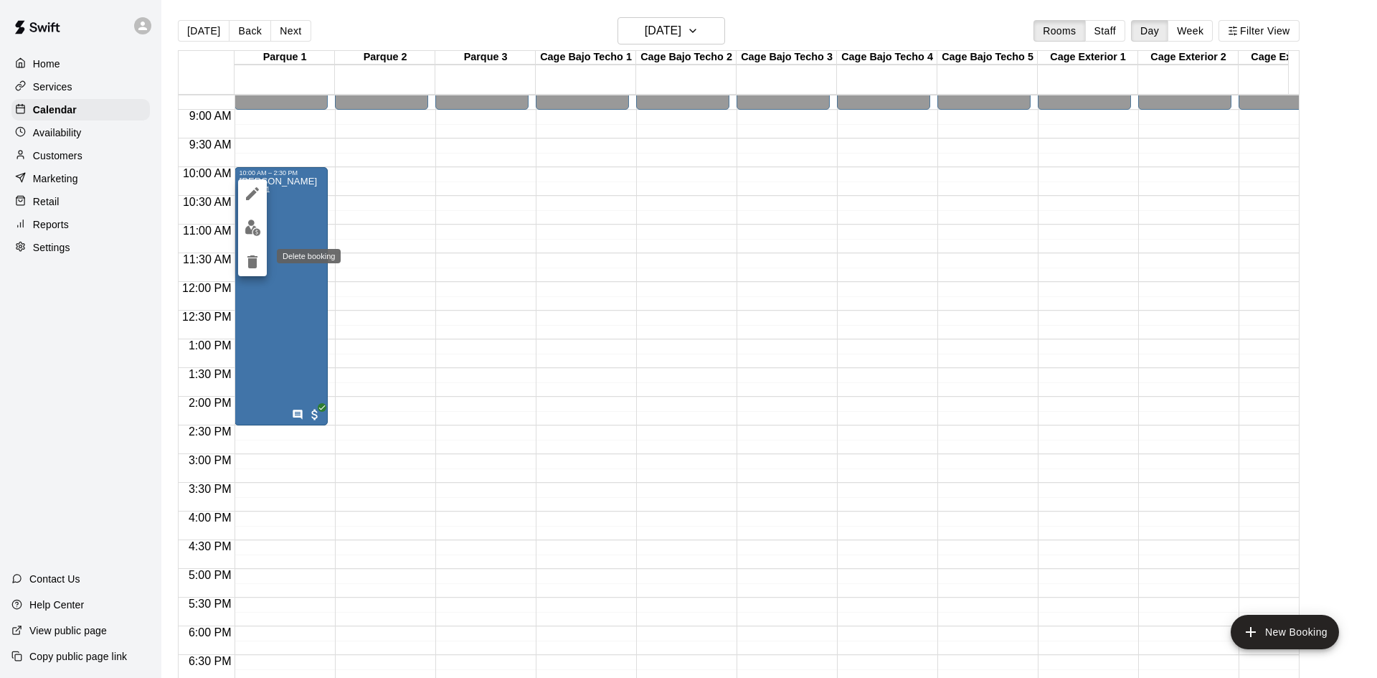
click at [251, 264] on icon "delete" at bounding box center [252, 261] width 10 height 13
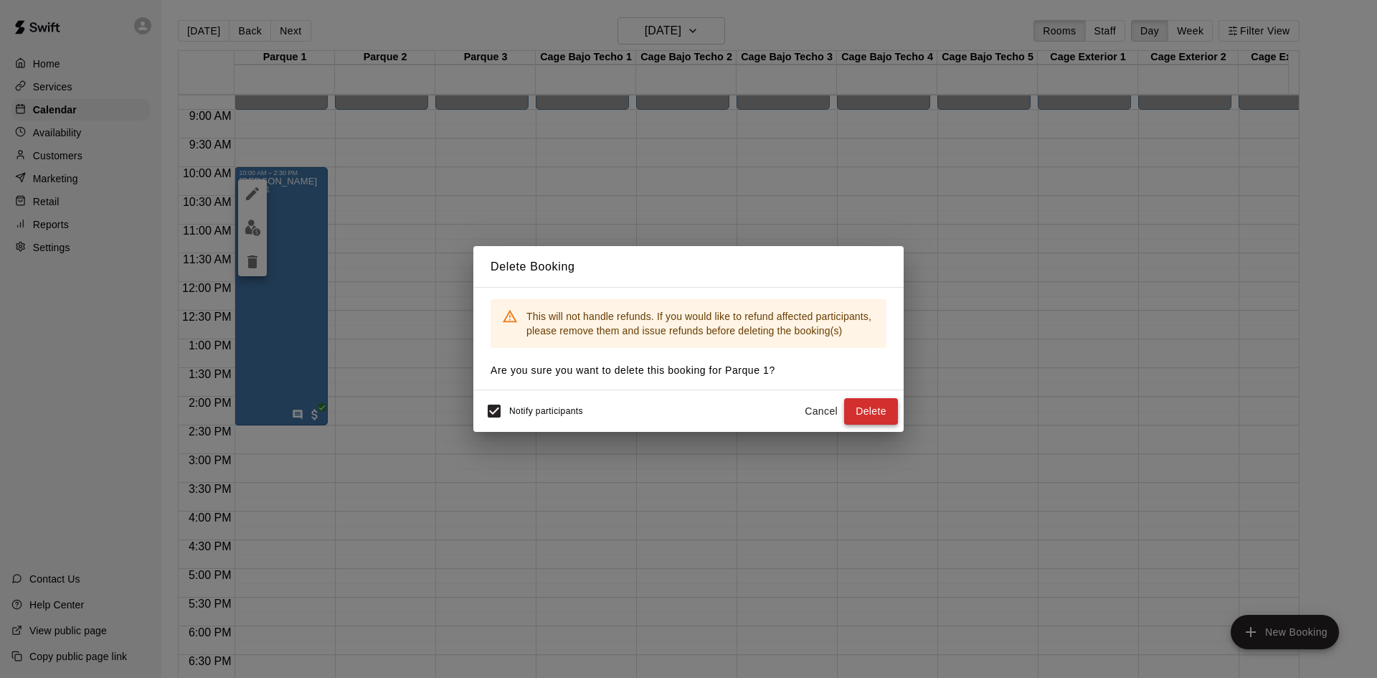
click at [868, 412] on button "Delete" at bounding box center [871, 411] width 54 height 27
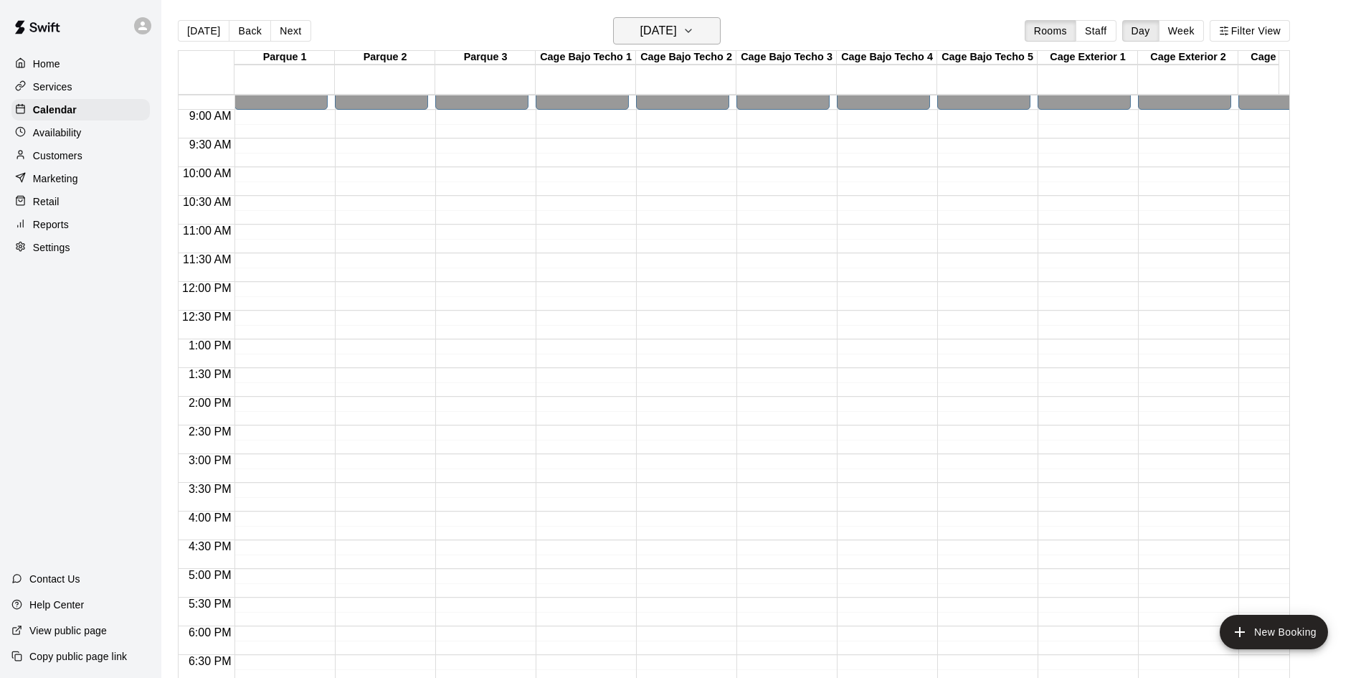
click at [694, 35] on icon "button" at bounding box center [688, 30] width 11 height 17
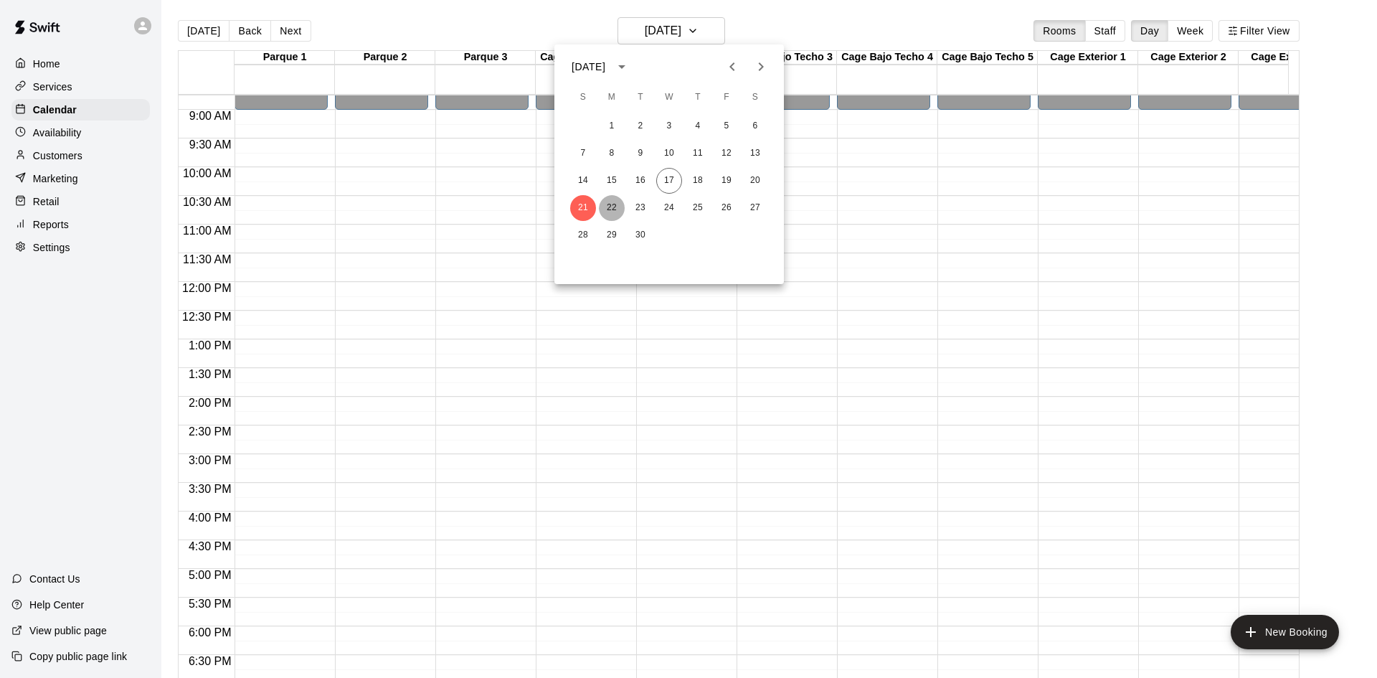
click at [611, 207] on button "22" at bounding box center [612, 208] width 26 height 26
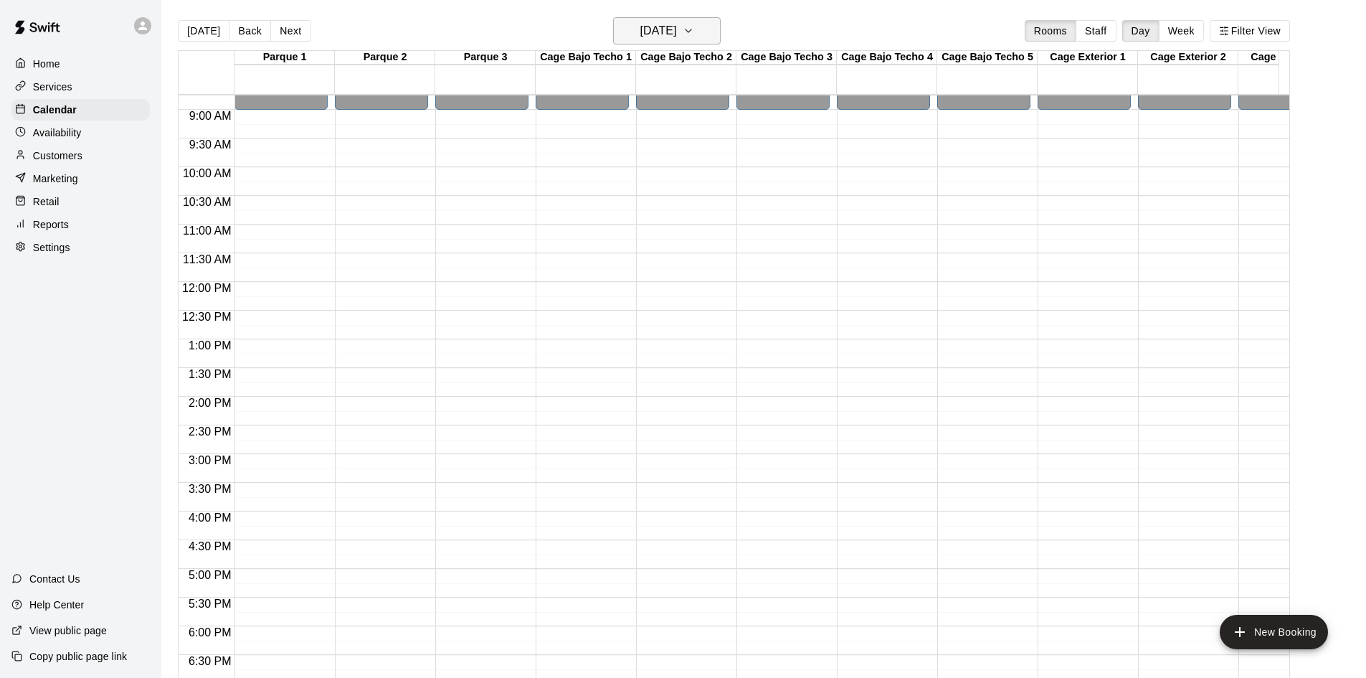
click at [694, 35] on icon "button" at bounding box center [688, 30] width 11 height 17
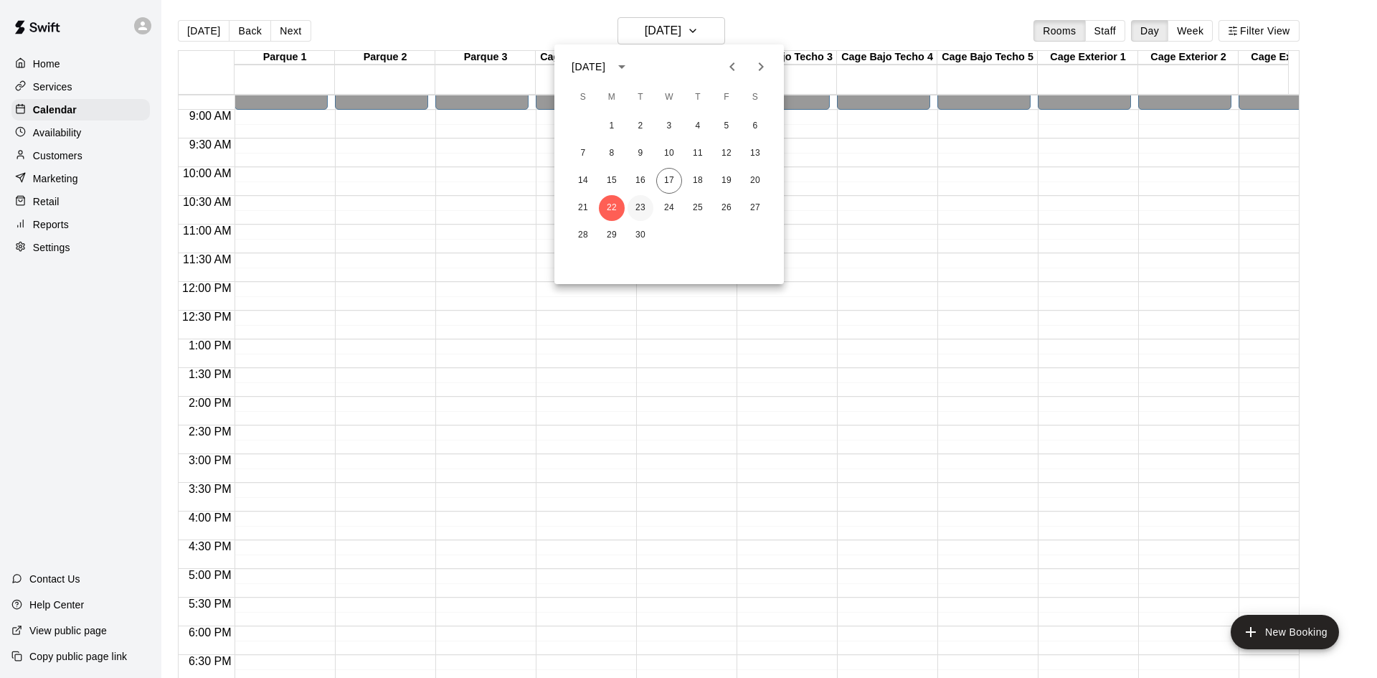
click at [640, 201] on button "23" at bounding box center [640, 208] width 26 height 26
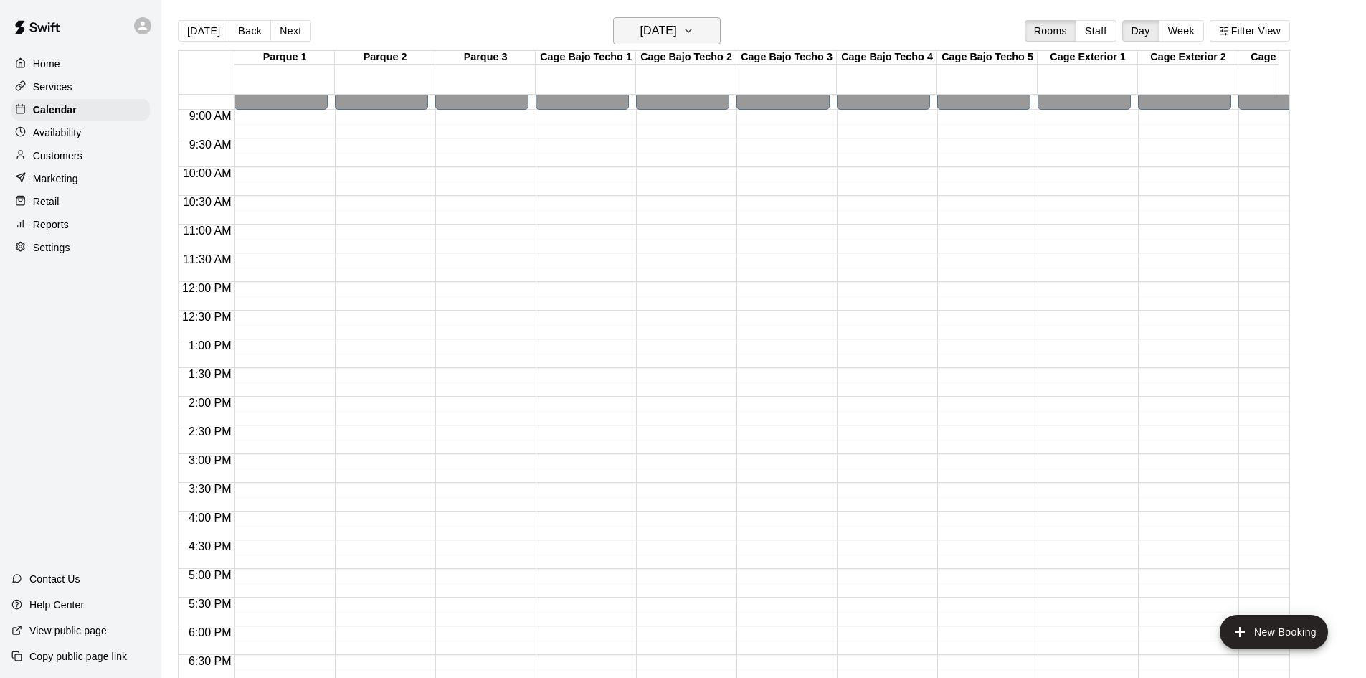
click at [694, 33] on icon "button" at bounding box center [688, 30] width 11 height 17
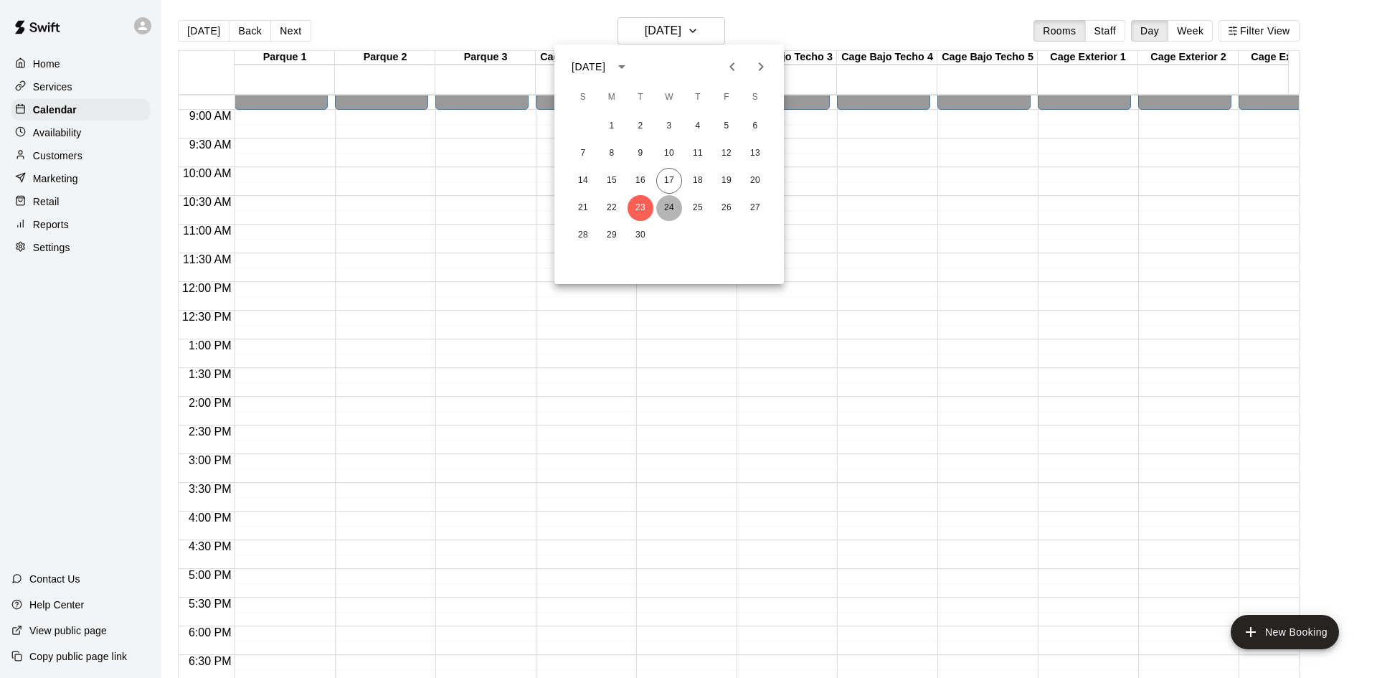
click at [668, 213] on button "24" at bounding box center [669, 208] width 26 height 26
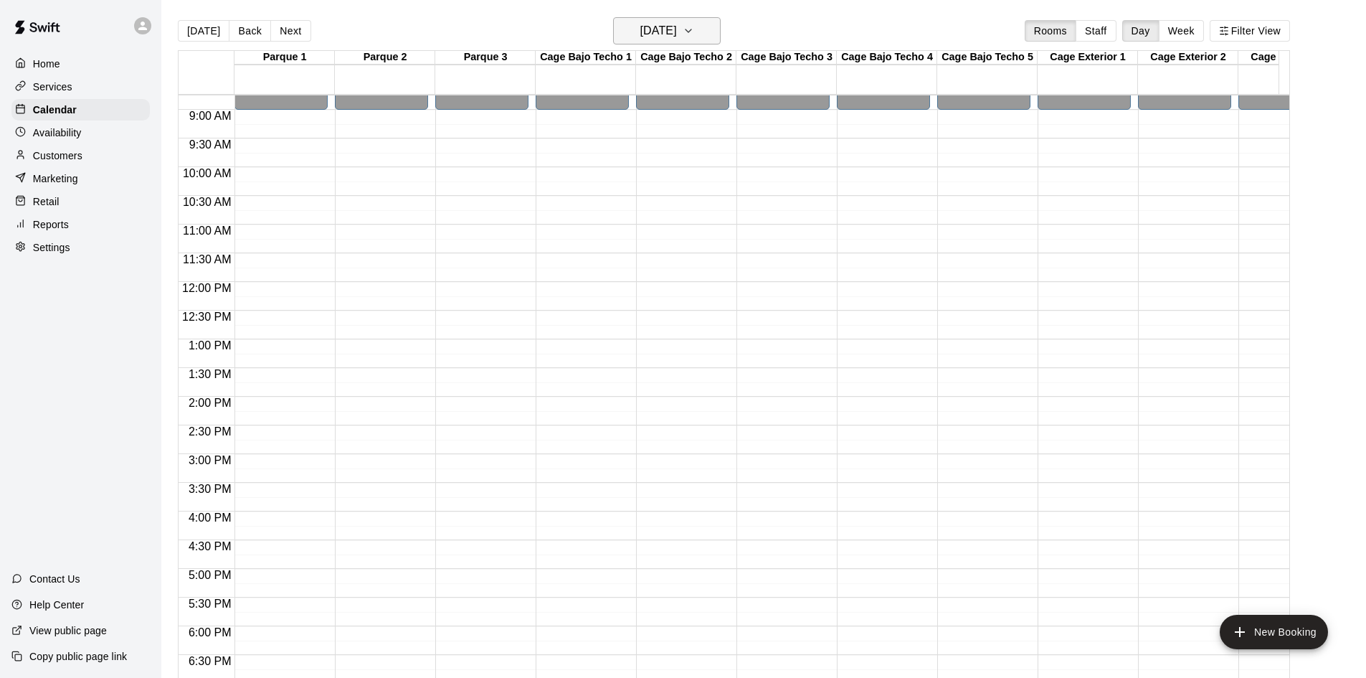
click at [719, 39] on button "Wednesday Sep 24" at bounding box center [667, 30] width 108 height 27
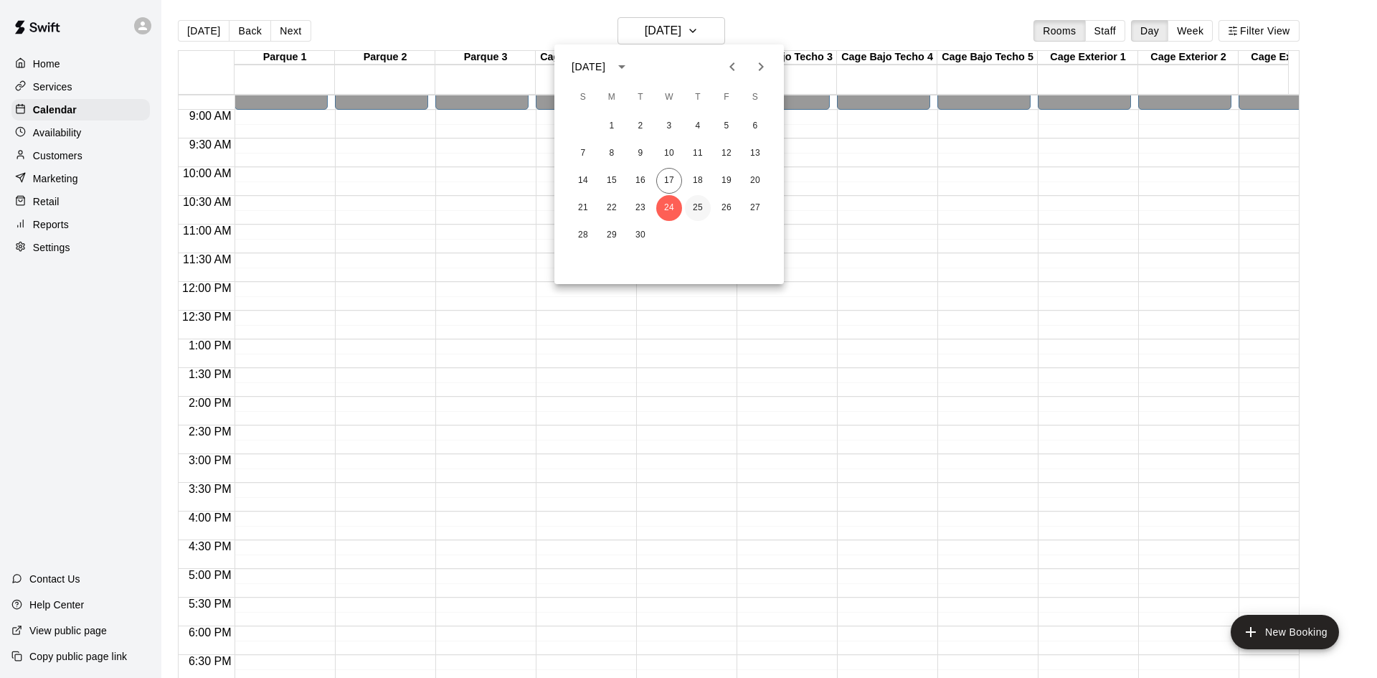
click at [690, 206] on button "25" at bounding box center [698, 208] width 26 height 26
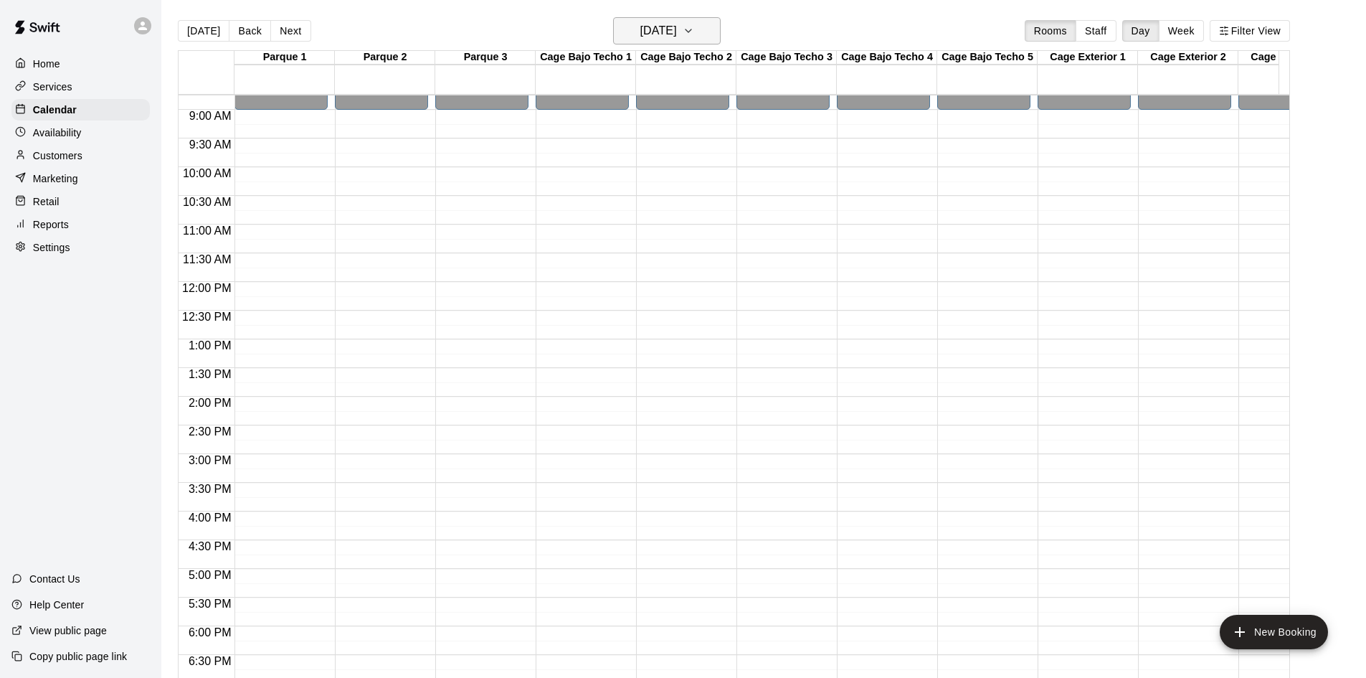
click at [657, 29] on h6 "Thursday Sep 25" at bounding box center [658, 31] width 37 height 20
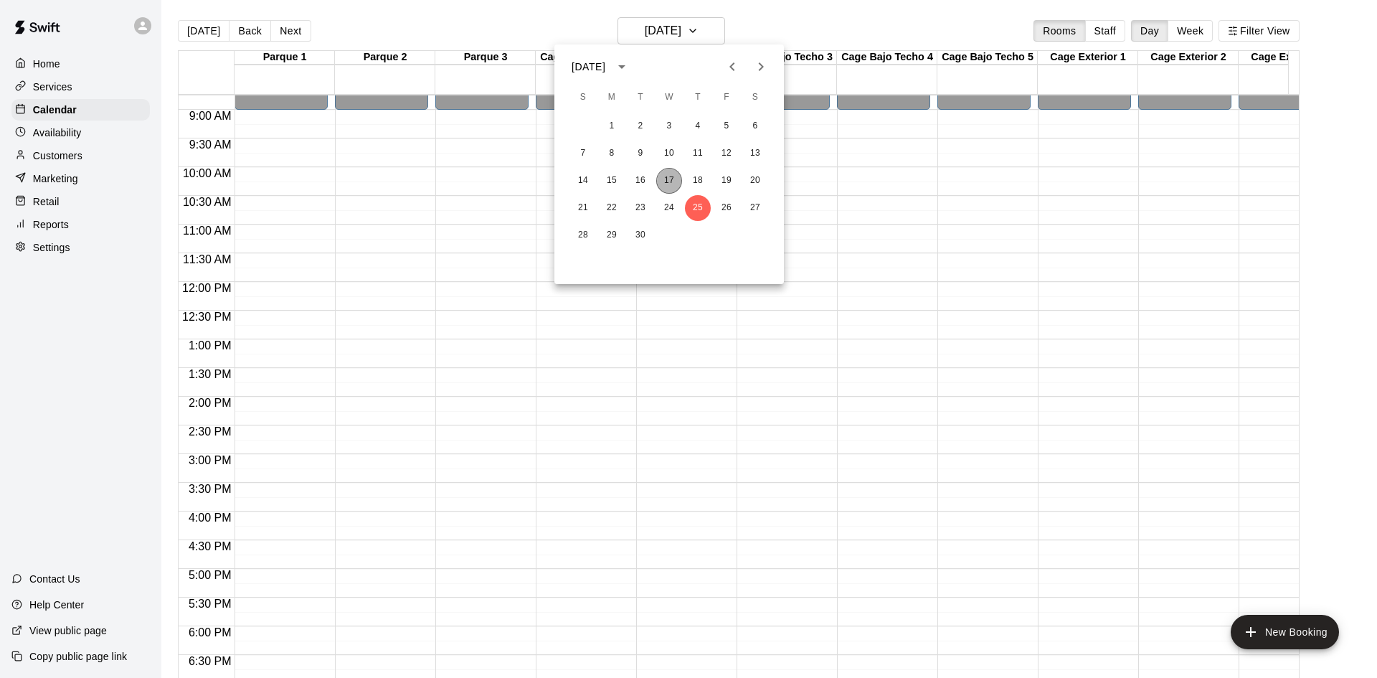
click at [668, 191] on button "17" at bounding box center [669, 181] width 26 height 26
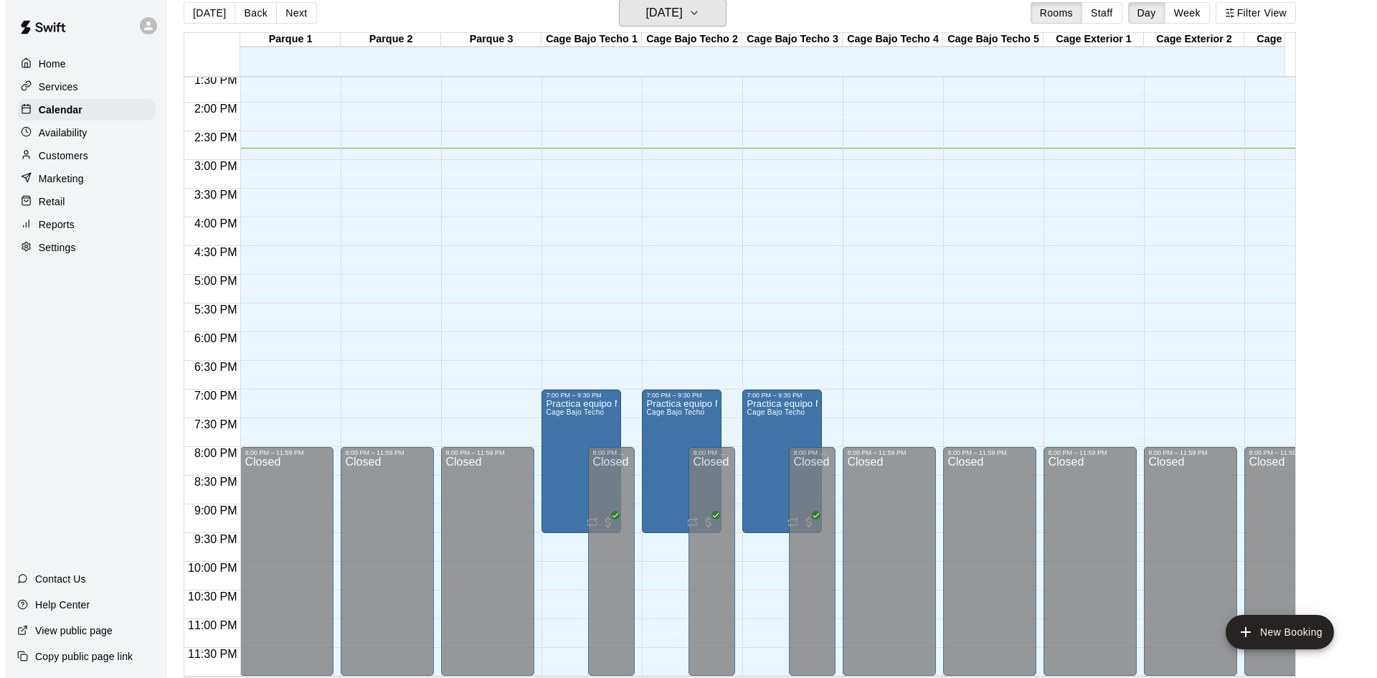
scroll to position [23, 0]
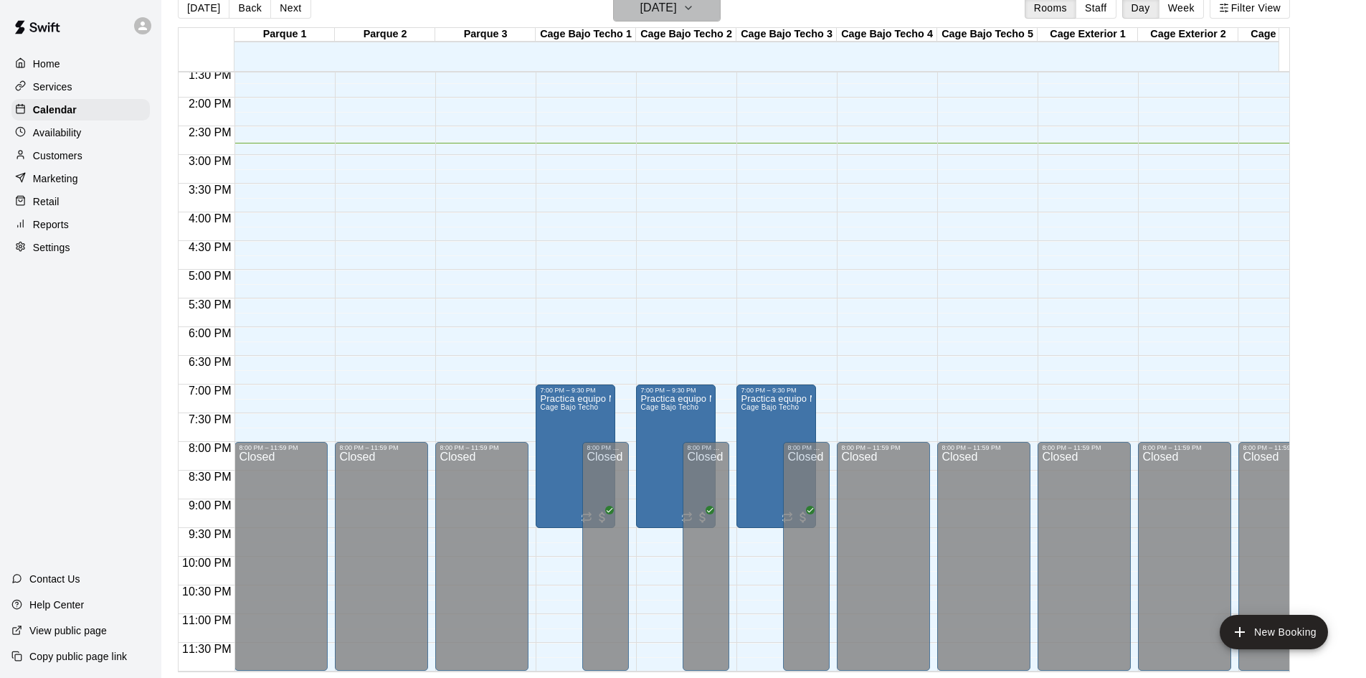
click at [677, 14] on h6 "[DATE]" at bounding box center [658, 8] width 37 height 20
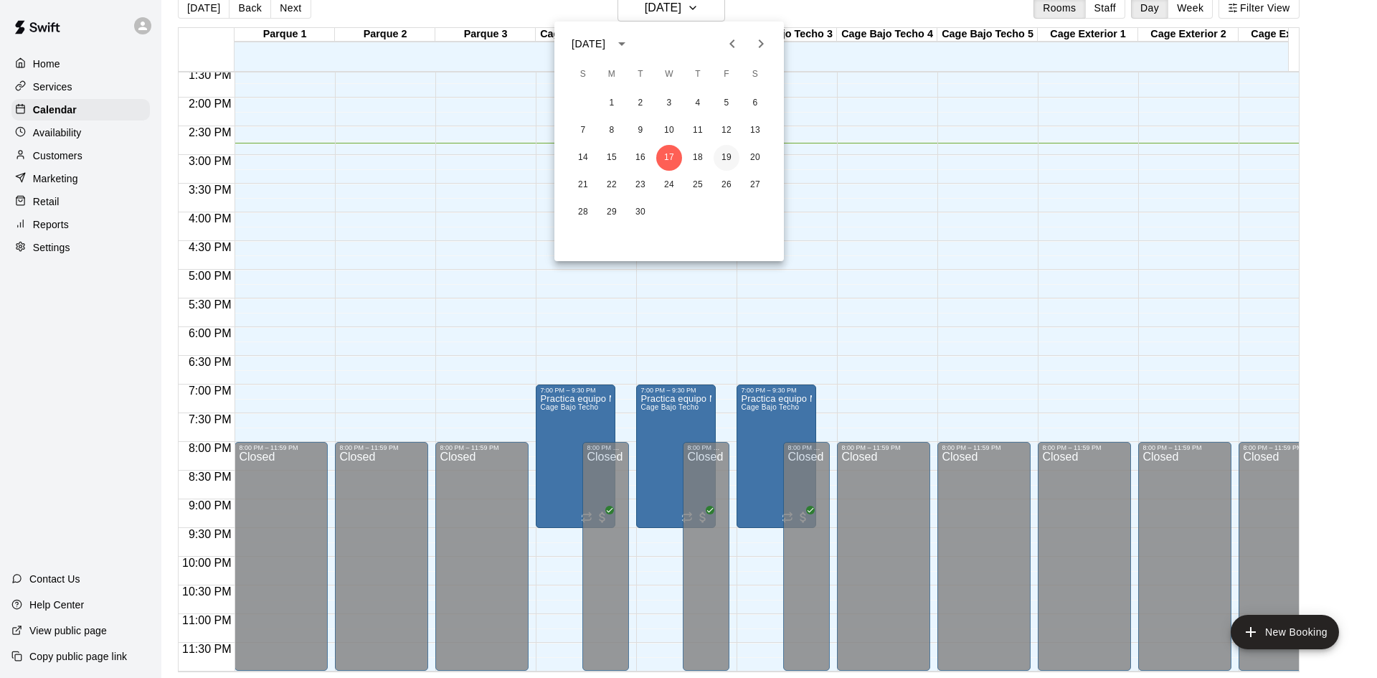
click at [733, 159] on button "19" at bounding box center [726, 158] width 26 height 26
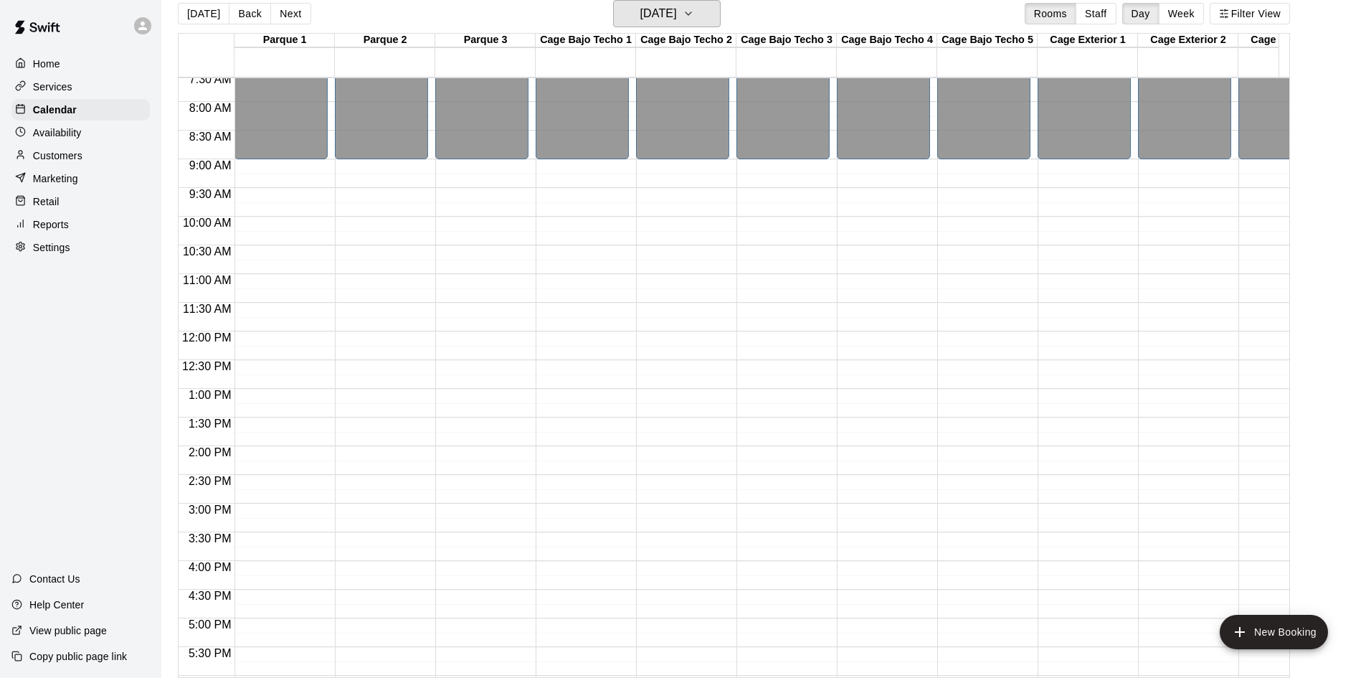
scroll to position [575, 0]
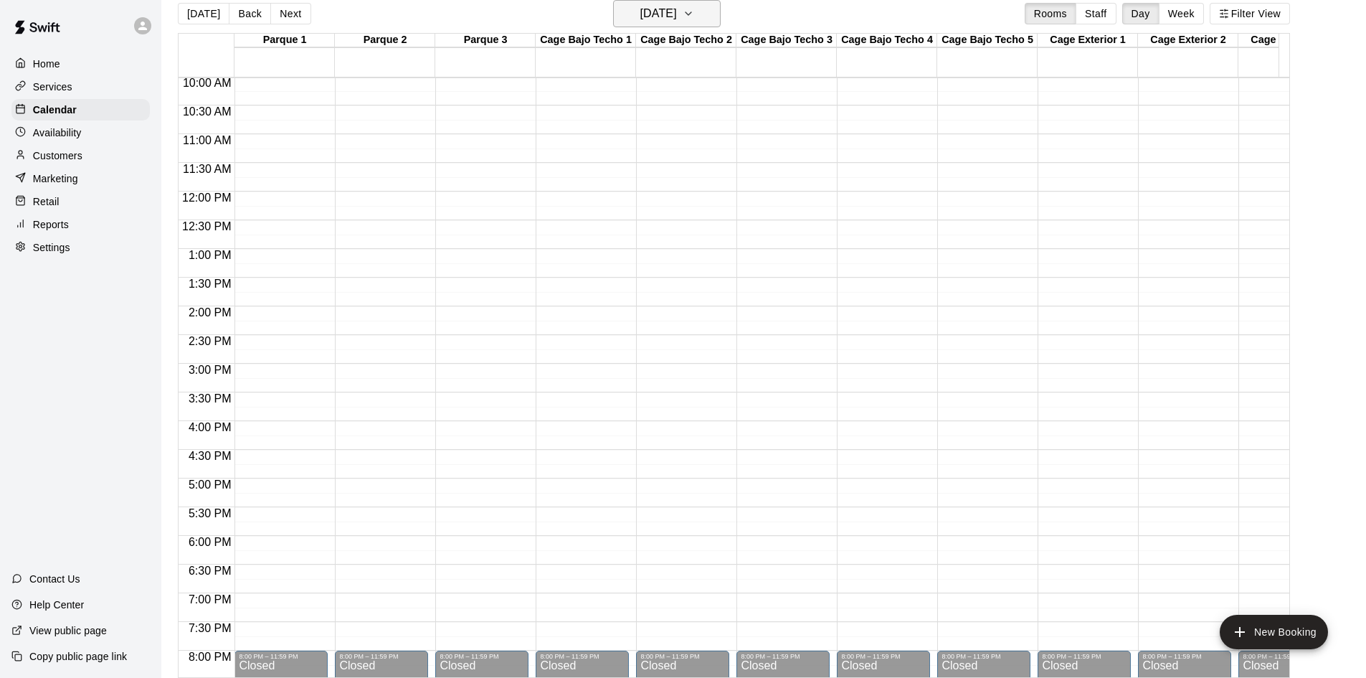
click at [677, 10] on h6 "Friday Sep 19" at bounding box center [658, 14] width 37 height 20
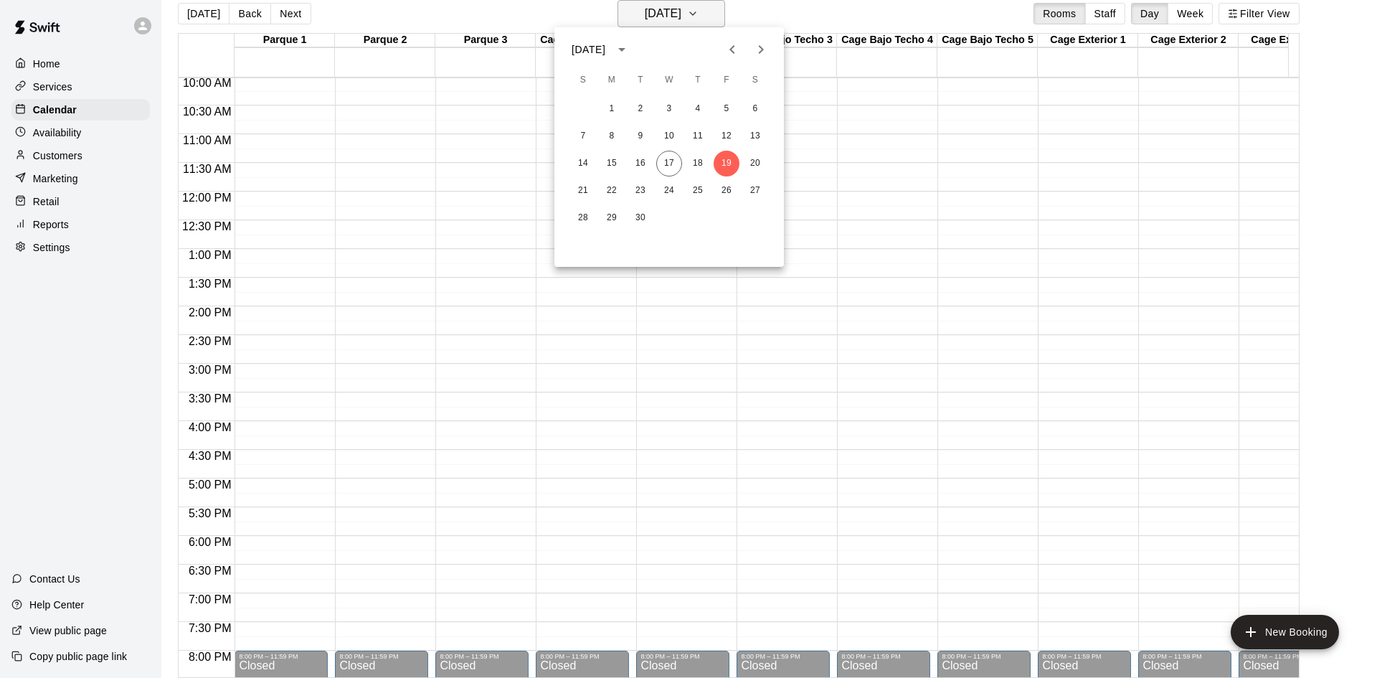
click at [689, 10] on div at bounding box center [688, 339] width 1377 height 678
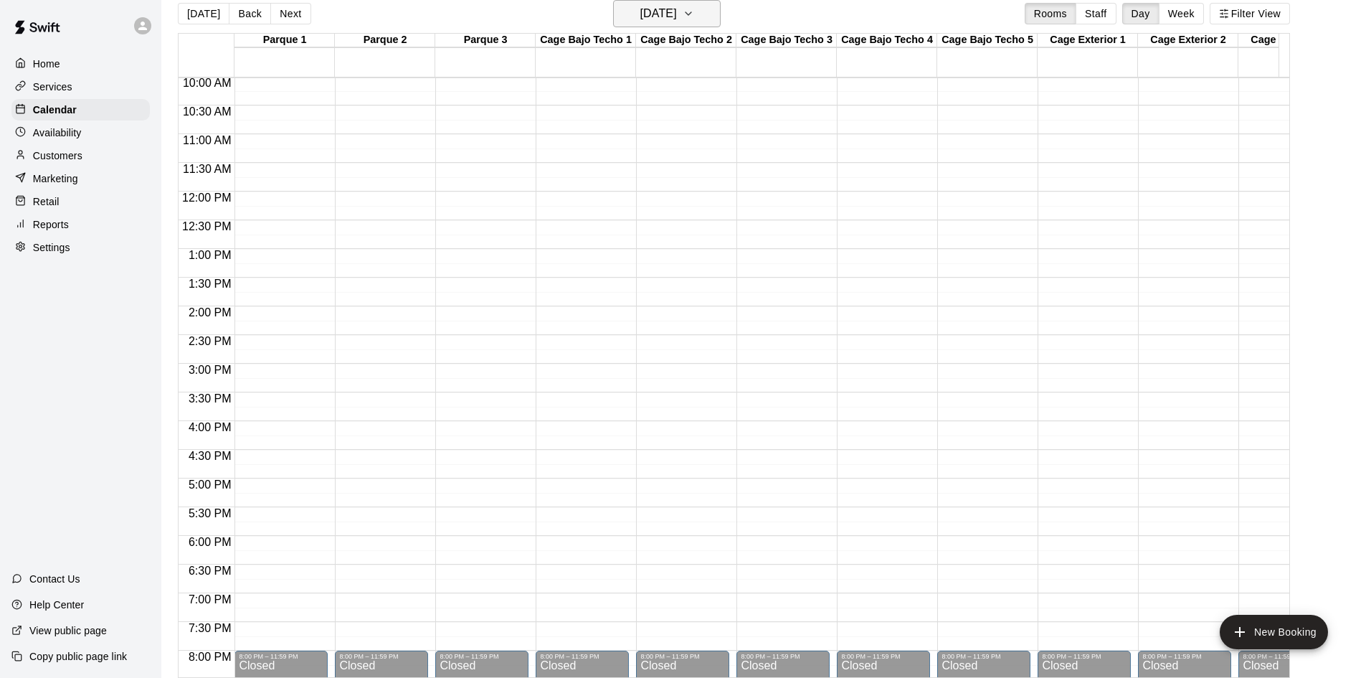
click at [677, 10] on h6 "Friday Sep 19" at bounding box center [658, 14] width 37 height 20
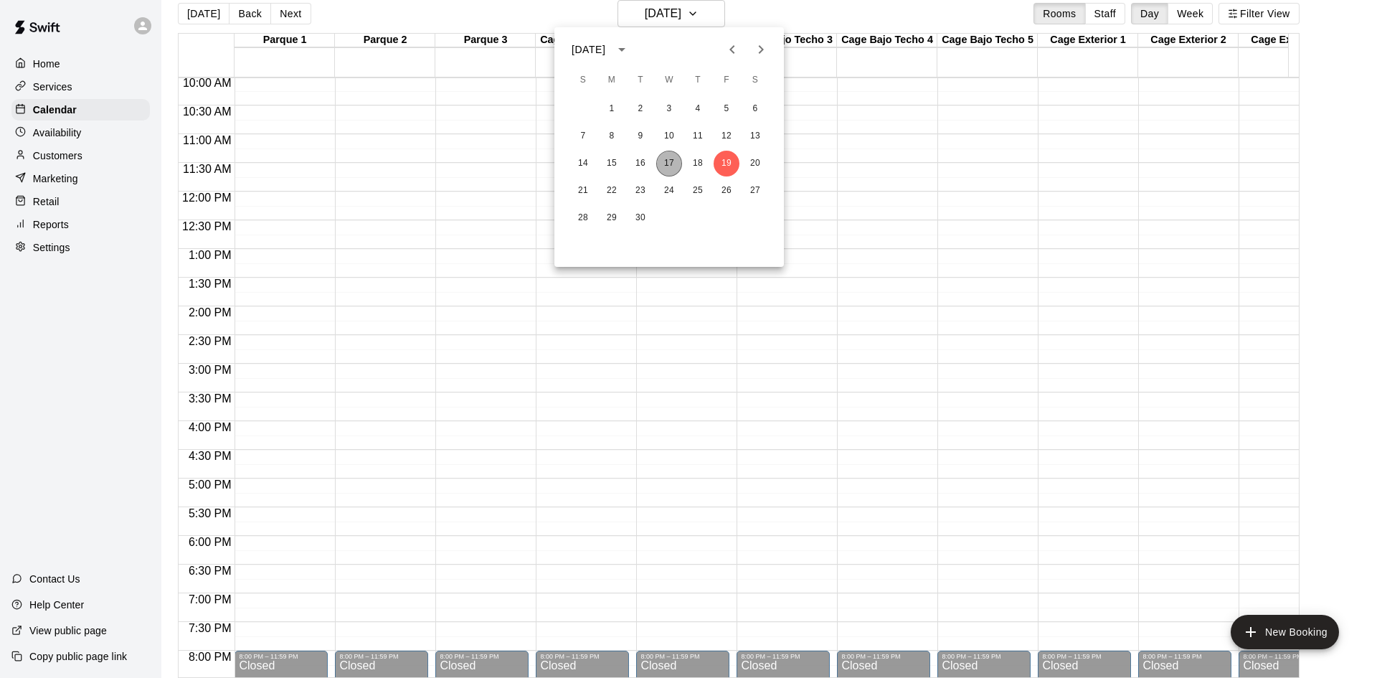
click at [660, 162] on button "17" at bounding box center [669, 164] width 26 height 26
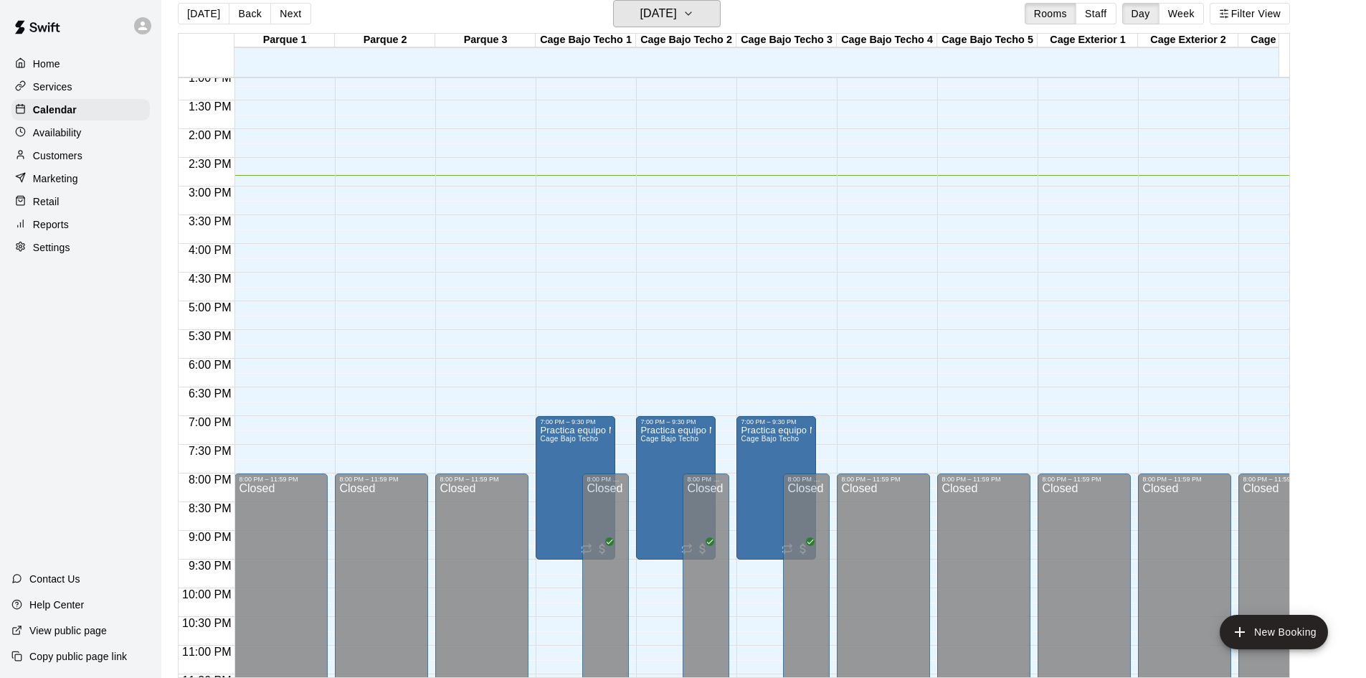
scroll to position [790, 0]
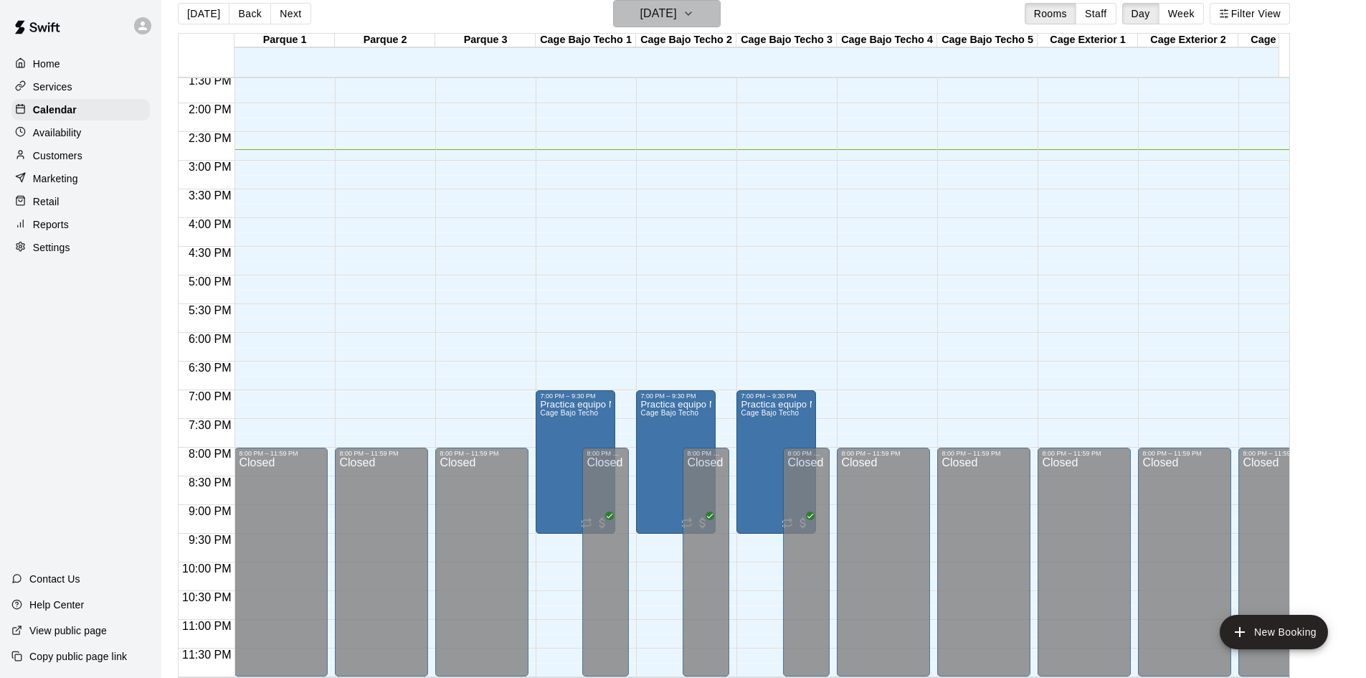
click at [694, 22] on icon "button" at bounding box center [688, 13] width 11 height 17
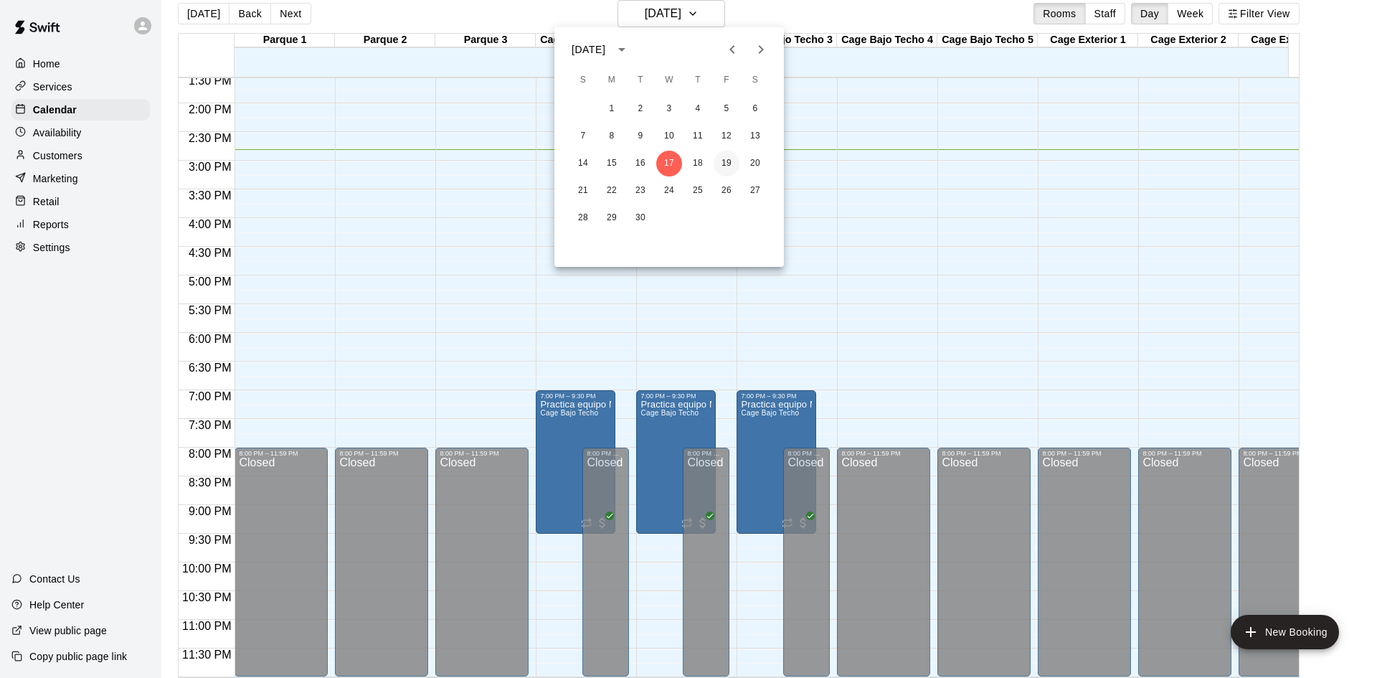
click at [731, 162] on button "19" at bounding box center [726, 164] width 26 height 26
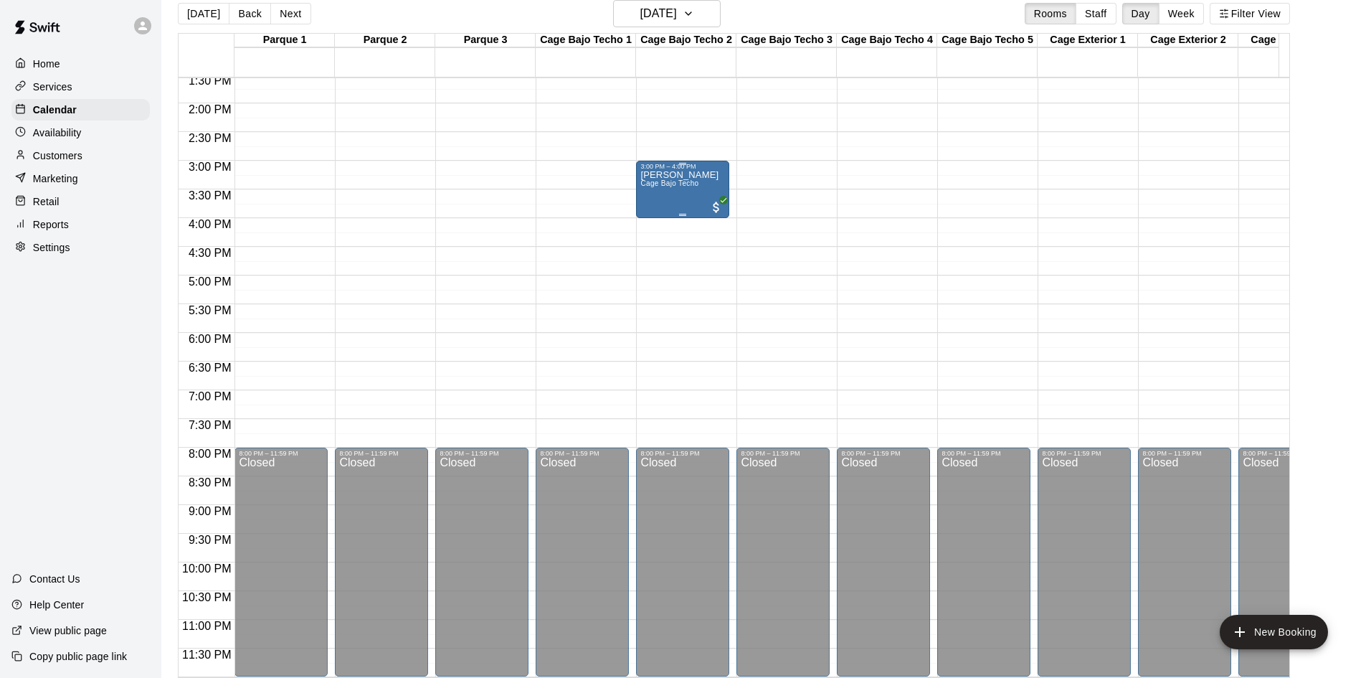
click at [701, 186] on div "Javier Ferrer Cage Bajo Techo" at bounding box center [682, 509] width 85 height 678
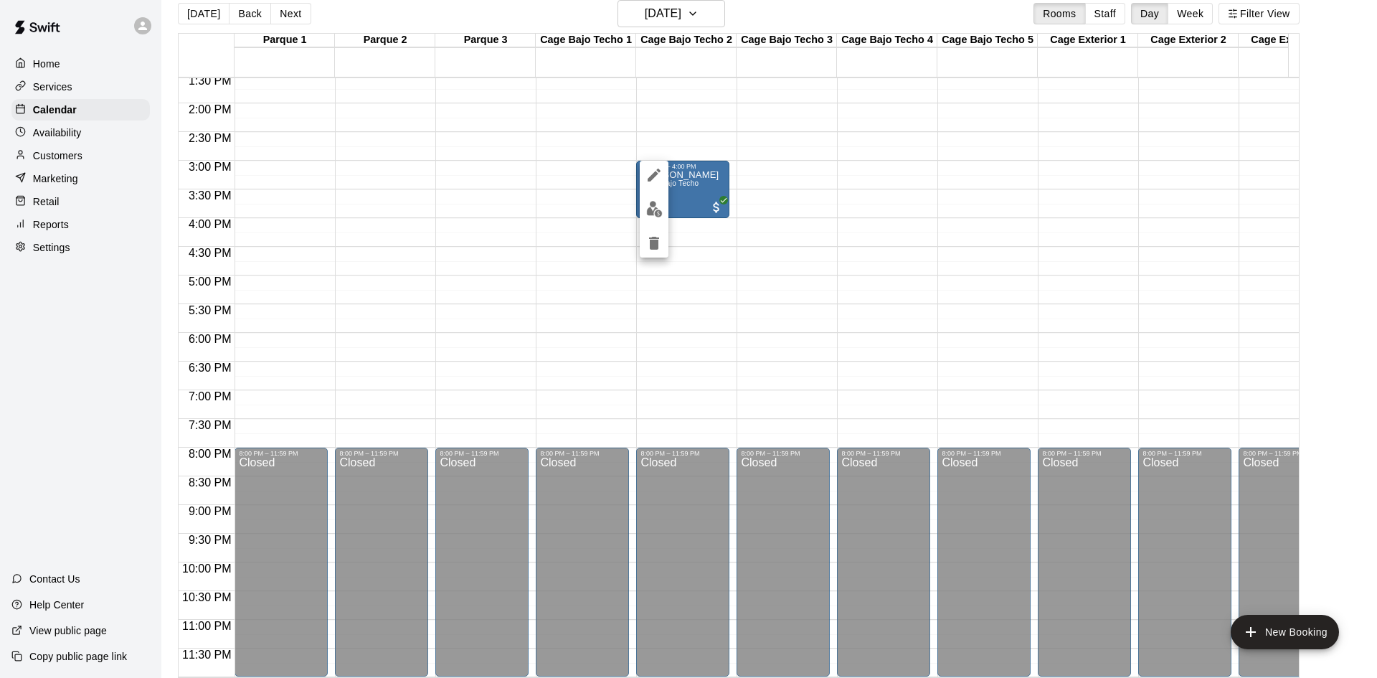
click at [840, 148] on div at bounding box center [688, 339] width 1377 height 678
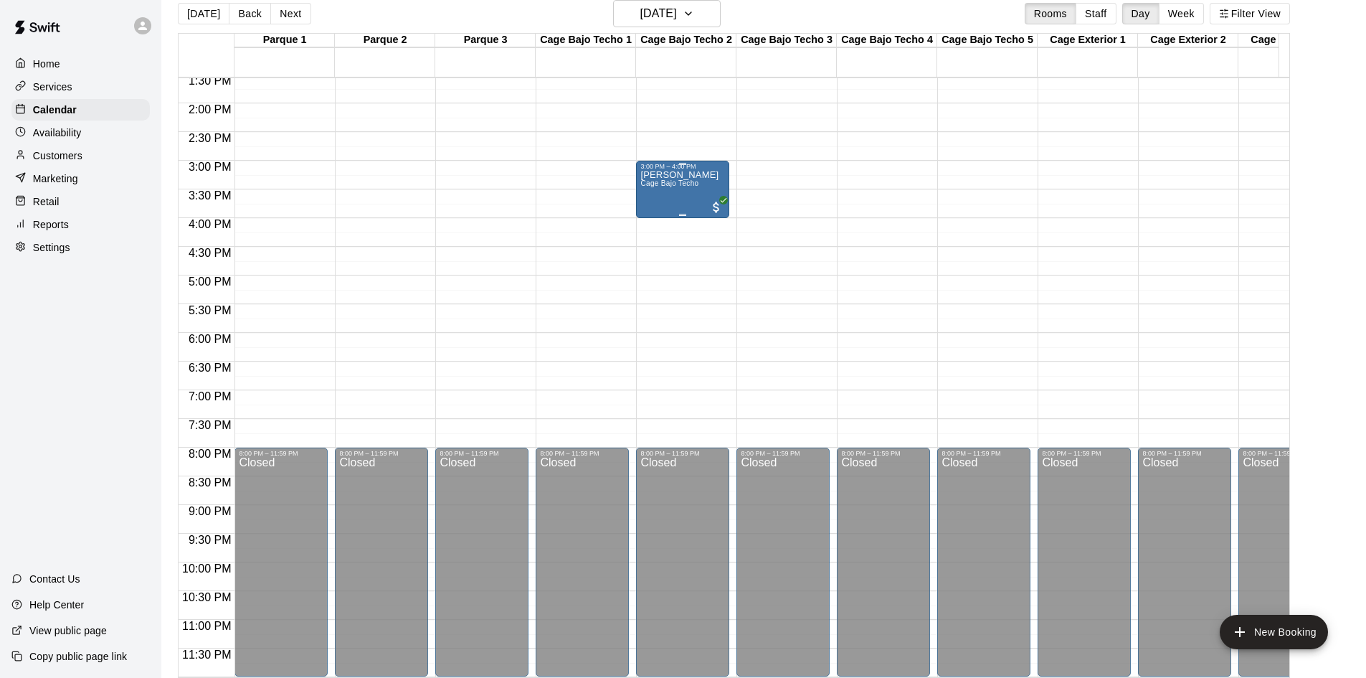
click at [702, 185] on div "Javier Ferrer Cage Bajo Techo" at bounding box center [682, 509] width 85 height 678
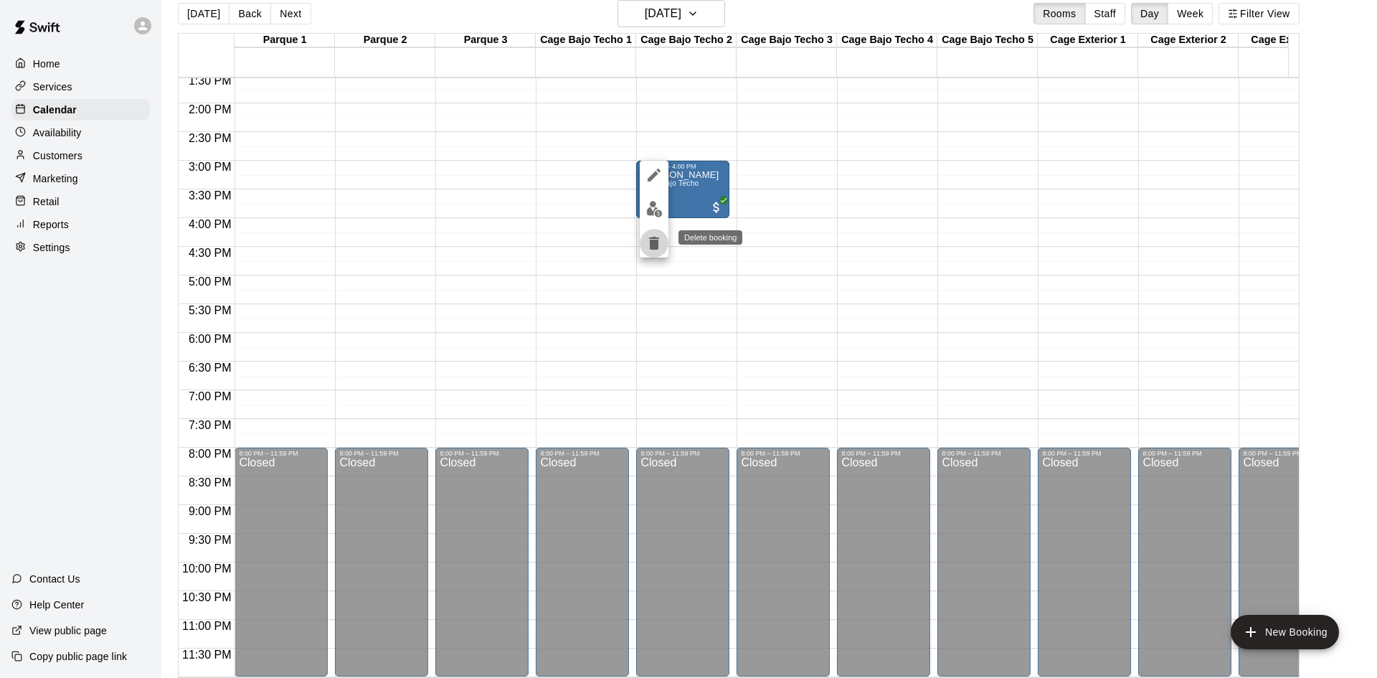
click at [654, 246] on icon "delete" at bounding box center [654, 243] width 10 height 13
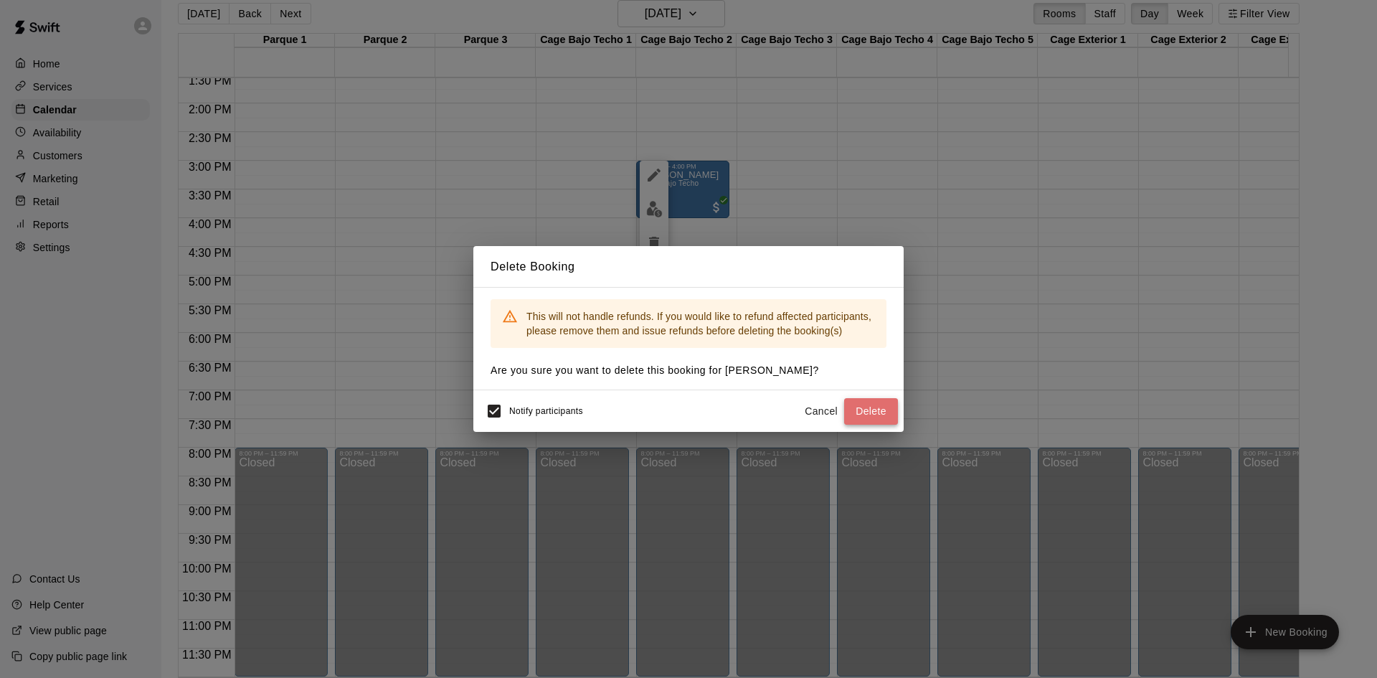
click at [882, 421] on button "Delete" at bounding box center [871, 411] width 54 height 27
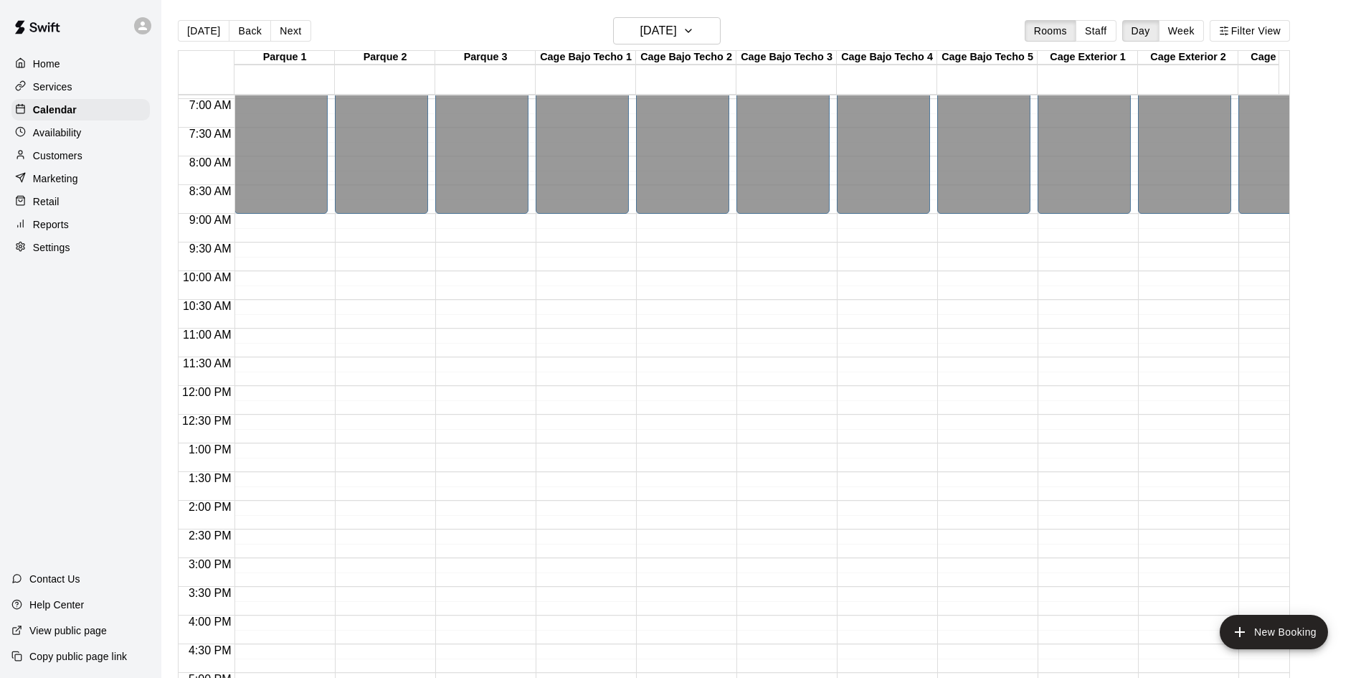
scroll to position [430, 0]
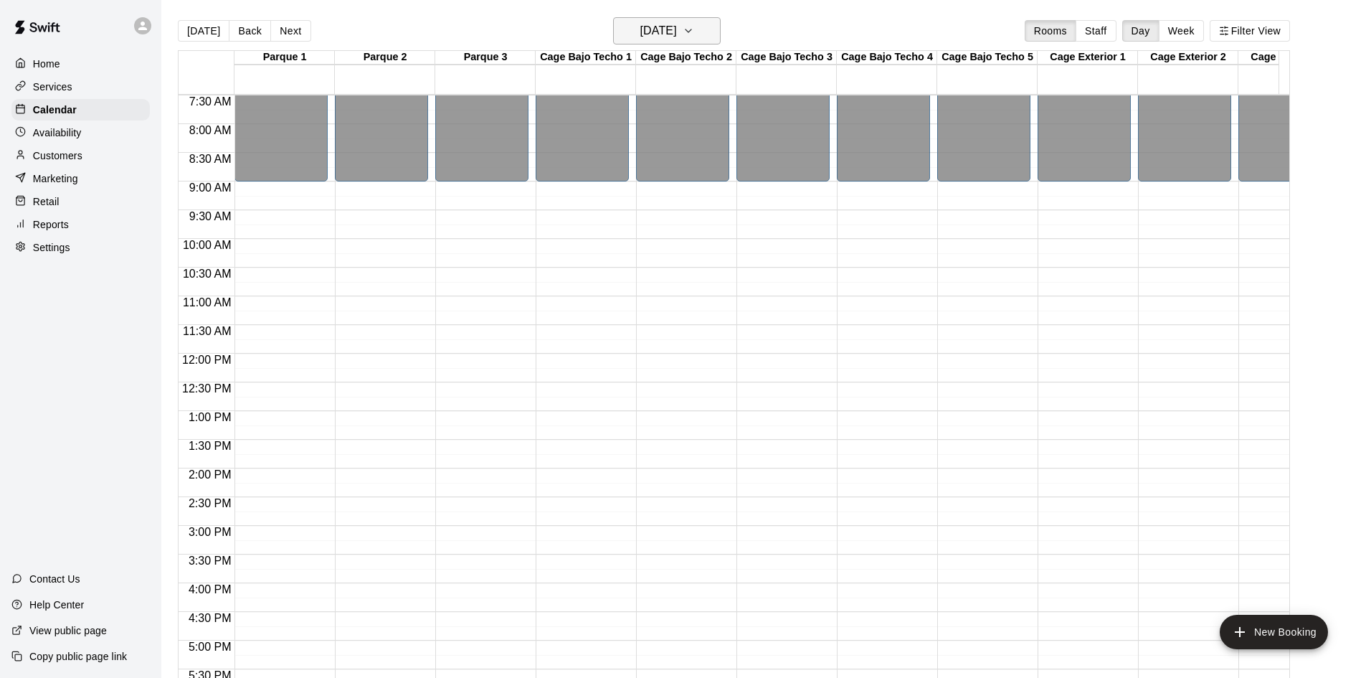
click at [640, 25] on h6 "Friday Sep 19" at bounding box center [658, 31] width 37 height 20
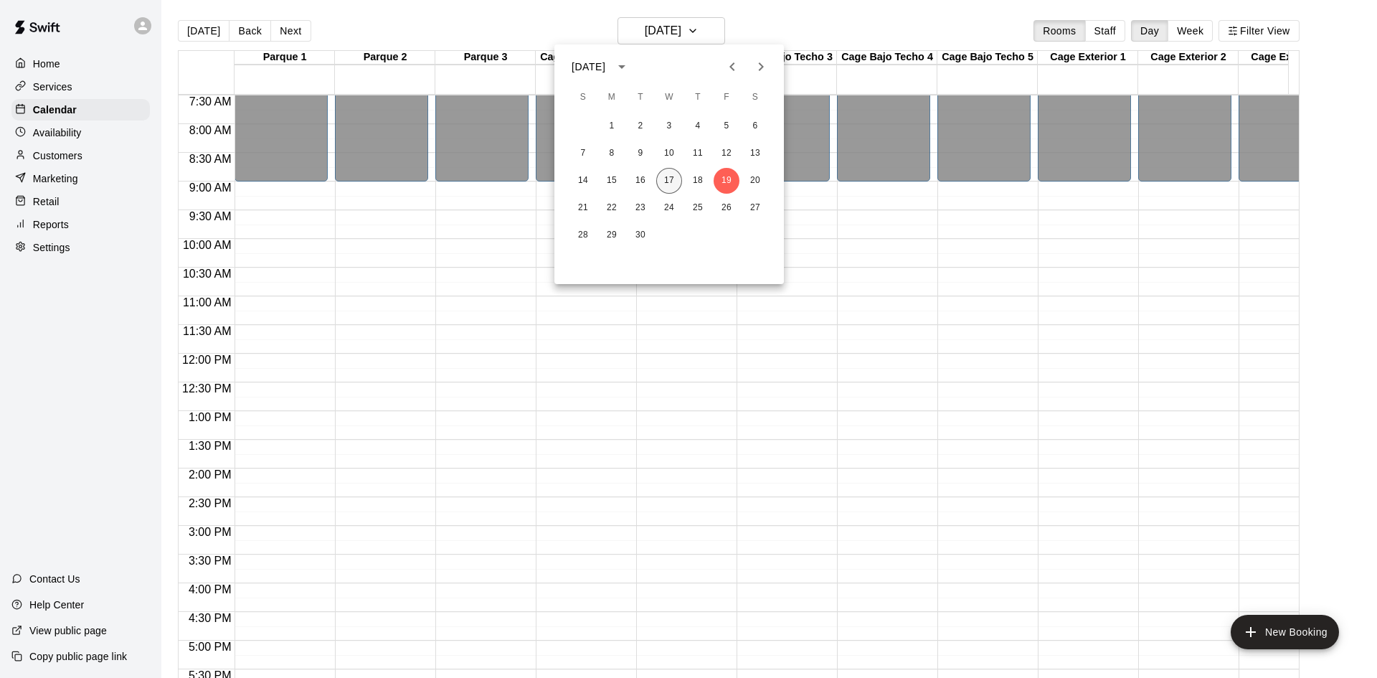
click at [676, 191] on button "17" at bounding box center [669, 181] width 26 height 26
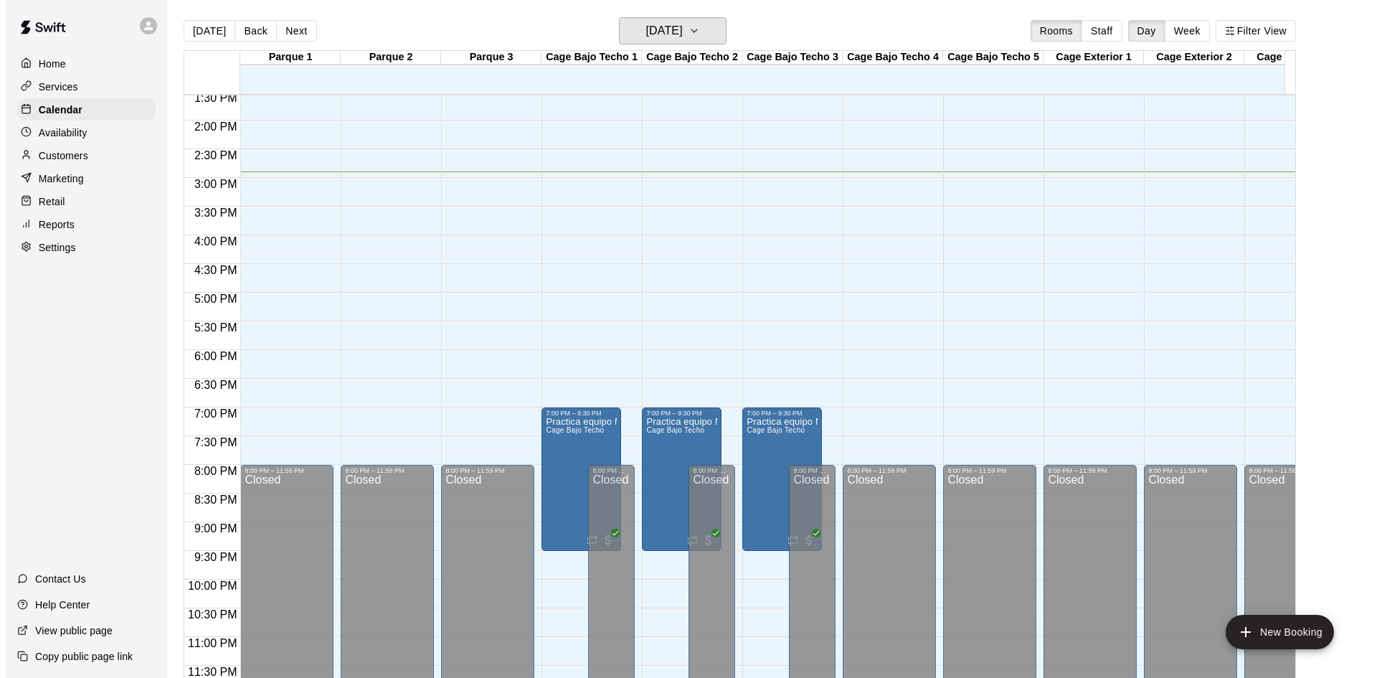
scroll to position [790, 0]
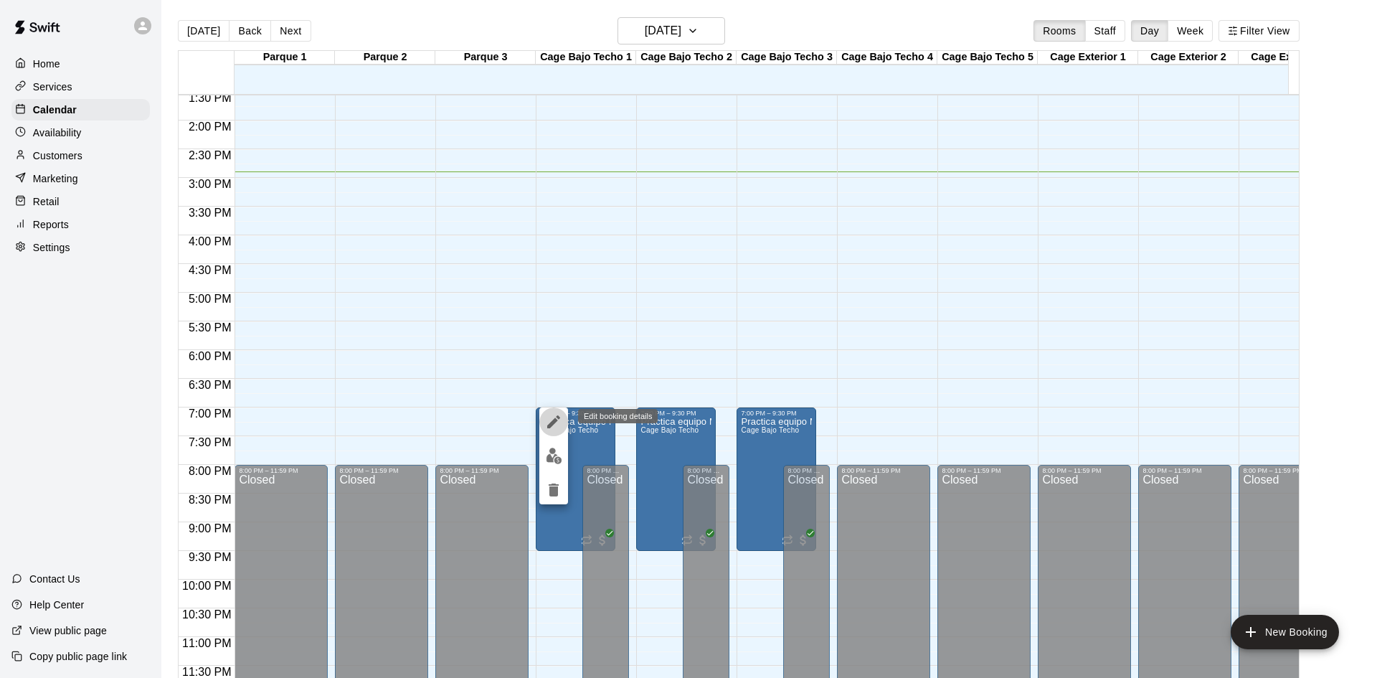
click at [553, 425] on icon "edit" at bounding box center [553, 421] width 13 height 13
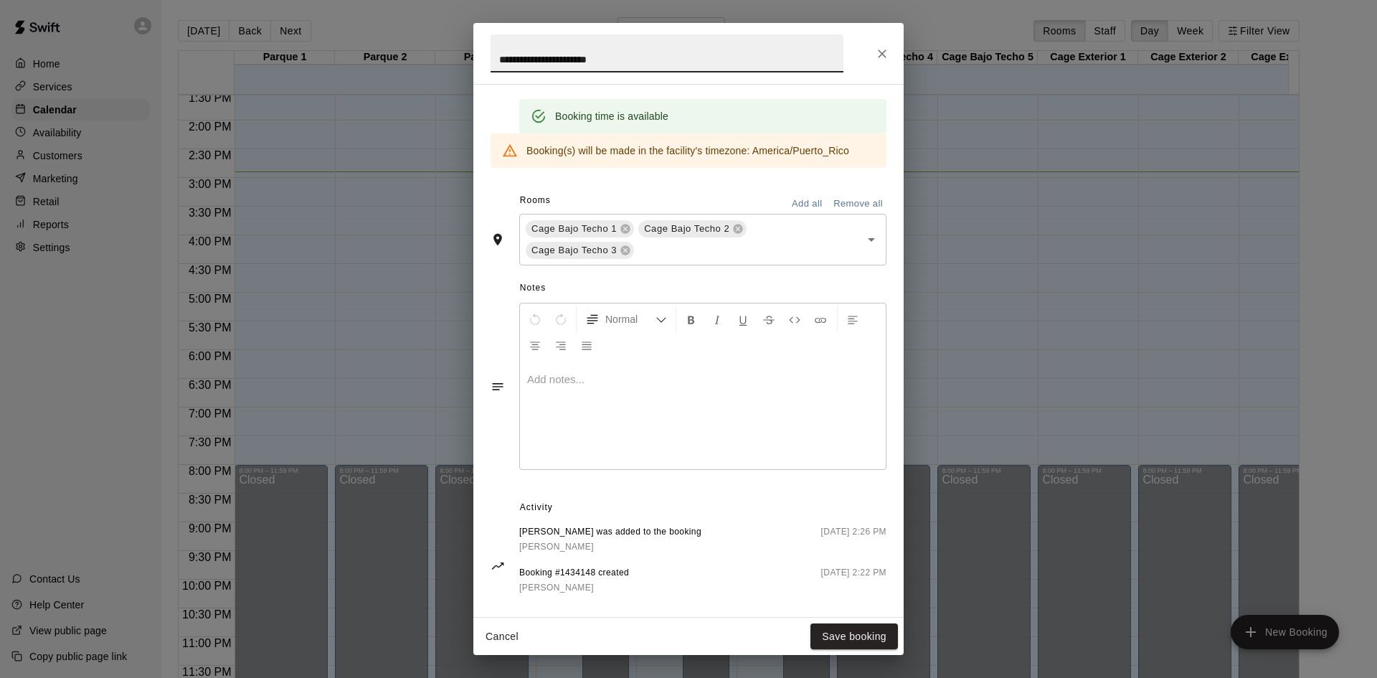
scroll to position [359, 0]
click at [687, 251] on input "text" at bounding box center [738, 249] width 204 height 18
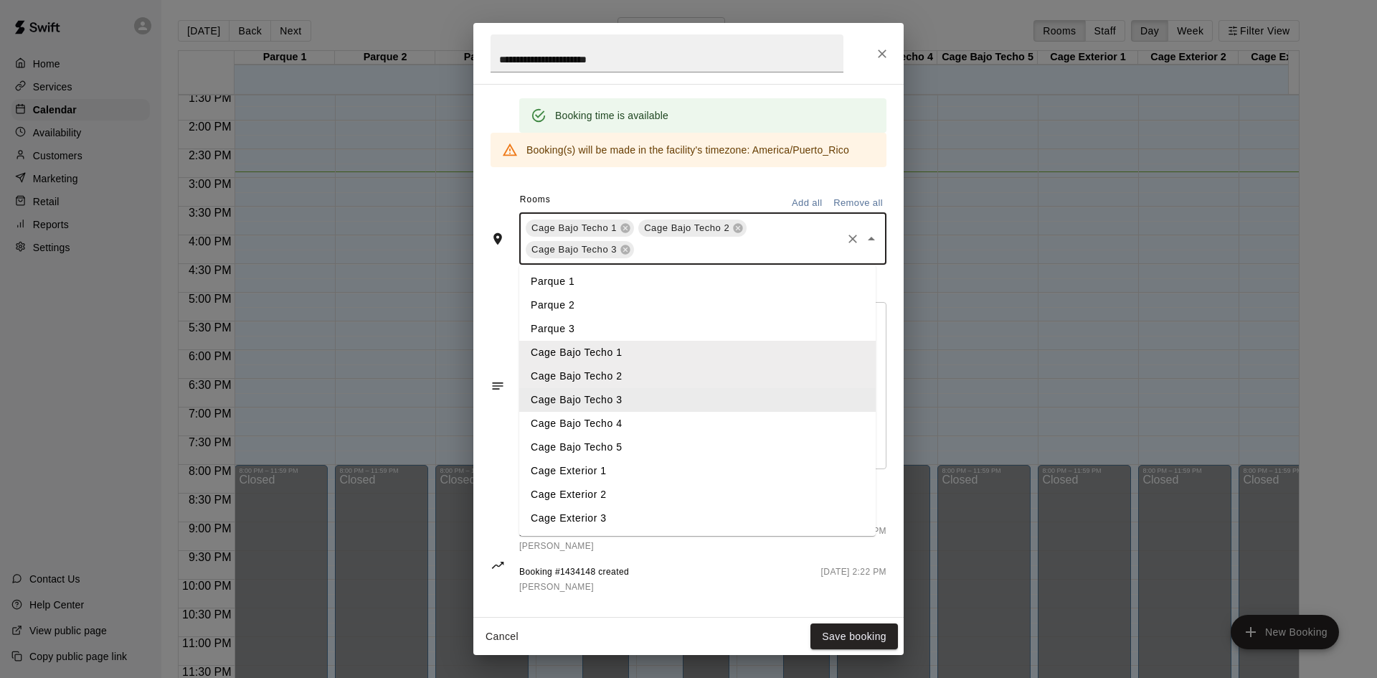
scroll to position [0, 0]
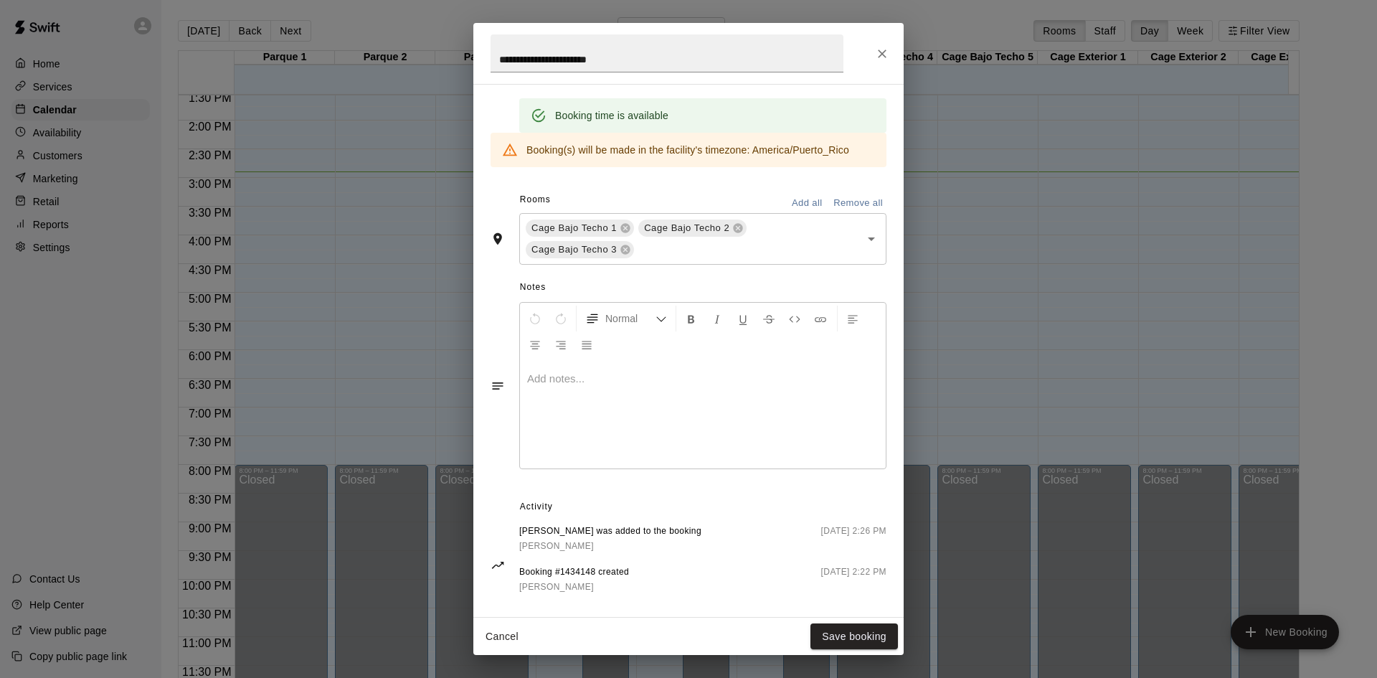
click at [490, 303] on div "**********" at bounding box center [688, 350] width 430 height 533
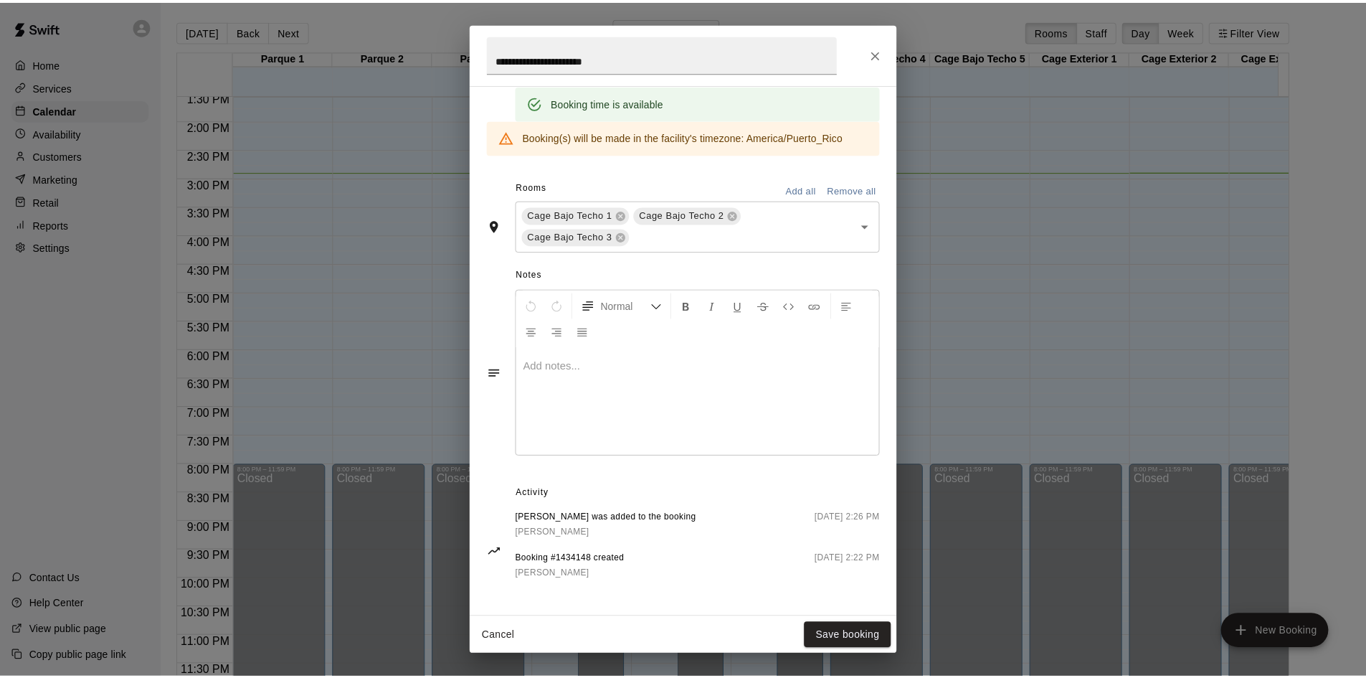
scroll to position [375, 0]
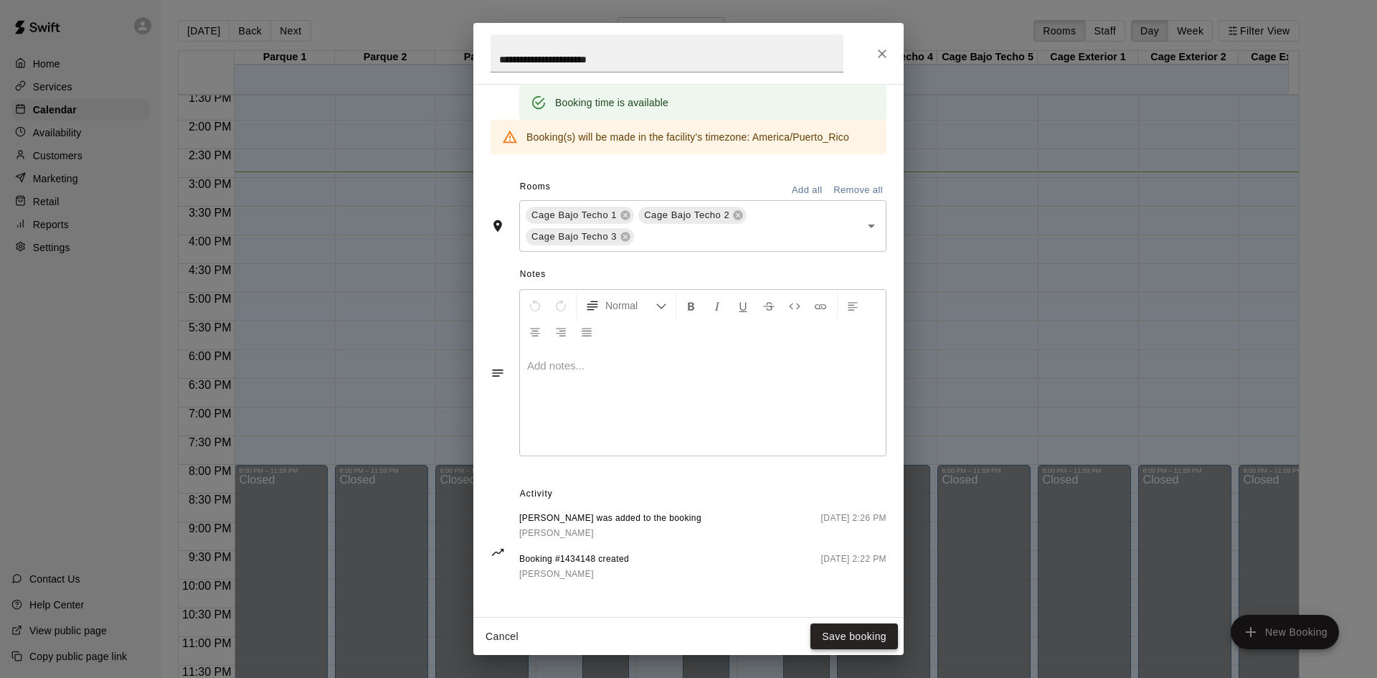
click at [833, 630] on button "Save booking" at bounding box center [853, 636] width 87 height 27
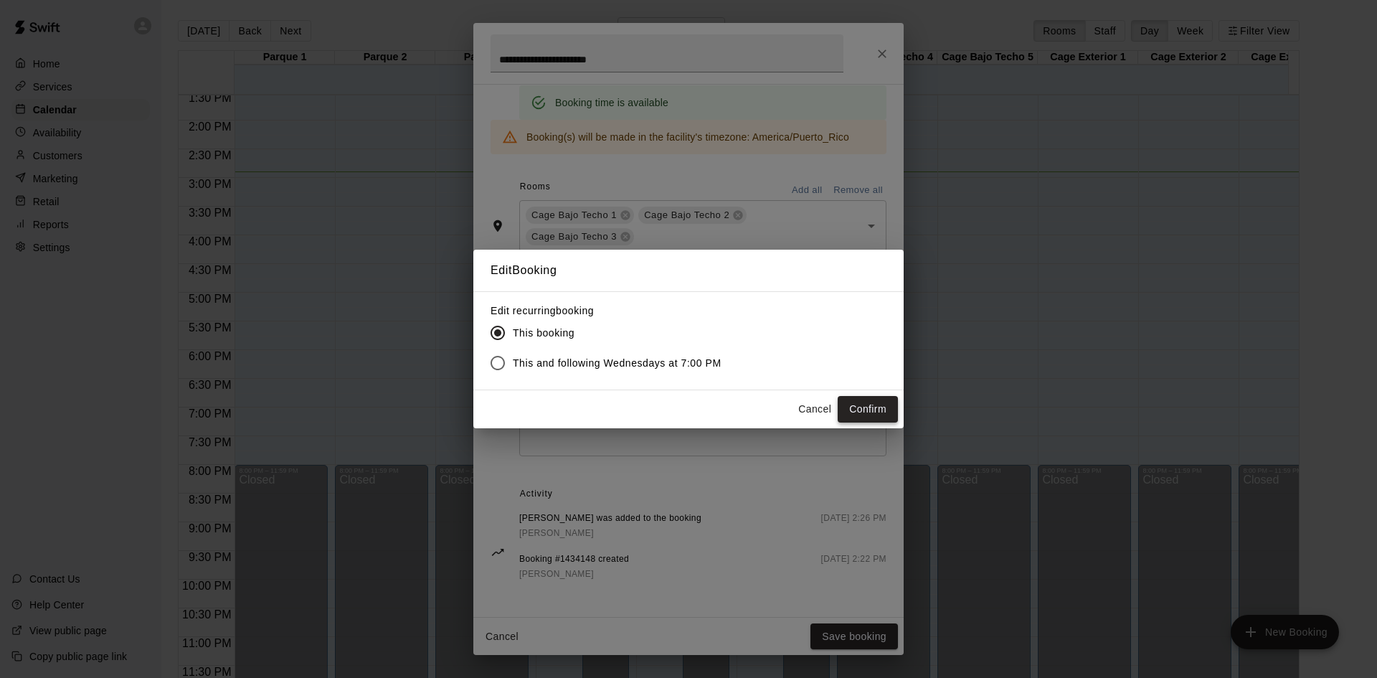
click at [851, 413] on button "Confirm" at bounding box center [868, 409] width 60 height 27
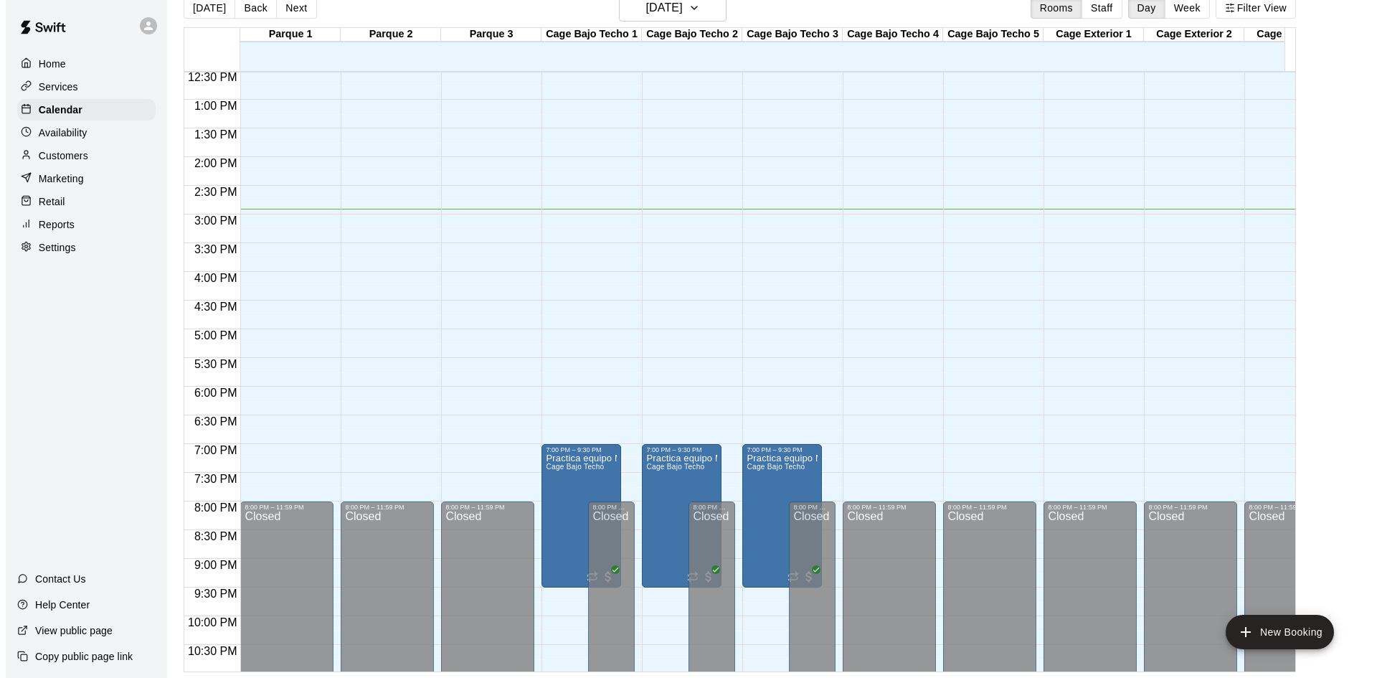
scroll to position [790, 0]
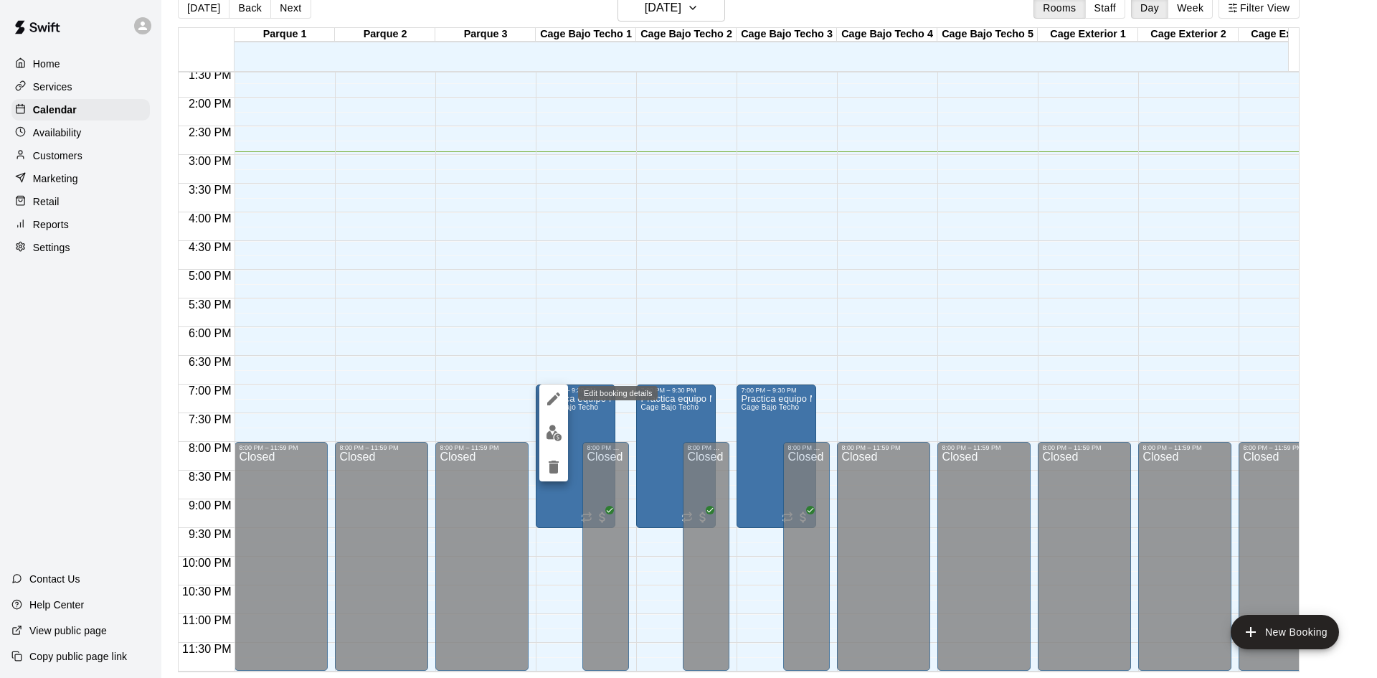
click at [556, 405] on icon "edit" at bounding box center [553, 398] width 17 height 17
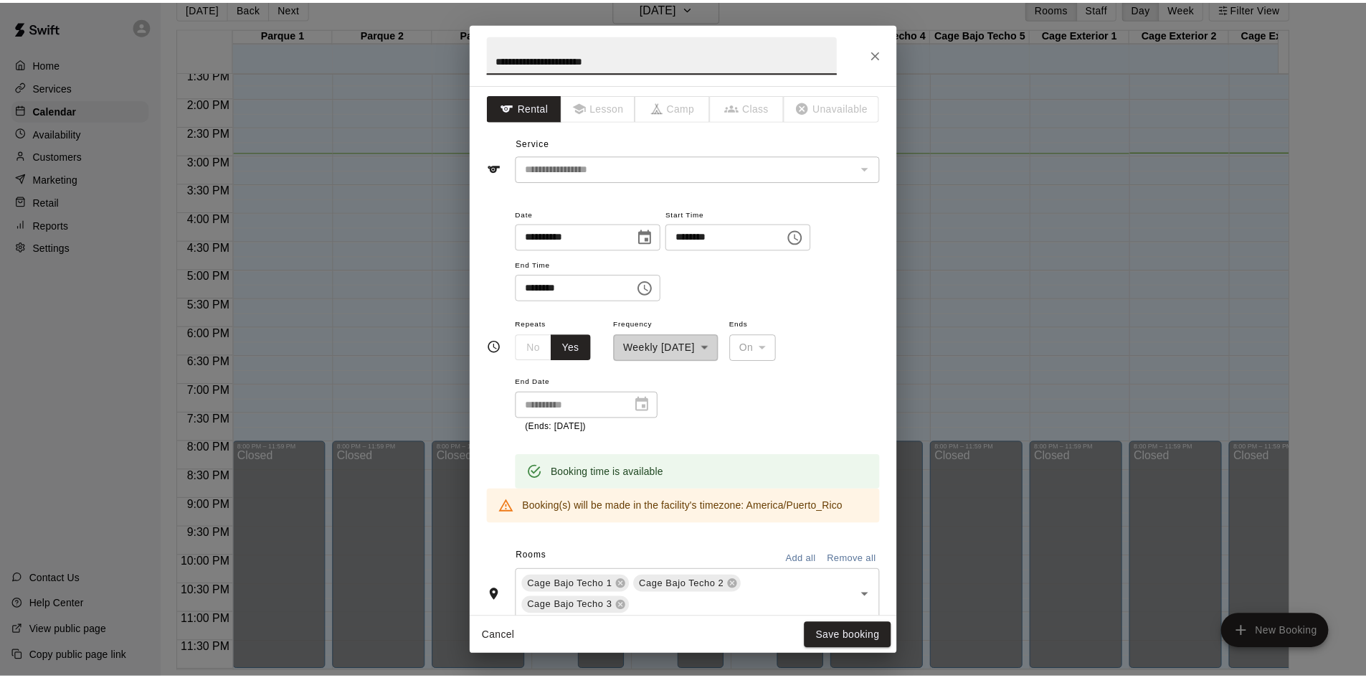
scroll to position [0, 0]
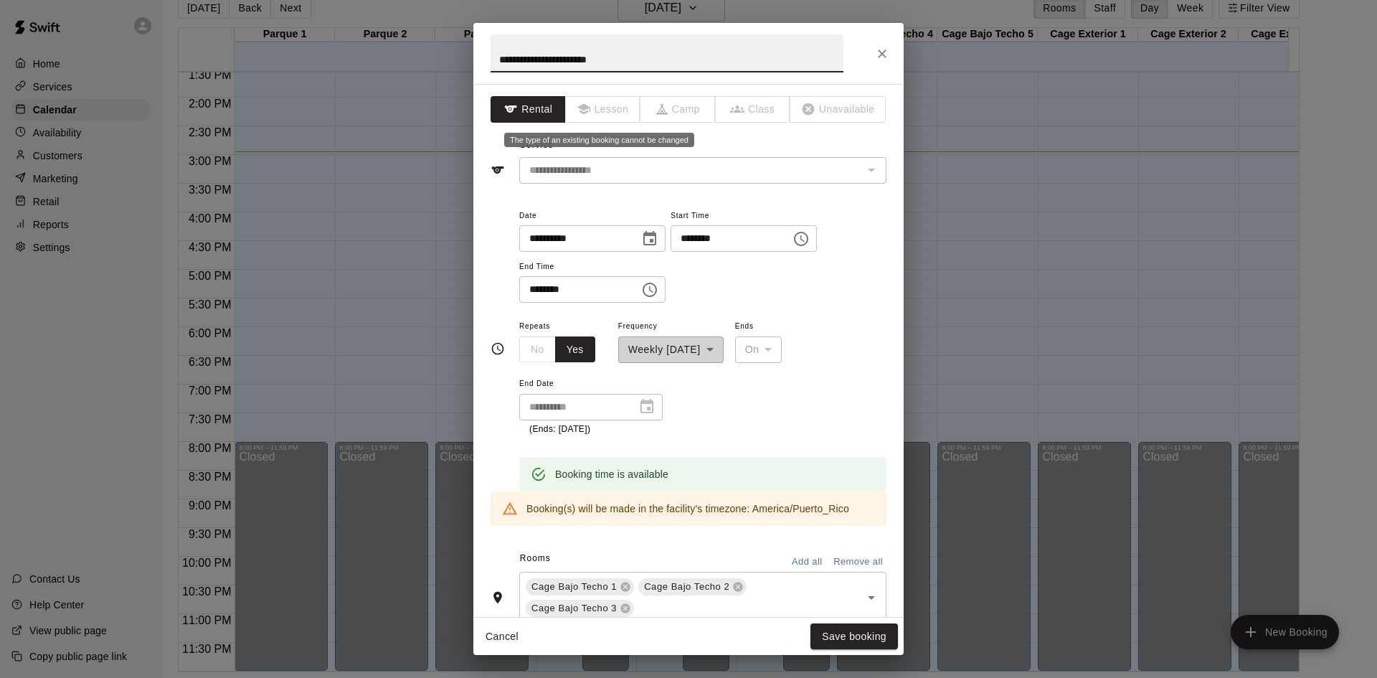
click at [616, 110] on span "Lesson" at bounding box center [603, 109] width 75 height 27
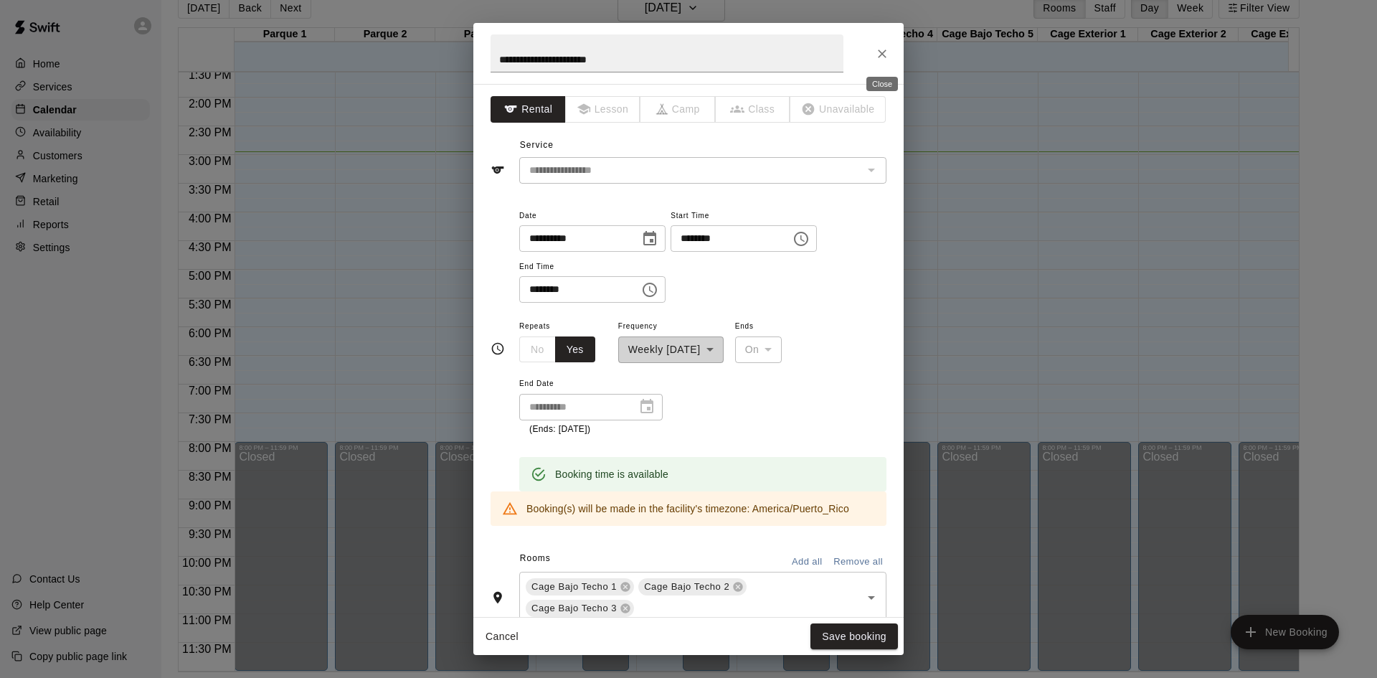
click at [879, 54] on icon "Close" at bounding box center [882, 54] width 14 height 14
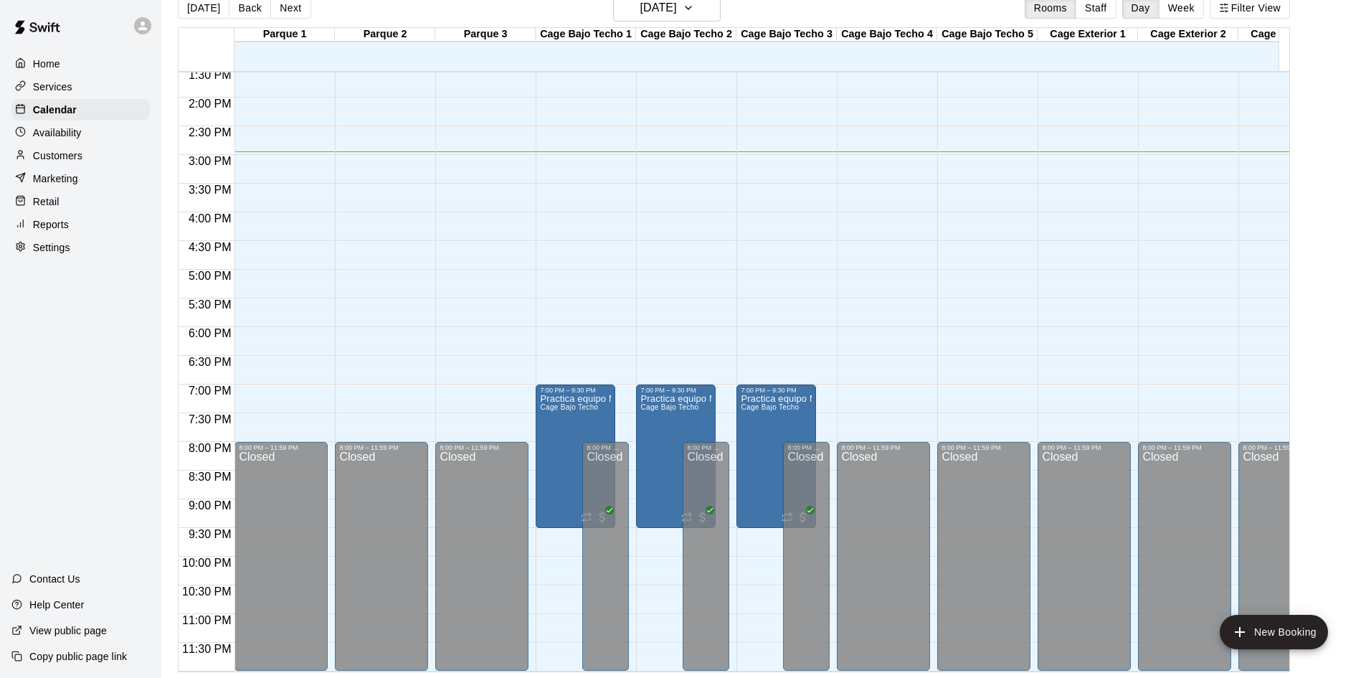
click at [66, 153] on p "Customers" at bounding box center [57, 155] width 49 height 14
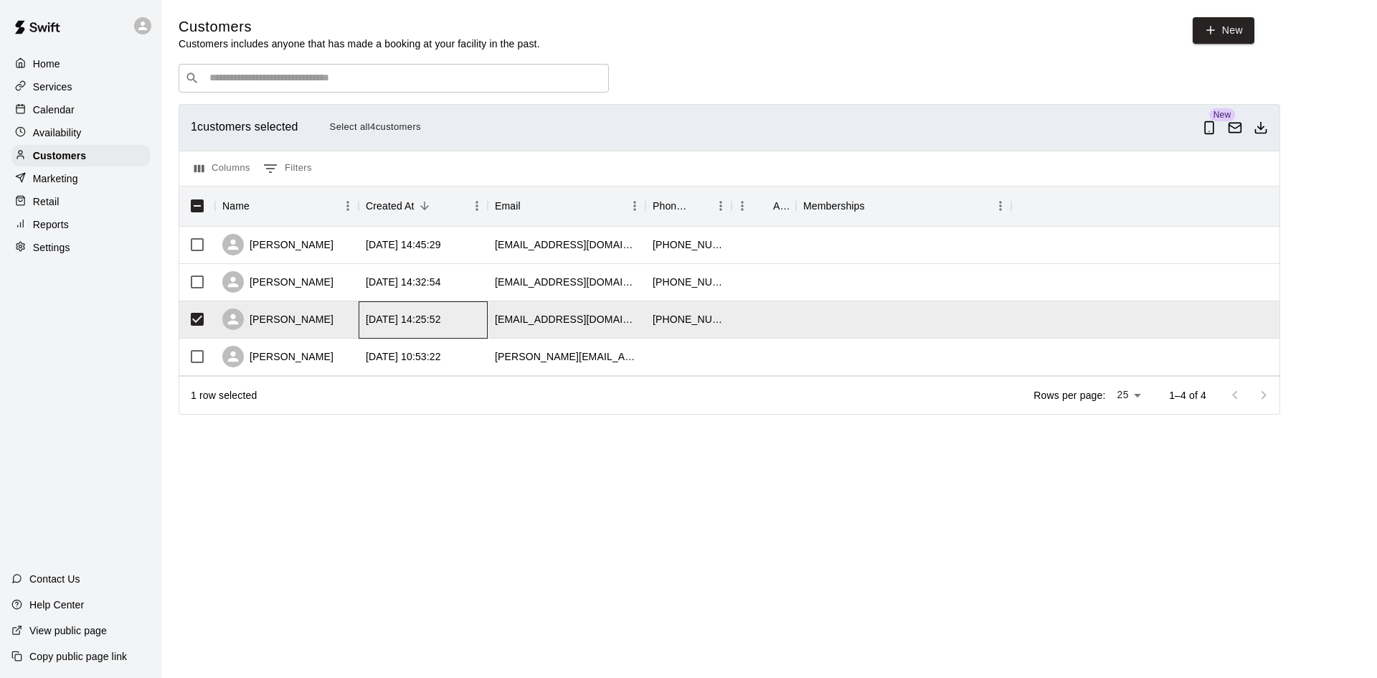
click at [369, 326] on div "2025-09-17 14:25:52" at bounding box center [403, 319] width 75 height 14
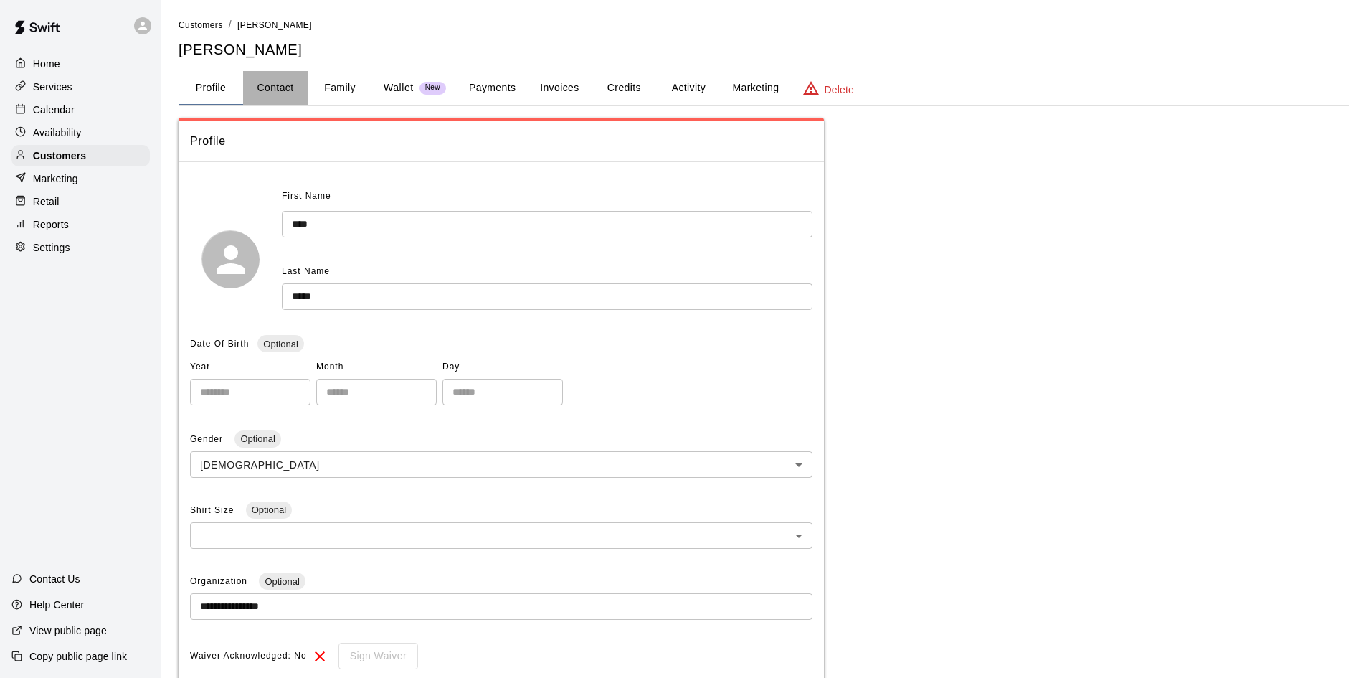
click at [267, 90] on button "Contact" at bounding box center [275, 88] width 65 height 34
select select "**"
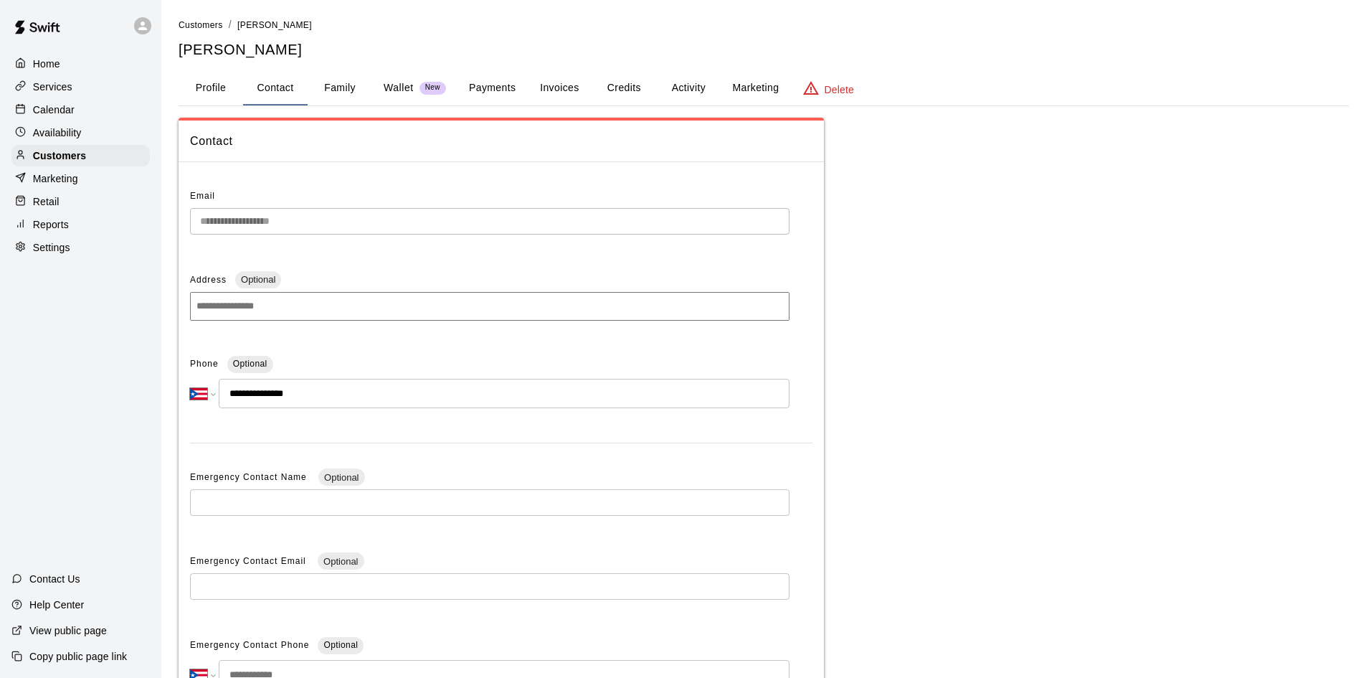
click at [199, 90] on button "Profile" at bounding box center [211, 88] width 65 height 34
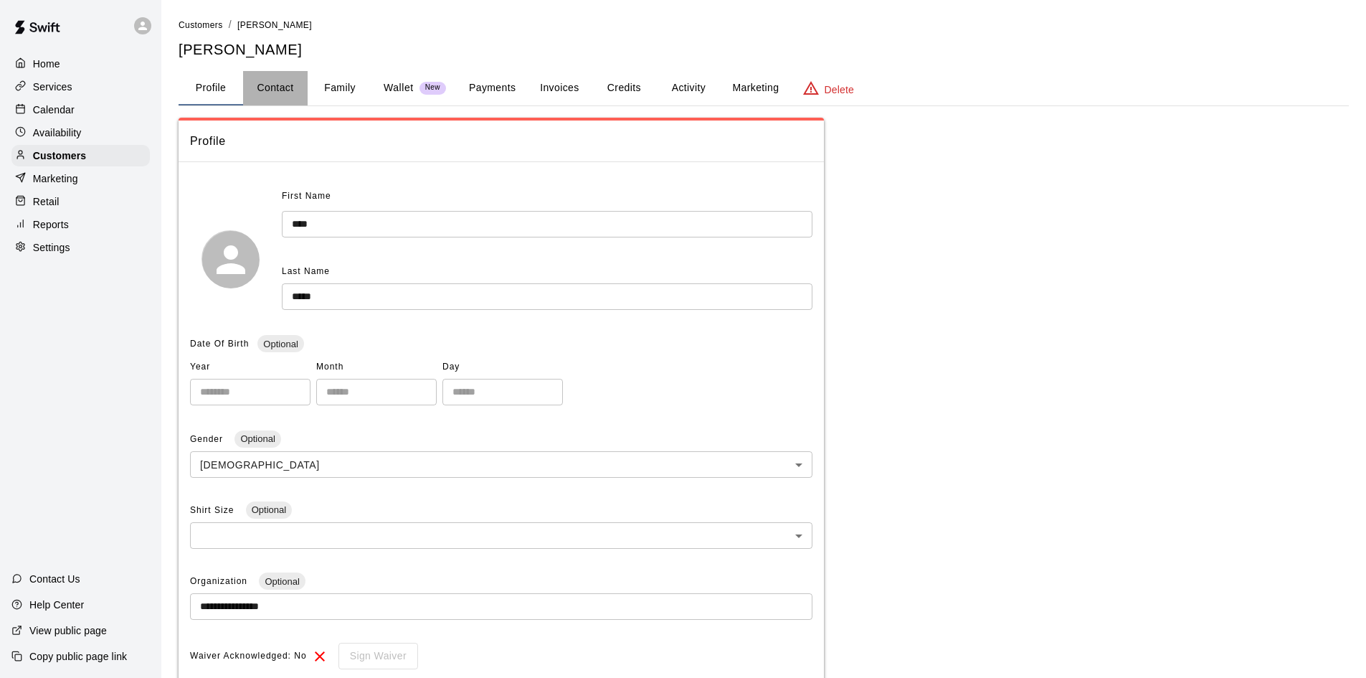
click at [295, 89] on button "Contact" at bounding box center [275, 88] width 65 height 34
select select "**"
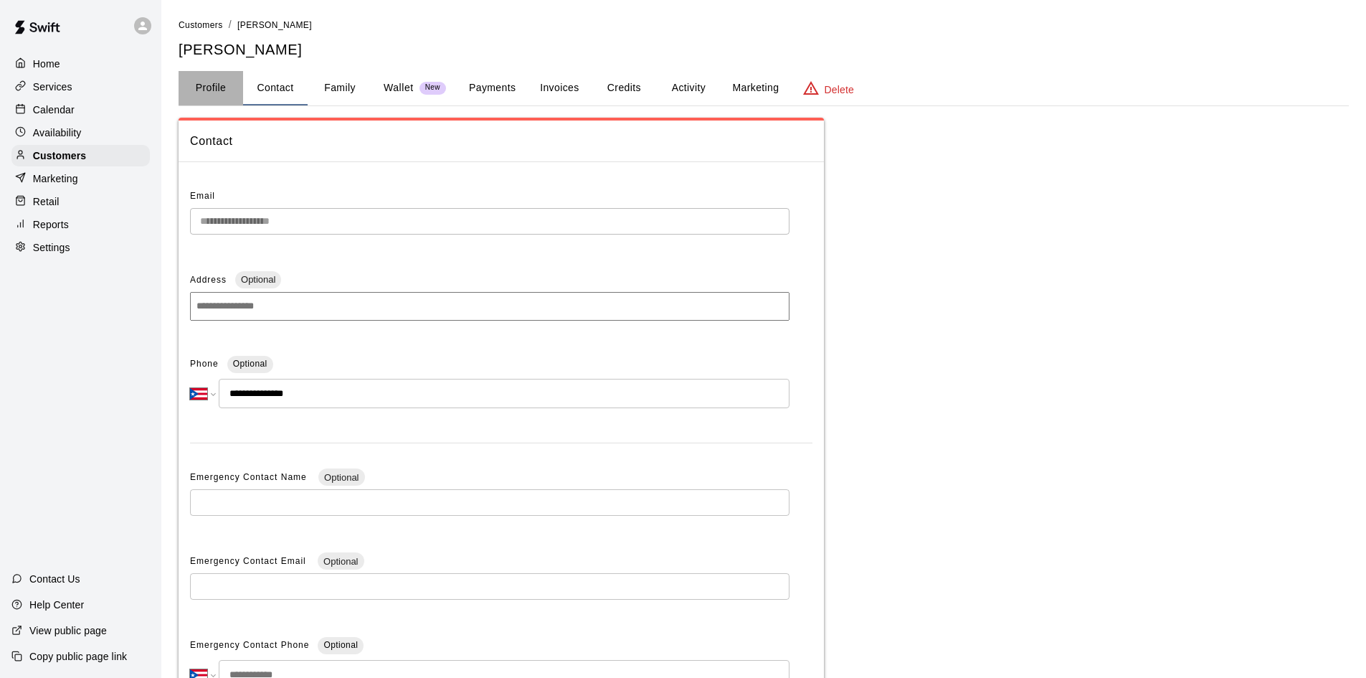
click at [219, 104] on button "Profile" at bounding box center [211, 88] width 65 height 34
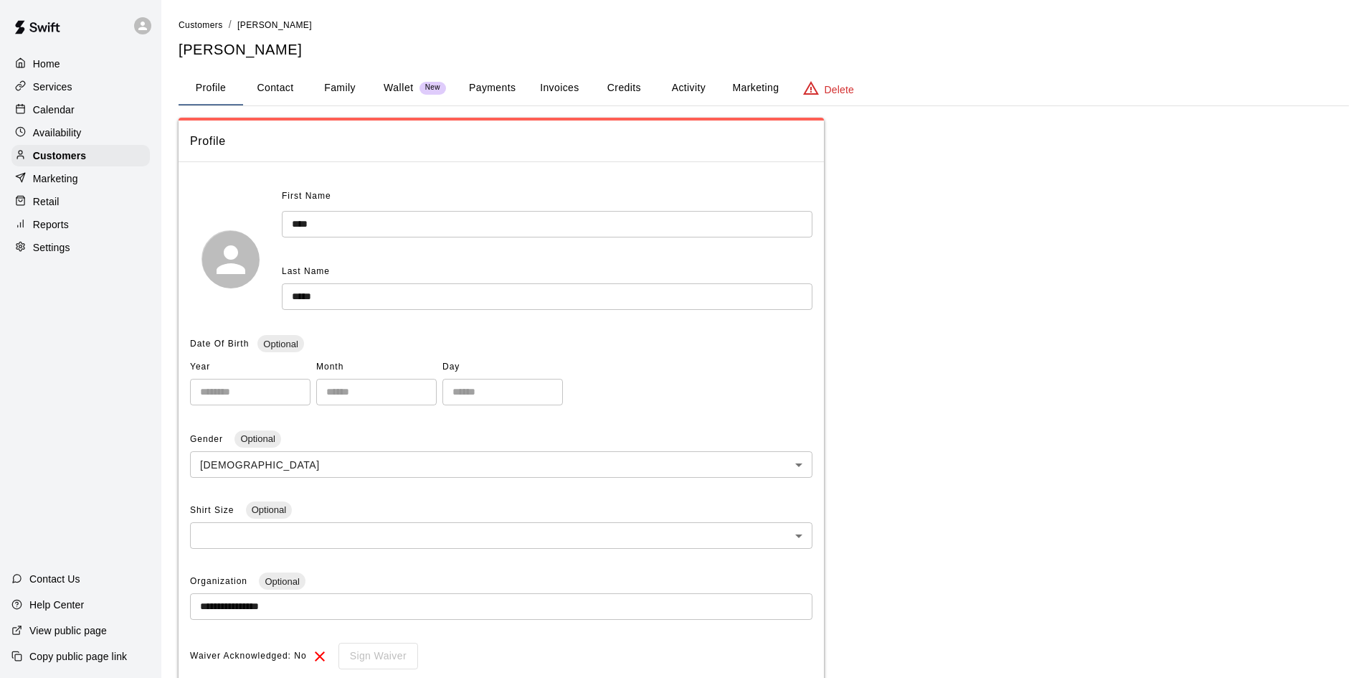
click at [271, 83] on button "Contact" at bounding box center [275, 88] width 65 height 34
select select "**"
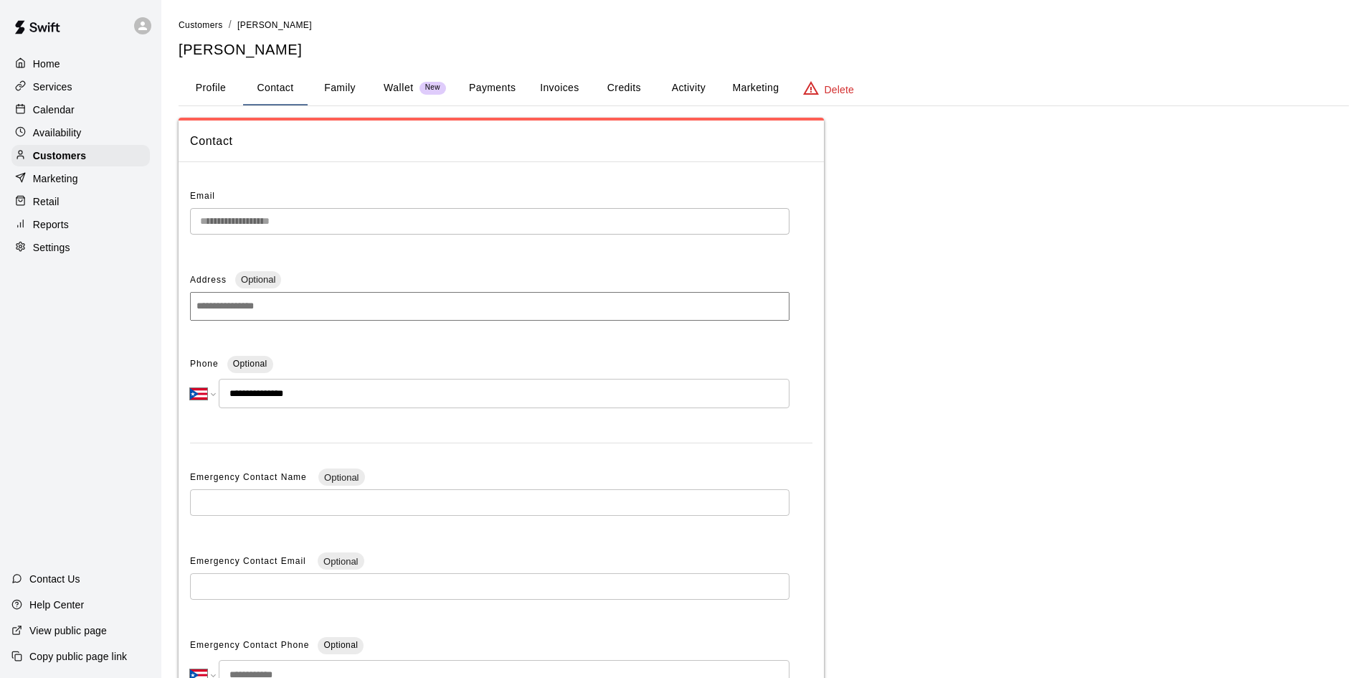
click at [348, 86] on button "Family" at bounding box center [340, 88] width 65 height 34
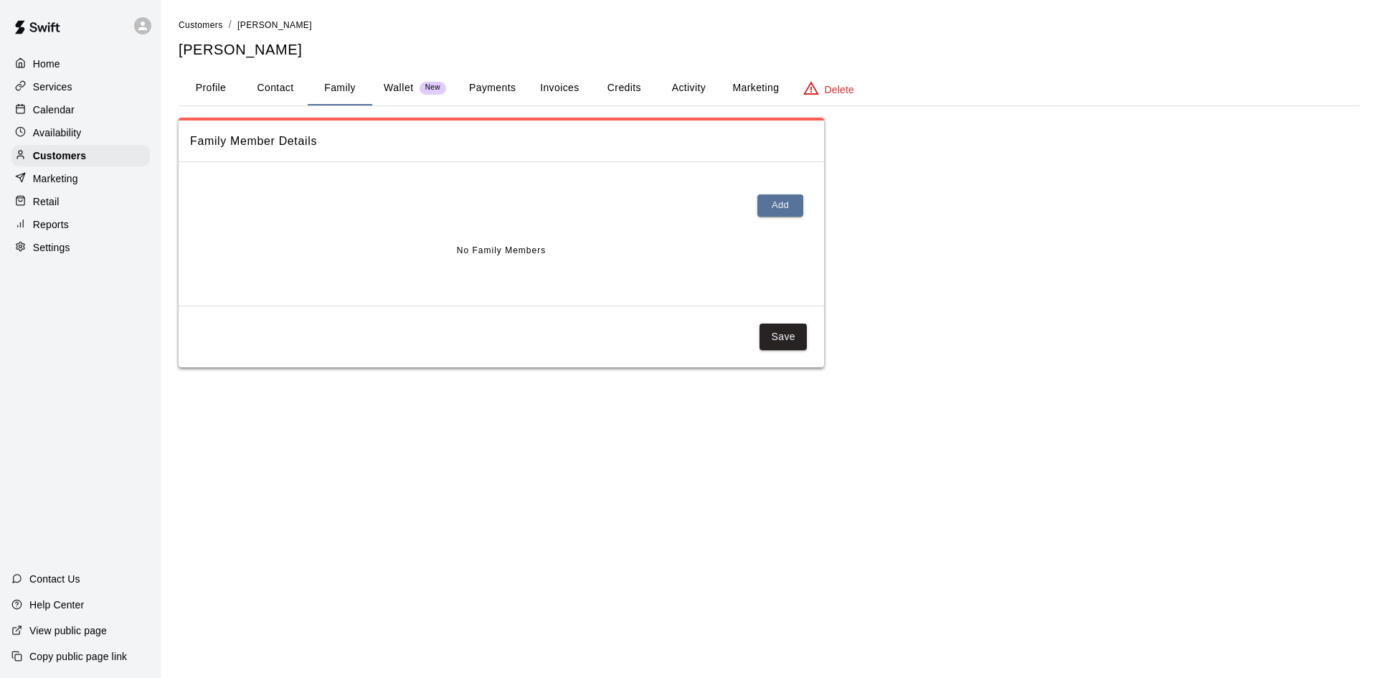
click at [387, 87] on p "Wallet" at bounding box center [399, 87] width 30 height 15
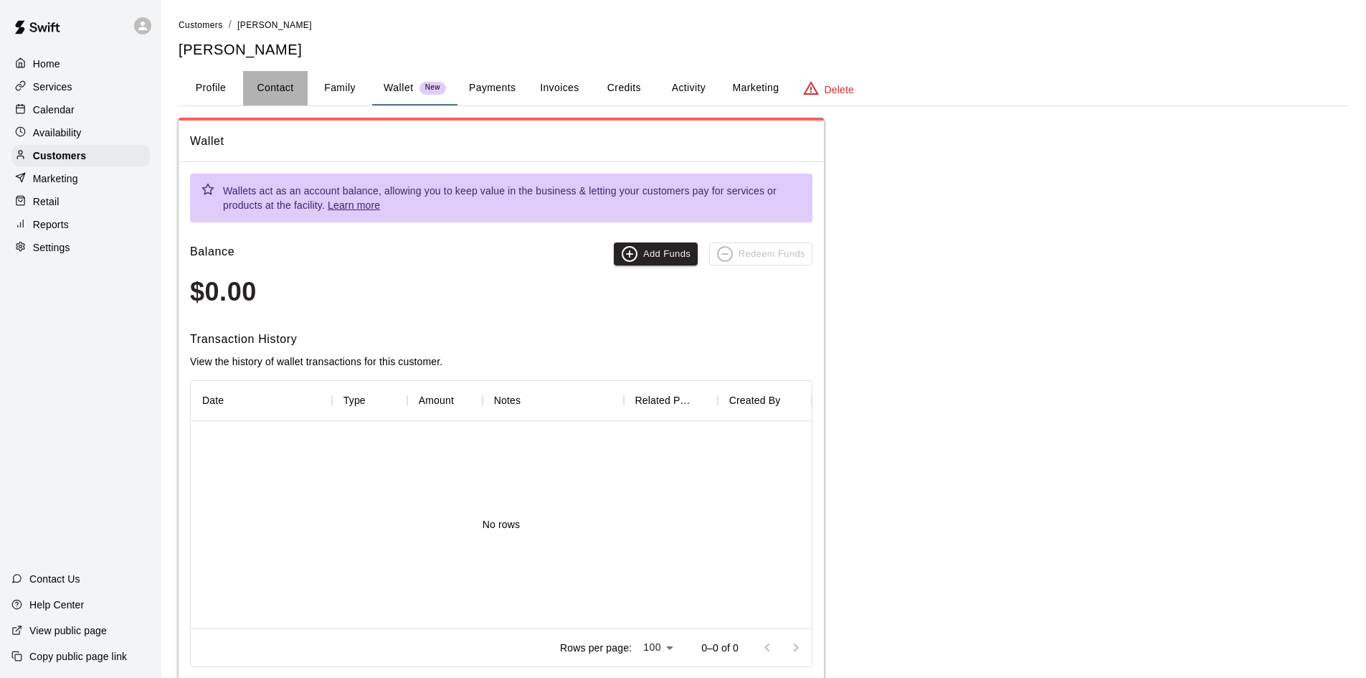
click at [267, 93] on button "Contact" at bounding box center [275, 88] width 65 height 34
select select "**"
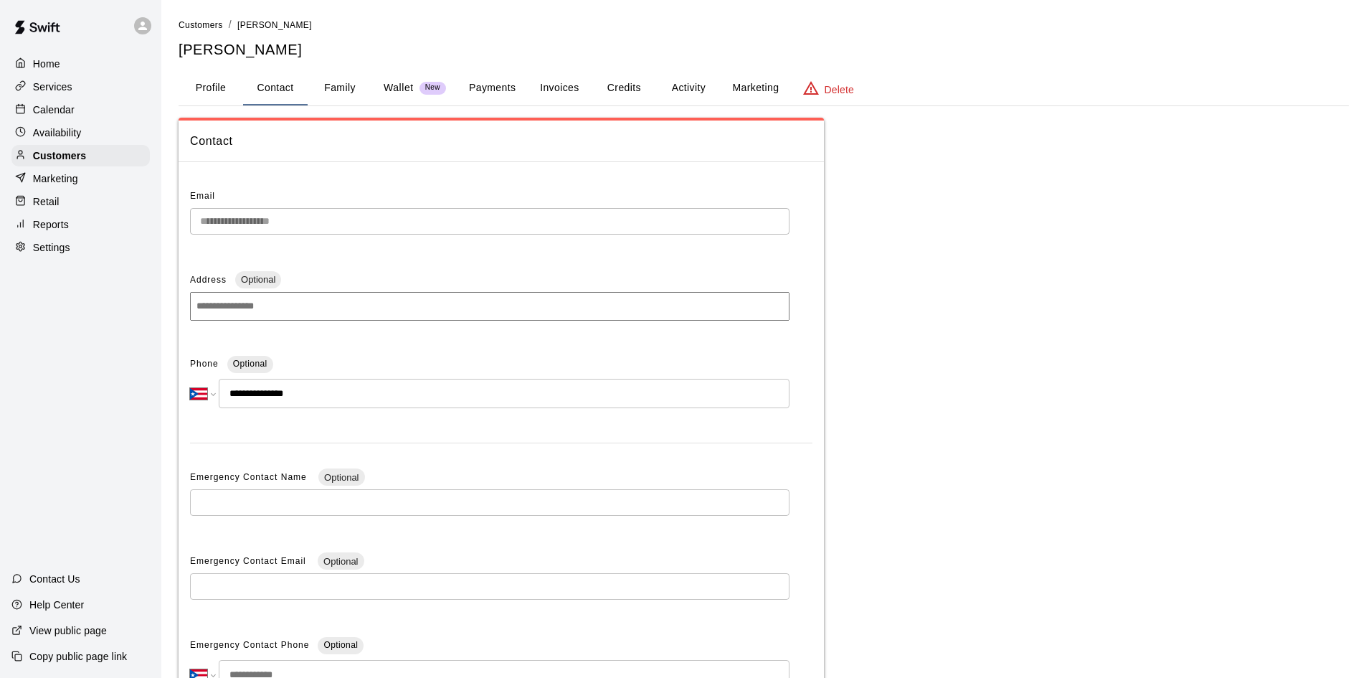
drag, startPoint x: 295, startPoint y: 310, endPoint x: 262, endPoint y: 343, distance: 46.7
click at [294, 310] on input at bounding box center [489, 306] width 599 height 29
click at [332, 365] on div "Phone Optional" at bounding box center [489, 364] width 599 height 23
click at [227, 85] on button "Profile" at bounding box center [211, 88] width 65 height 34
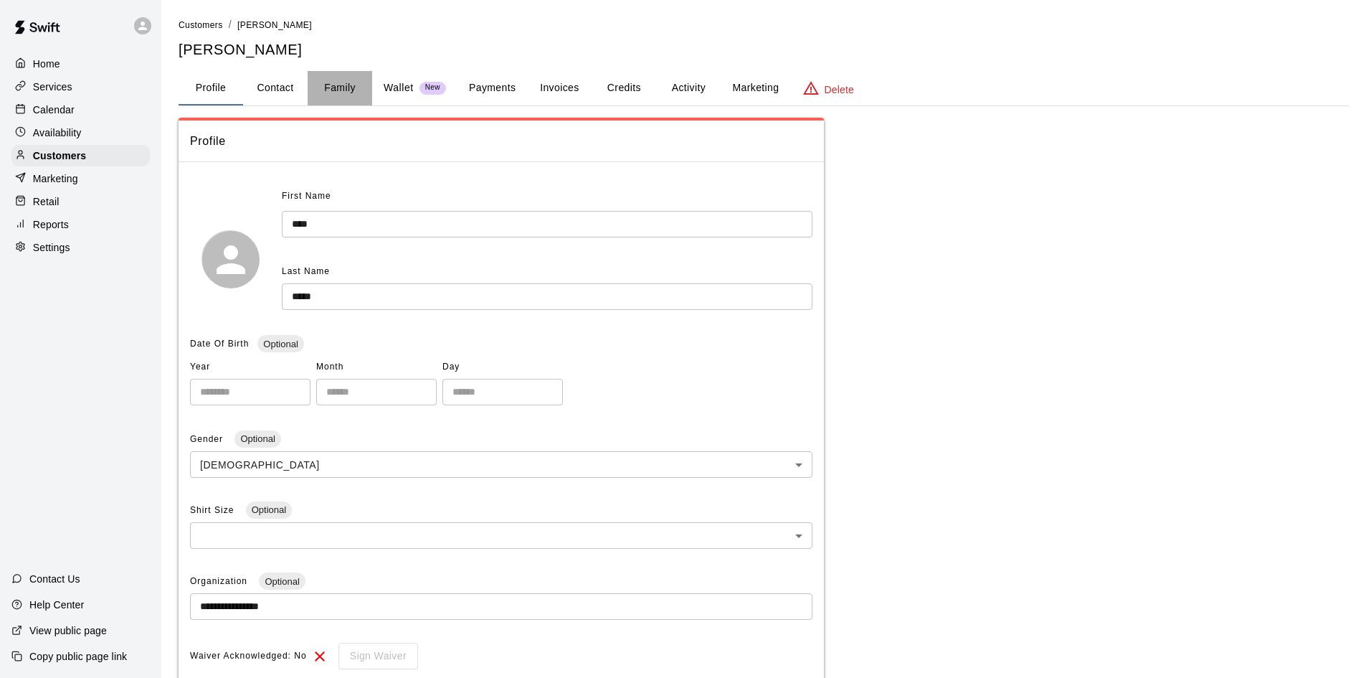
click at [333, 88] on button "Family" at bounding box center [340, 88] width 65 height 34
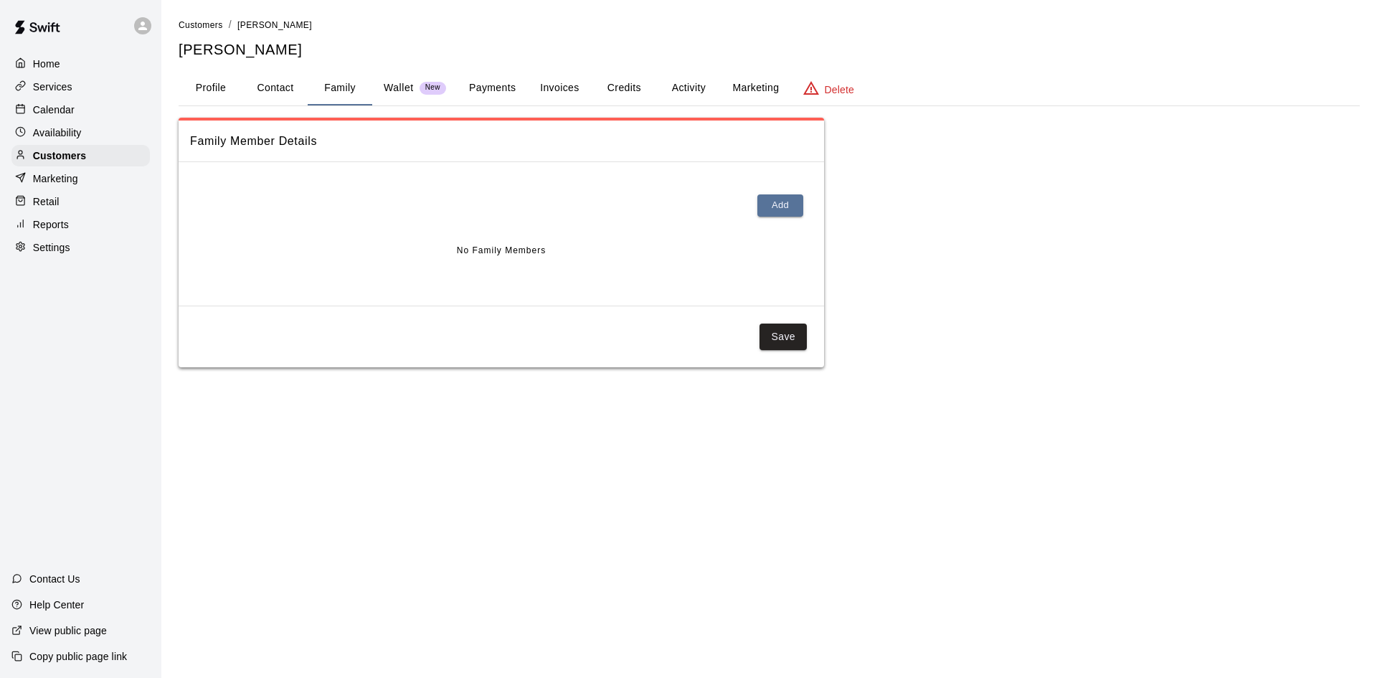
click at [404, 79] on button "Wallet New" at bounding box center [414, 88] width 85 height 34
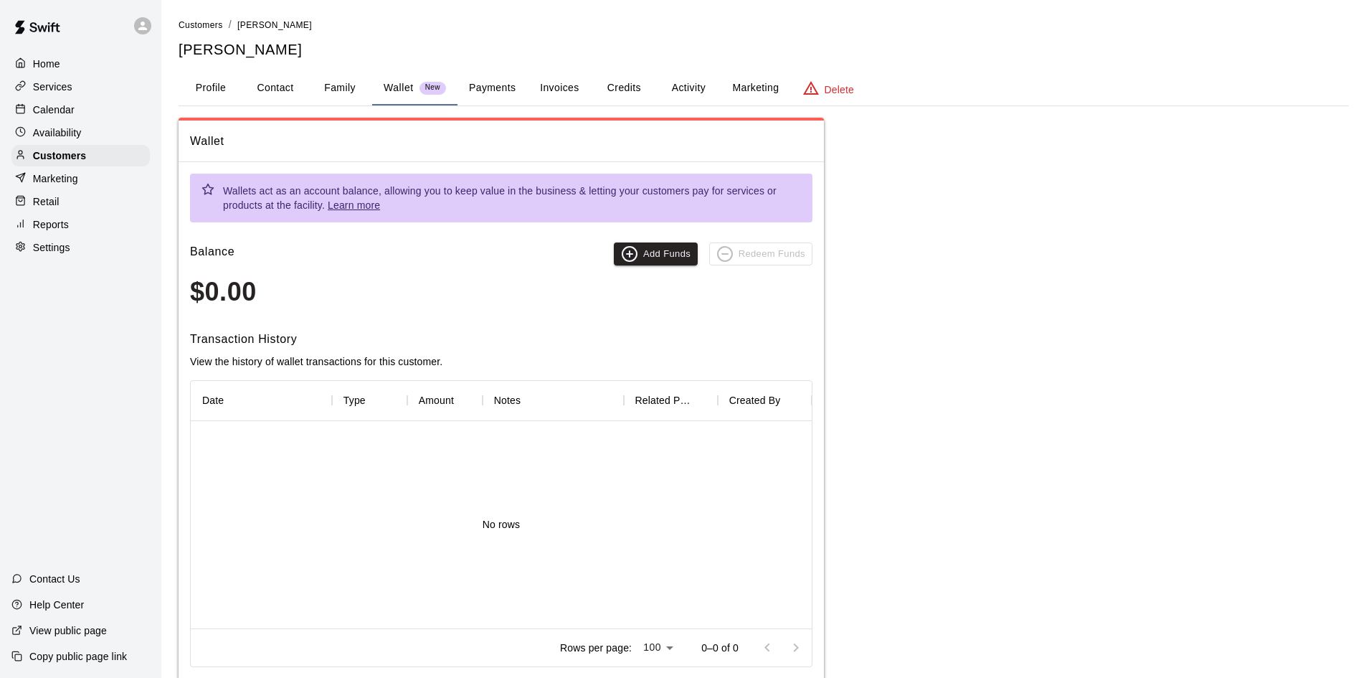
click at [291, 90] on button "Contact" at bounding box center [275, 88] width 65 height 34
select select "**"
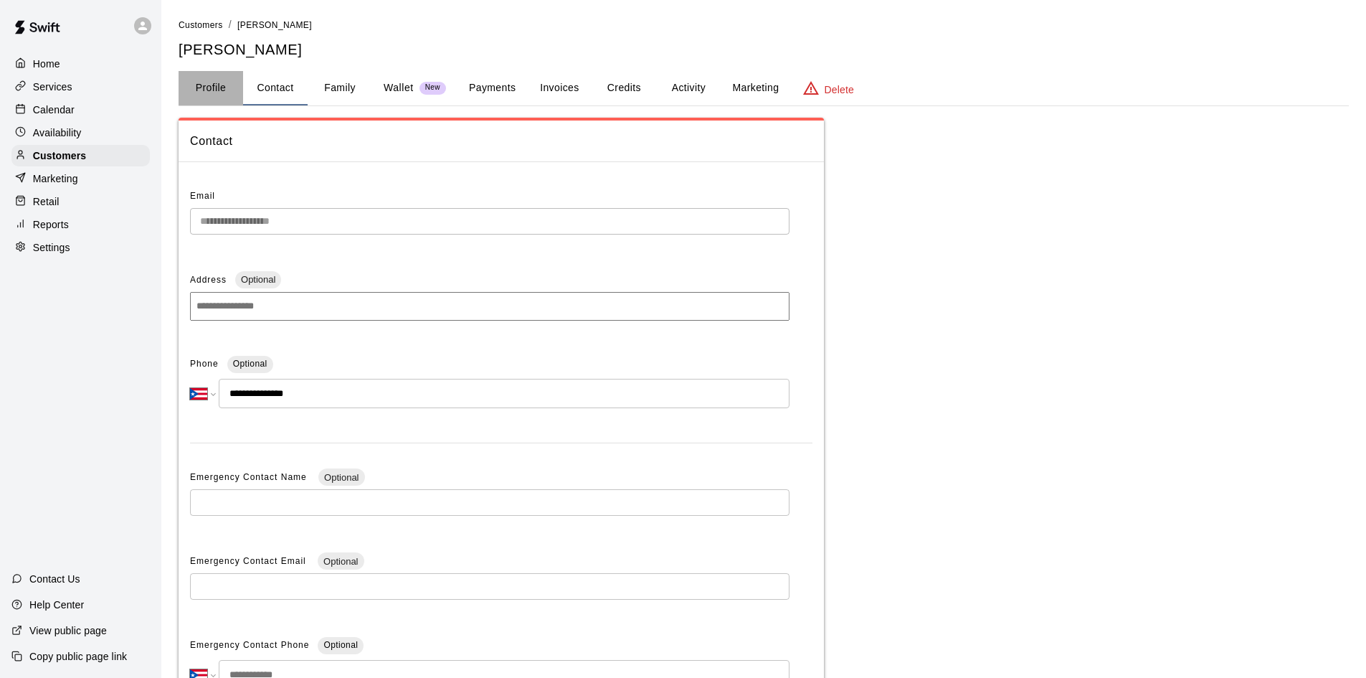
click at [221, 94] on button "Profile" at bounding box center [211, 88] width 65 height 34
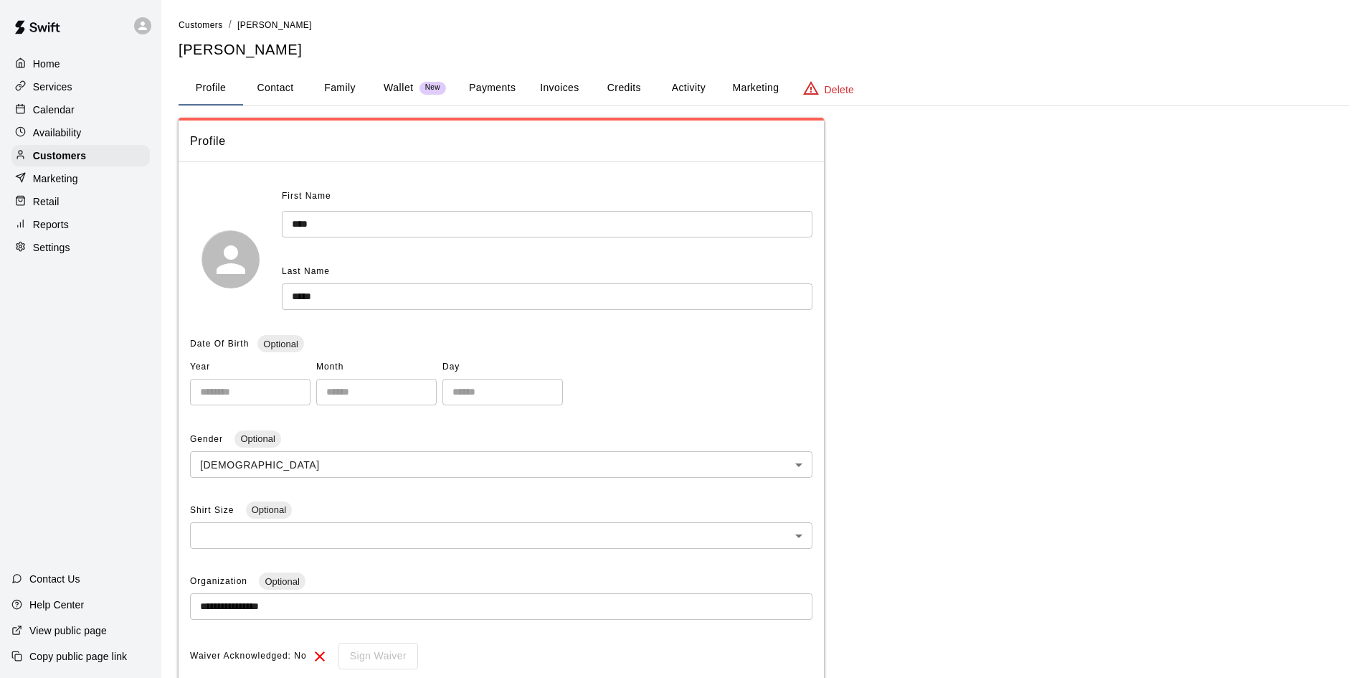
click at [265, 85] on button "Contact" at bounding box center [275, 88] width 65 height 34
select select "**"
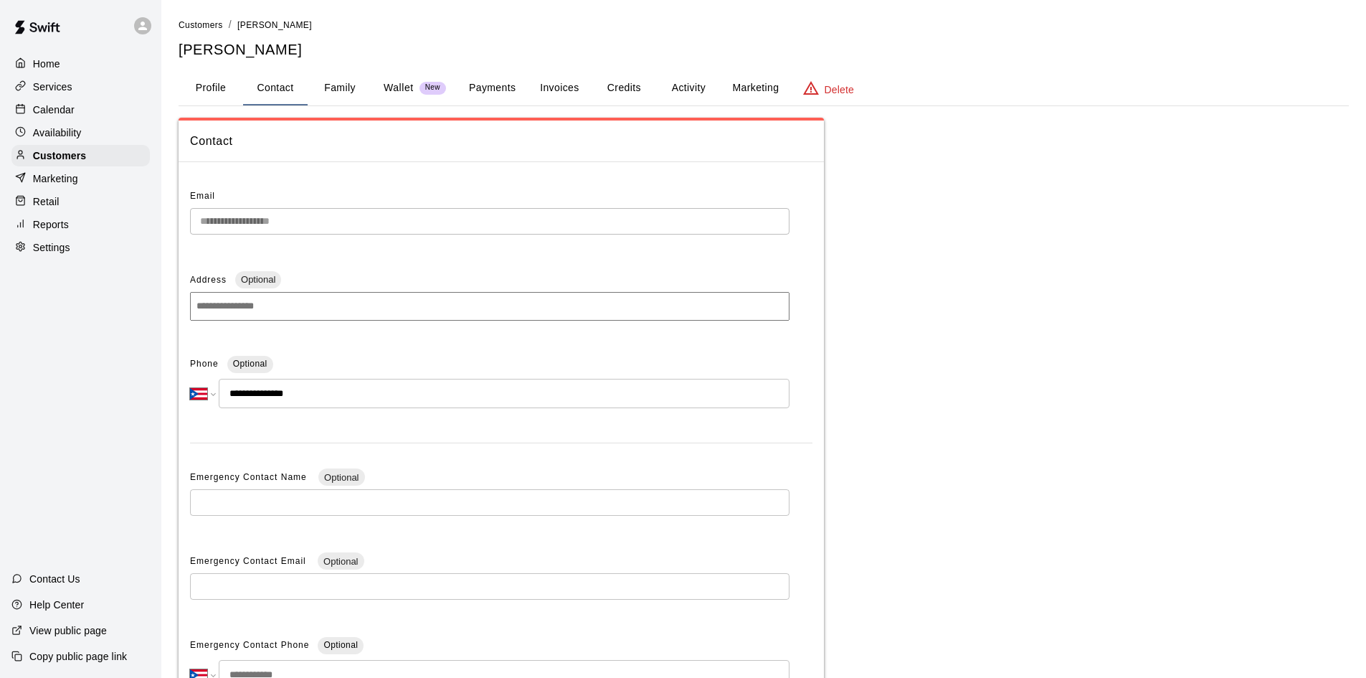
click at [324, 402] on input "**********" at bounding box center [504, 393] width 571 height 29
click at [336, 412] on div "**********" at bounding box center [489, 386] width 599 height 67
click at [341, 401] on input "**********" at bounding box center [504, 393] width 571 height 29
click at [229, 205] on div "Email" at bounding box center [489, 196] width 599 height 23
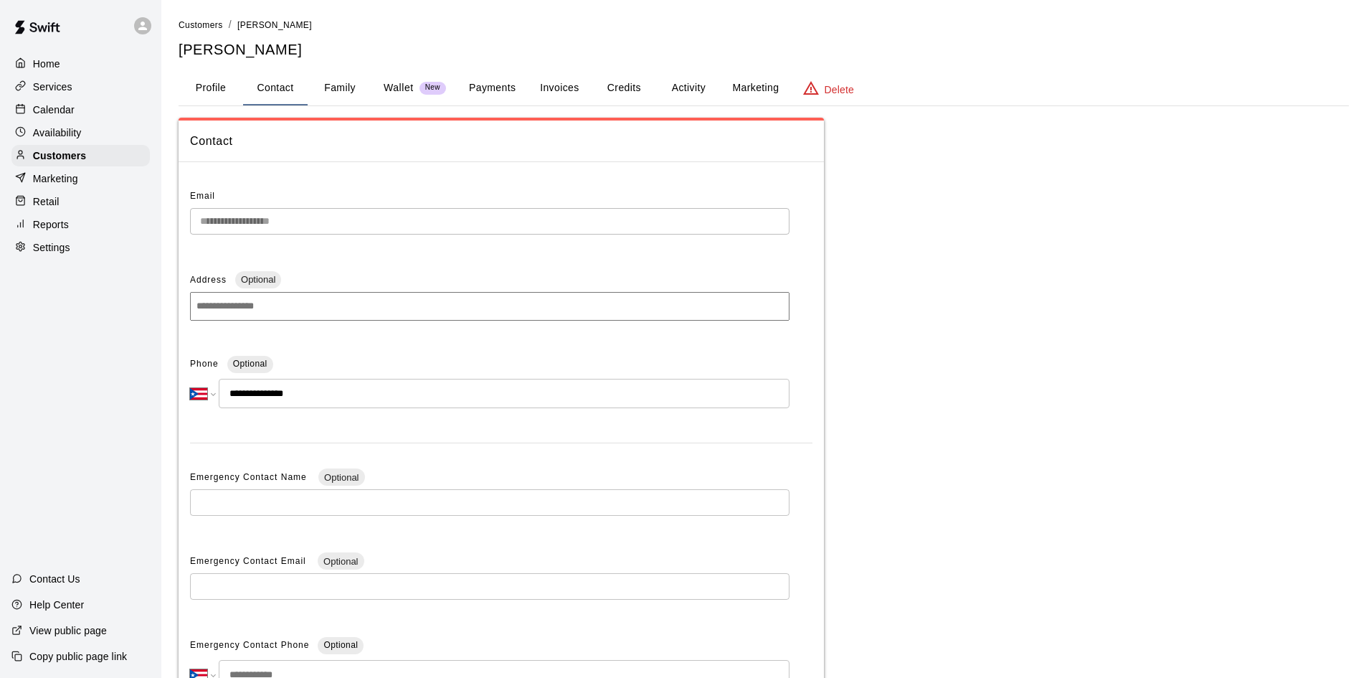
click at [214, 196] on span "Email" at bounding box center [202, 196] width 25 height 10
drag, startPoint x: 215, startPoint y: 196, endPoint x: 236, endPoint y: 213, distance: 26.5
click at [217, 196] on div "Email" at bounding box center [489, 196] width 599 height 23
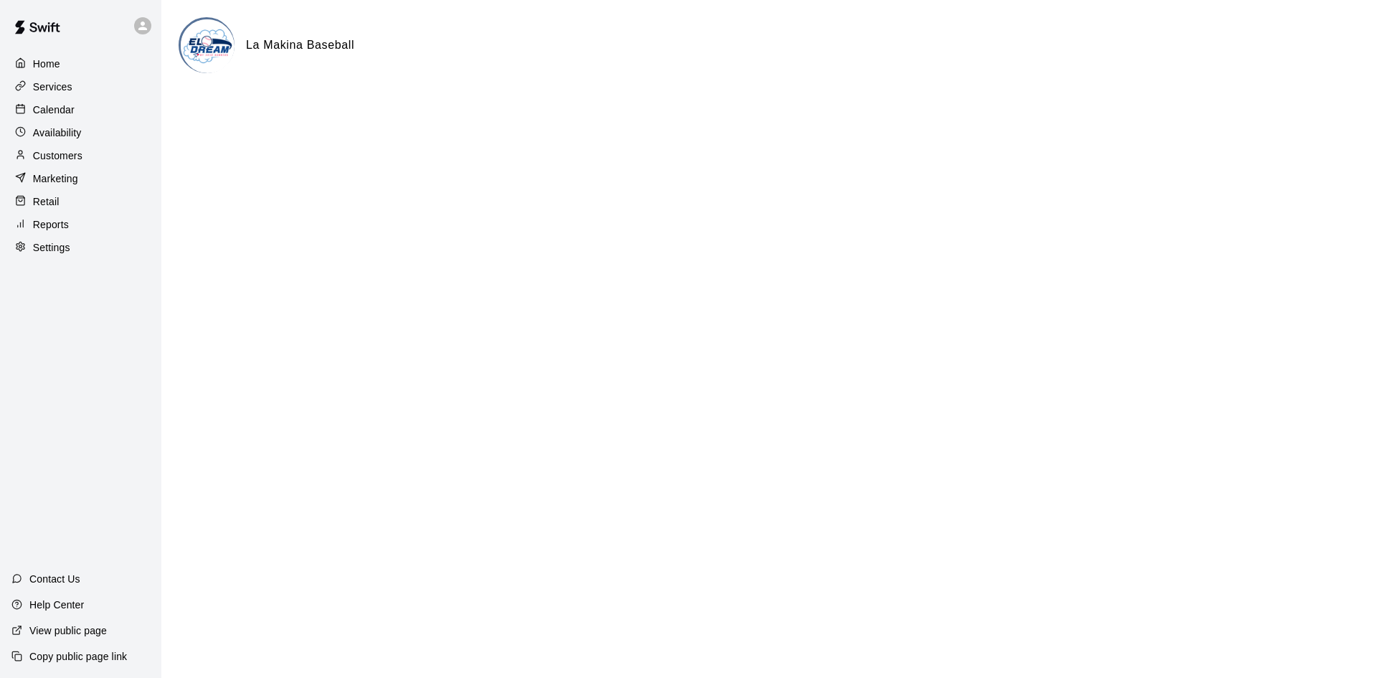
click at [245, 115] on html "Home Services Calendar Availability Customers Marketing Retail Reports Settings…" at bounding box center [688, 57] width 1377 height 115
click at [144, 29] on icon at bounding box center [142, 26] width 9 height 9
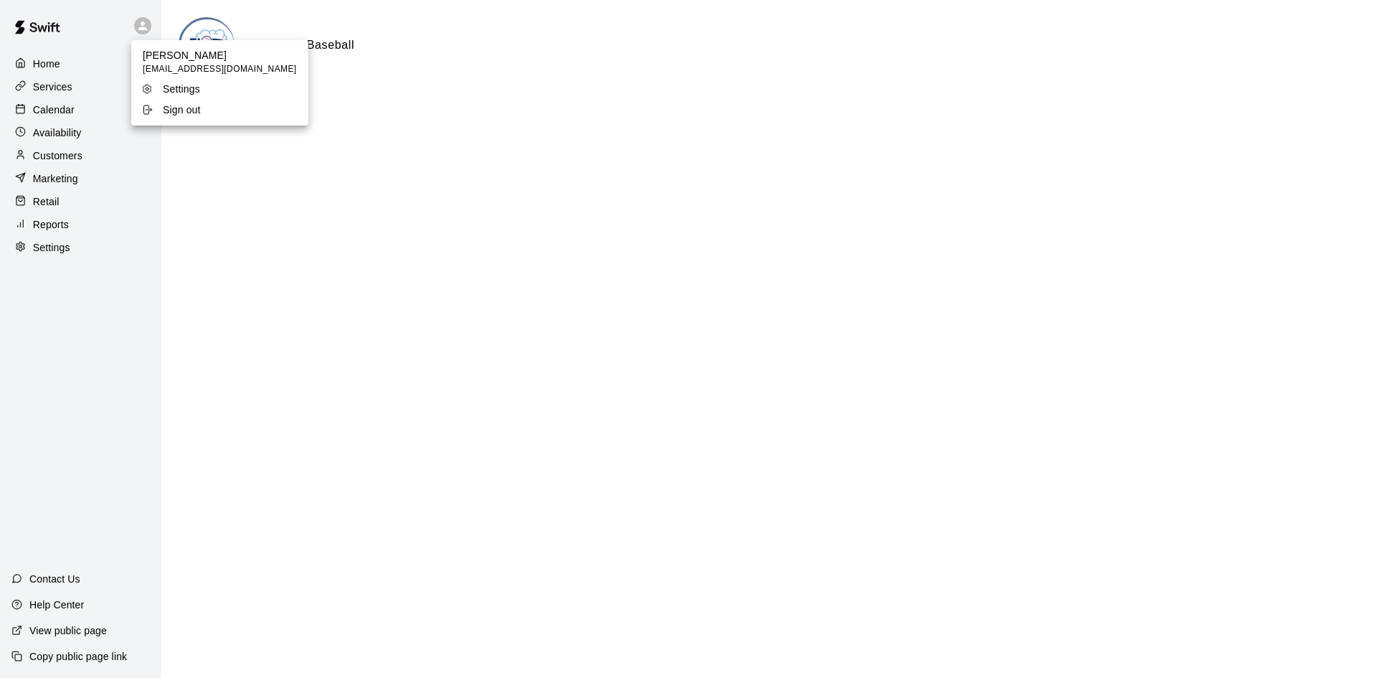
click at [194, 90] on p "Settings" at bounding box center [181, 89] width 37 height 14
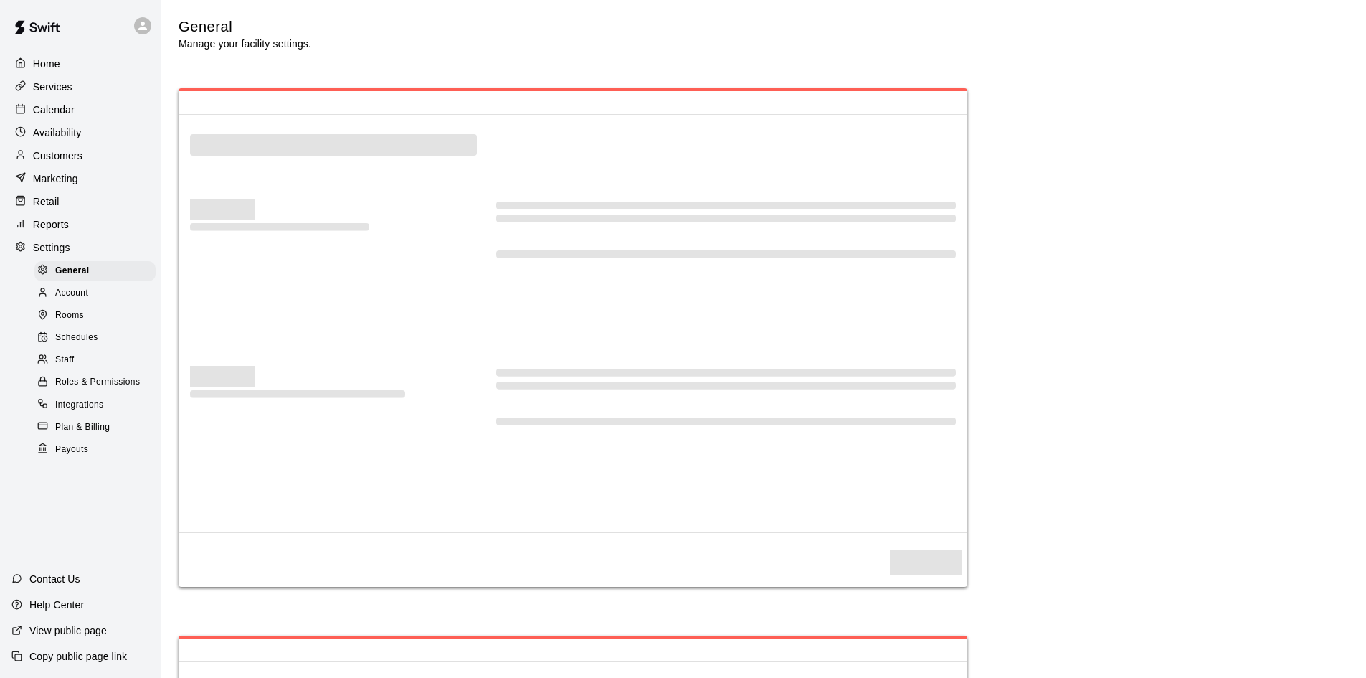
select select "**"
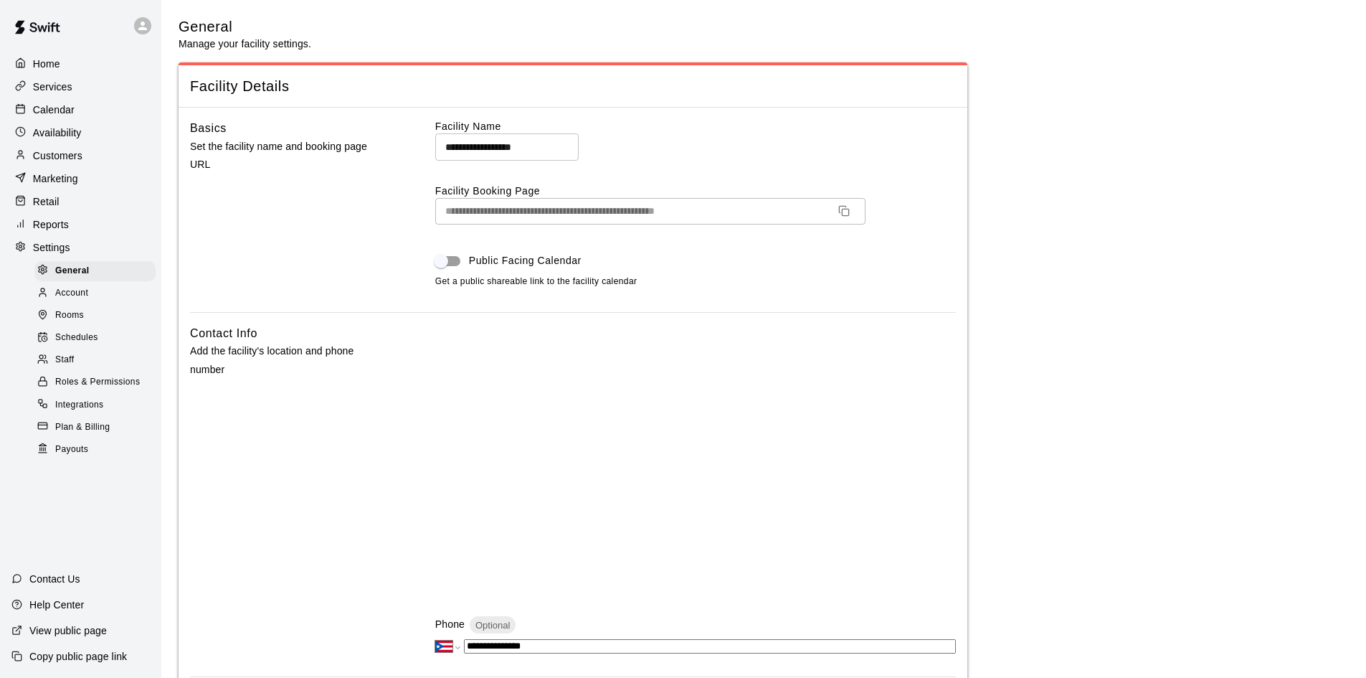
click at [138, 19] on div at bounding box center [142, 25] width 17 height 17
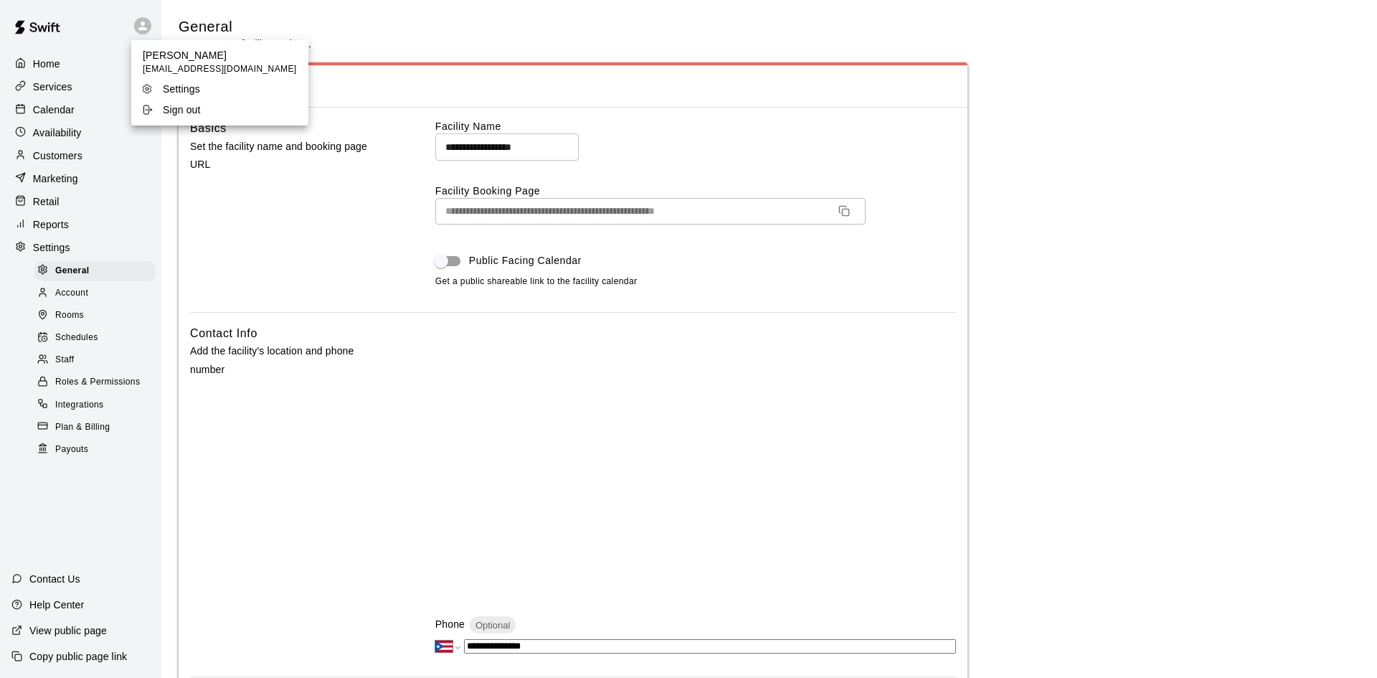
click at [84, 302] on div at bounding box center [688, 339] width 1377 height 678
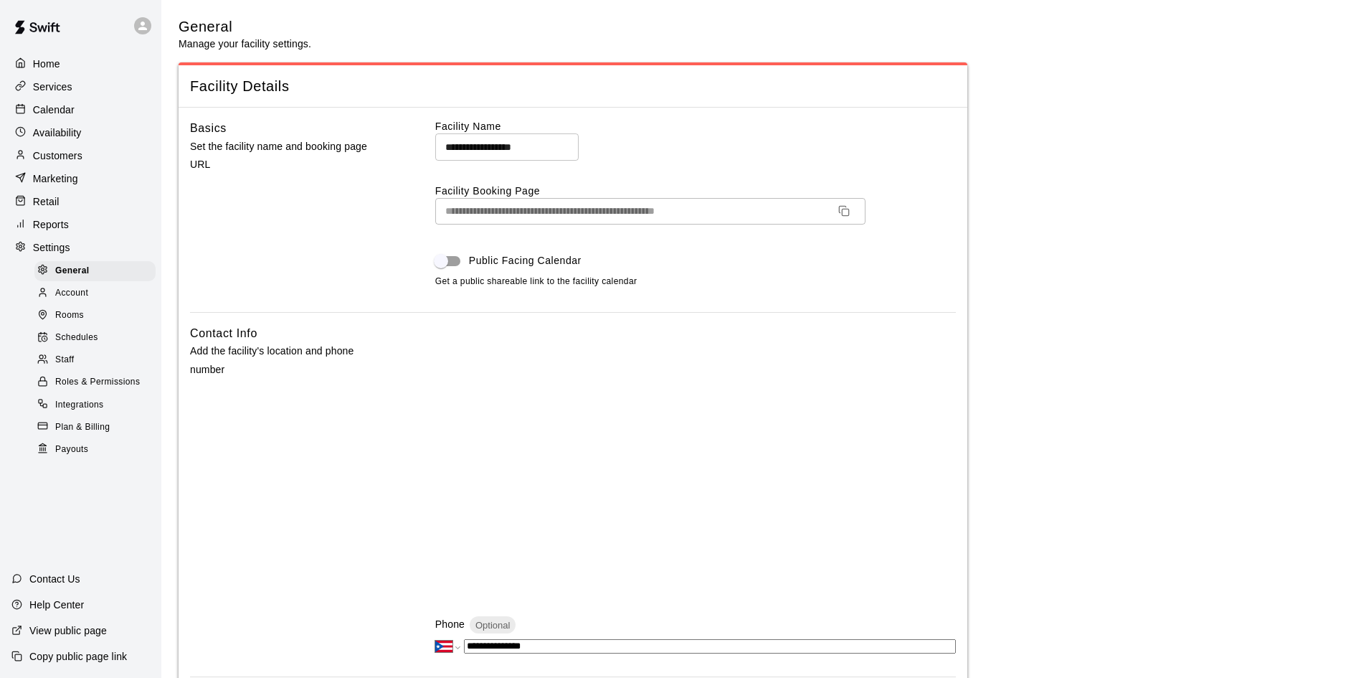
click at [84, 300] on span "Account" at bounding box center [71, 293] width 33 height 14
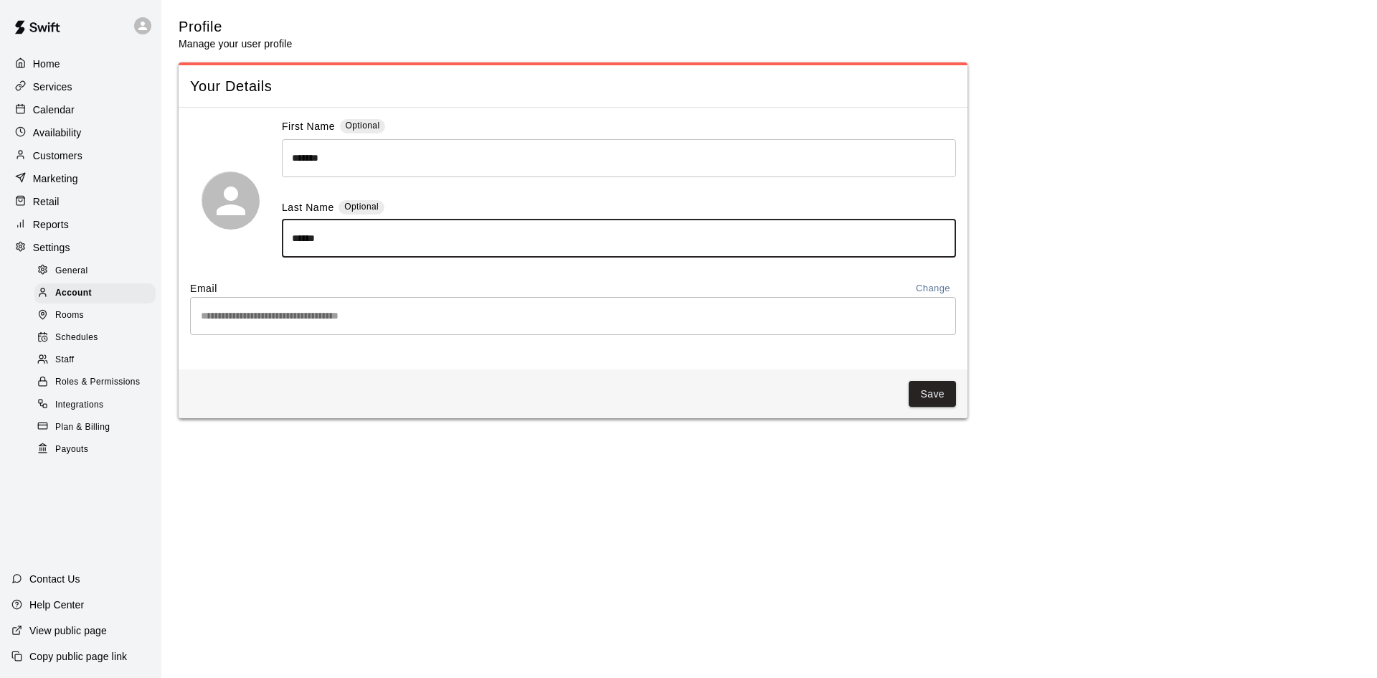
click at [296, 239] on input "******" at bounding box center [619, 238] width 674 height 38
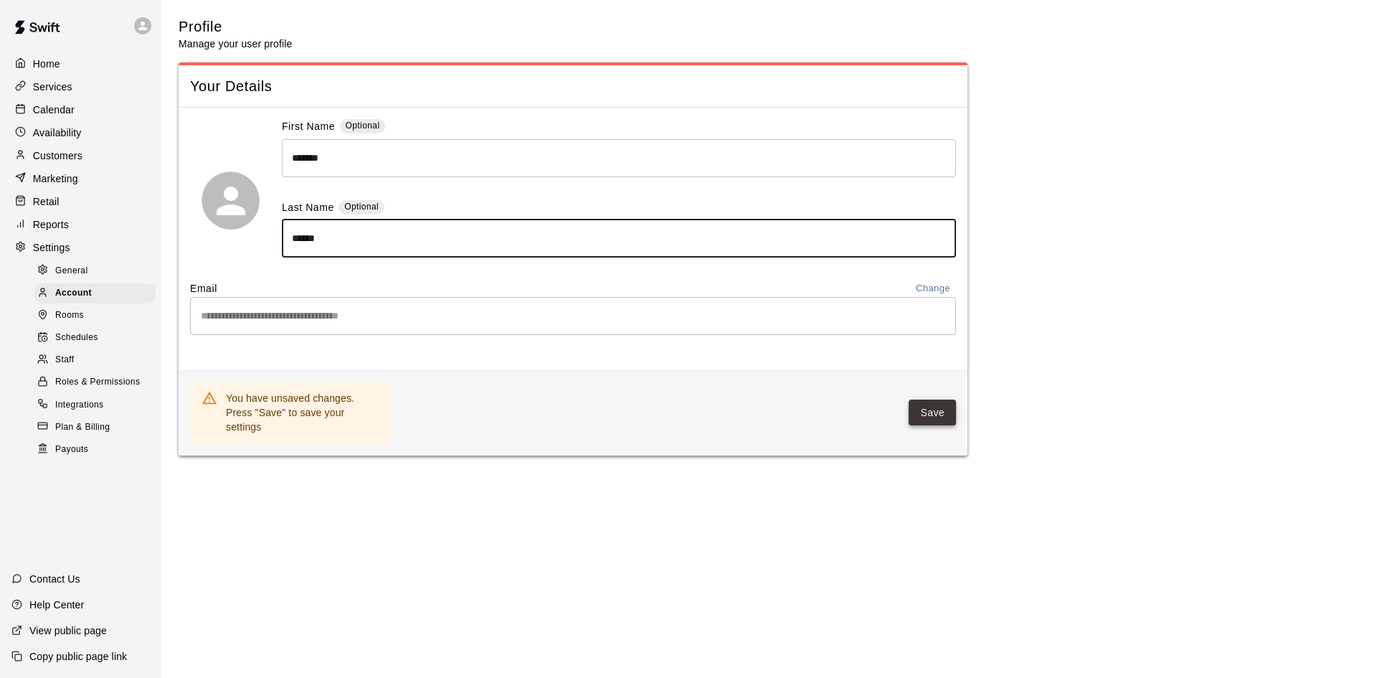
type input "******"
click at [918, 410] on button "Save" at bounding box center [932, 412] width 47 height 27
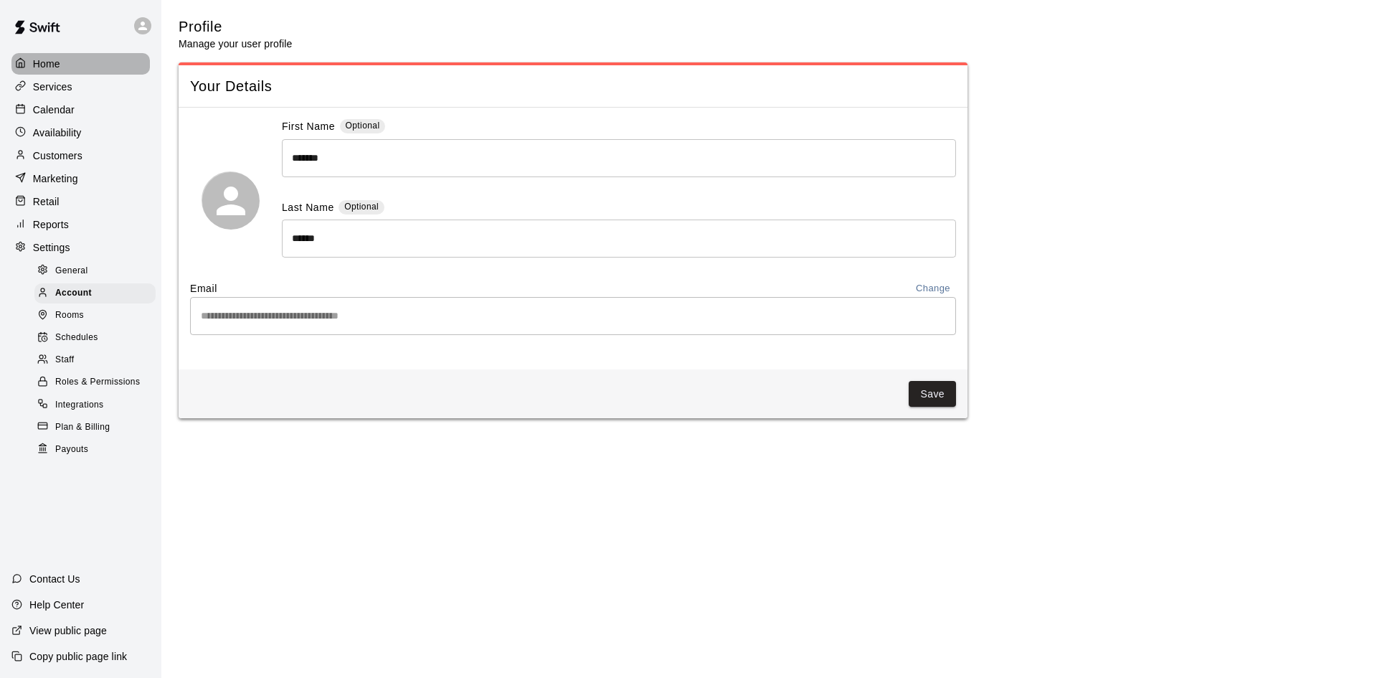
click at [77, 65] on div "Home" at bounding box center [80, 64] width 138 height 22
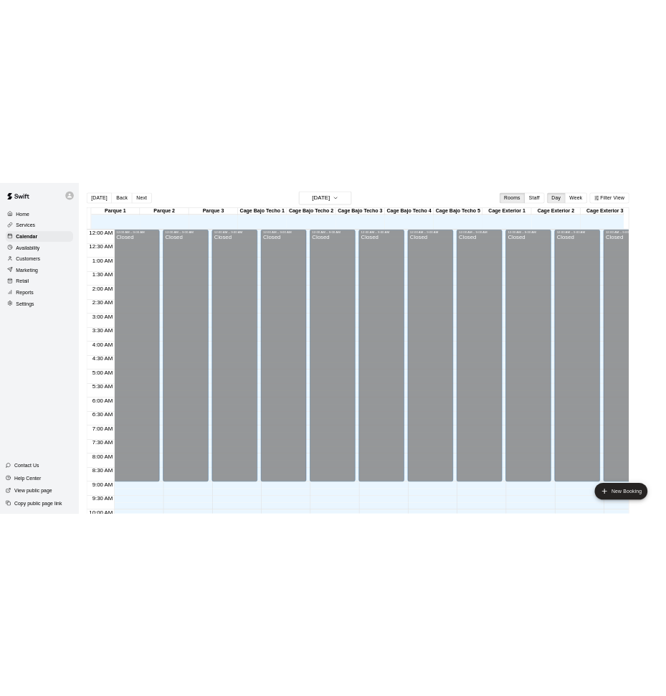
scroll to position [735, 0]
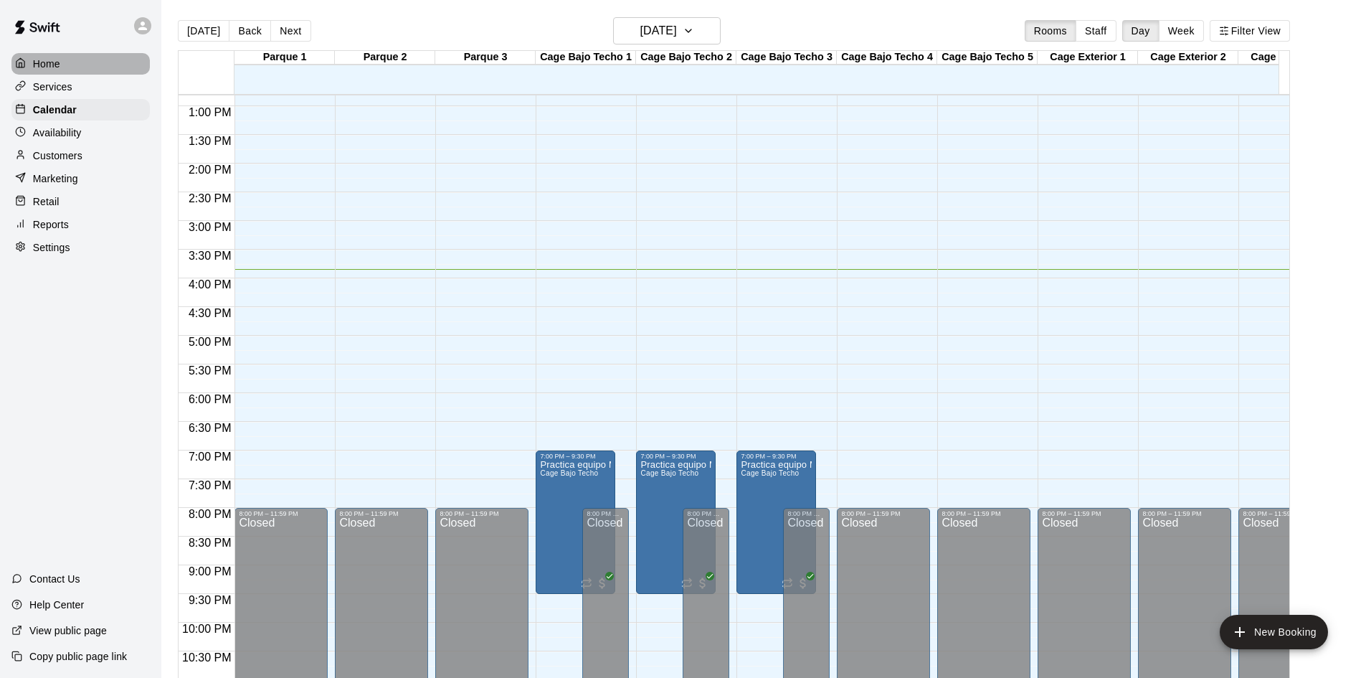
click at [75, 68] on div "Home" at bounding box center [80, 64] width 138 height 22
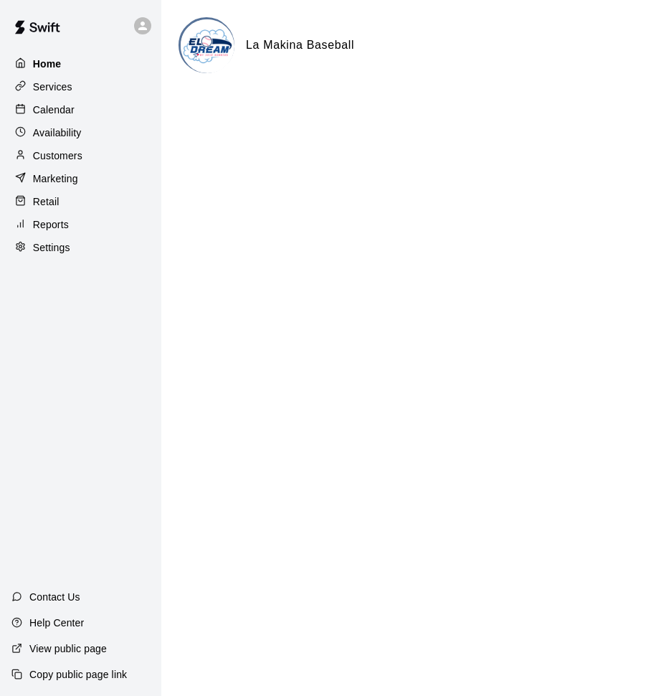
click at [38, 65] on p "Home" at bounding box center [47, 64] width 29 height 14
click at [44, 84] on p "Services" at bounding box center [52, 87] width 39 height 14
click at [49, 115] on p "Calendar" at bounding box center [54, 110] width 42 height 14
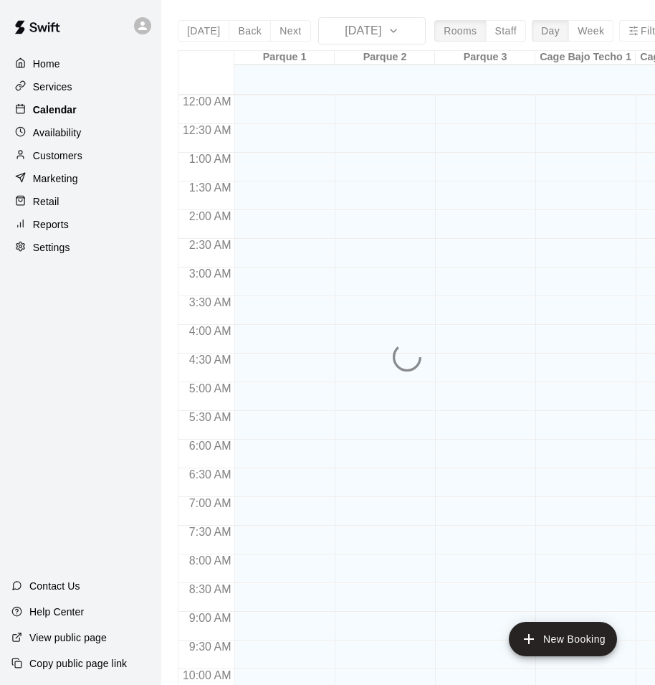
scroll to position [717, 0]
